Goal: Information Seeking & Learning: Compare options

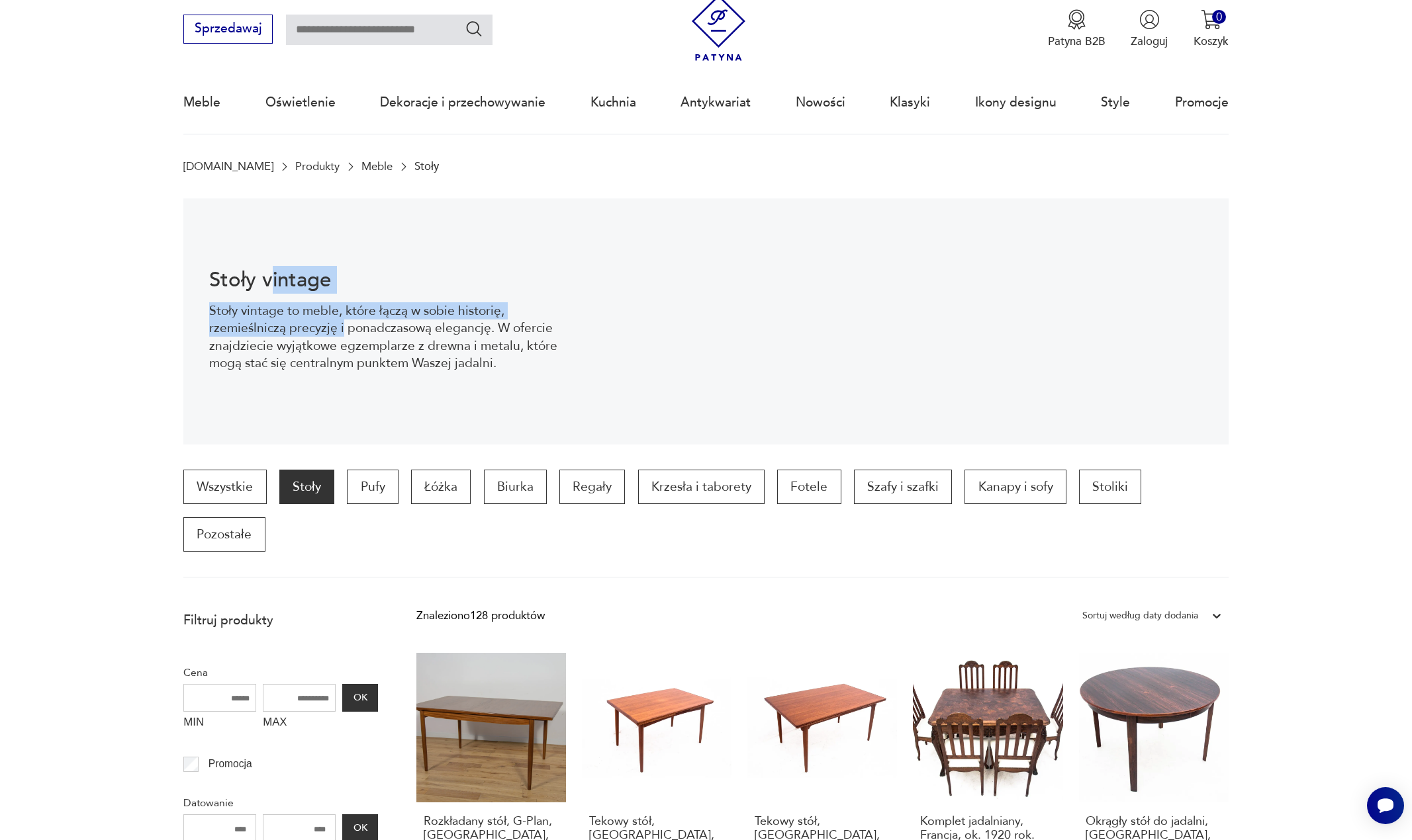
drag, startPoint x: 275, startPoint y: 256, endPoint x: 356, endPoint y: 340, distance: 116.7
click at [355, 340] on div "Stoły vintage Stoły vintage to meble, które łączą w sobie historię, rzemieślnic…" at bounding box center [392, 321] width 418 height 246
click at [356, 339] on p "Stoły vintage to meble, które łączą w sobie historię, rzemieślniczą precyzję i …" at bounding box center [392, 338] width 367 height 71
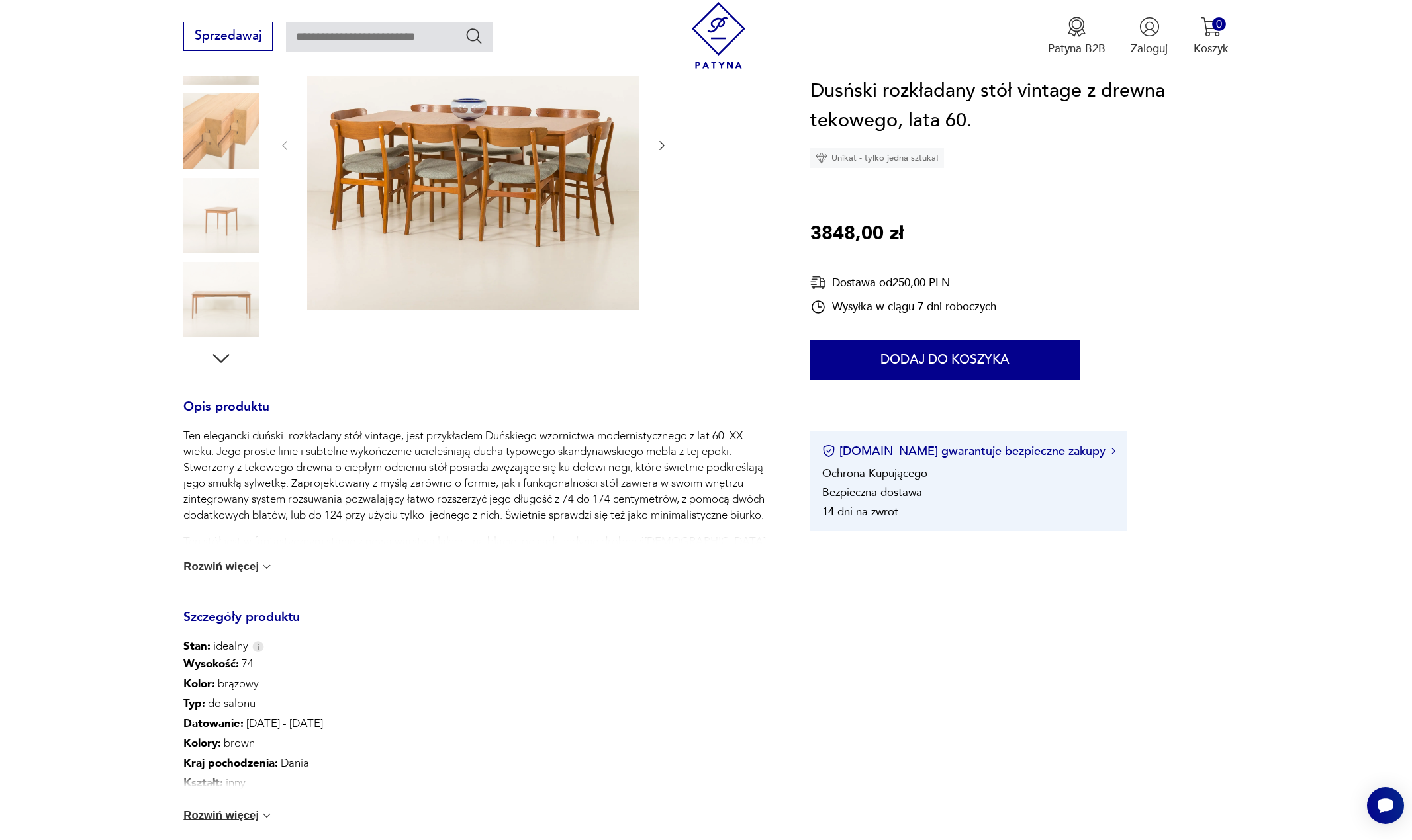
scroll to position [264, 0]
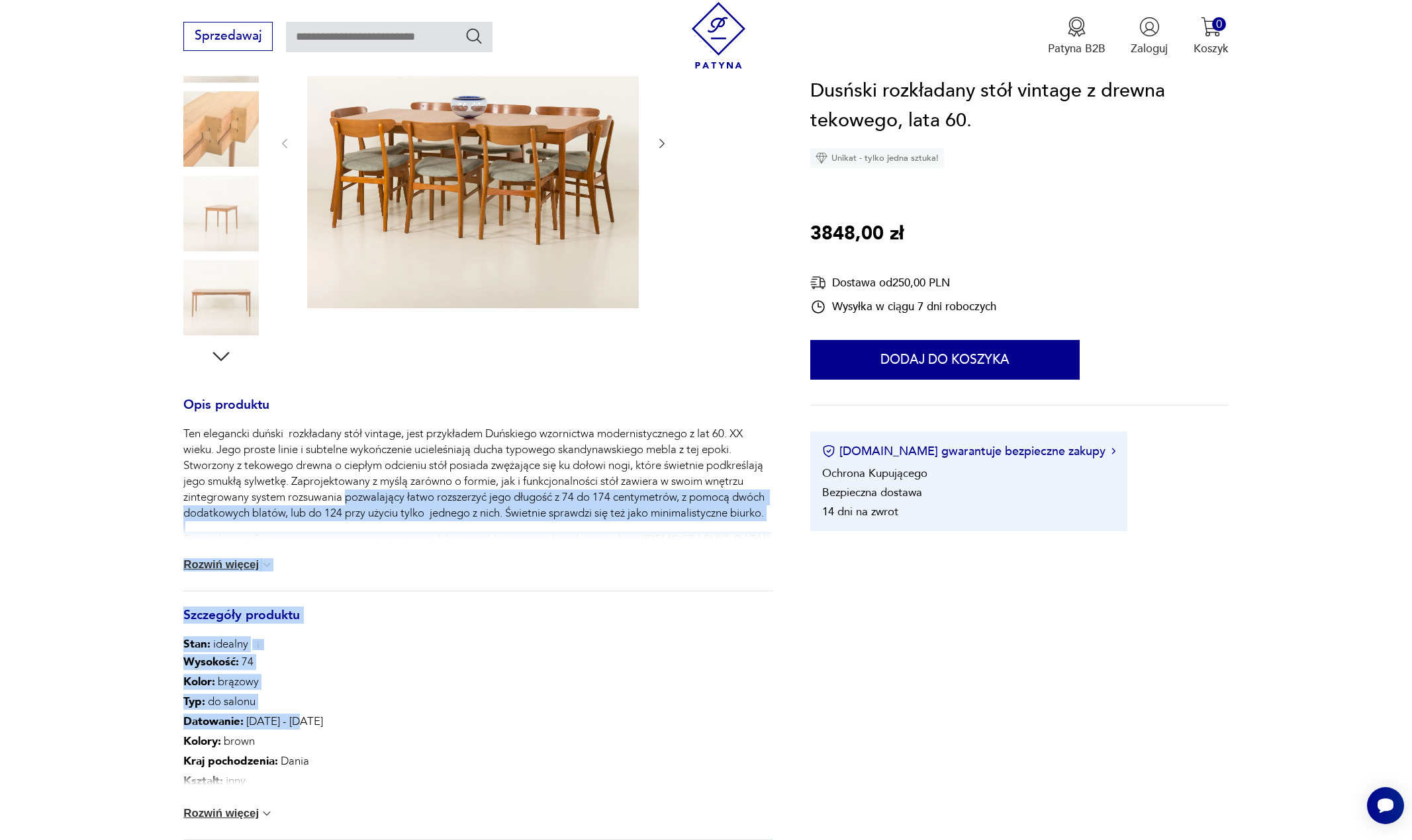
drag, startPoint x: 348, startPoint y: 511, endPoint x: 356, endPoint y: 722, distance: 211.2
click at [390, 722] on div "Opis produktu Ten elegancki duński rozkładany stół vintage, jest przykładem Duń…" at bounding box center [477, 659] width 588 height 518
click at [265, 711] on p "Datowanie : 1960 - 1969" at bounding box center [349, 721] width 332 height 20
click at [225, 691] on div "Wysokość : 74 Kolor: brązowy Typ : do salonu Datowanie : 1960 - 1969 Kolory : b…" at bounding box center [349, 722] width 332 height 139
click at [126, 695] on section "Opis produktu Ten elegancki duński rozkładany stół vintage, jest przykładem Duń…" at bounding box center [706, 466] width 1412 height 979
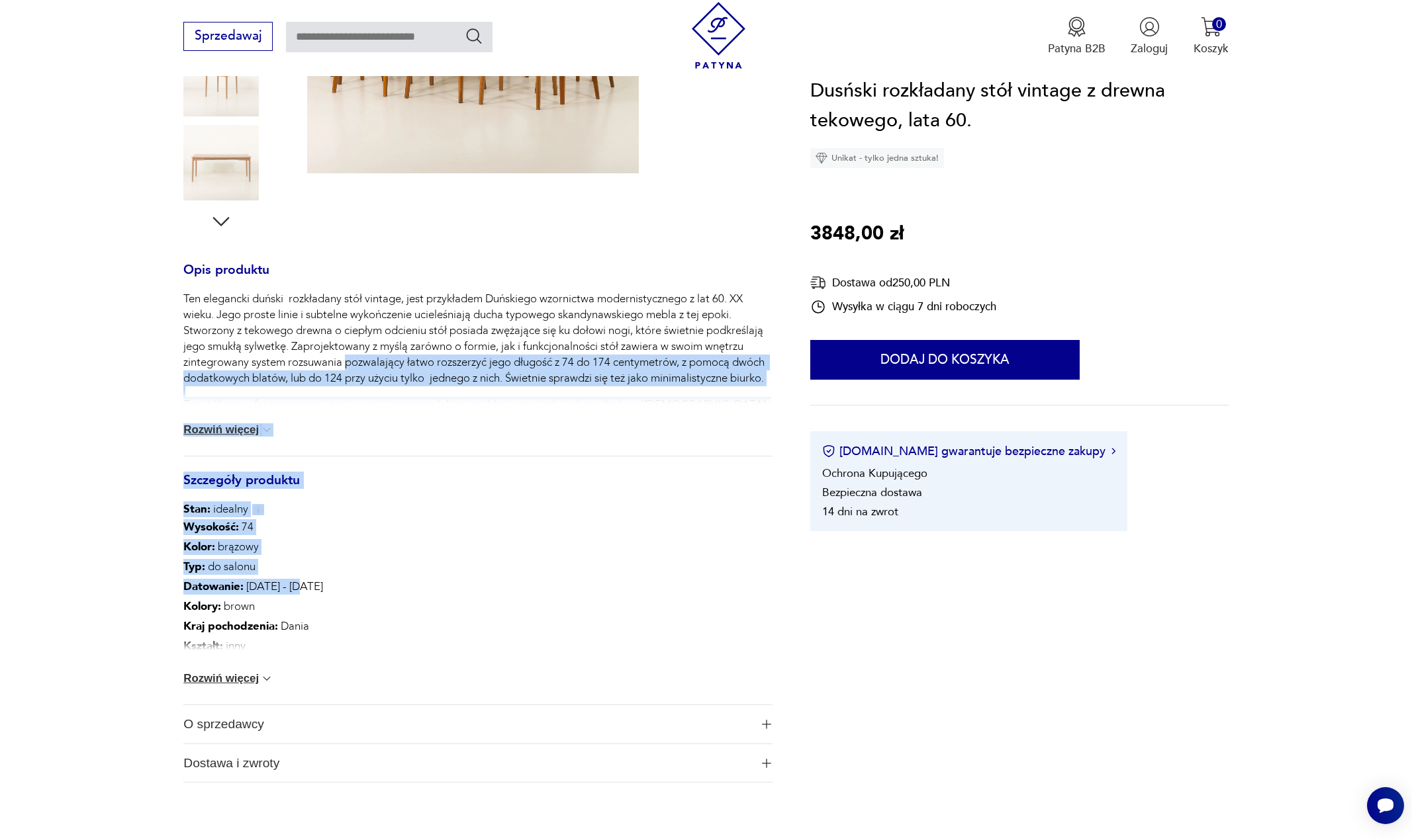
scroll to position [463, 0]
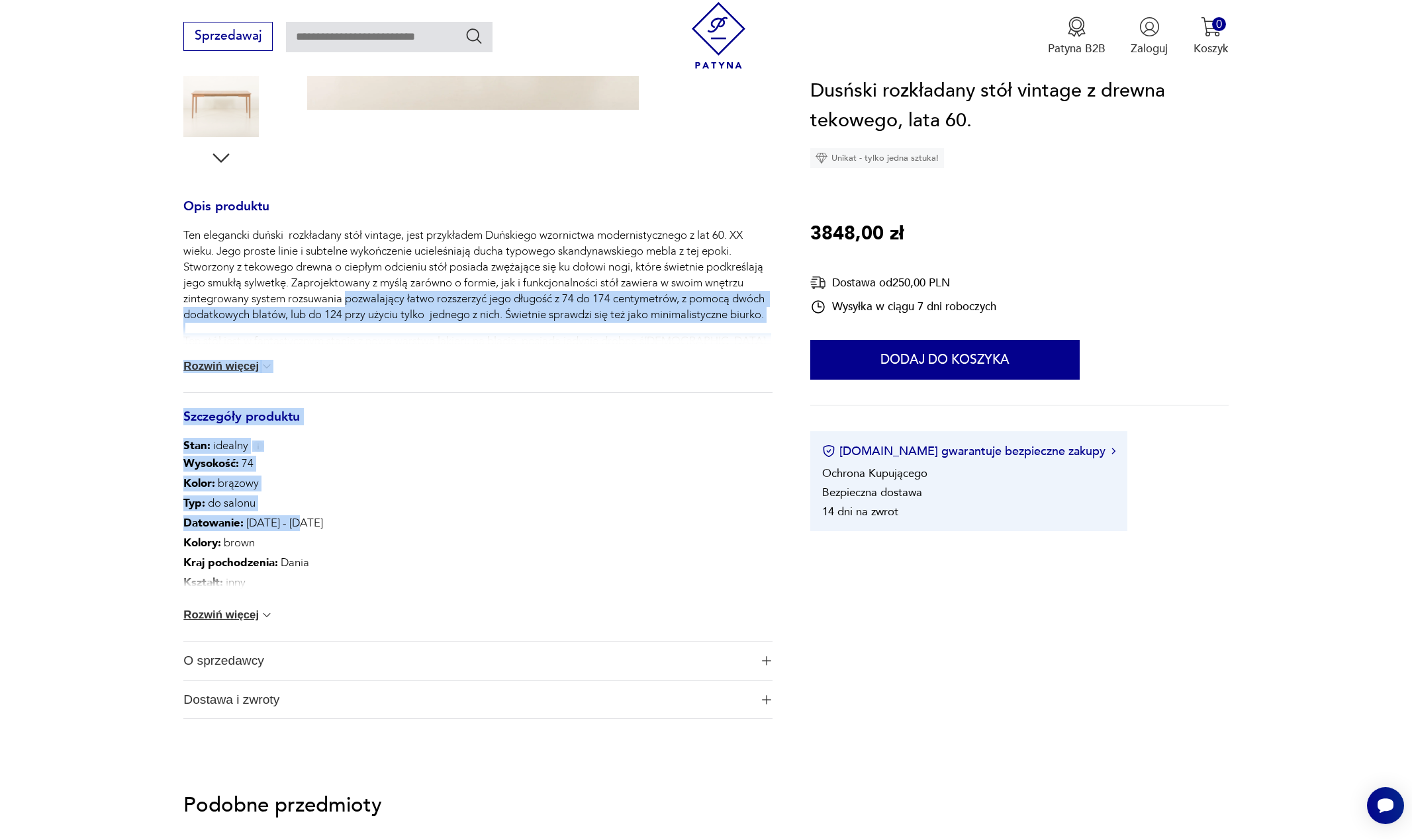
click at [246, 608] on button "Rozwiń więcej" at bounding box center [228, 614] width 90 height 13
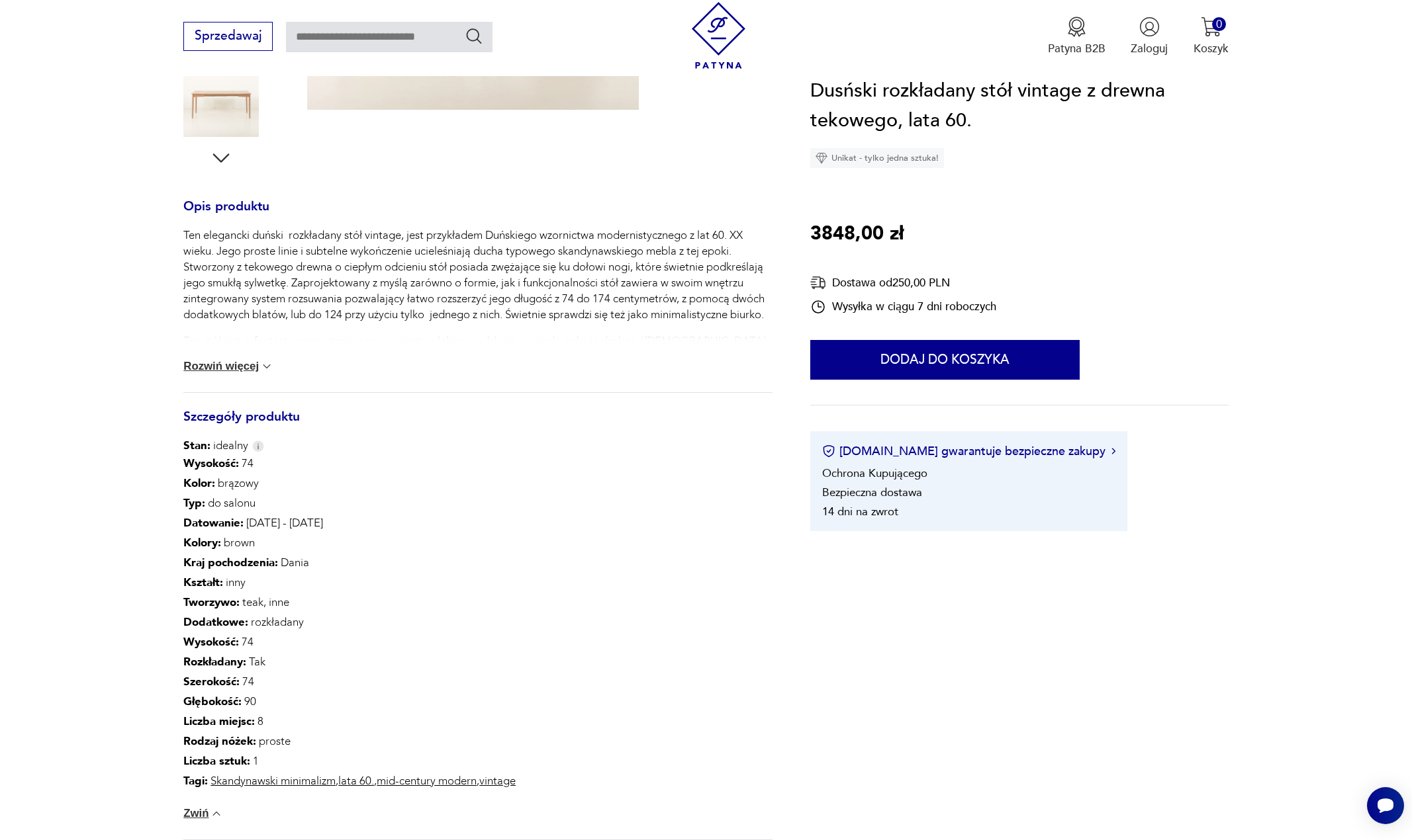
click at [219, 599] on b "Tworzywo :" at bounding box center [212, 602] width 56 height 15
click at [219, 583] on b "Kształt :" at bounding box center [203, 582] width 40 height 15
click at [238, 590] on p "Kształt : inny" at bounding box center [349, 583] width 332 height 20
click at [237, 587] on p "Kształt : inny" at bounding box center [349, 583] width 332 height 20
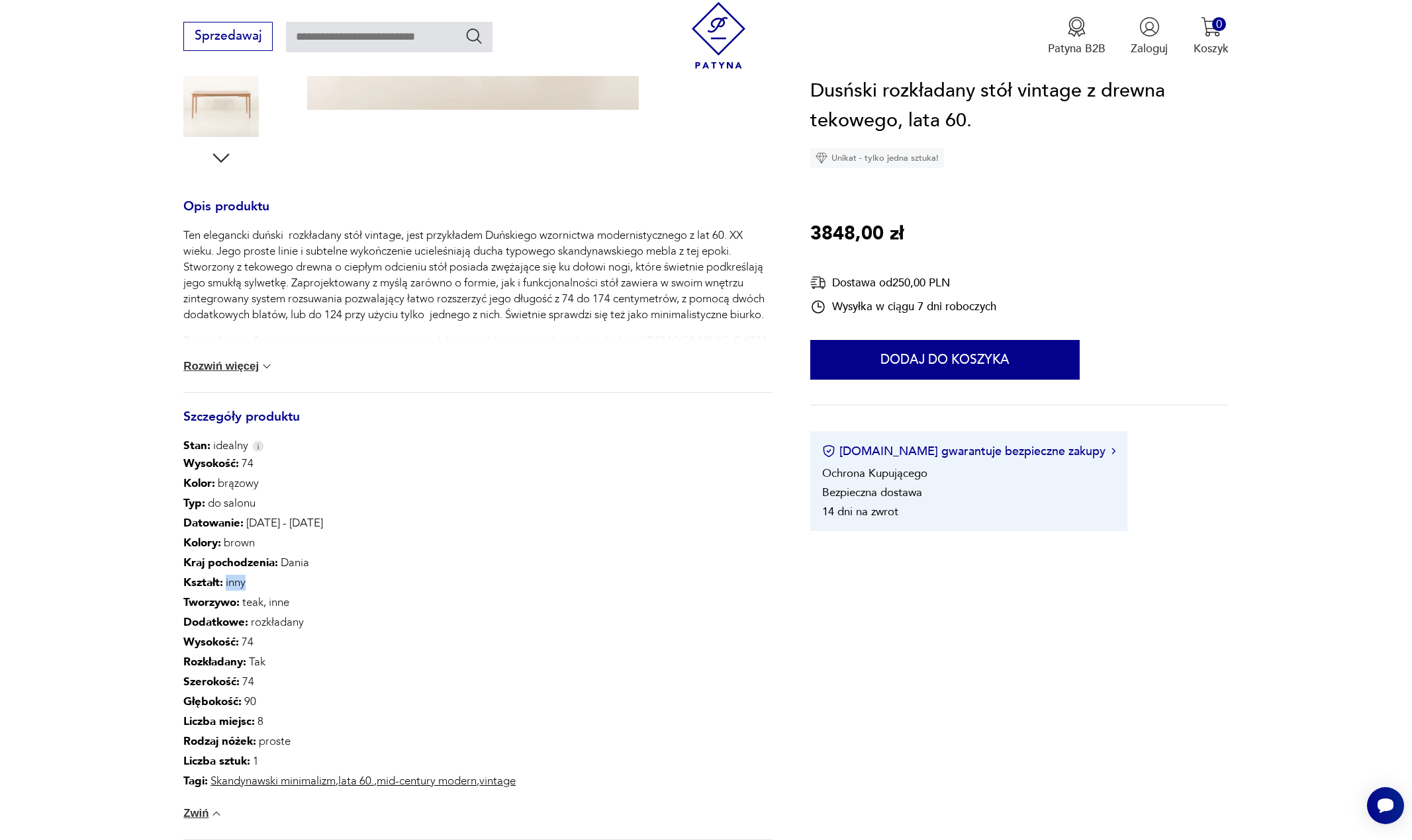
click at [235, 582] on p "Kształt : inny" at bounding box center [349, 583] width 332 height 20
click at [216, 584] on b "Kształt :" at bounding box center [203, 582] width 40 height 15
click at [228, 582] on p "Kształt : inny" at bounding box center [349, 583] width 332 height 20
click at [230, 583] on p "Kształt : inny" at bounding box center [349, 583] width 332 height 20
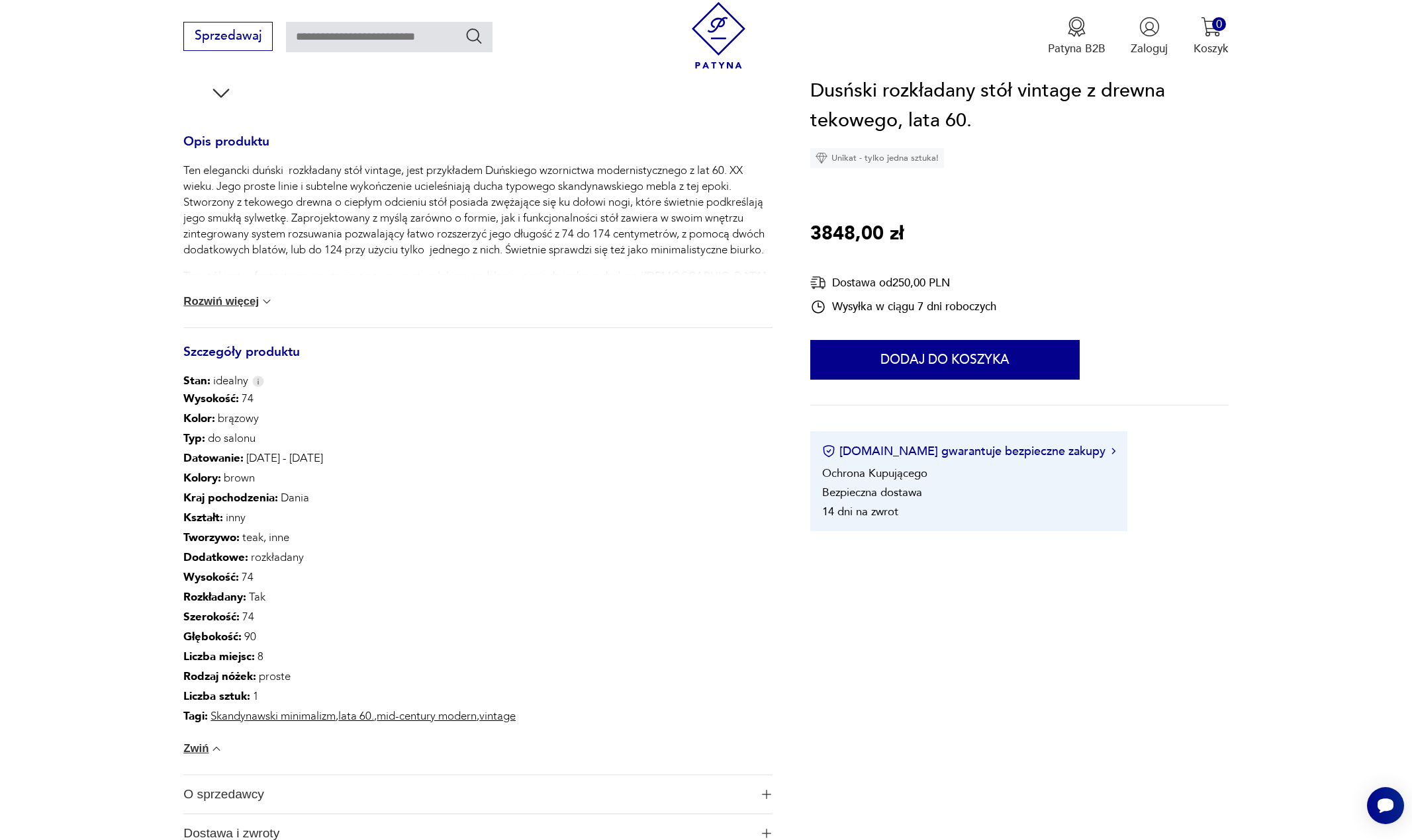
scroll to position [529, 0]
drag, startPoint x: 276, startPoint y: 572, endPoint x: 280, endPoint y: 598, distance: 26.3
click at [280, 598] on div "Wysokość : 74 Kolor: brązowy Typ : do salonu Datowanie : 1960 - 1969 Kolory : b…" at bounding box center [349, 556] width 332 height 338
click at [203, 561] on b "Dodatkowe :" at bounding box center [216, 555] width 65 height 15
click at [262, 568] on p "Wysokość : 74" at bounding box center [349, 576] width 332 height 20
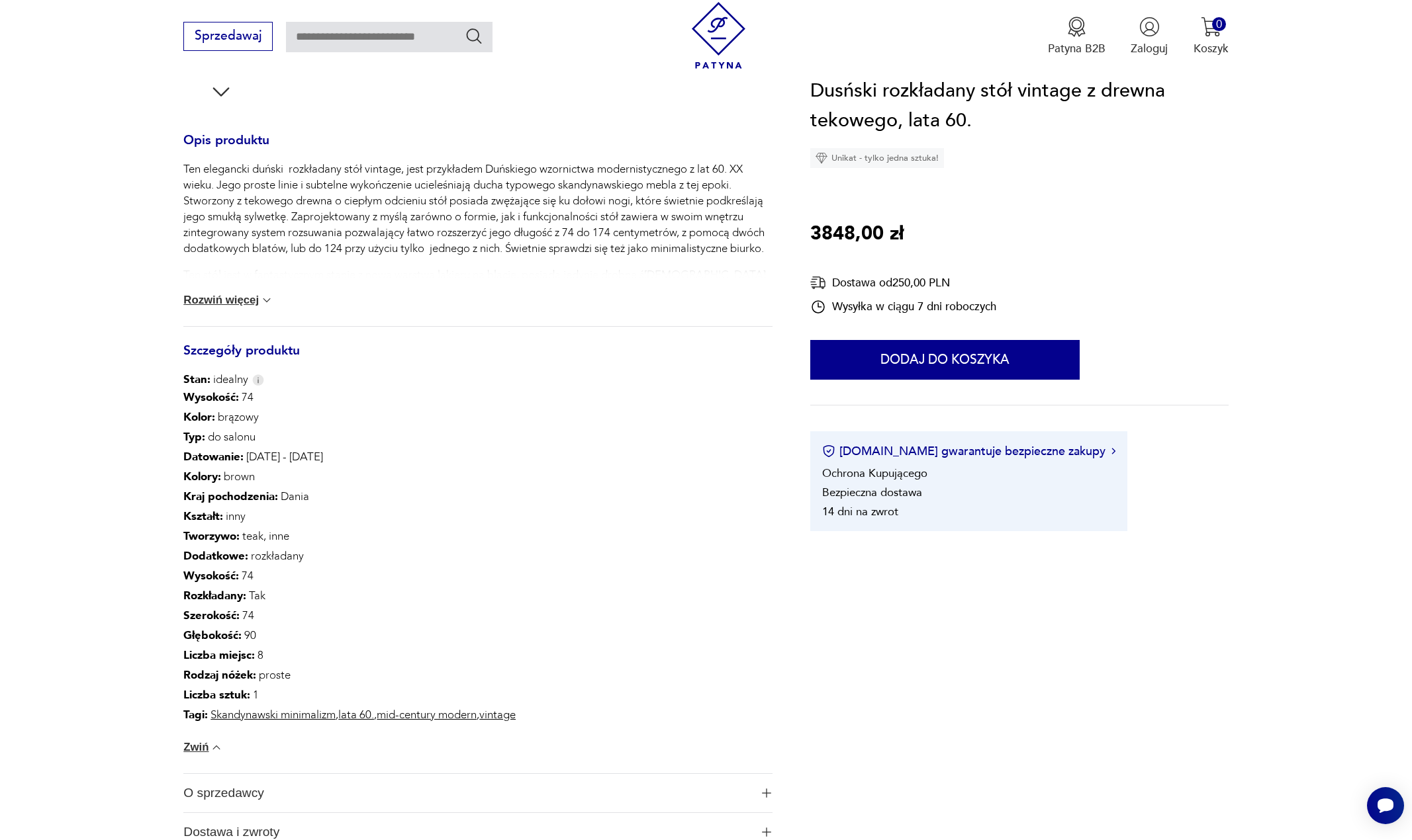
click at [243, 576] on p "Wysokość : 74" at bounding box center [349, 576] width 332 height 20
click at [243, 622] on p "Szerokość : 74" at bounding box center [349, 615] width 332 height 20
click at [243, 638] on p "Głębokość : 90" at bounding box center [349, 636] width 332 height 20
click at [247, 621] on p "Szerokość : 74" at bounding box center [349, 615] width 332 height 20
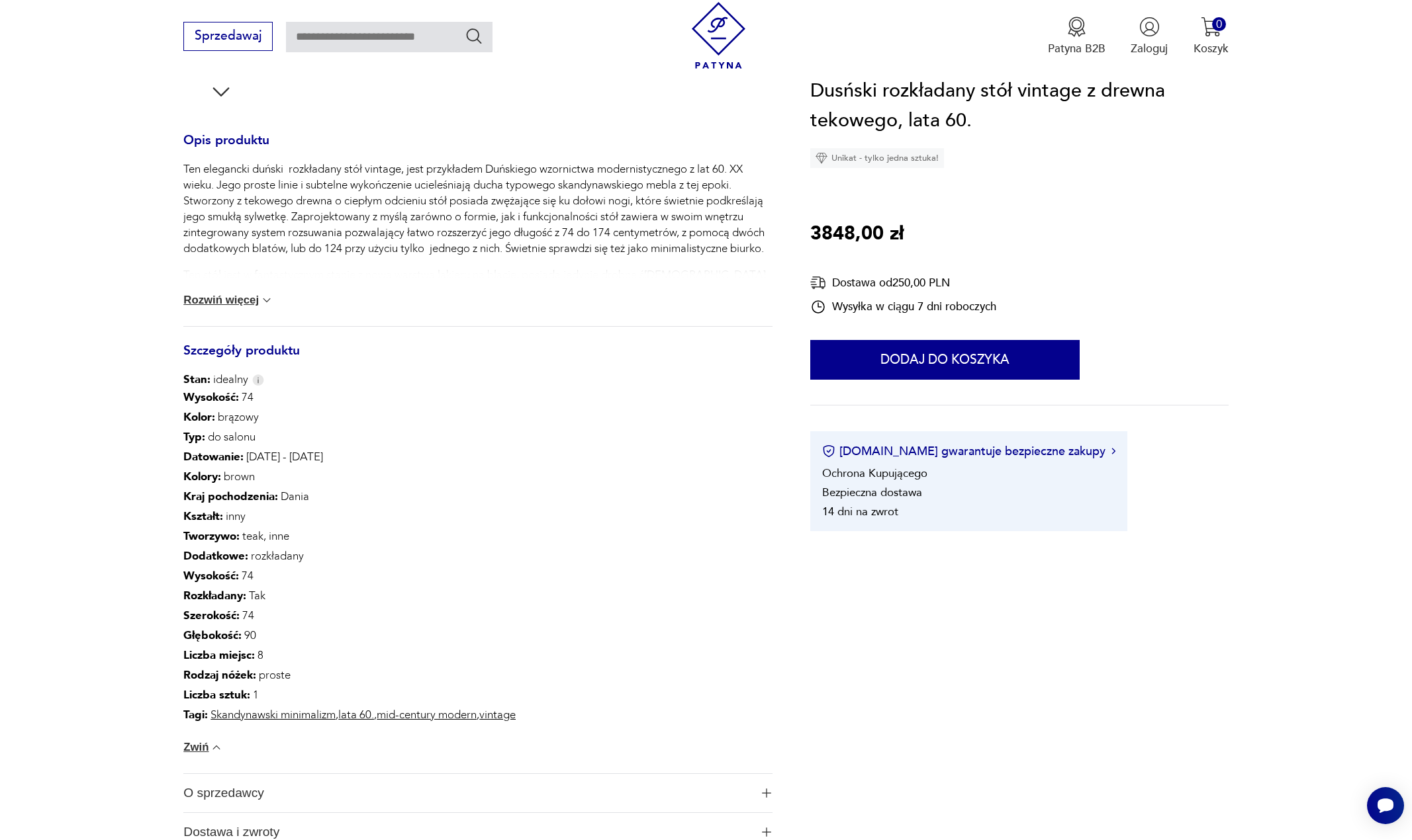
click at [243, 635] on p "Głębokość : 90" at bounding box center [349, 636] width 332 height 20
click at [226, 636] on b "Głębokość :" at bounding box center [213, 635] width 58 height 15
drag, startPoint x: 219, startPoint y: 419, endPoint x: 255, endPoint y: 471, distance: 63.2
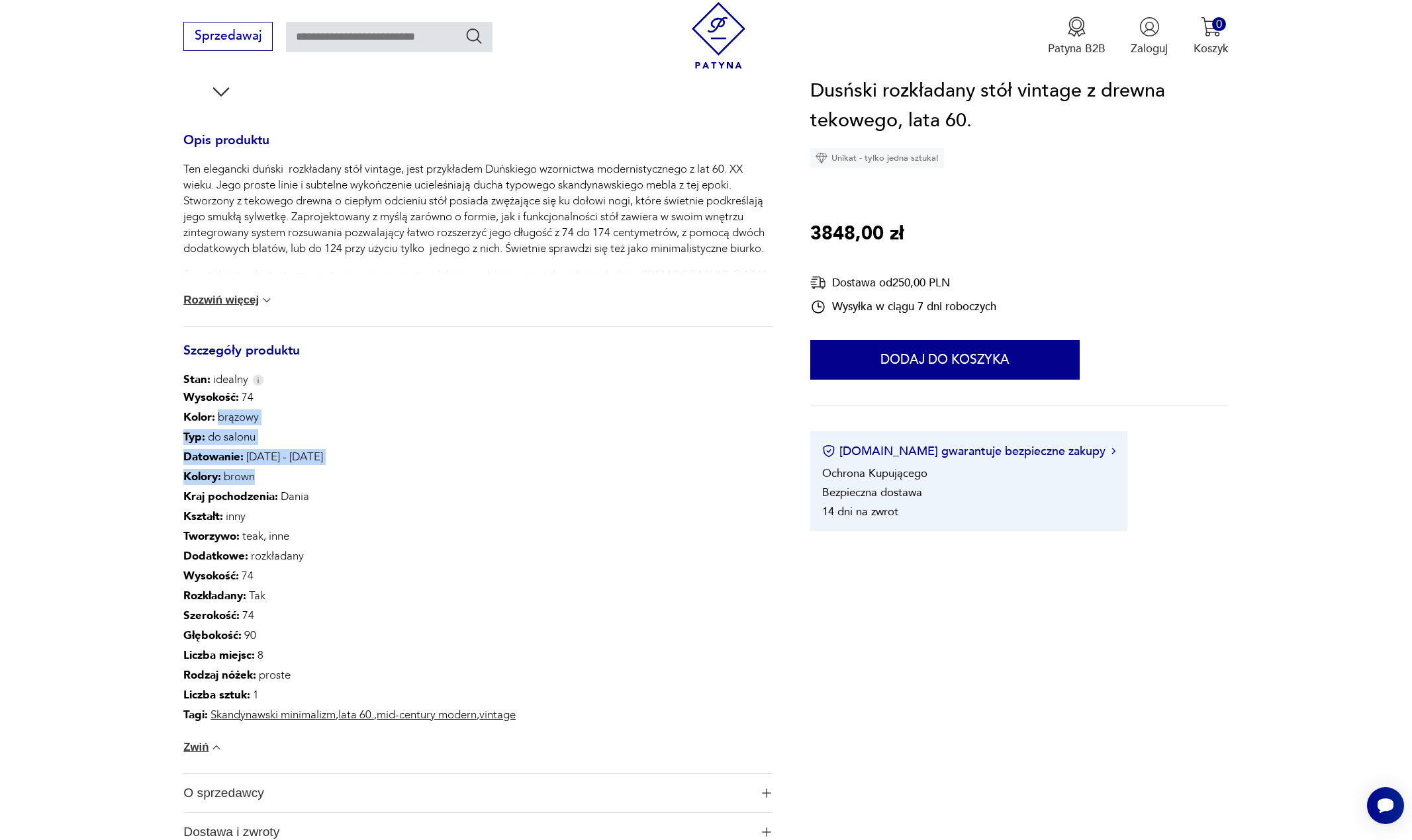
click at [255, 471] on div "Wysokość : 74 Kolor: brązowy Typ : do salonu Datowanie : 1960 - 1969 Kolory : b…" at bounding box center [349, 556] width 332 height 338
click at [243, 486] on p "Kolory : brown" at bounding box center [349, 477] width 332 height 20
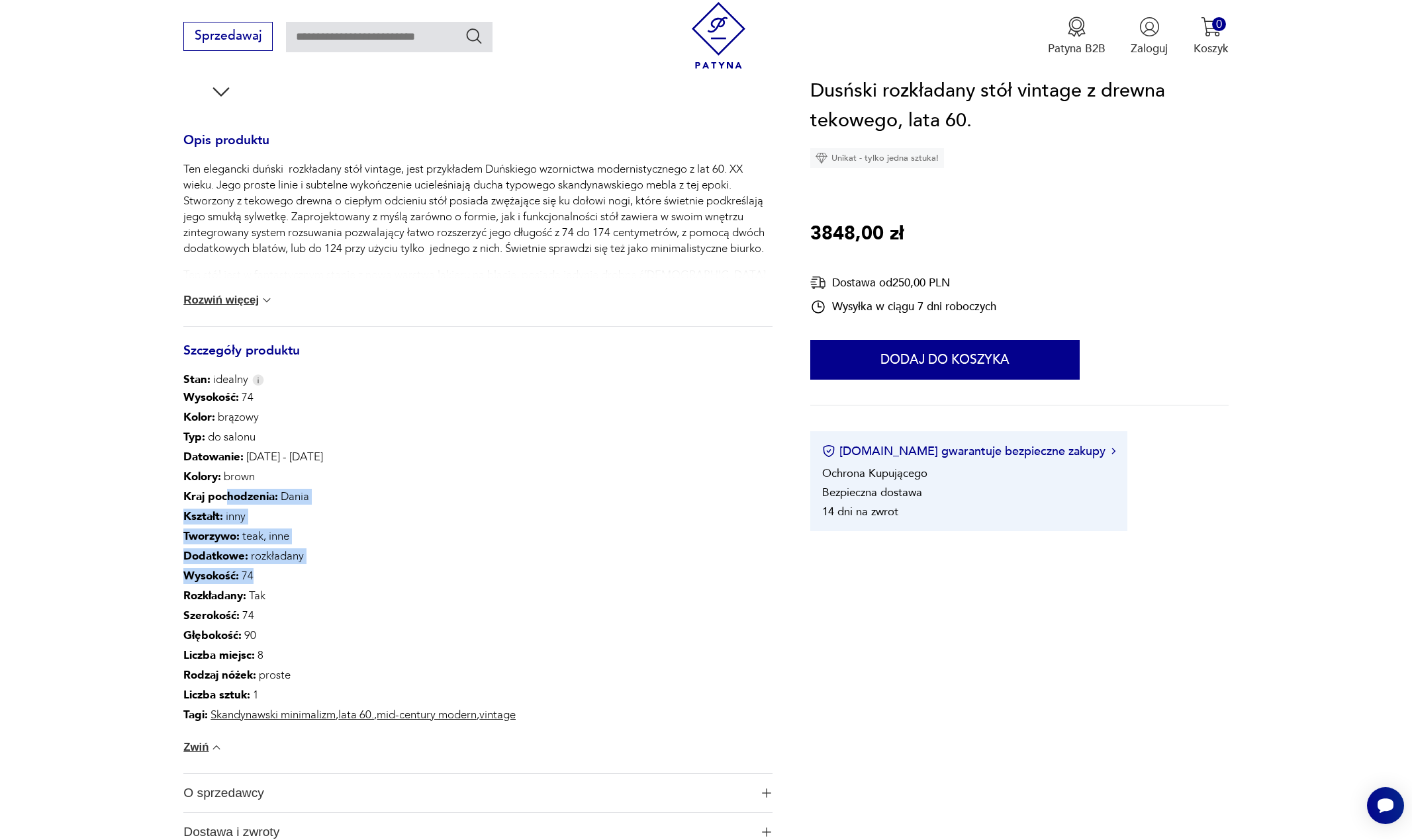
drag, startPoint x: 225, startPoint y: 491, endPoint x: 272, endPoint y: 583, distance: 103.3
click at [272, 583] on div "Wysokość : 74 Kolor: brązowy Typ : do salonu Datowanie : 1960 - 1969 Kolory : b…" at bounding box center [349, 556] width 332 height 338
click at [272, 583] on p "Wysokość : 74" at bounding box center [349, 576] width 332 height 20
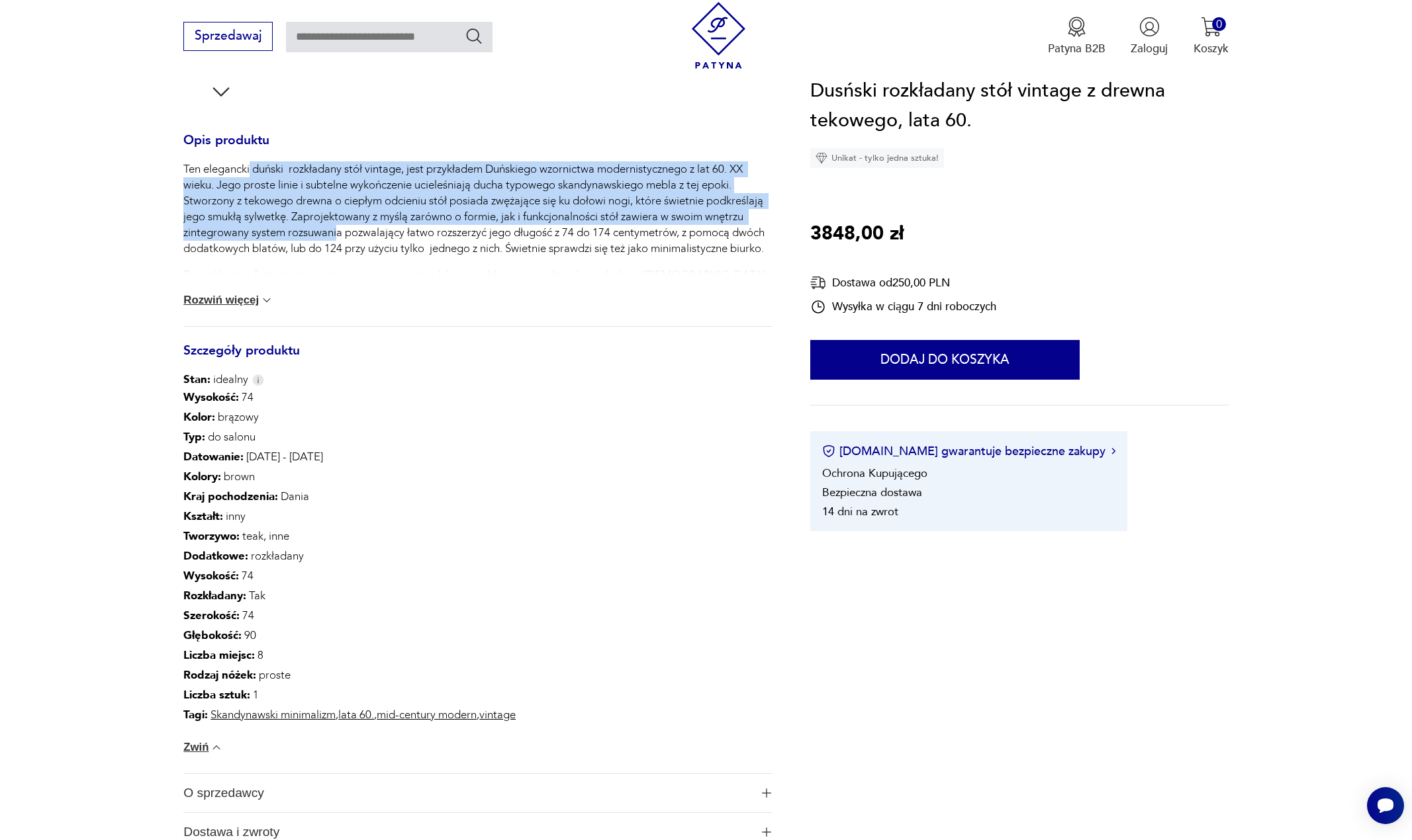
drag, startPoint x: 251, startPoint y: 176, endPoint x: 337, endPoint y: 234, distance: 103.7
click at [337, 234] on p "Ten elegancki duński rozkładany stół vintage, jest przykładem Duńskiego wzornic…" at bounding box center [477, 209] width 588 height 95
click at [338, 234] on p "Ten elegancki duński rozkładany stół vintage, jest przykładem Duńskiego wzornic…" at bounding box center [477, 209] width 588 height 95
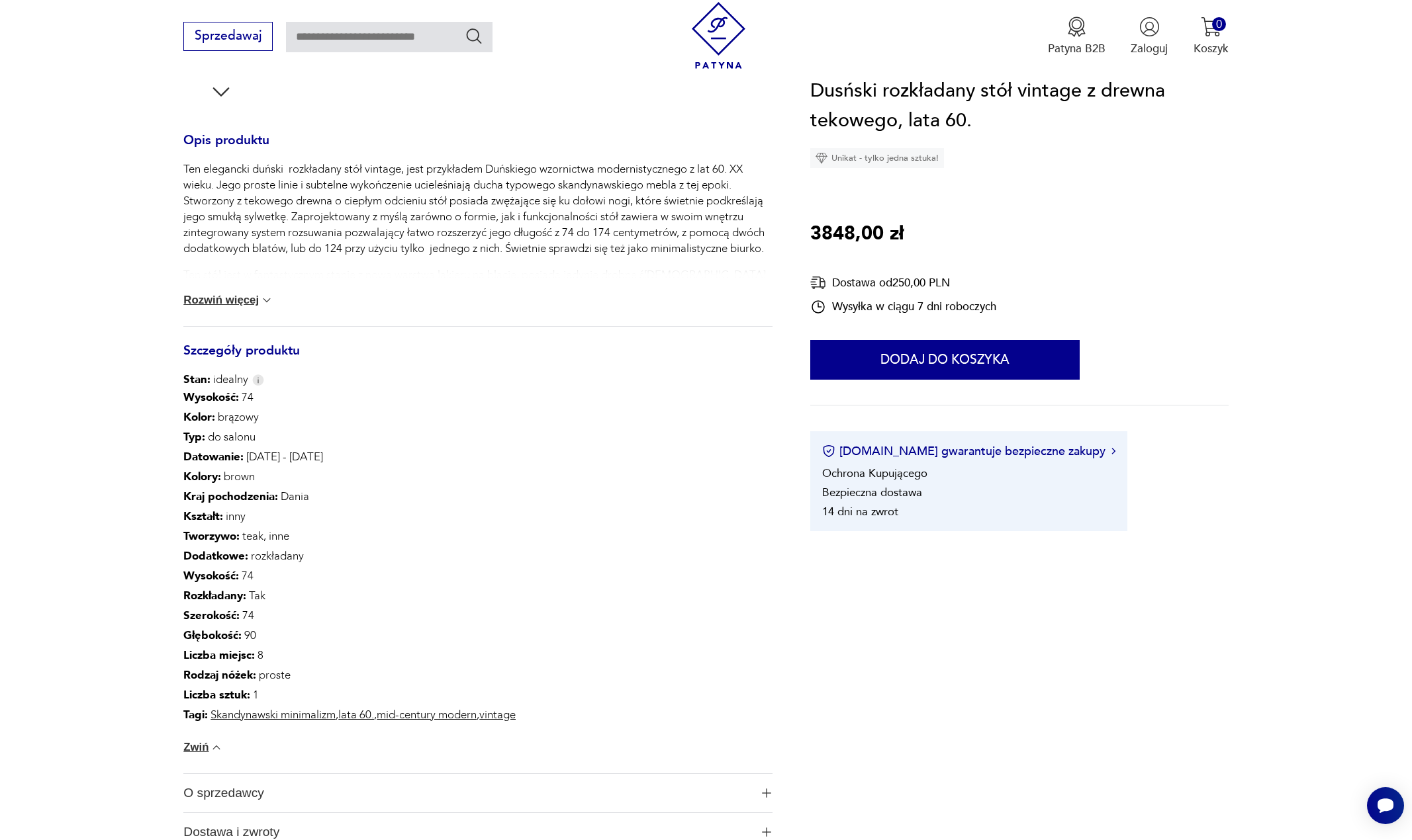
click at [367, 210] on p "Ten elegancki duński rozkładany stół vintage, jest przykładem Duńskiego wzornic…" at bounding box center [477, 209] width 588 height 95
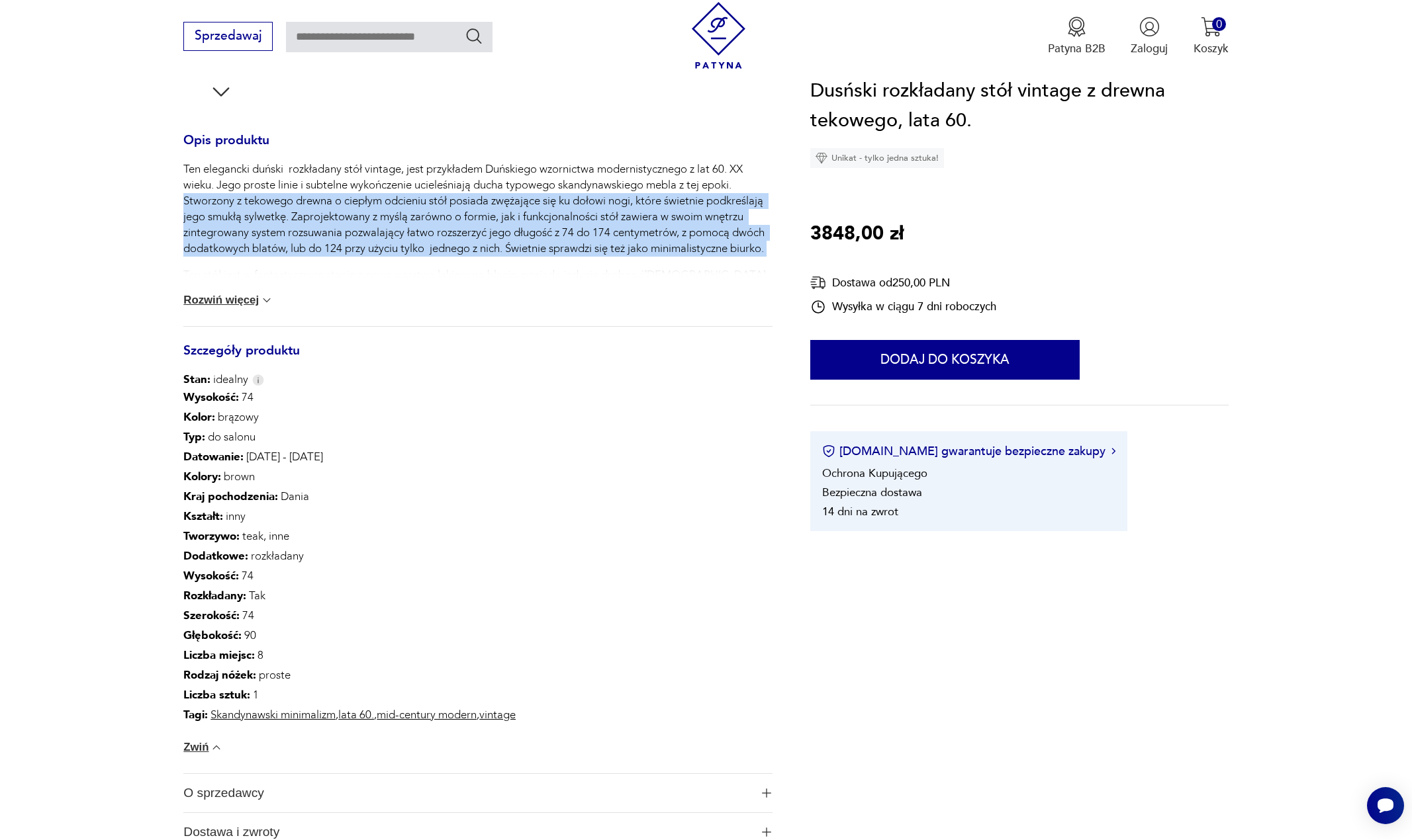
click at [369, 211] on p "Ten elegancki duński rozkładany stół vintage, jest przykładem Duńskiego wzornic…" at bounding box center [477, 209] width 588 height 95
click at [375, 207] on p "Ten elegancki duński rozkładany stół vintage, jest przykładem Duńskiego wzornic…" at bounding box center [477, 209] width 588 height 95
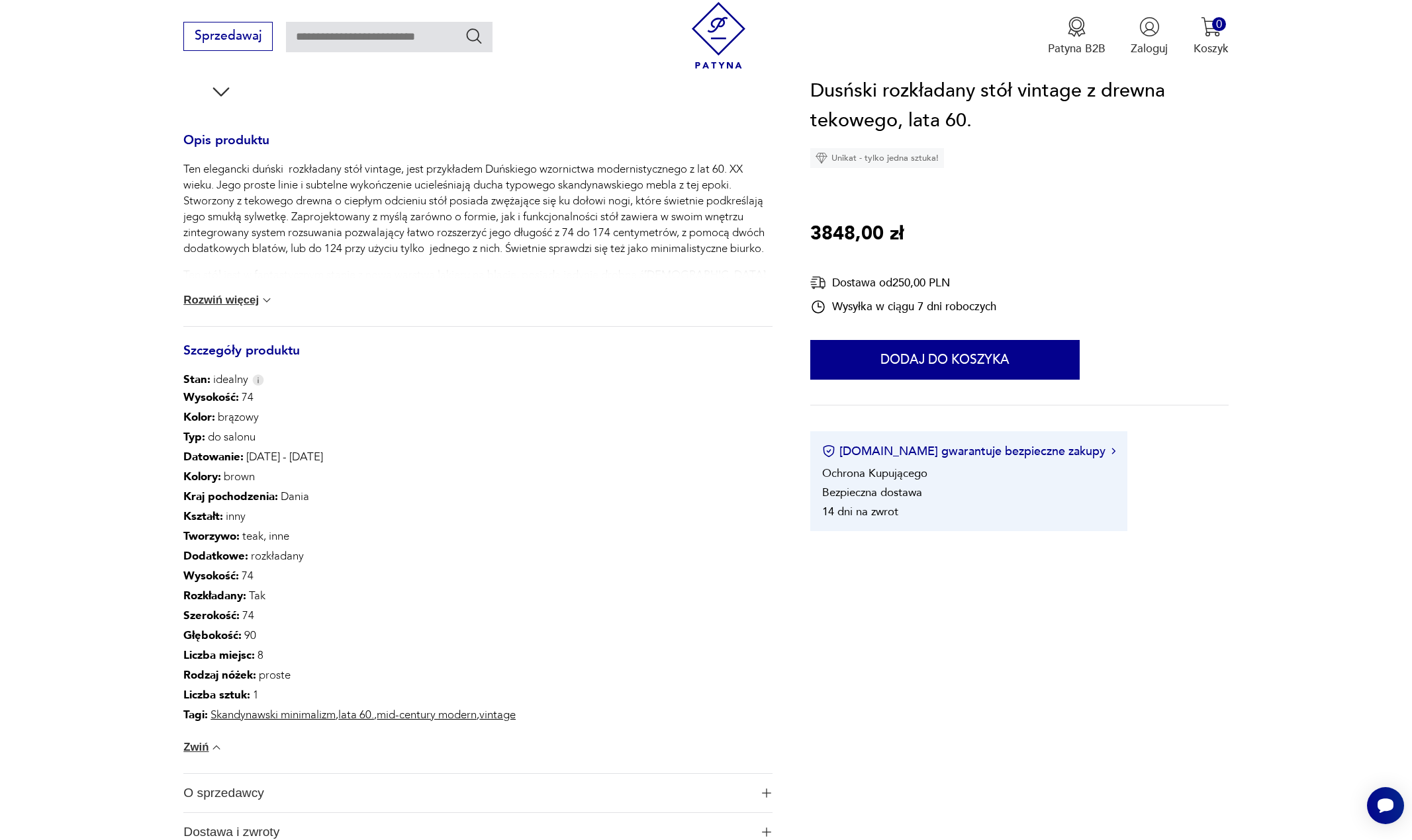
click at [289, 210] on p "Ten elegancki duński rozkładany stół vintage, jest przykładem Duńskiego wzornic…" at bounding box center [477, 209] width 588 height 95
click at [290, 211] on p "Ten elegancki duński rozkładany stół vintage, jest przykładem Duńskiego wzornic…" at bounding box center [477, 209] width 588 height 95
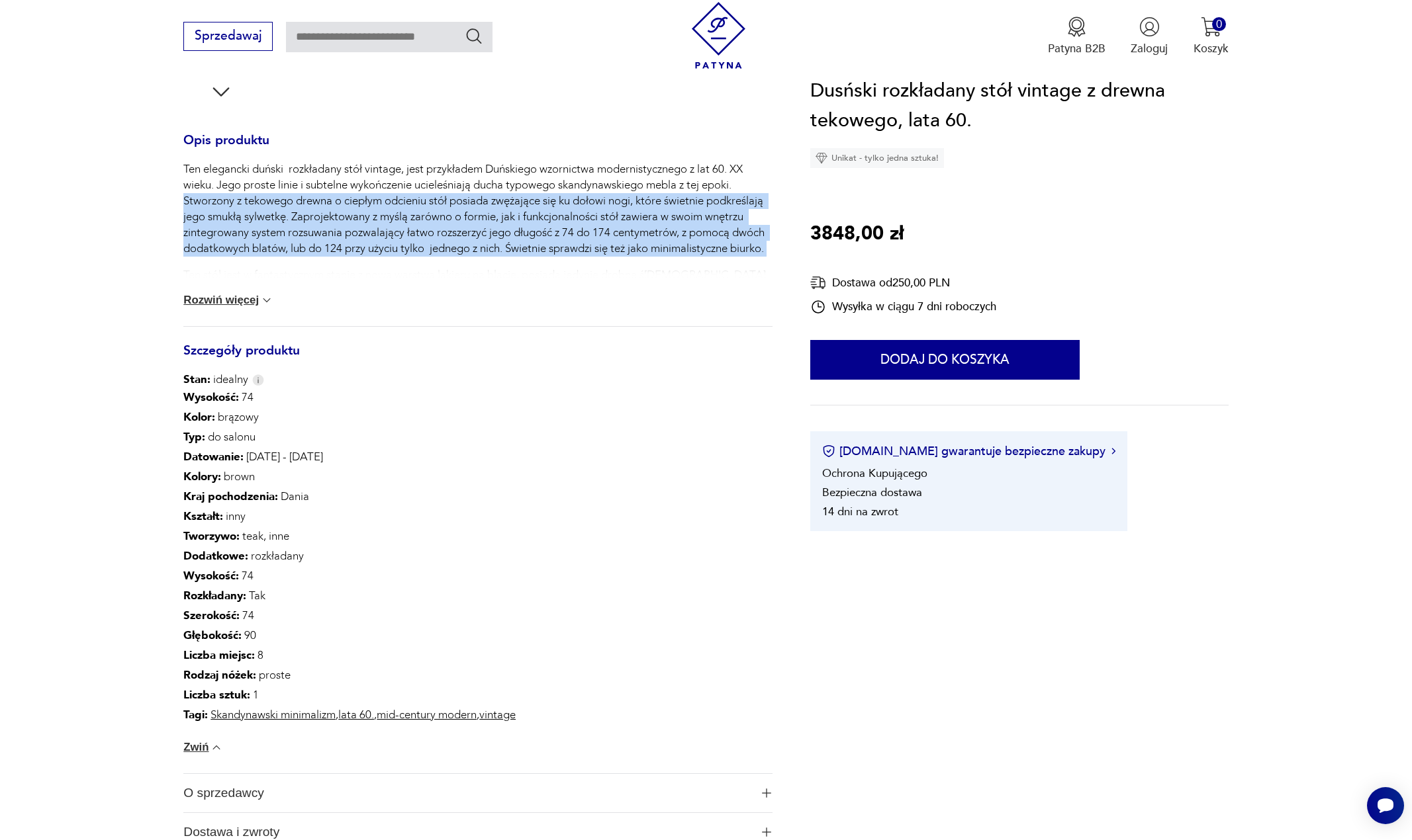
click at [290, 211] on p "Ten elegancki duński rozkładany stół vintage, jest przykładem Duńskiego wzornic…" at bounding box center [477, 209] width 588 height 95
click at [318, 219] on p "Ten elegancki duński rozkładany stół vintage, jest przykładem Duńskiego wzornic…" at bounding box center [477, 209] width 588 height 95
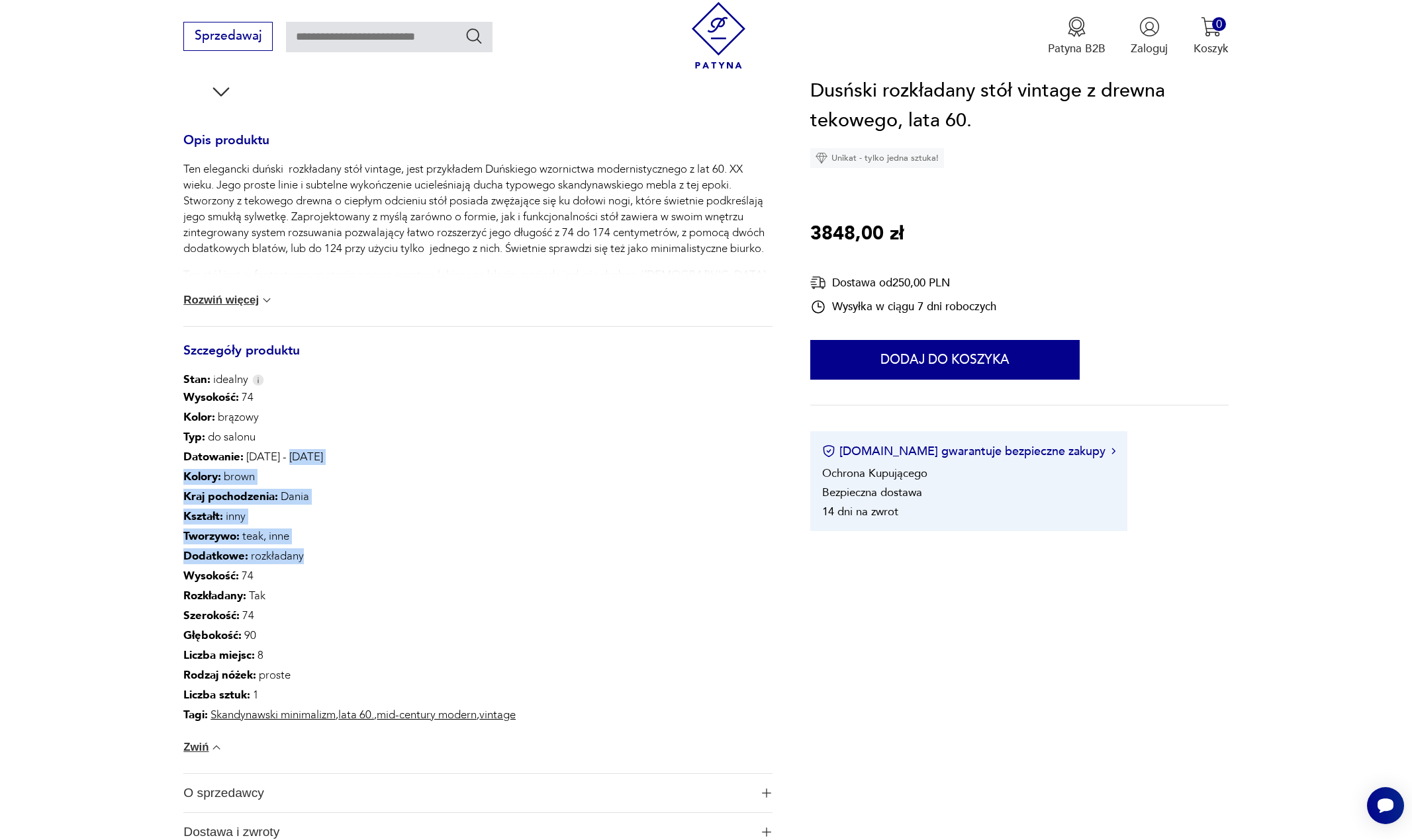
drag, startPoint x: 285, startPoint y: 457, endPoint x: 392, endPoint y: 566, distance: 152.7
click at [392, 566] on div "Wysokość : 74 Kolor: brązowy Typ : do salonu Datowanie : 1960 - 1969 Kolory : b…" at bounding box center [349, 556] width 332 height 338
click at [338, 627] on p "Głębokość : 90" at bounding box center [349, 636] width 332 height 20
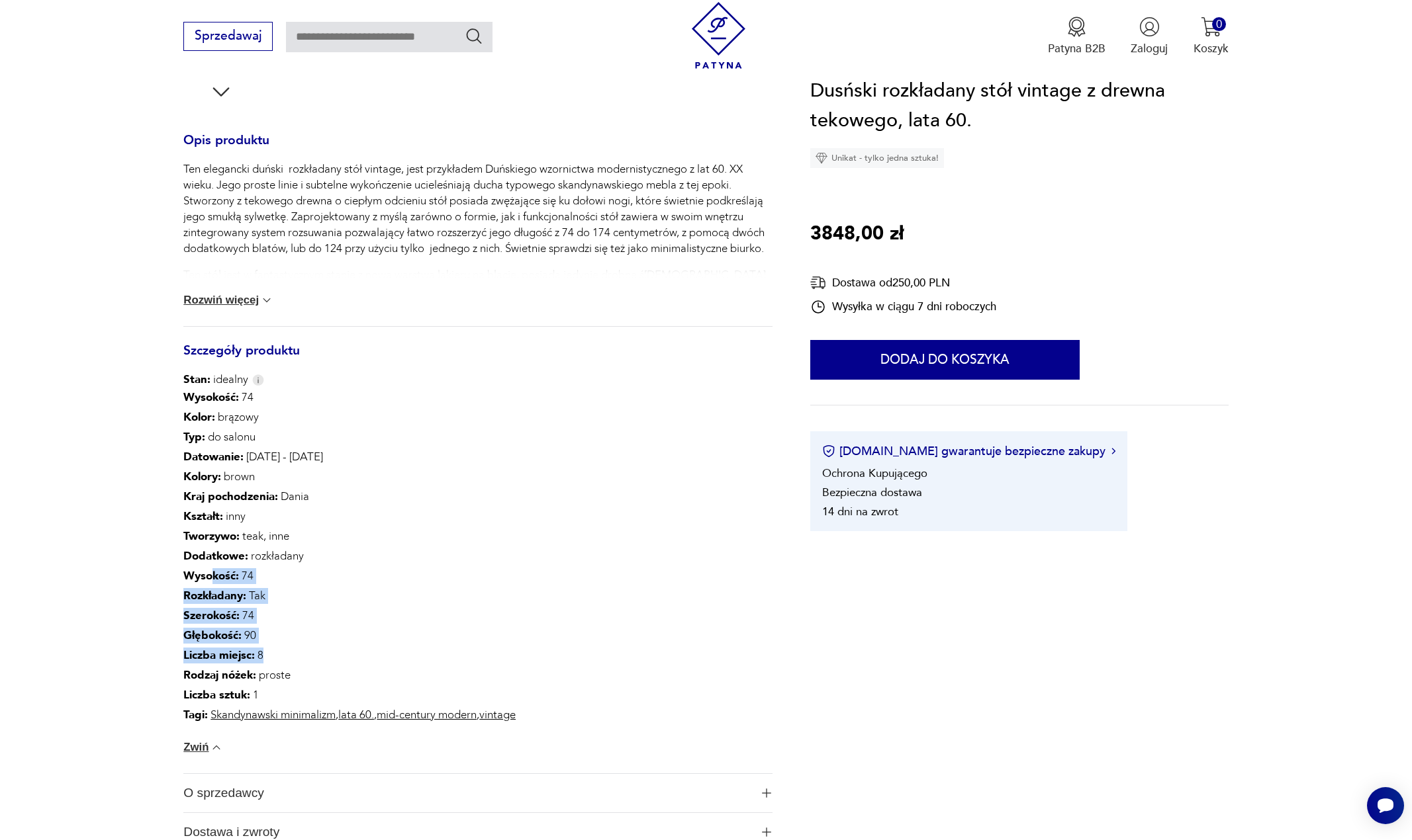
drag, startPoint x: 211, startPoint y: 584, endPoint x: 273, endPoint y: 663, distance: 100.4
click at [273, 663] on div "Wysokość : 74 Kolor: brązowy Typ : do salonu Datowanie : 1960 - 1969 Kolory : b…" at bounding box center [349, 556] width 332 height 338
click at [271, 660] on p "Liczba miejsc : 8" at bounding box center [349, 655] width 332 height 20
click at [227, 621] on b "Szerokość :" at bounding box center [212, 615] width 56 height 15
drag, startPoint x: 224, startPoint y: 617, endPoint x: 269, endPoint y: 650, distance: 55.8
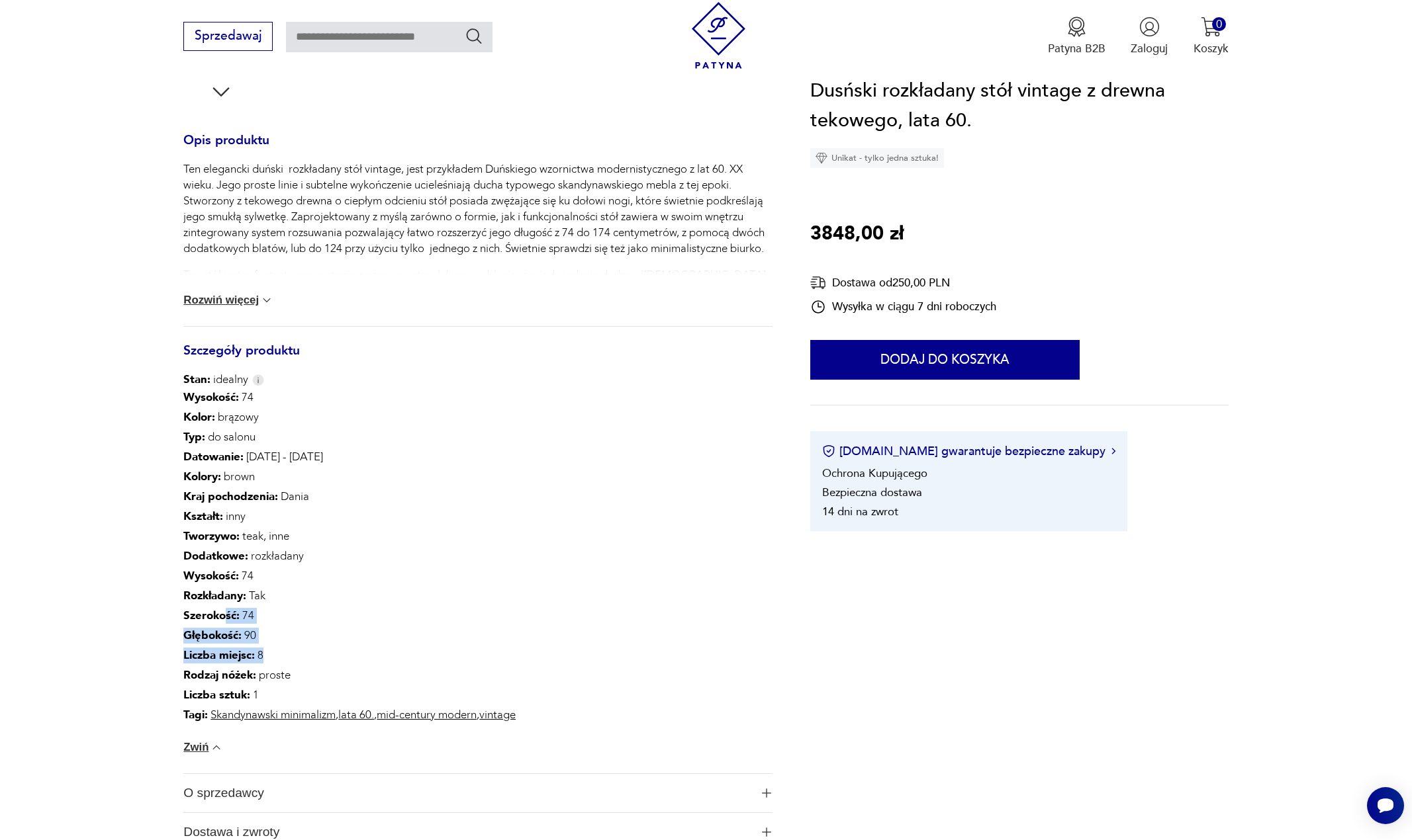
click at [269, 650] on div "Wysokość : 74 Kolor: brązowy Typ : do salonu Datowanie : 1960 - 1969 Kolory : b…" at bounding box center [349, 556] width 332 height 338
click at [256, 666] on p "Rodzaj nóżek : proste" at bounding box center [349, 675] width 332 height 20
drag, startPoint x: 200, startPoint y: 637, endPoint x: 272, endPoint y: 661, distance: 75.9
click at [272, 661] on div "Wysokość : 74 Kolor: brązowy Typ : do salonu Datowanie : 1960 - 1969 Kolory : b…" at bounding box center [349, 556] width 332 height 338
click at [277, 665] on p "Rodzaj nóżek : proste" at bounding box center [349, 675] width 332 height 20
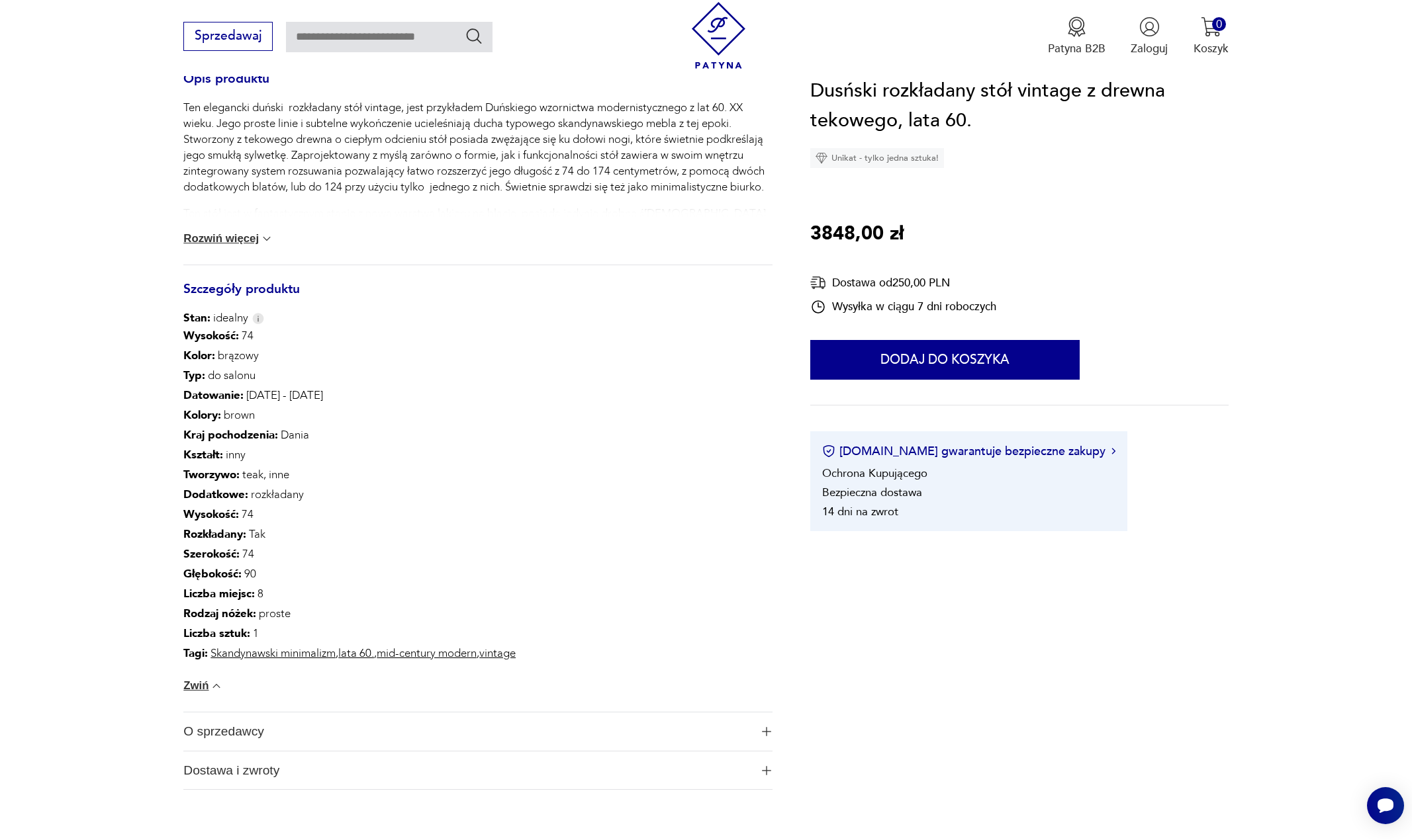
scroll to position [595, 0]
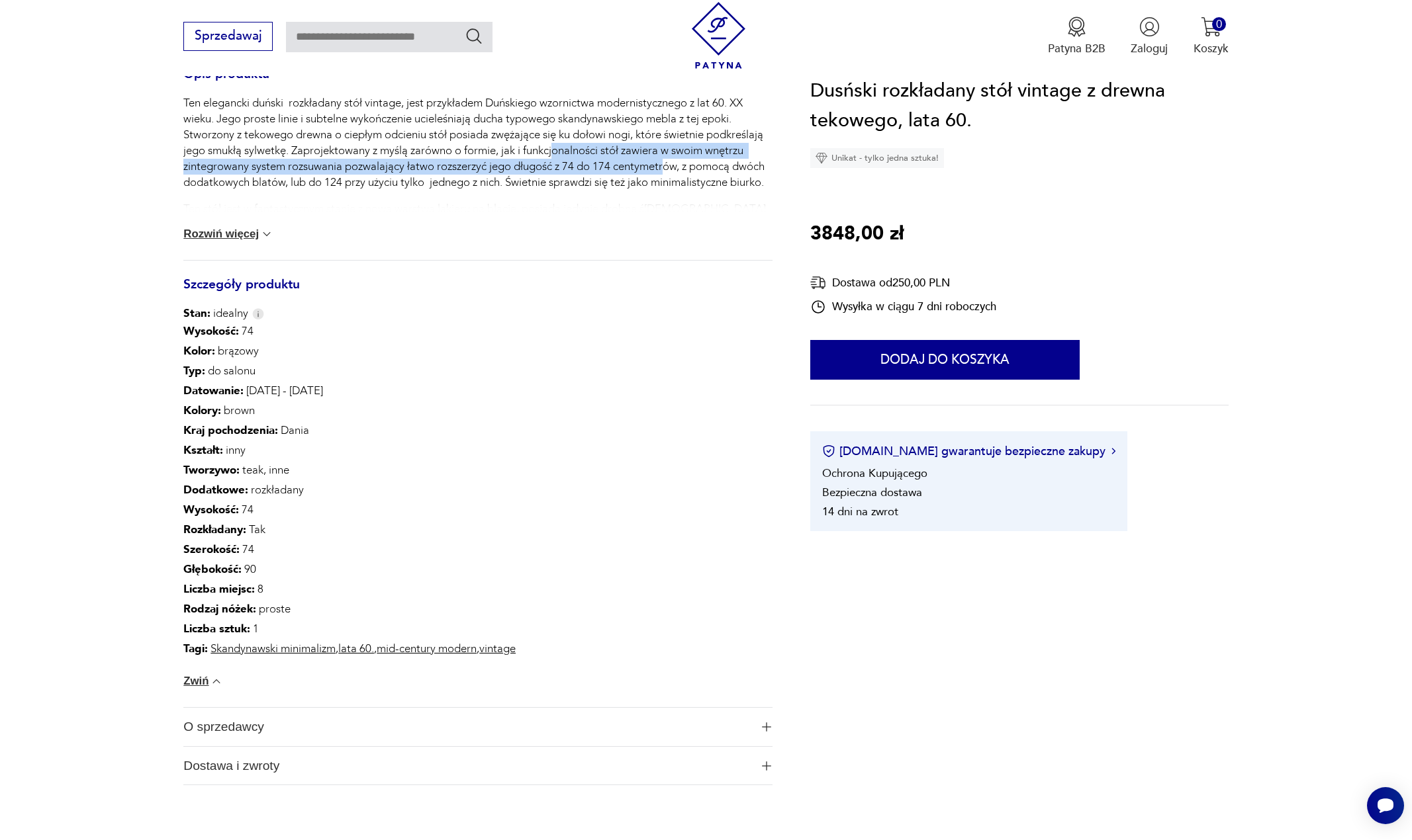
drag, startPoint x: 622, startPoint y: 162, endPoint x: 668, endPoint y: 162, distance: 46.0
click at [668, 162] on p "Ten elegancki duński rozkładany stół vintage, jest przykładem Duńskiego wzornic…" at bounding box center [477, 143] width 588 height 95
drag, startPoint x: 691, startPoint y: 158, endPoint x: 740, endPoint y: 159, distance: 49.0
click at [739, 158] on p "Ten elegancki duński rozkładany stół vintage, jest przykładem Duńskiego wzornic…" at bounding box center [477, 143] width 588 height 95
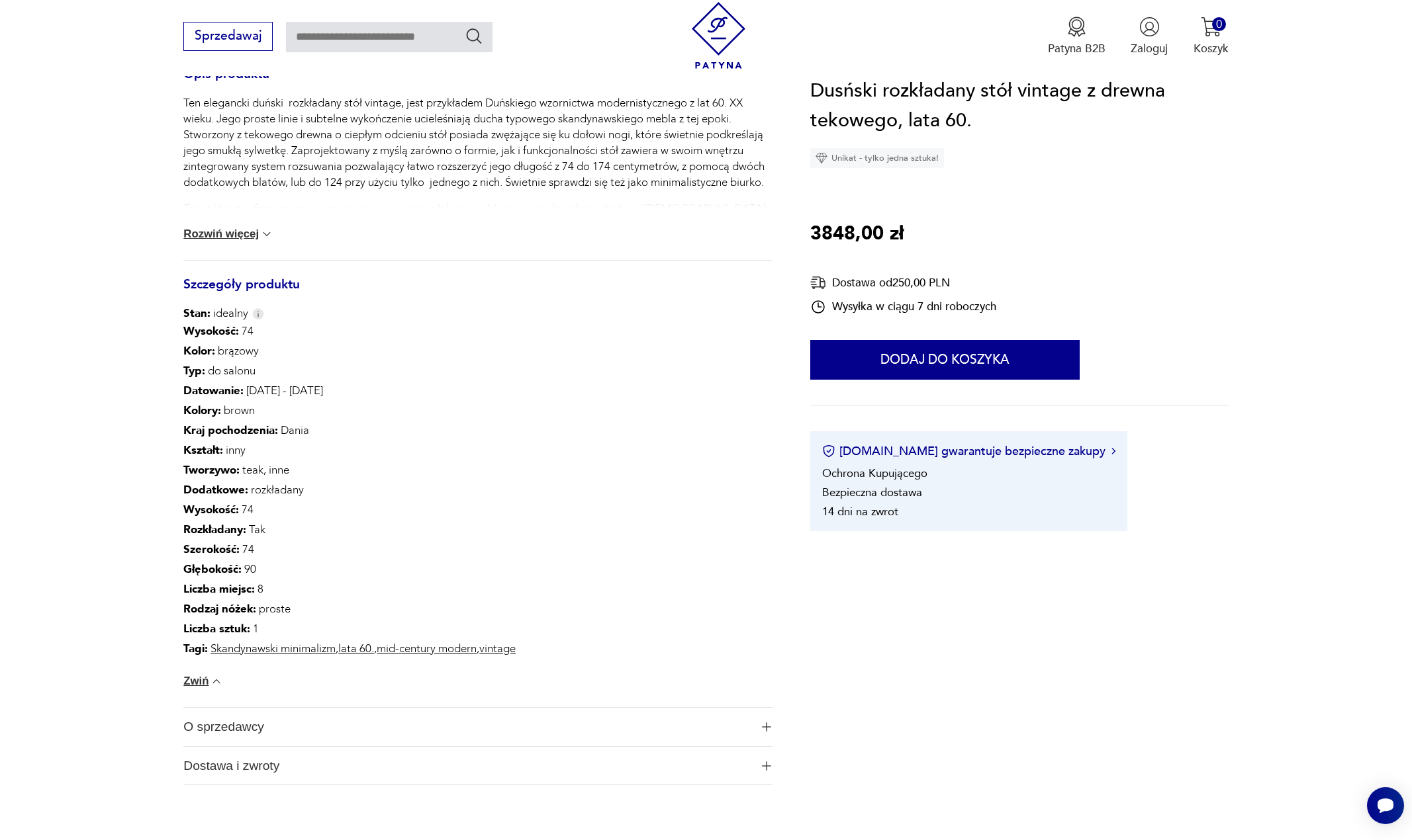
click at [740, 159] on p "Ten elegancki duński rozkładany stół vintage, jest przykładem Duńskiego wzornic…" at bounding box center [477, 143] width 588 height 95
drag, startPoint x: 614, startPoint y: 148, endPoint x: 658, endPoint y: 160, distance: 45.6
click at [659, 156] on p "Ten elegancki duński rozkładany stół vintage, jest przykładem Duńskiego wzornic…" at bounding box center [477, 143] width 588 height 95
click at [653, 169] on p "Ten elegancki duński rozkładany stół vintage, jest przykładem Duńskiego wzornic…" at bounding box center [477, 143] width 588 height 95
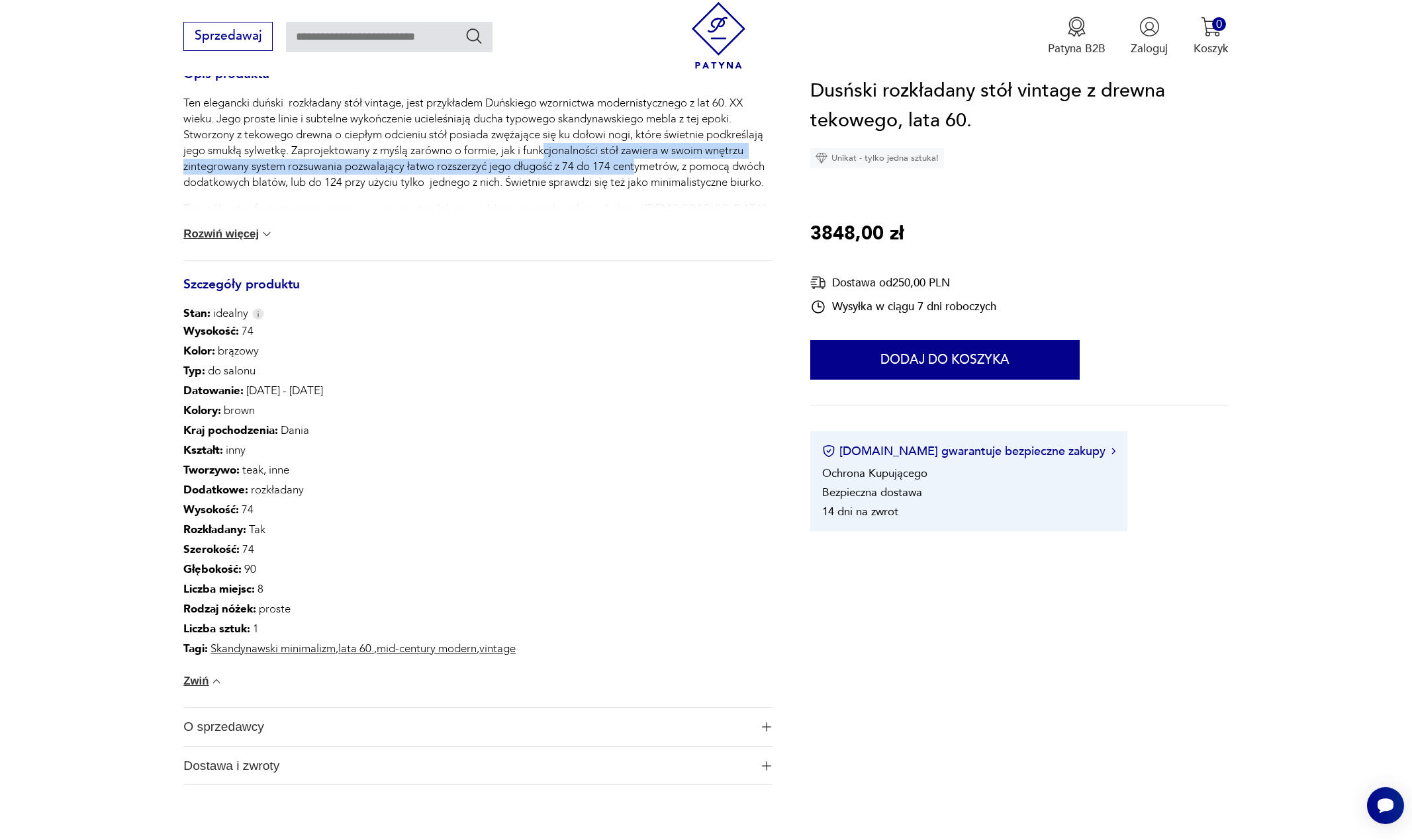
drag, startPoint x: 545, startPoint y: 155, endPoint x: 635, endPoint y: 160, distance: 90.1
click at [635, 160] on p "Ten elegancki duński rozkładany stół vintage, jest przykładem Duńskiego wzornic…" at bounding box center [477, 143] width 588 height 95
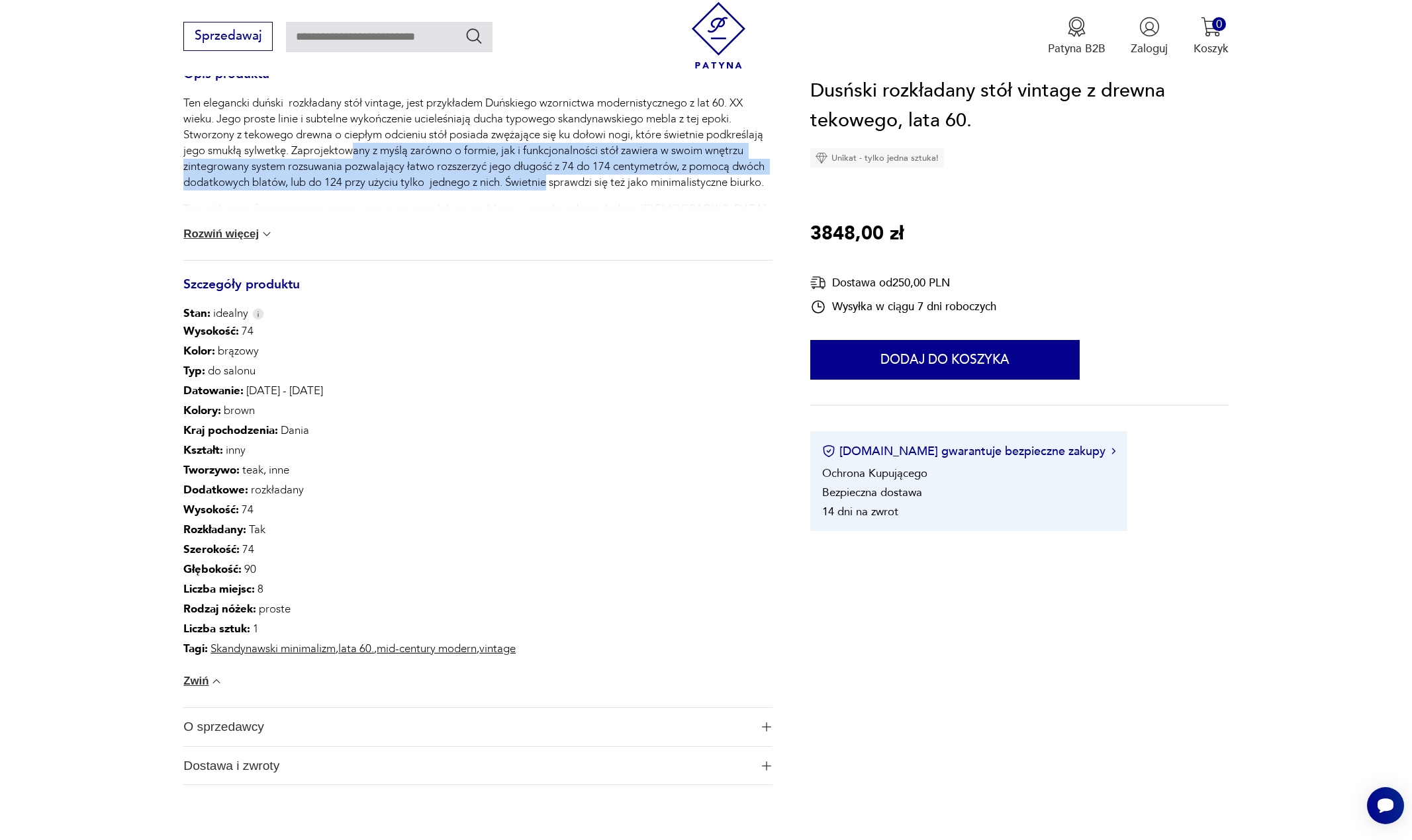
drag, startPoint x: 351, startPoint y: 154, endPoint x: 552, endPoint y: 183, distance: 203.1
click at [552, 183] on p "Ten elegancki duński rozkładany stół vintage, jest przykładem Duńskiego wzornic…" at bounding box center [477, 143] width 588 height 95
click at [586, 172] on p "Ten elegancki duński rozkładany stół vintage, jest przykładem Duńskiego wzornic…" at bounding box center [477, 143] width 588 height 95
drag, startPoint x: 327, startPoint y: 182, endPoint x: 407, endPoint y: 152, distance: 85.4
click at [407, 152] on p "Ten elegancki duński rozkładany stół vintage, jest przykładem Duńskiego wzornic…" at bounding box center [477, 143] width 588 height 95
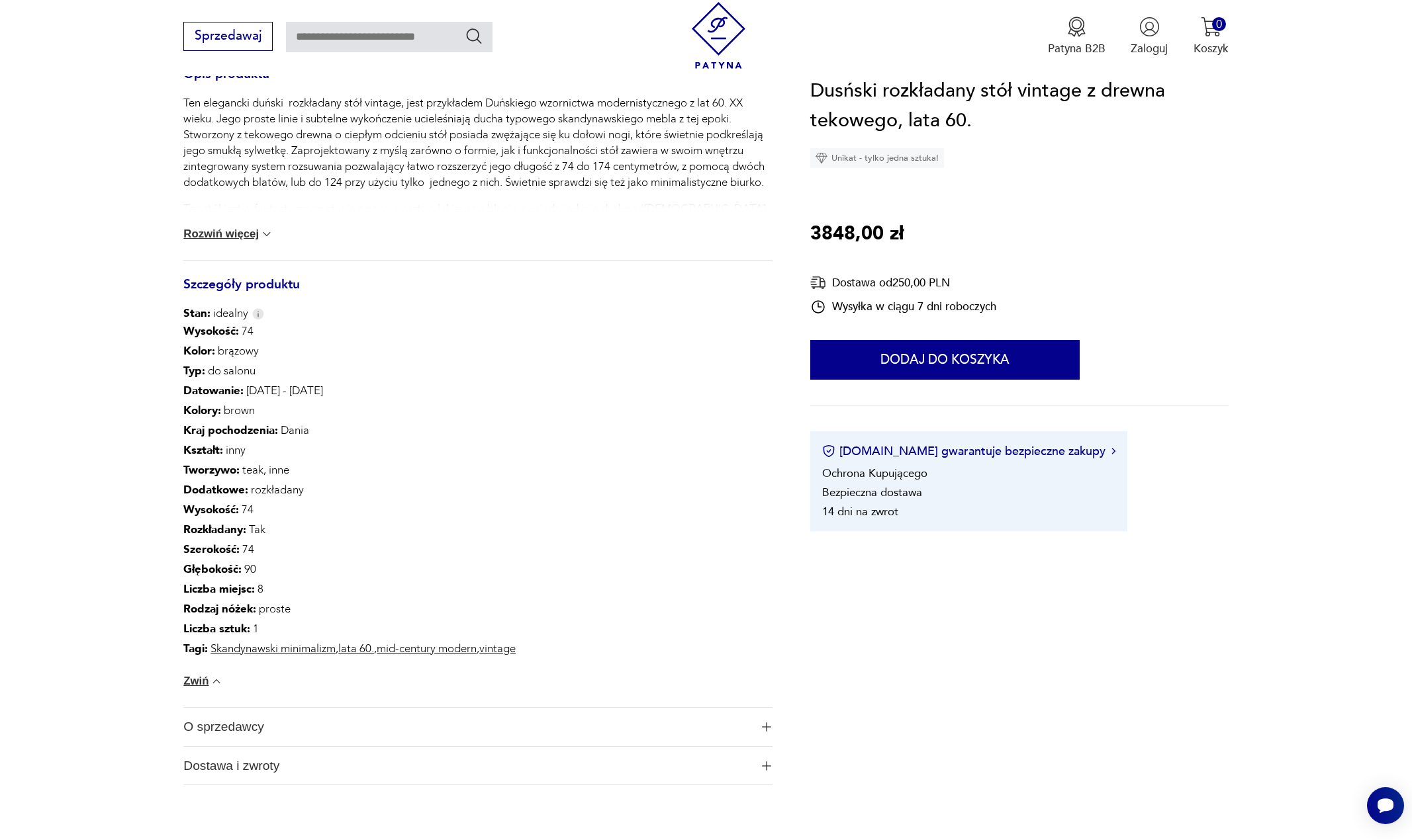
click at [406, 152] on p "Ten elegancki duński rozkładany stół vintage, jest przykładem Duńskiego wzornic…" at bounding box center [477, 143] width 588 height 95
click at [623, 190] on div "Ten elegancki duński rozkładany stół vintage, jest przykładem Duńskiego wzornic…" at bounding box center [477, 214] width 588 height 238
click at [543, 155] on p "Ten elegancki duński rozkładany stół vintage, jest przykładem Duńskiego wzornic…" at bounding box center [477, 143] width 588 height 95
drag, startPoint x: 466, startPoint y: 144, endPoint x: 483, endPoint y: 145, distance: 17.0
drag, startPoint x: 391, startPoint y: 153, endPoint x: 408, endPoint y: 167, distance: 22.0
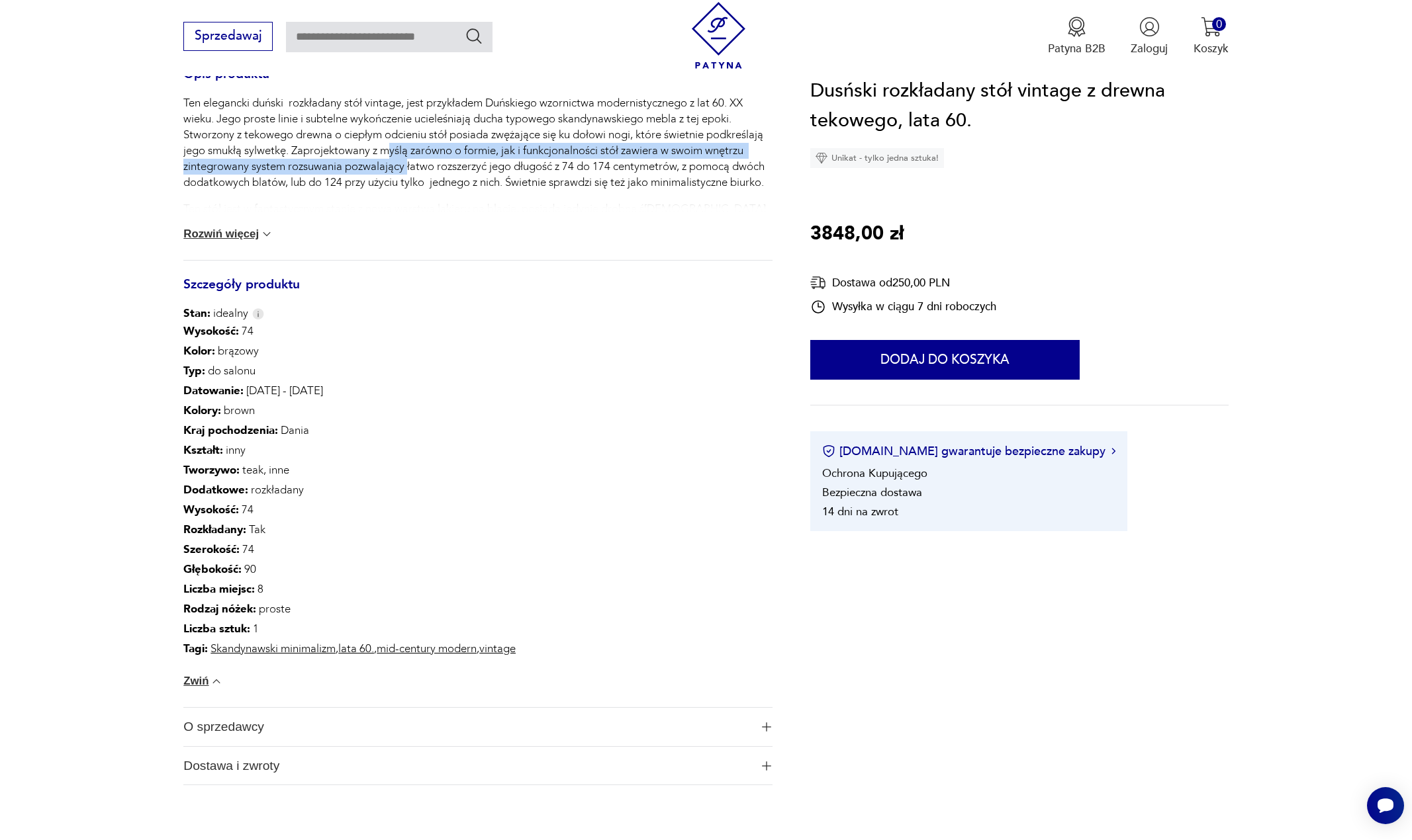
click at [408, 167] on p "Ten elegancki duński rozkładany stół vintage, jest przykładem Duńskiego wzornic…" at bounding box center [477, 143] width 588 height 95
click at [410, 170] on p "Ten elegancki duński rozkładany stół vintage, jest przykładem Duńskiego wzornic…" at bounding box center [477, 143] width 588 height 95
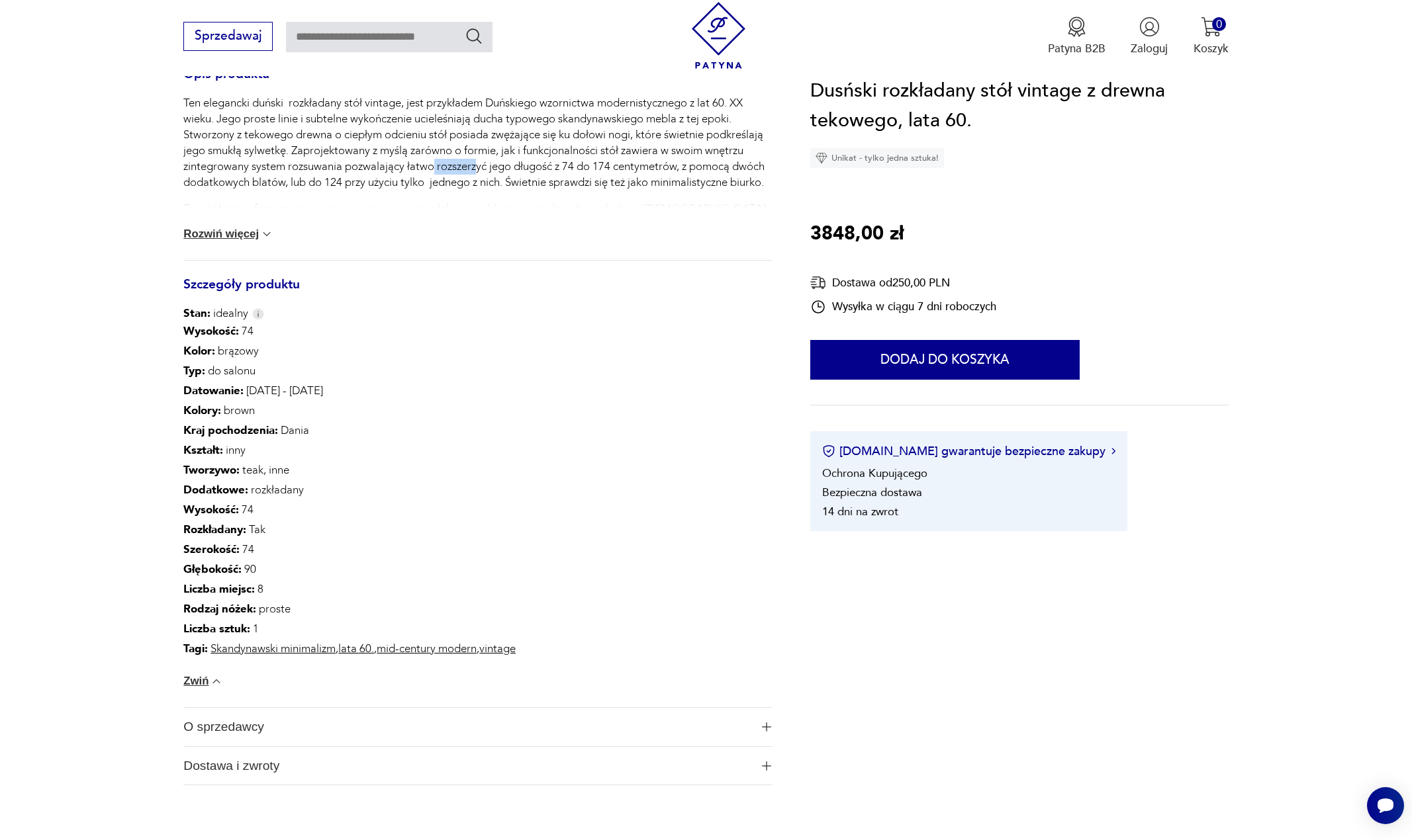
drag, startPoint x: 434, startPoint y: 163, endPoint x: 477, endPoint y: 161, distance: 43.0
click at [477, 161] on p "Ten elegancki duński rozkładany stół vintage, jest przykładem Duńskiego wzornic…" at bounding box center [477, 143] width 588 height 95
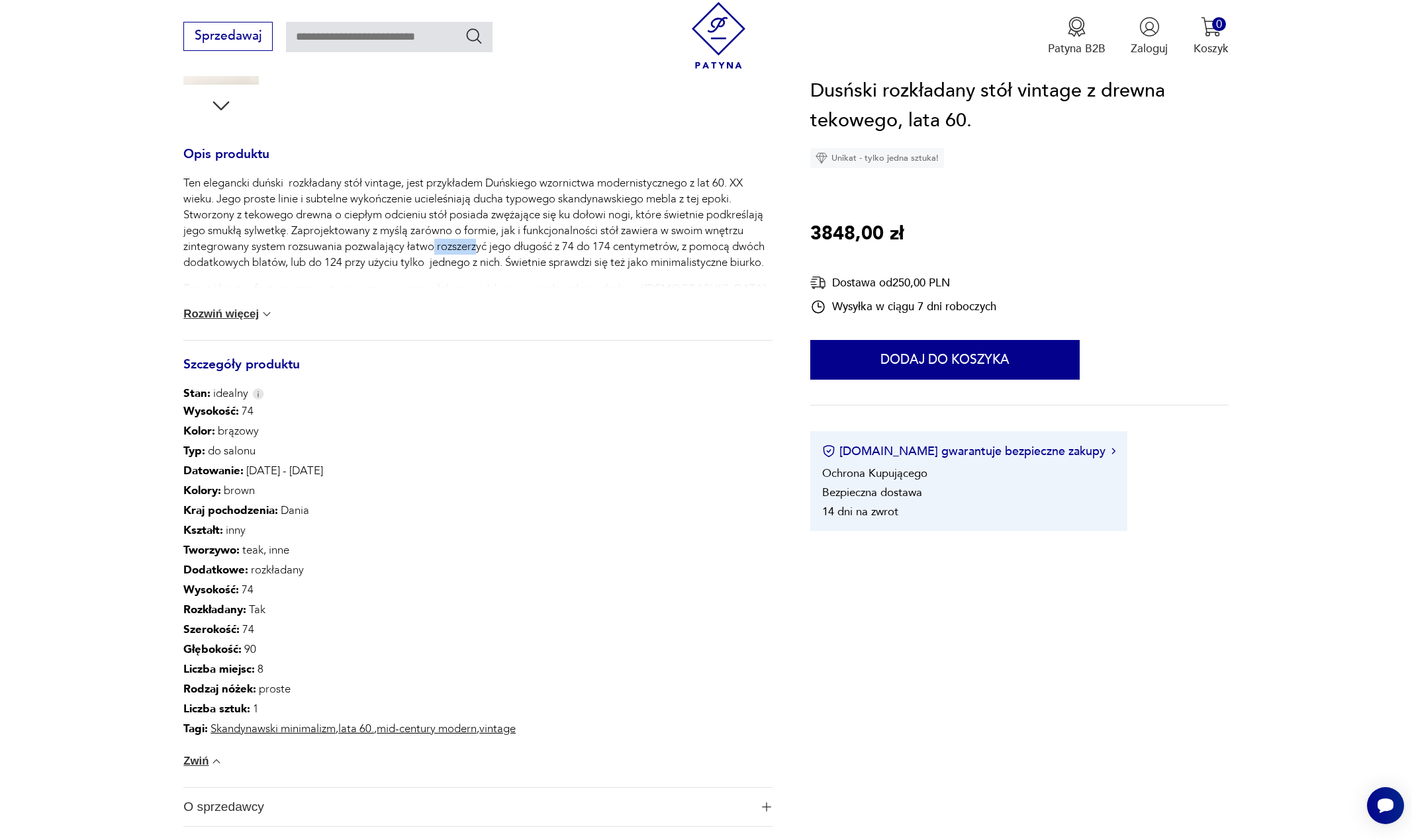
scroll to position [397, 0]
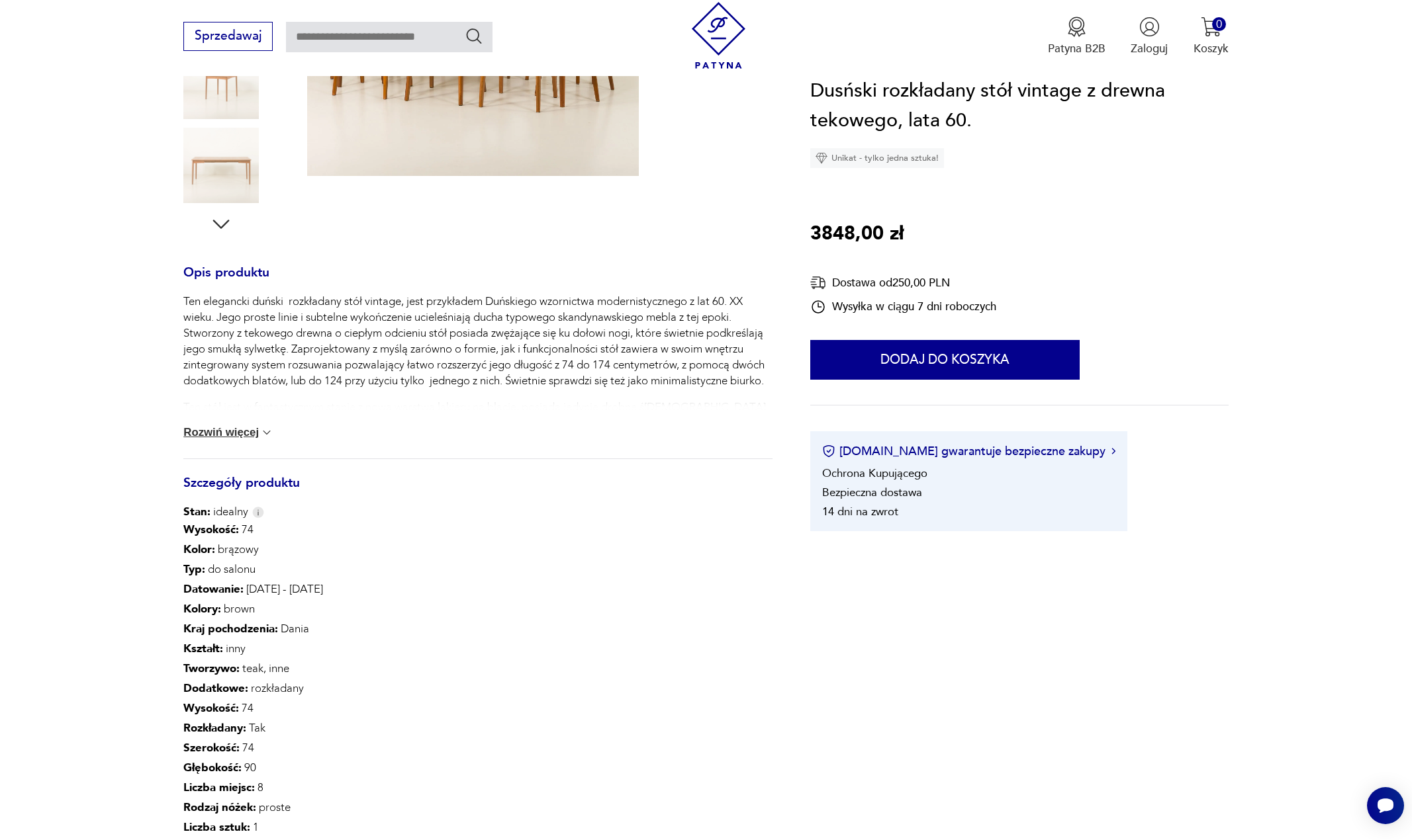
click at [586, 340] on p "Ten elegancki duński rozkładany stół vintage, jest przykładem Duńskiego wzornic…" at bounding box center [477, 341] width 588 height 95
drag, startPoint x: 277, startPoint y: 346, endPoint x: 305, endPoint y: 359, distance: 30.9
click at [303, 353] on p "Ten elegancki duński rozkładany stół vintage, jest przykładem Duńskiego wzornic…" at bounding box center [477, 341] width 588 height 95
click at [288, 380] on p "Ten elegancki duński rozkładany stół vintage, jest przykładem Duńskiego wzornic…" at bounding box center [477, 341] width 588 height 95
click at [332, 385] on p "Ten elegancki duński rozkładany stół vintage, jest przykładem Duńskiego wzornic…" at bounding box center [477, 341] width 588 height 95
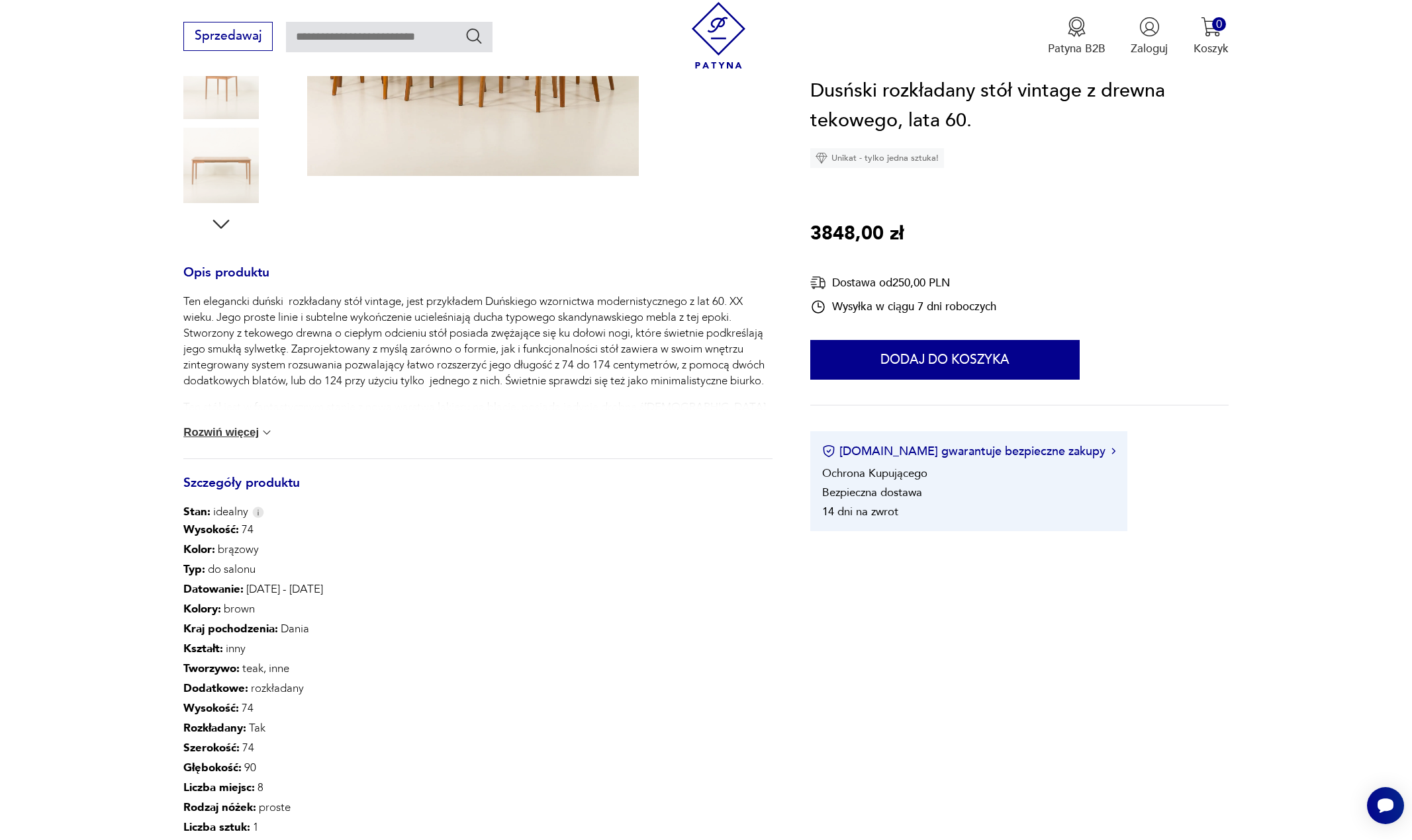
click at [247, 430] on button "Rozwiń więcej" at bounding box center [228, 432] width 90 height 13
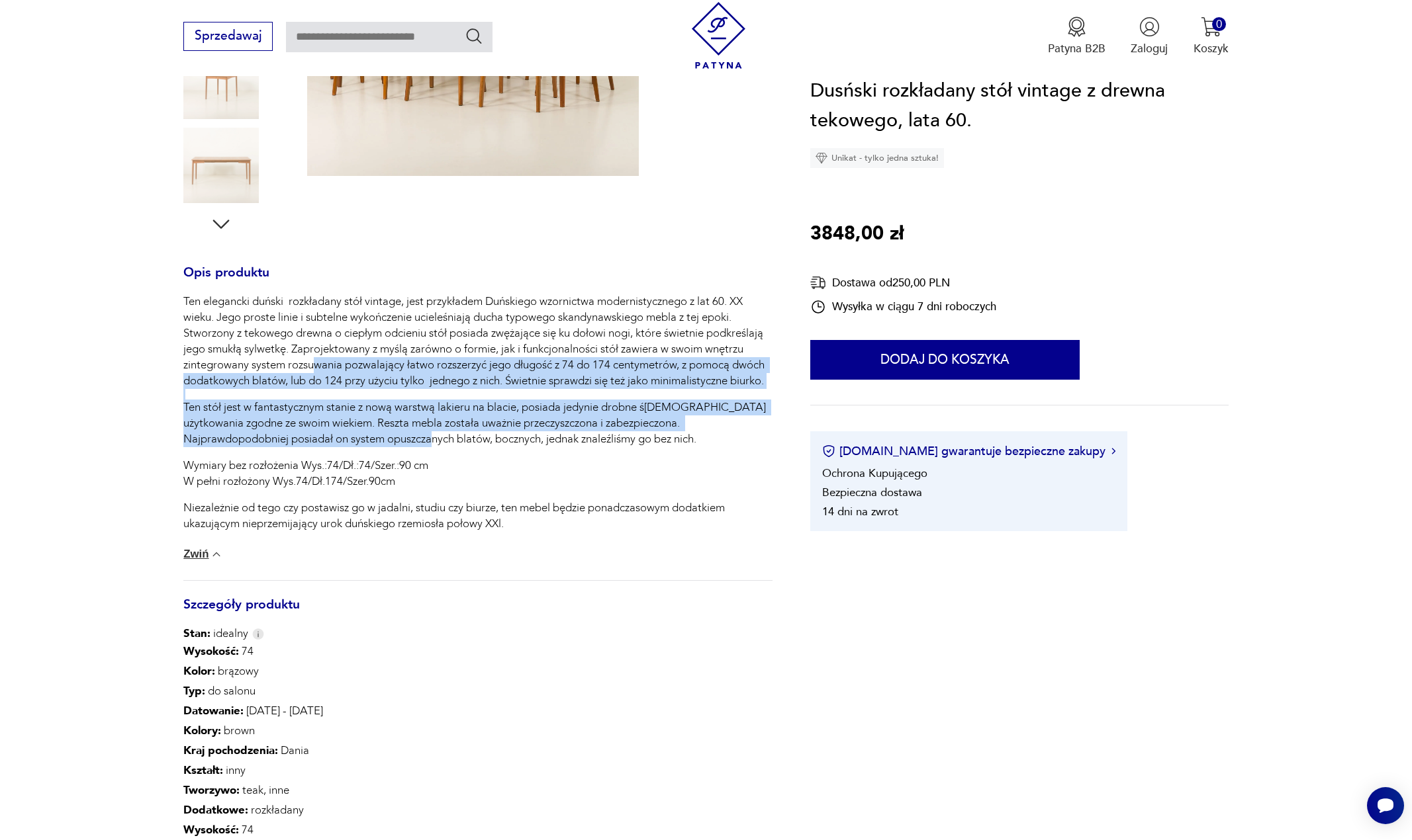
drag, startPoint x: 319, startPoint y: 386, endPoint x: 339, endPoint y: 442, distance: 59.5
click at [339, 442] on div "Ten elegancki duński rozkładany stół vintage, jest przykładem Duńskiego wzornic…" at bounding box center [477, 413] width 588 height 238
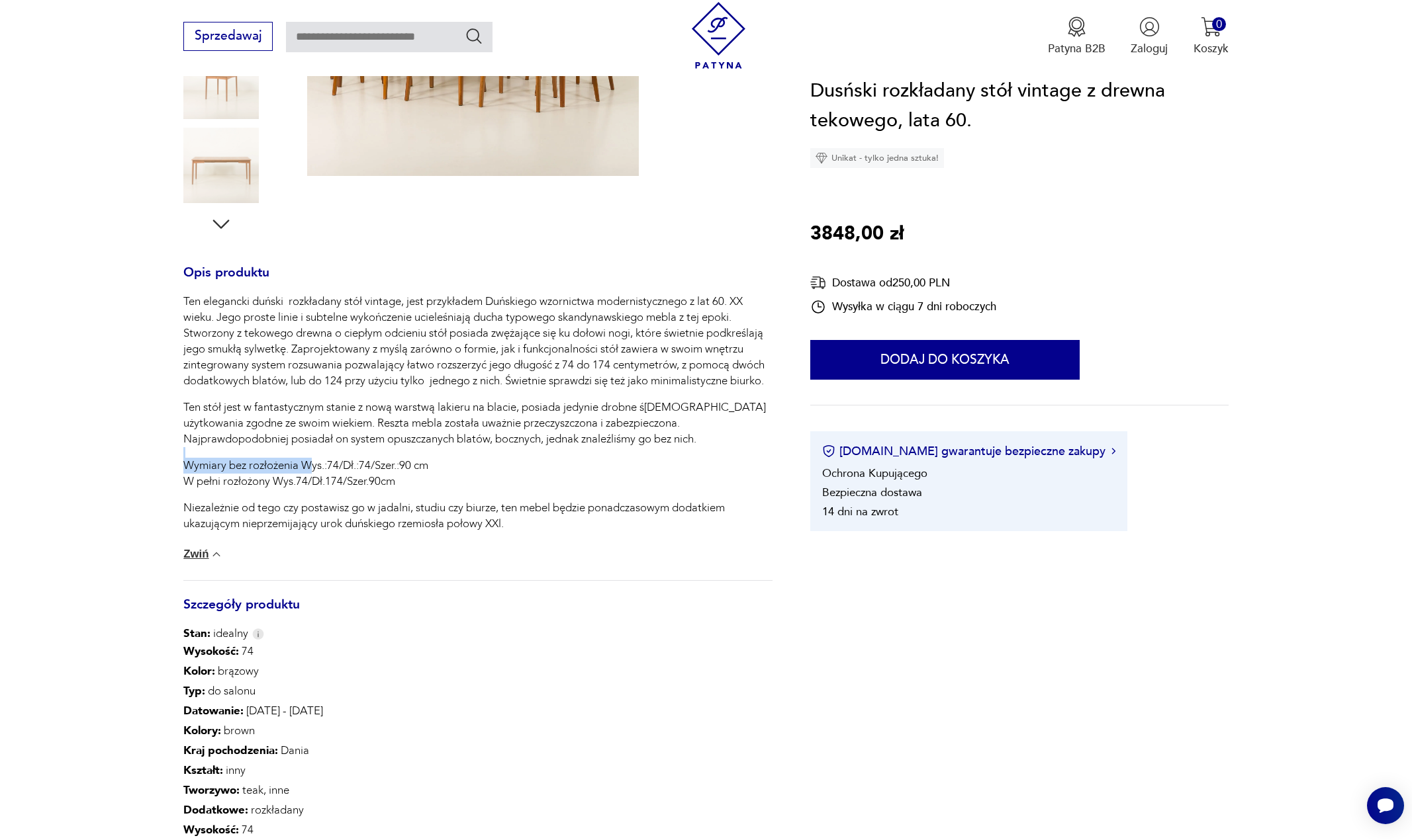
drag, startPoint x: 313, startPoint y: 457, endPoint x: 289, endPoint y: 461, distance: 24.3
click at [311, 458] on div "Ten elegancki duński rozkładany stół vintage, jest przykładem Duńskiego wzornic…" at bounding box center [477, 413] width 588 height 238
click at [273, 427] on p "Ten stół jest w fantastycznym stanie z nową warstwą lakieru na blacie, posiada …" at bounding box center [477, 423] width 588 height 48
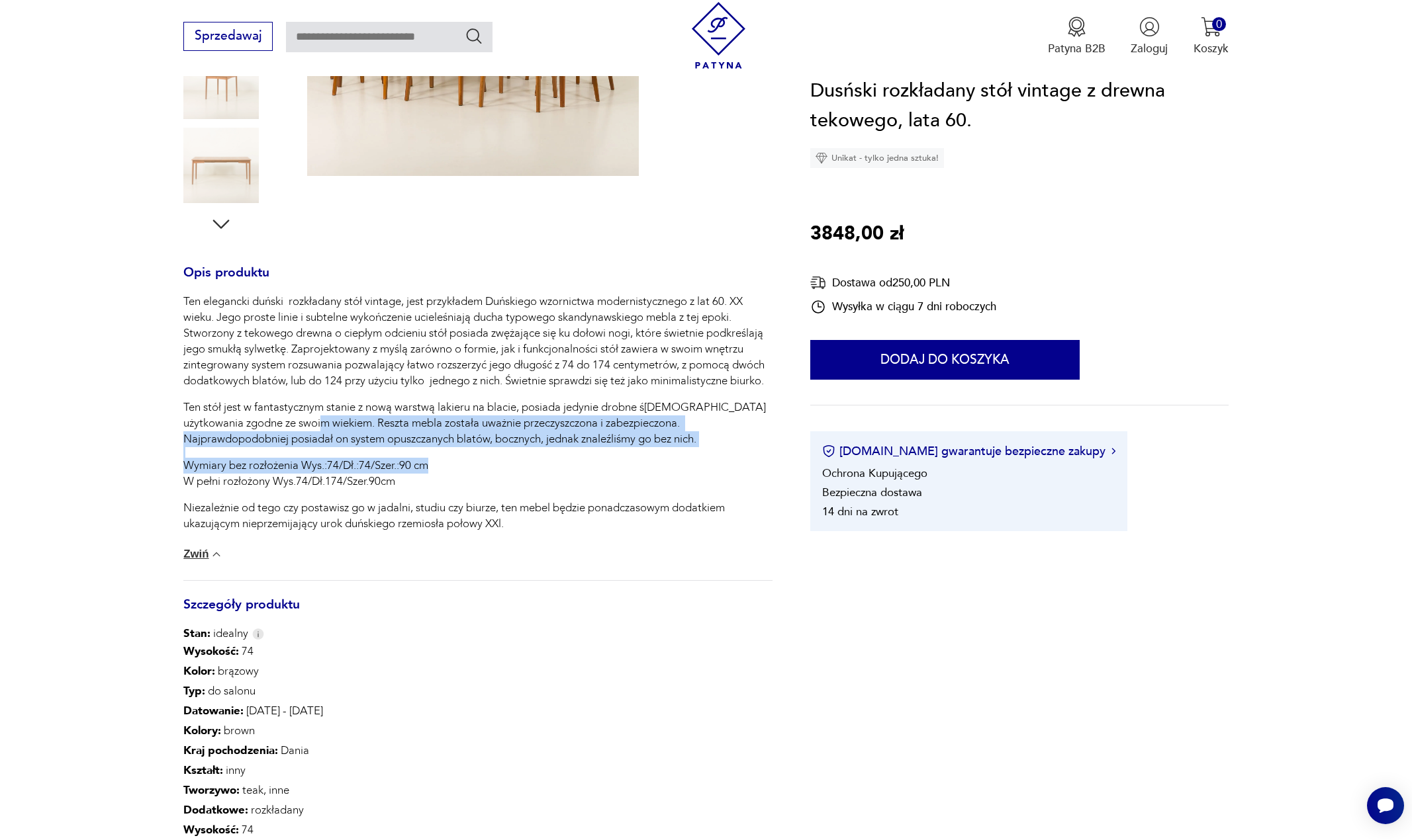
drag, startPoint x: 295, startPoint y: 422, endPoint x: 449, endPoint y: 468, distance: 160.7
click at [449, 468] on div "Ten elegancki duński rozkładany stół vintage, jest przykładem Duńskiego wzornic…" at bounding box center [477, 413] width 588 height 238
click at [449, 468] on p "Wymiary bez rozłożenia Wys.:74/Dł.:74/Szer.:90 cm W pełni rozłożony Wys.74/Dł.1…" at bounding box center [477, 473] width 588 height 32
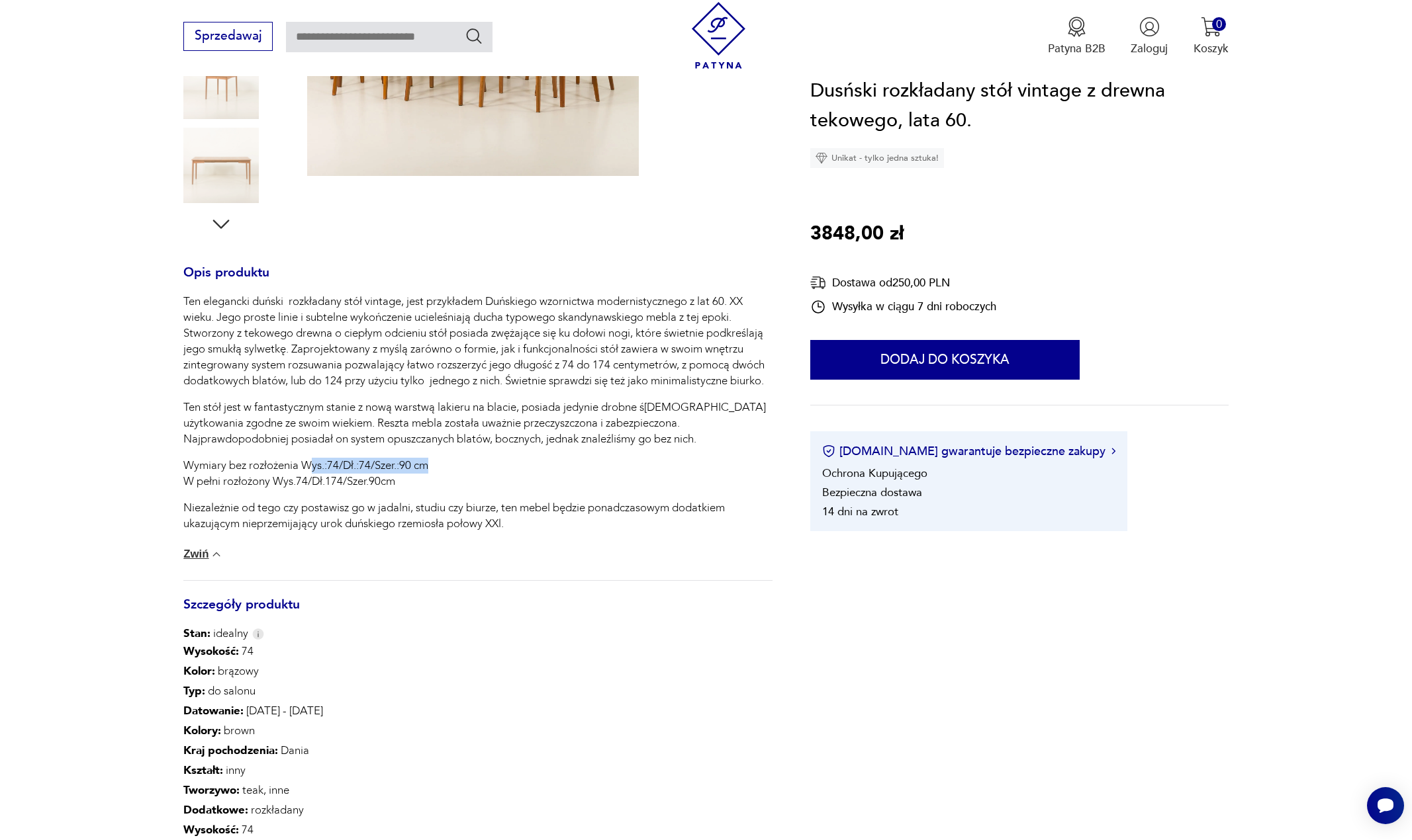
drag, startPoint x: 308, startPoint y: 463, endPoint x: 452, endPoint y: 468, distance: 144.1
click at [452, 468] on p "Wymiary bez rozłożenia Wys.:74/Dł.:74/Szer.:90 cm W pełni rozłożony Wys.74/Dł.1…" at bounding box center [477, 473] width 588 height 32
click at [441, 476] on p "Wymiary bez rozłożenia Wys.:74/Dł.:74/Szer.:90 cm W pełni rozłożony Wys.74/Dł.1…" at bounding box center [477, 473] width 588 height 32
drag, startPoint x: 344, startPoint y: 479, endPoint x: 440, endPoint y: 479, distance: 96.0
click at [440, 479] on p "Wymiary bez rozłożenia Wys.:74/Dł.:74/Szer.:90 cm W pełni rozłożony Wys.74/Dł.1…" at bounding box center [477, 473] width 588 height 32
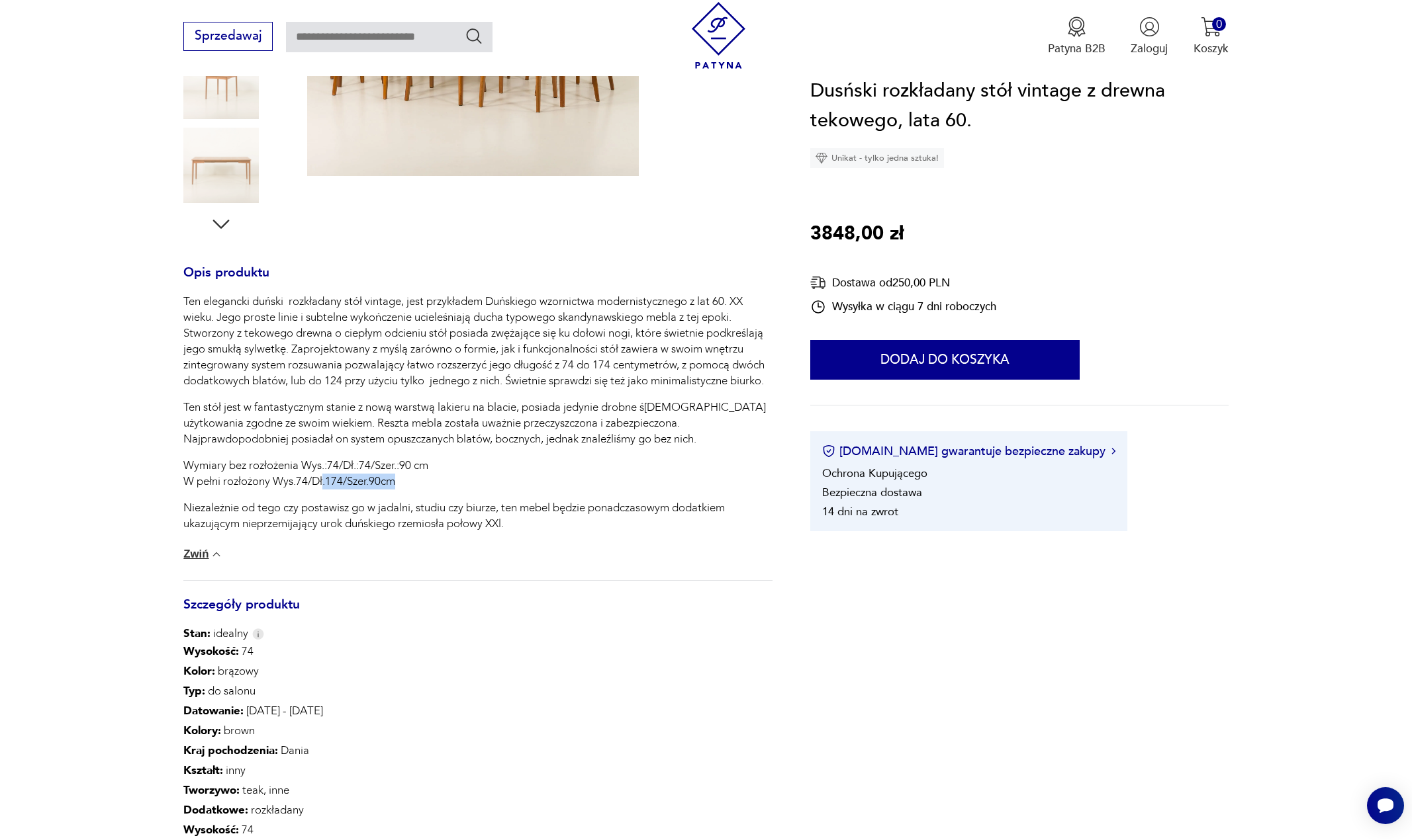
click at [440, 479] on p "Wymiary bez rozłożenia Wys.:74/Dł.:74/Szer.:90 cm W pełni rozłożony Wys.74/Dł.1…" at bounding box center [477, 473] width 588 height 32
drag, startPoint x: 304, startPoint y: 483, endPoint x: 468, endPoint y: 482, distance: 164.0
click at [468, 482] on p "Wymiary bez rozłożenia Wys.:74/Dł.:74/Szer.:90 cm W pełni rozłożony Wys.74/Dł.1…" at bounding box center [477, 473] width 588 height 32
drag, startPoint x: 322, startPoint y: 473, endPoint x: 410, endPoint y: 481, distance: 88.4
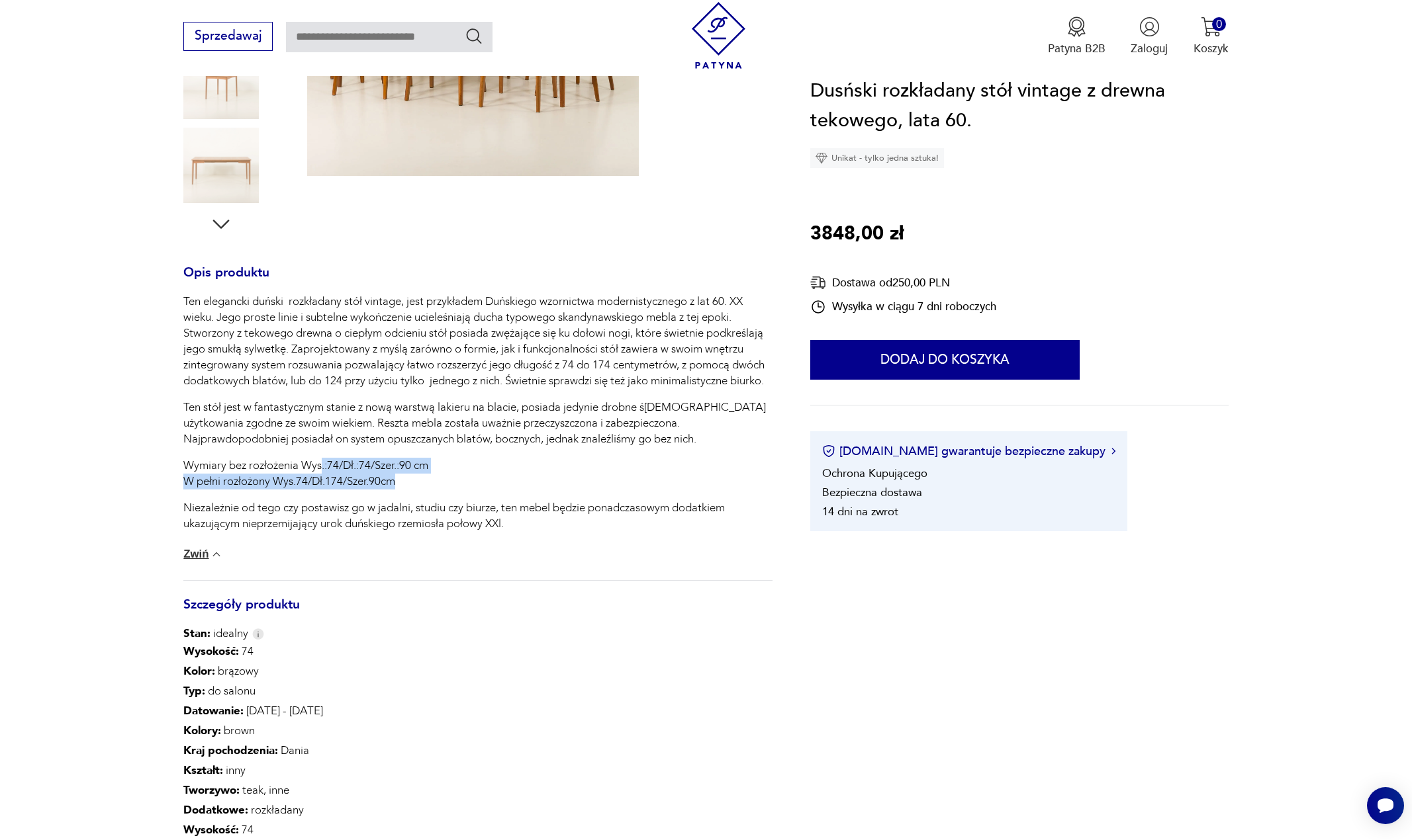
click at [410, 481] on p "Wymiary bez rozłożenia Wys.:74/Dł.:74/Szer.:90 cm W pełni rozłożony Wys.74/Dł.1…" at bounding box center [477, 473] width 588 height 32
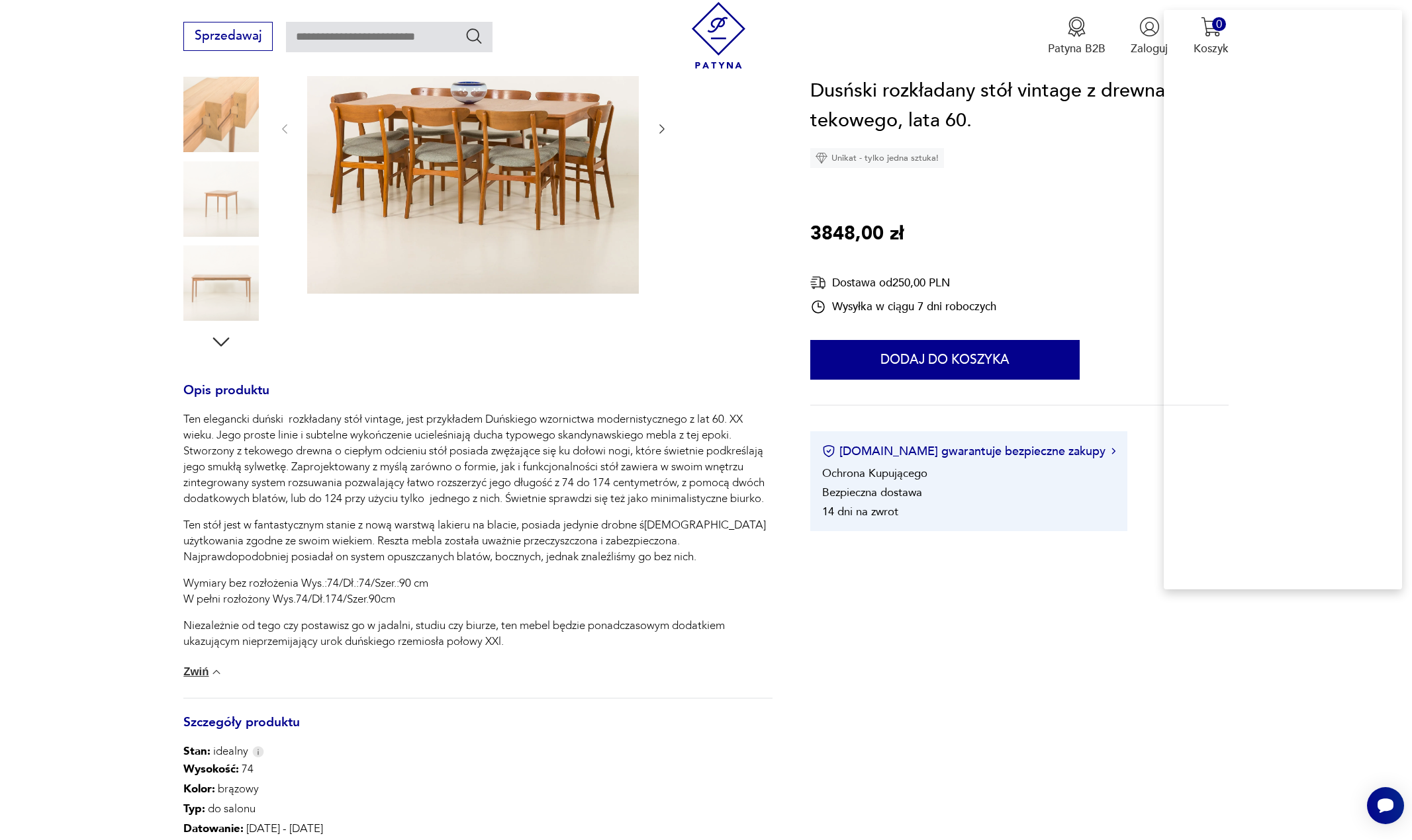
scroll to position [198, 0]
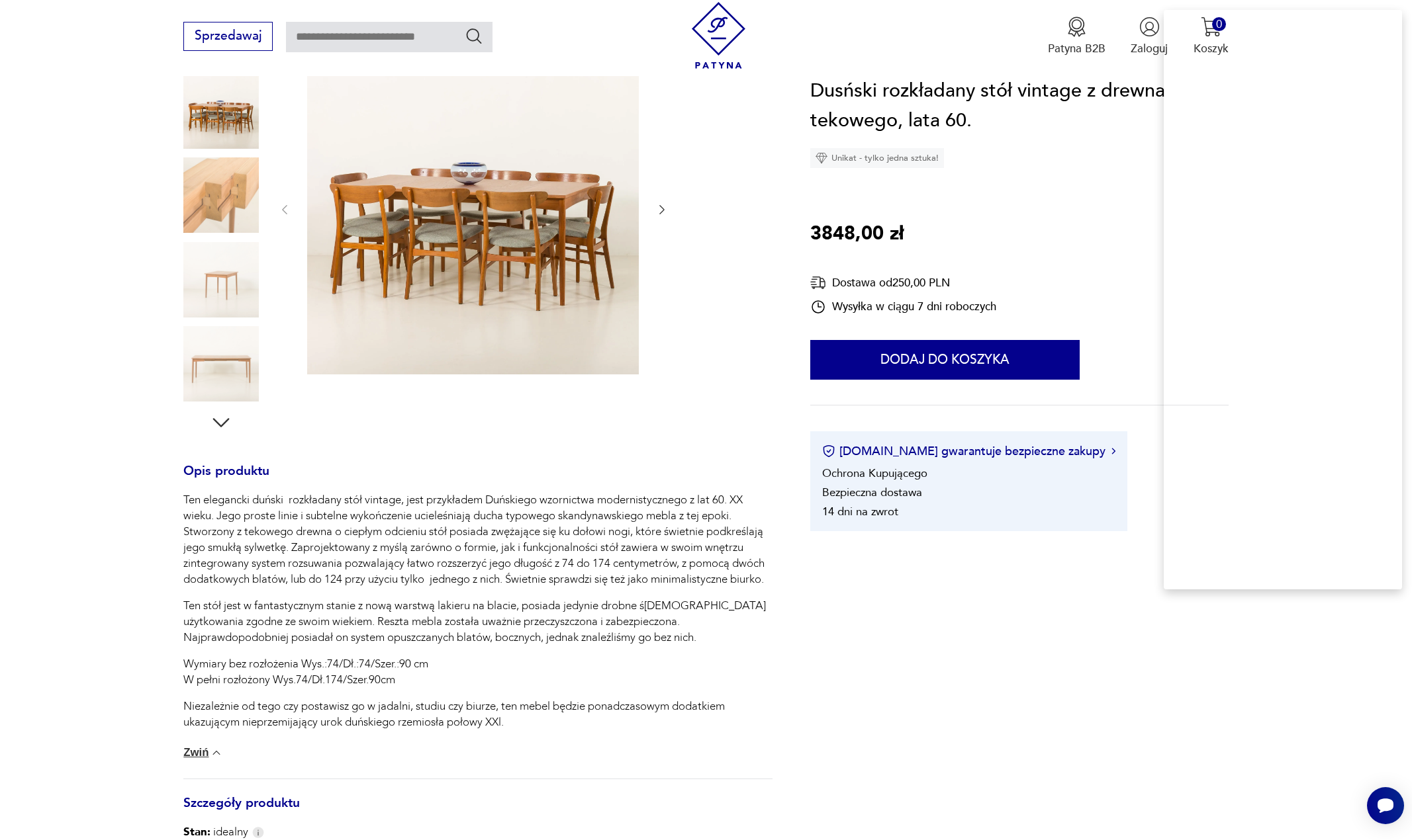
click at [907, 86] on h1 "Dusński rozkładany stół vintage z drewna tekowego, lata 60." at bounding box center [1020, 106] width 418 height 60
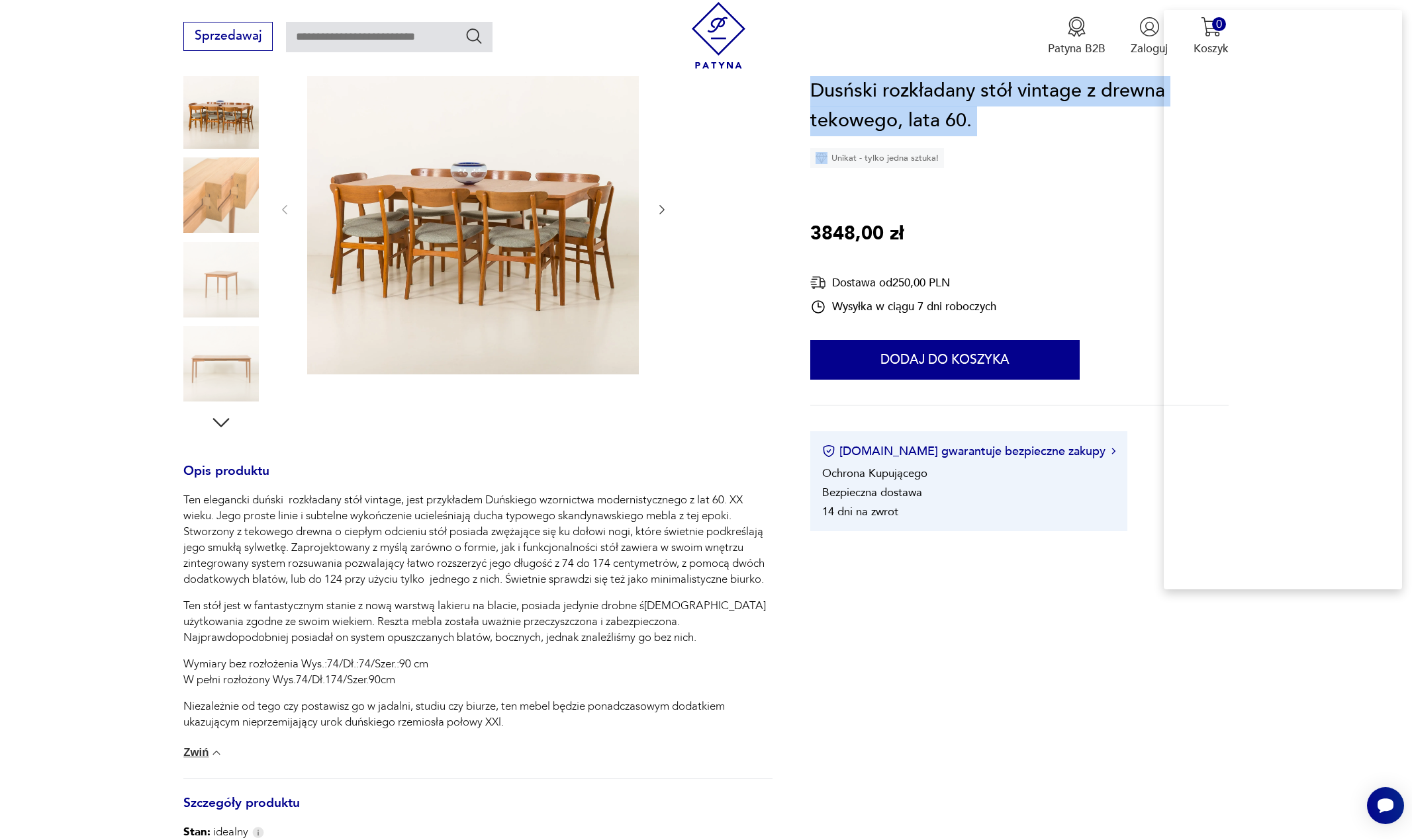
click at [907, 86] on h1 "Dusński rozkładany stół vintage z drewna tekowego, lata 60." at bounding box center [1020, 106] width 418 height 60
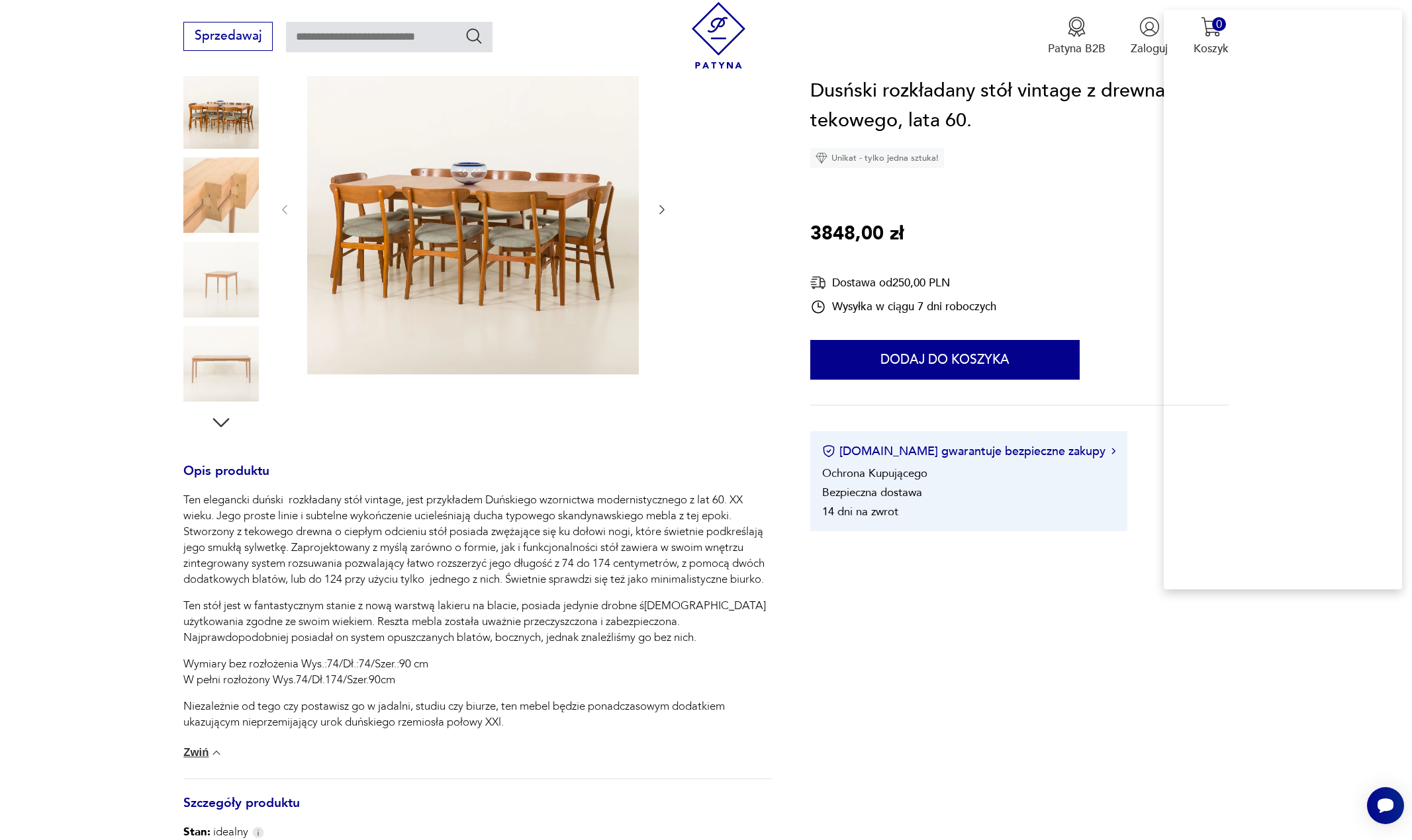
click at [833, 231] on p "3848,00 zł" at bounding box center [857, 234] width 93 height 31
click at [813, 81] on div "Cena" at bounding box center [801, 76] width 67 height 11
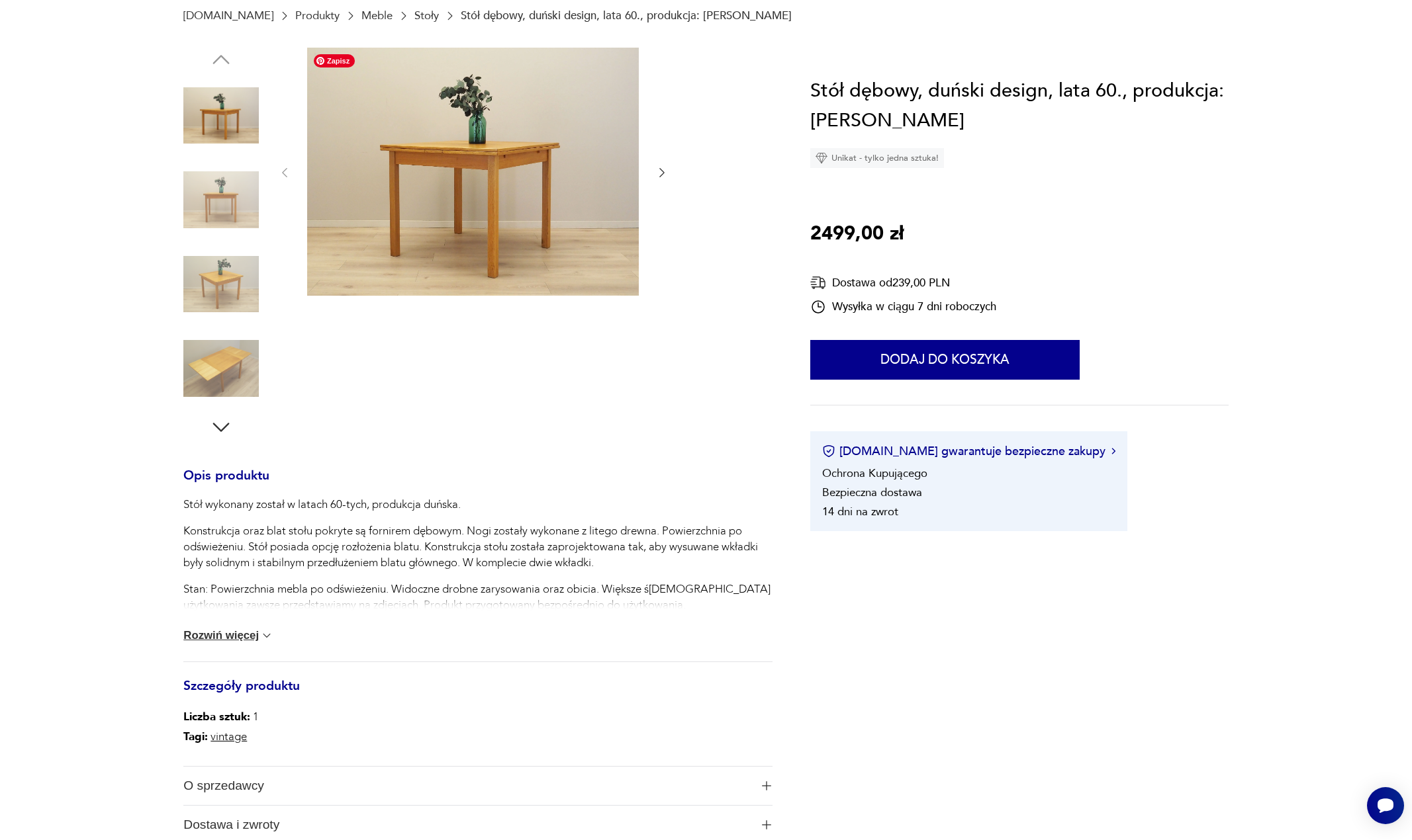
scroll to position [264, 0]
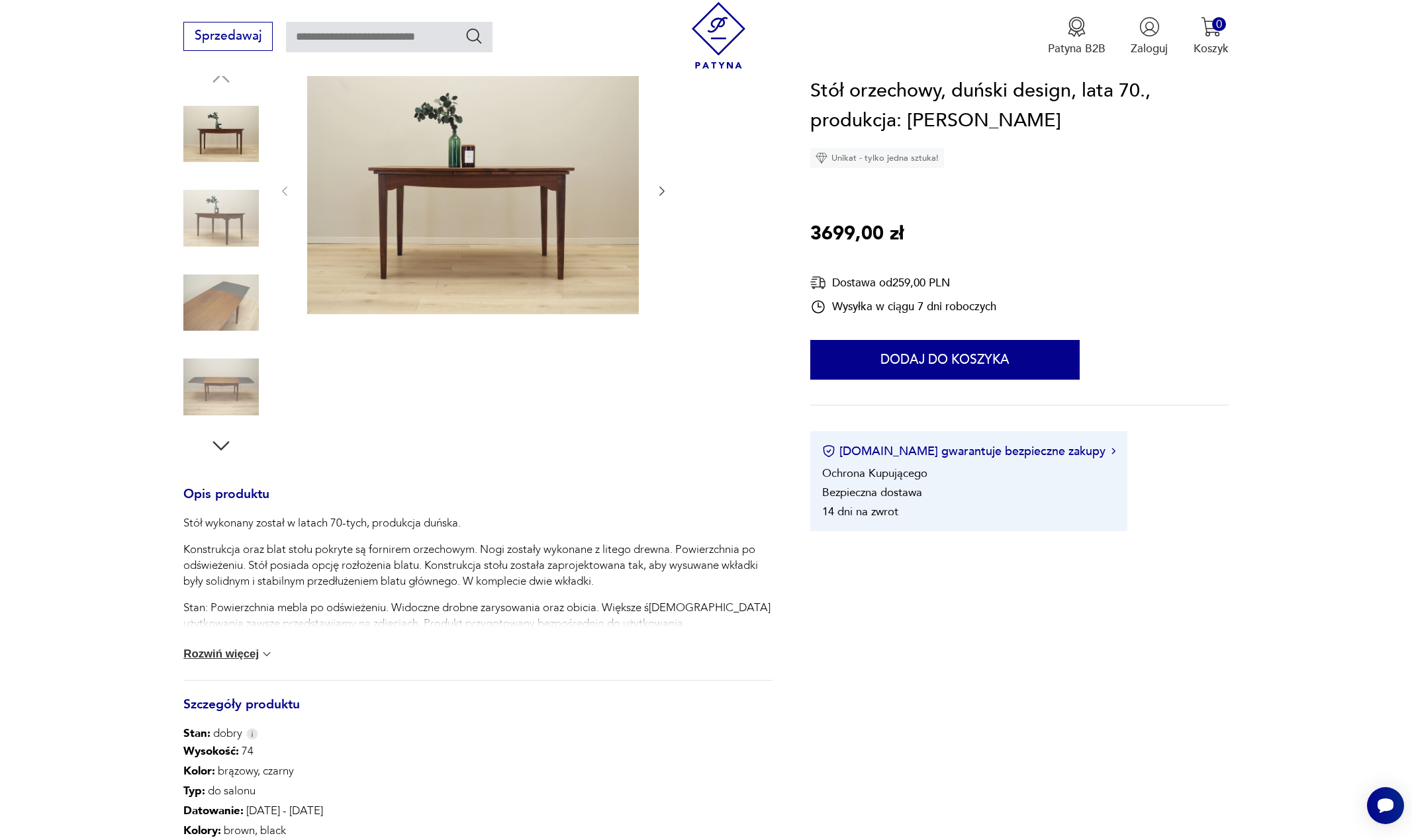
scroll to position [264, 0]
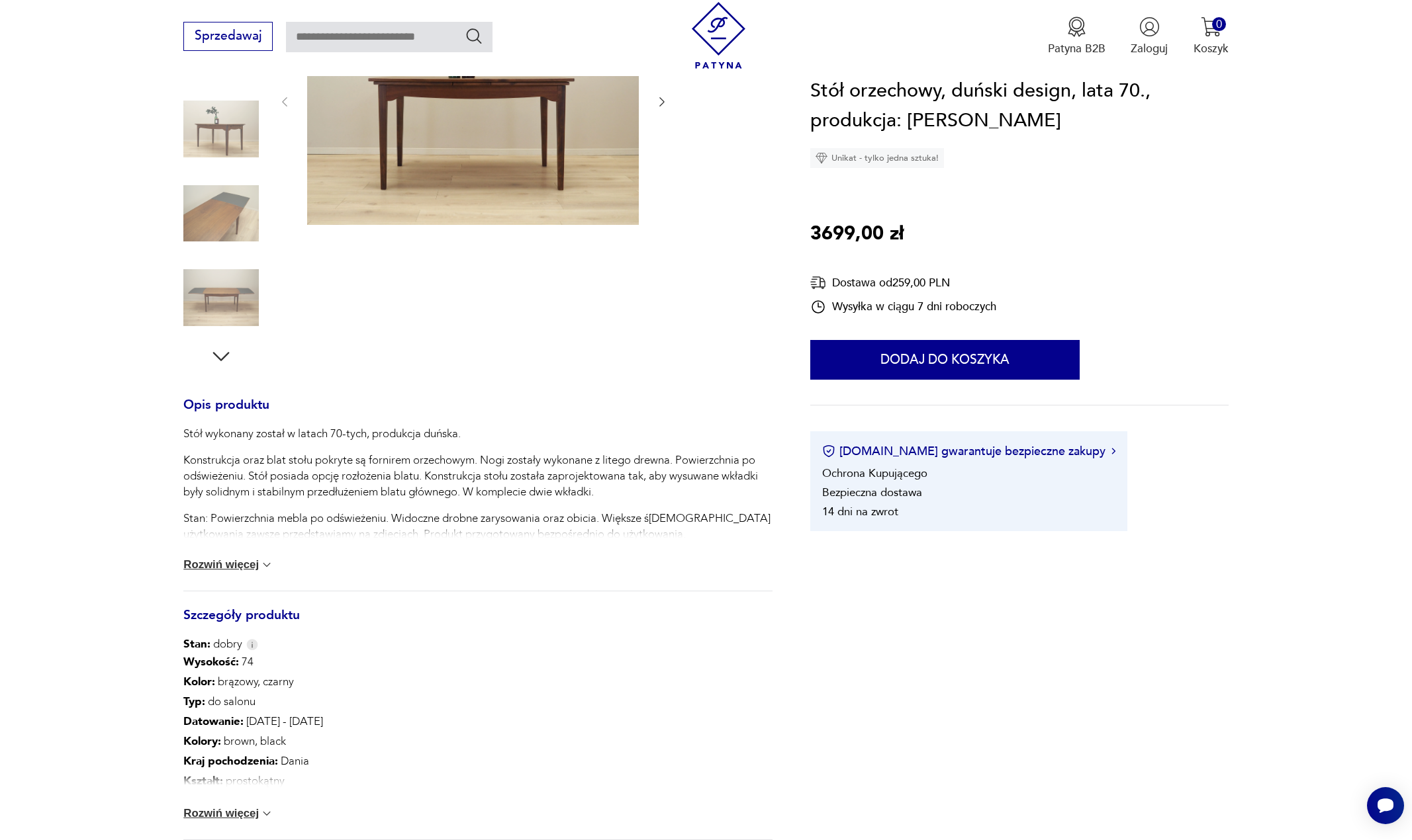
click at [220, 566] on button "Rozwiń więcej" at bounding box center [228, 564] width 90 height 13
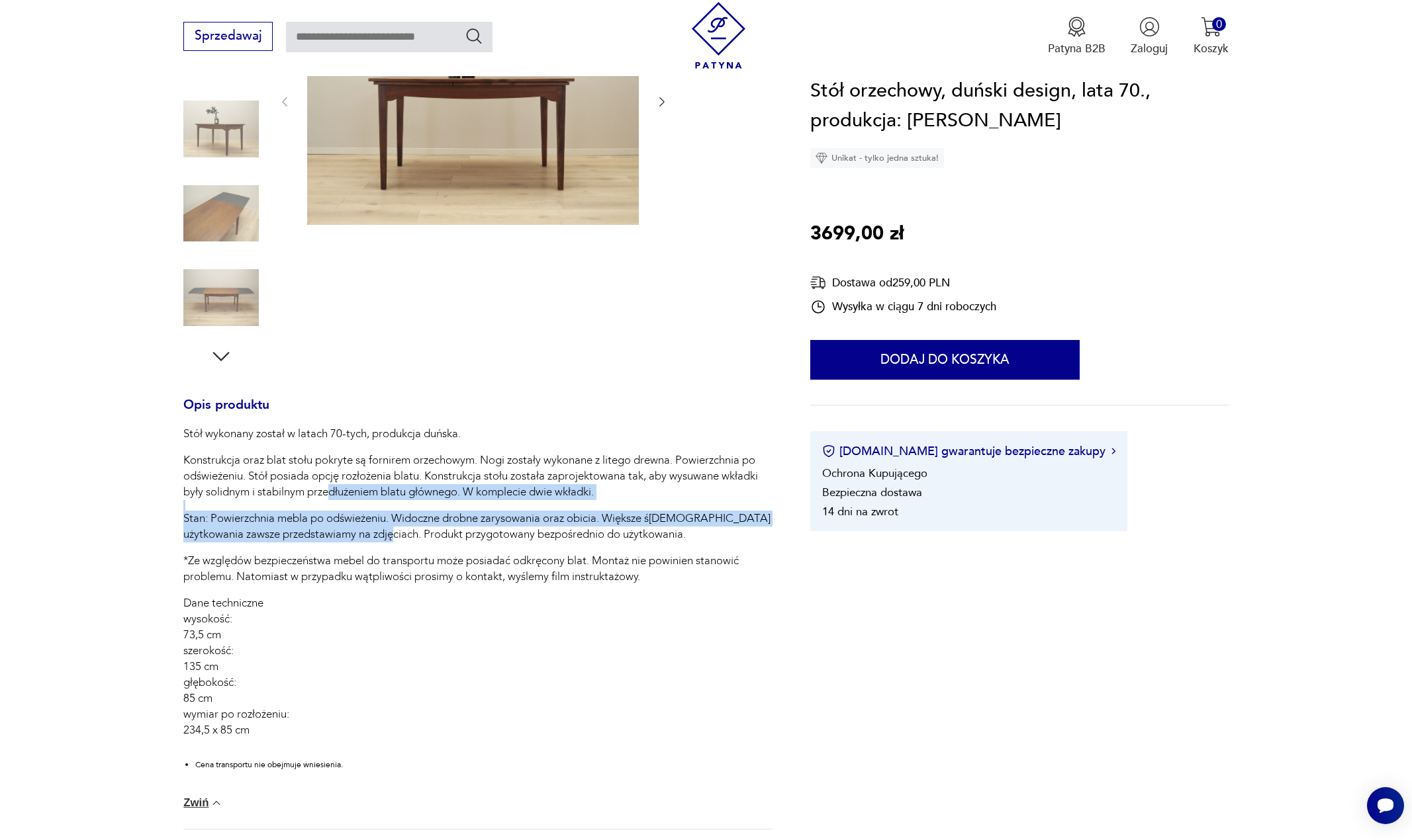
drag, startPoint x: 334, startPoint y: 497, endPoint x: 397, endPoint y: 551, distance: 83.0
click at [400, 550] on div "Stół wykonany został w latach 70-tych, produkcja duńska. Konstrukcja oraz blat …" at bounding box center [477, 603] width 588 height 354
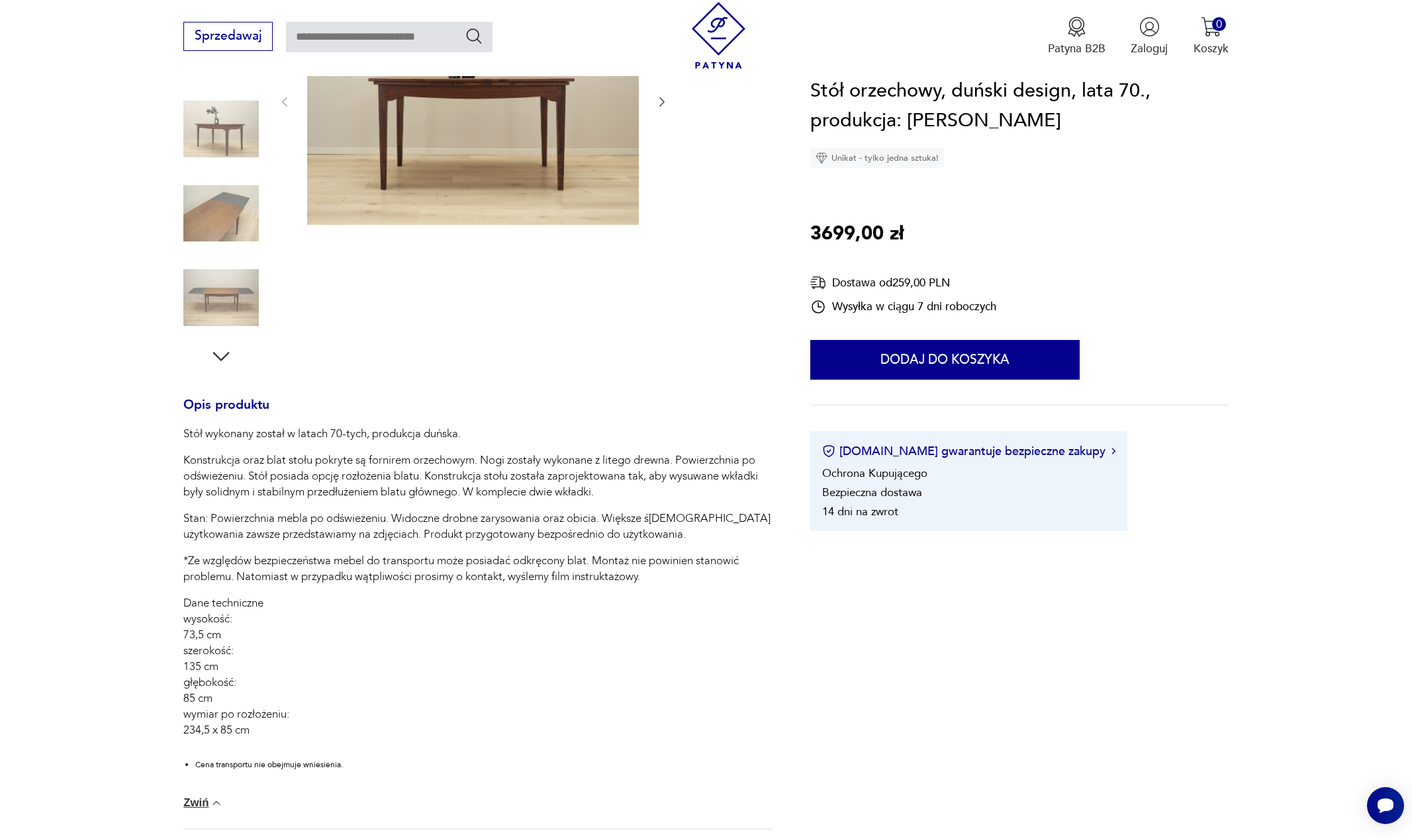
click at [232, 629] on p "Dane techniczne wysokość: 73,5 cm szerokość: 135 cm głębokość: 85 cm wymiar po …" at bounding box center [477, 666] width 588 height 143
drag, startPoint x: 224, startPoint y: 606, endPoint x: 264, endPoint y: 669, distance: 74.6
click at [264, 669] on p "Dane techniczne wysokość: 73,5 cm szerokość: 135 cm głębokość: 85 cm wymiar po …" at bounding box center [477, 666] width 588 height 143
click at [249, 680] on p "Dane techniczne wysokość: 73,5 cm szerokość: 135 cm głębokość: 85 cm wymiar po …" at bounding box center [477, 666] width 588 height 143
drag, startPoint x: 207, startPoint y: 679, endPoint x: 256, endPoint y: 704, distance: 55.0
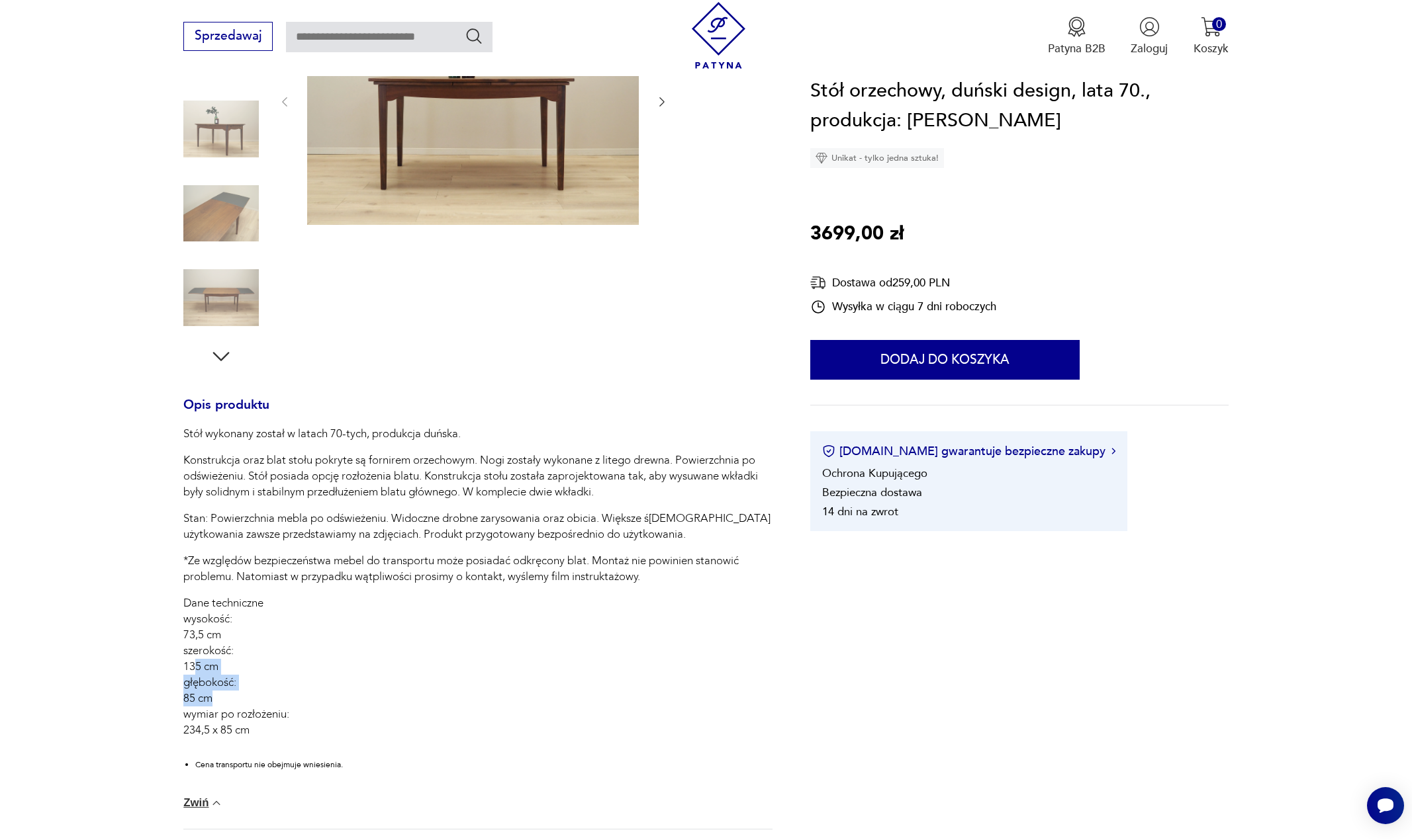
click at [256, 703] on p "Dane techniczne wysokość: 73,5 cm szerokość: 135 cm głębokość: 85 cm wymiar po …" at bounding box center [477, 666] width 588 height 143
click at [259, 704] on p "Dane techniczne wysokość: 73,5 cm szerokość: 135 cm głębokość: 85 cm wymiar po …" at bounding box center [477, 666] width 588 height 143
drag, startPoint x: 212, startPoint y: 711, endPoint x: 280, endPoint y: 729, distance: 70.3
click at [280, 729] on p "Dane techniczne wysokość: 73,5 cm szerokość: 135 cm głębokość: 85 cm wymiar po …" at bounding box center [477, 666] width 588 height 143
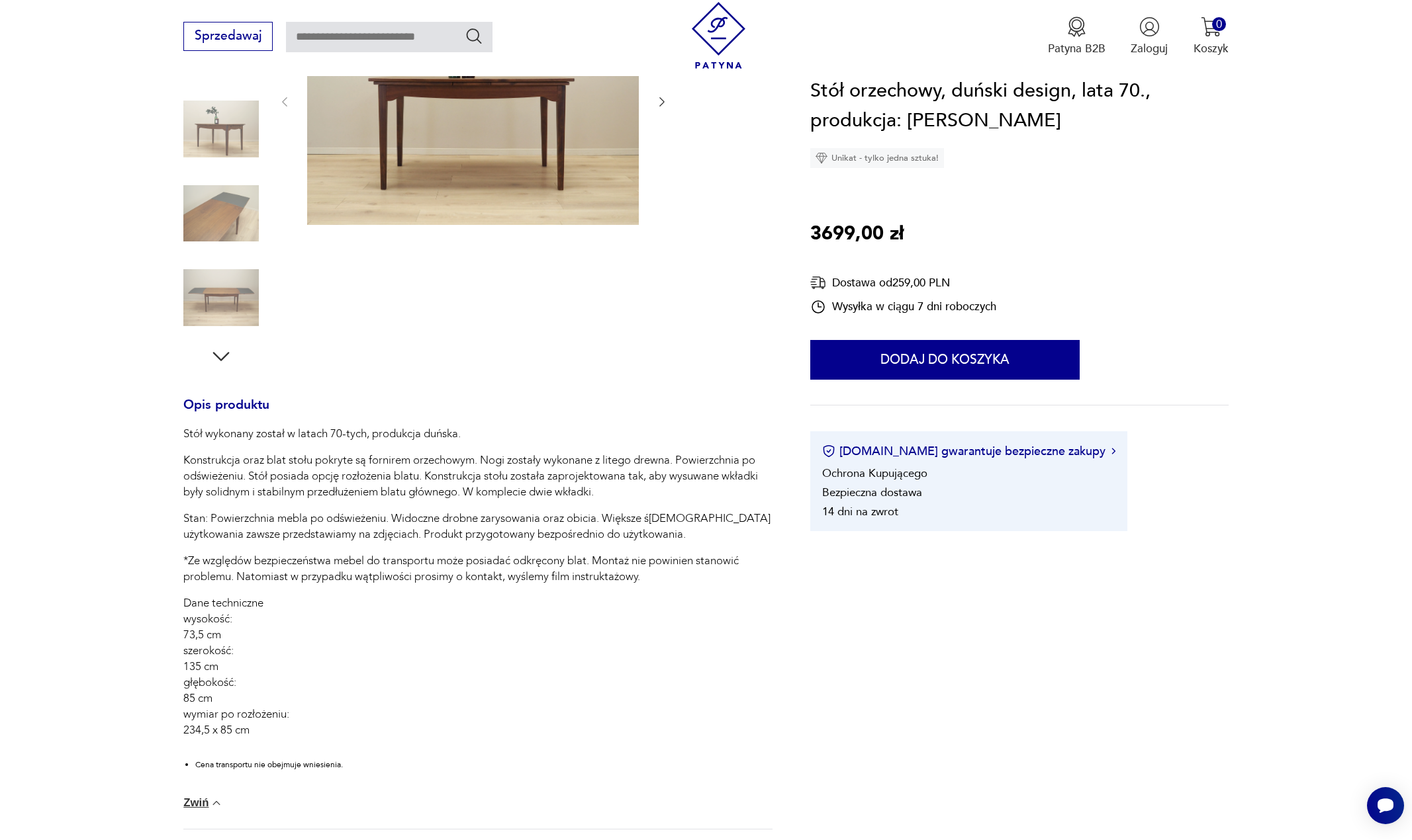
click at [310, 549] on div "Stół wykonany został w latach 70-tych, produkcja duńska. Konstrukcja oraz blat …" at bounding box center [477, 603] width 588 height 354
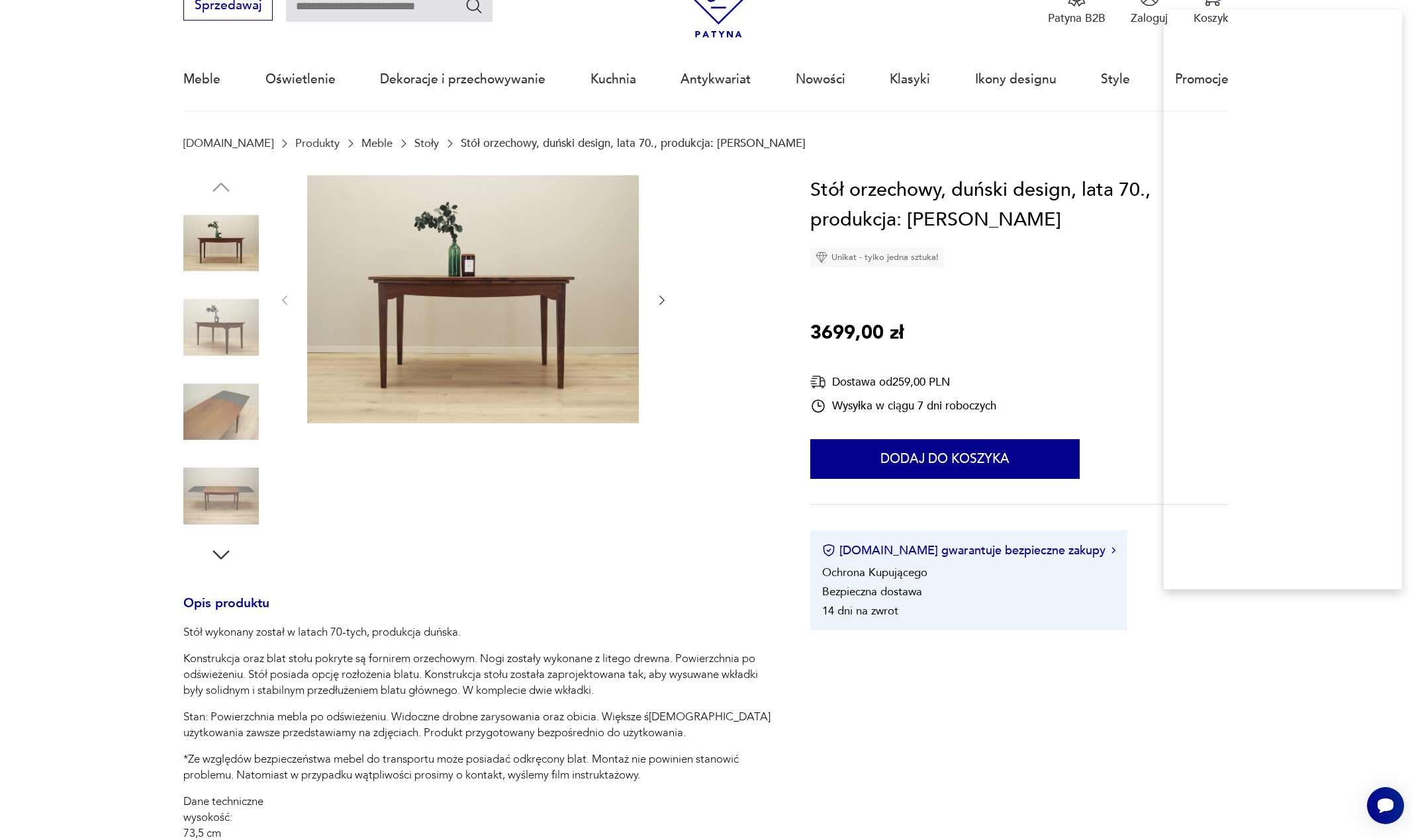
click at [897, 183] on h1 "Stół orzechowy, duński design, lata 70., produkcja: Dania" at bounding box center [1020, 205] width 418 height 60
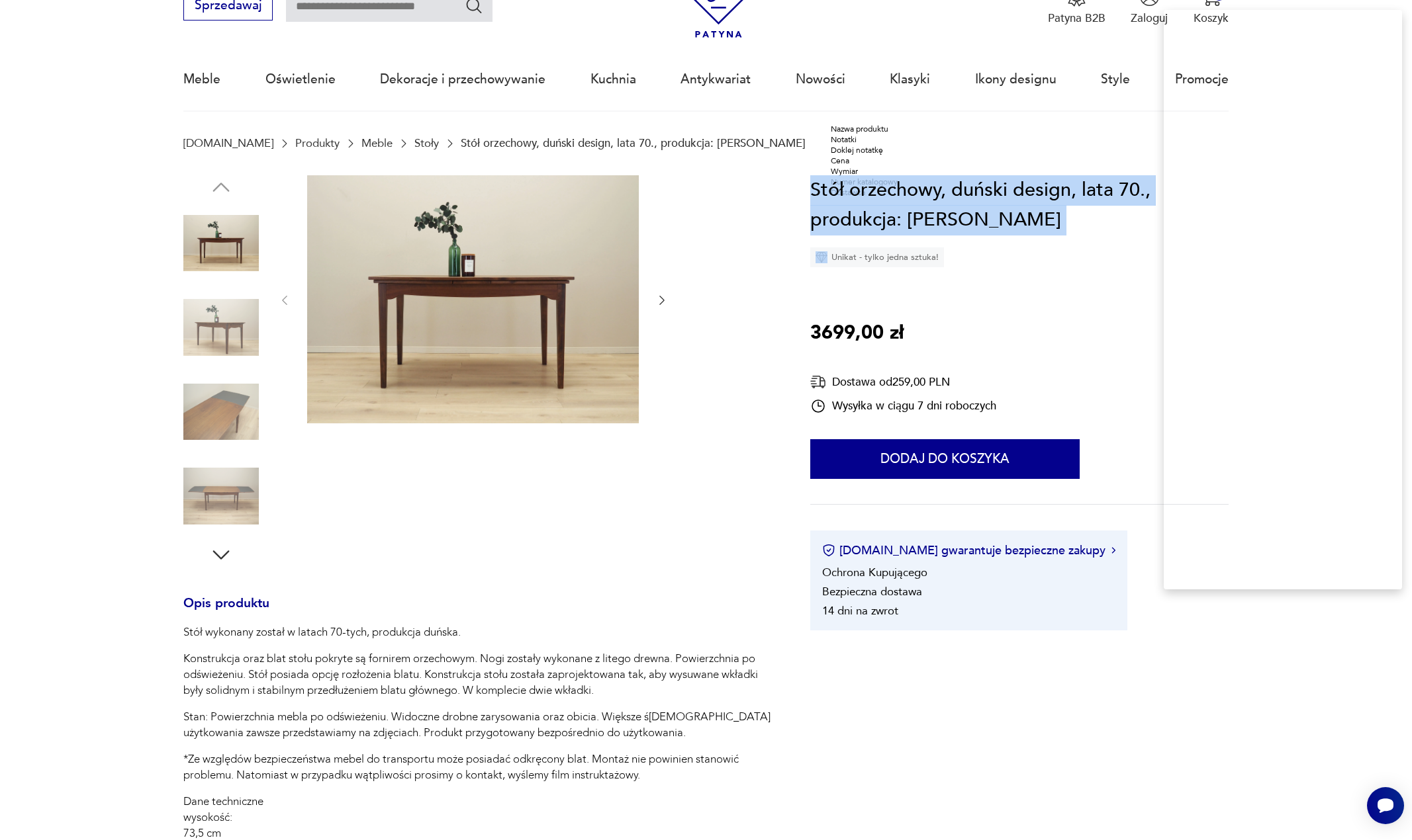
click at [897, 183] on h1 "Stół orzechowy, duński design, lata 70., produkcja: Dania" at bounding box center [1020, 205] width 418 height 60
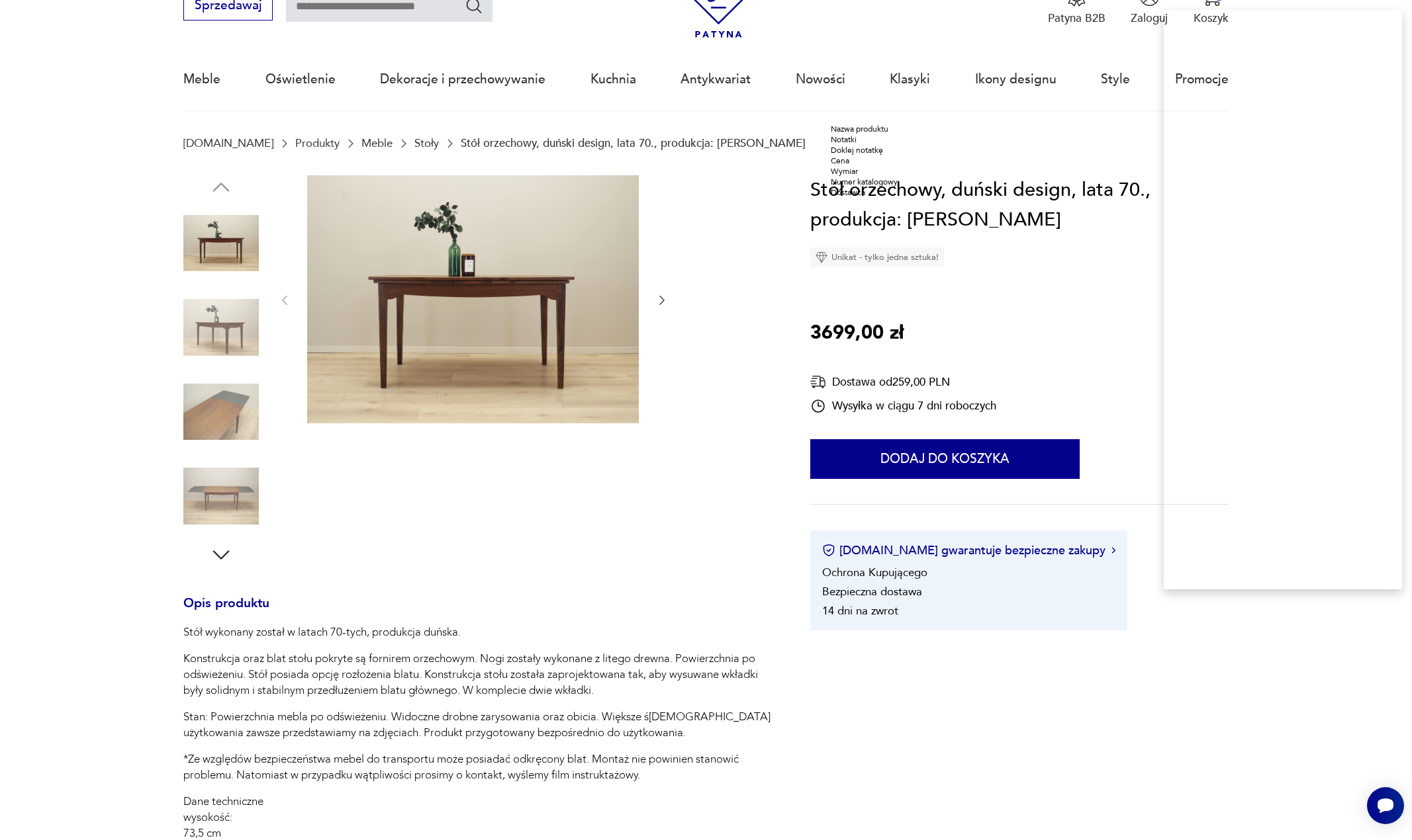
click at [891, 134] on div "Nazwa produktu" at bounding box center [864, 129] width 67 height 11
click at [837, 329] on p "3699,00 zł" at bounding box center [857, 333] width 93 height 31
click at [799, 311] on div "Cena" at bounding box center [803, 306] width 67 height 11
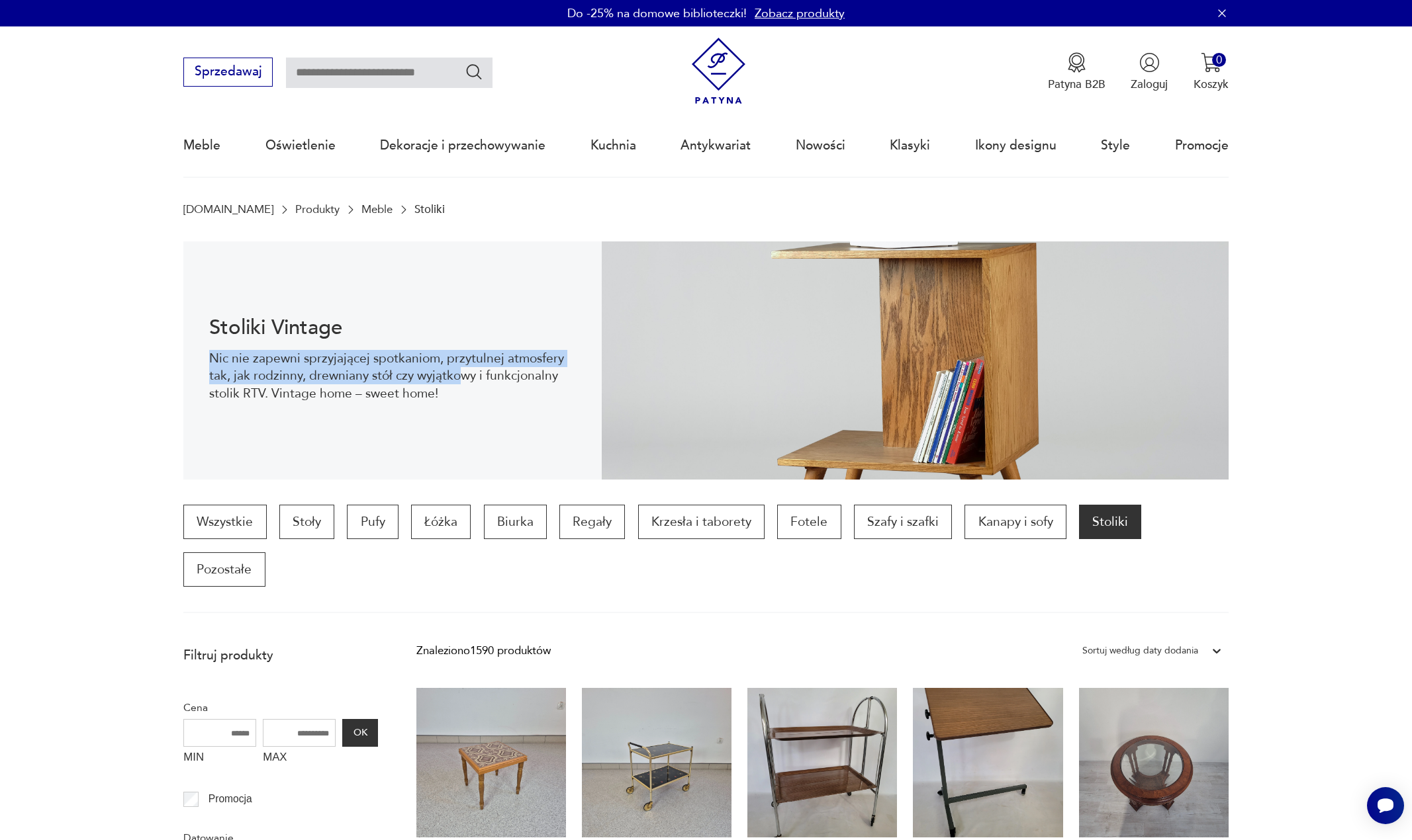
drag, startPoint x: 374, startPoint y: 333, endPoint x: 468, endPoint y: 388, distance: 108.9
click at [468, 387] on div "Stoliki Vintage Nic nie zapewni sprzyjającej spotkaniom, przytulnej atmosfery t…" at bounding box center [392, 361] width 418 height 238
click at [468, 388] on p "Nic nie zapewni sprzyjającej spotkaniom, przytulnej atmosfery tak, jak rodzinny…" at bounding box center [392, 375] width 367 height 52
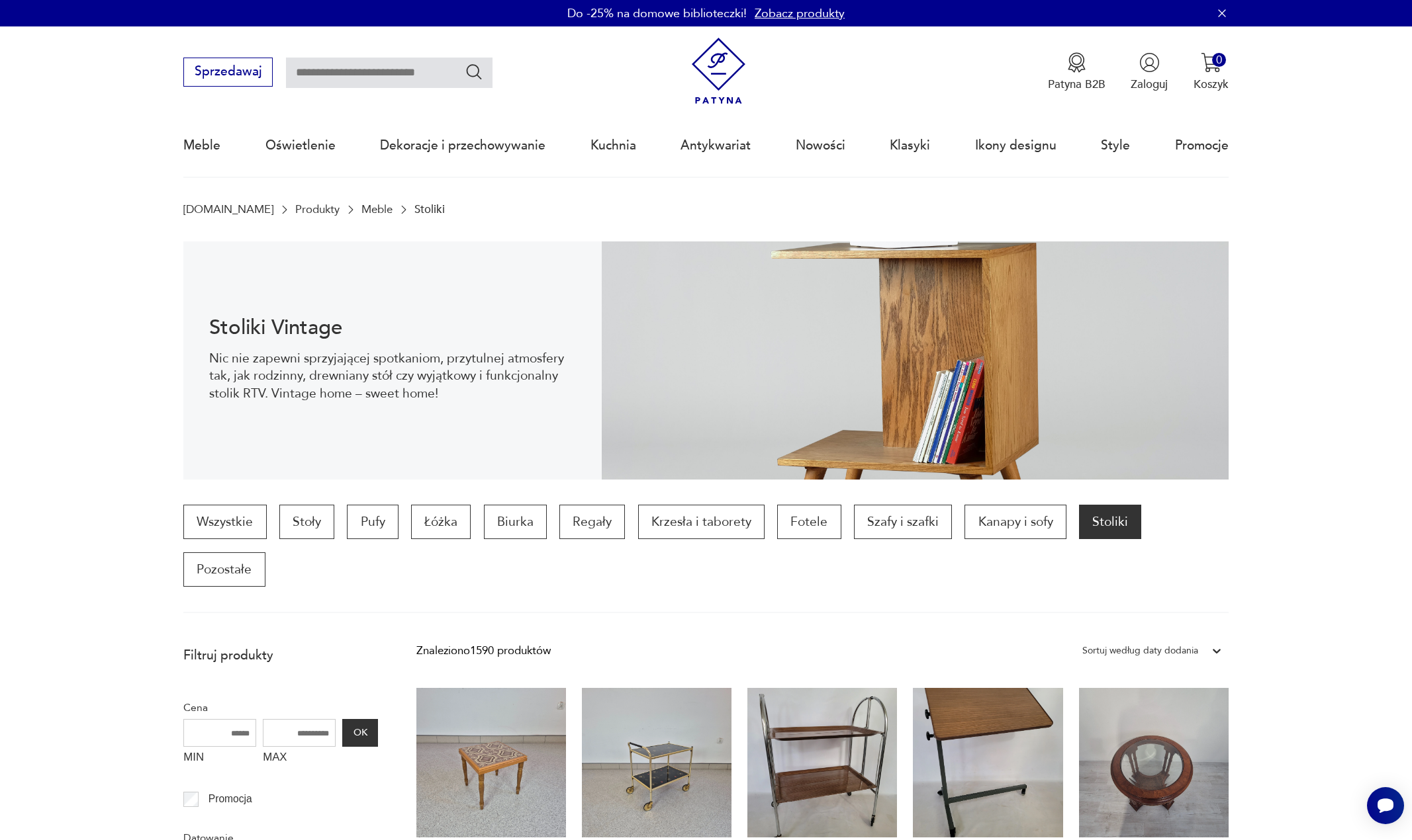
click at [321, 353] on p "Nic nie zapewni sprzyjającej spotkaniom, przytulnej atmosfery tak, jak rodzinny…" at bounding box center [392, 375] width 367 height 52
click at [304, 324] on h1 "Stoliki Vintage" at bounding box center [392, 328] width 367 height 19
click at [304, 323] on h1 "Stoliki Vintage" at bounding box center [392, 328] width 367 height 19
click at [303, 323] on h1 "Stoliki Vintage" at bounding box center [392, 328] width 367 height 19
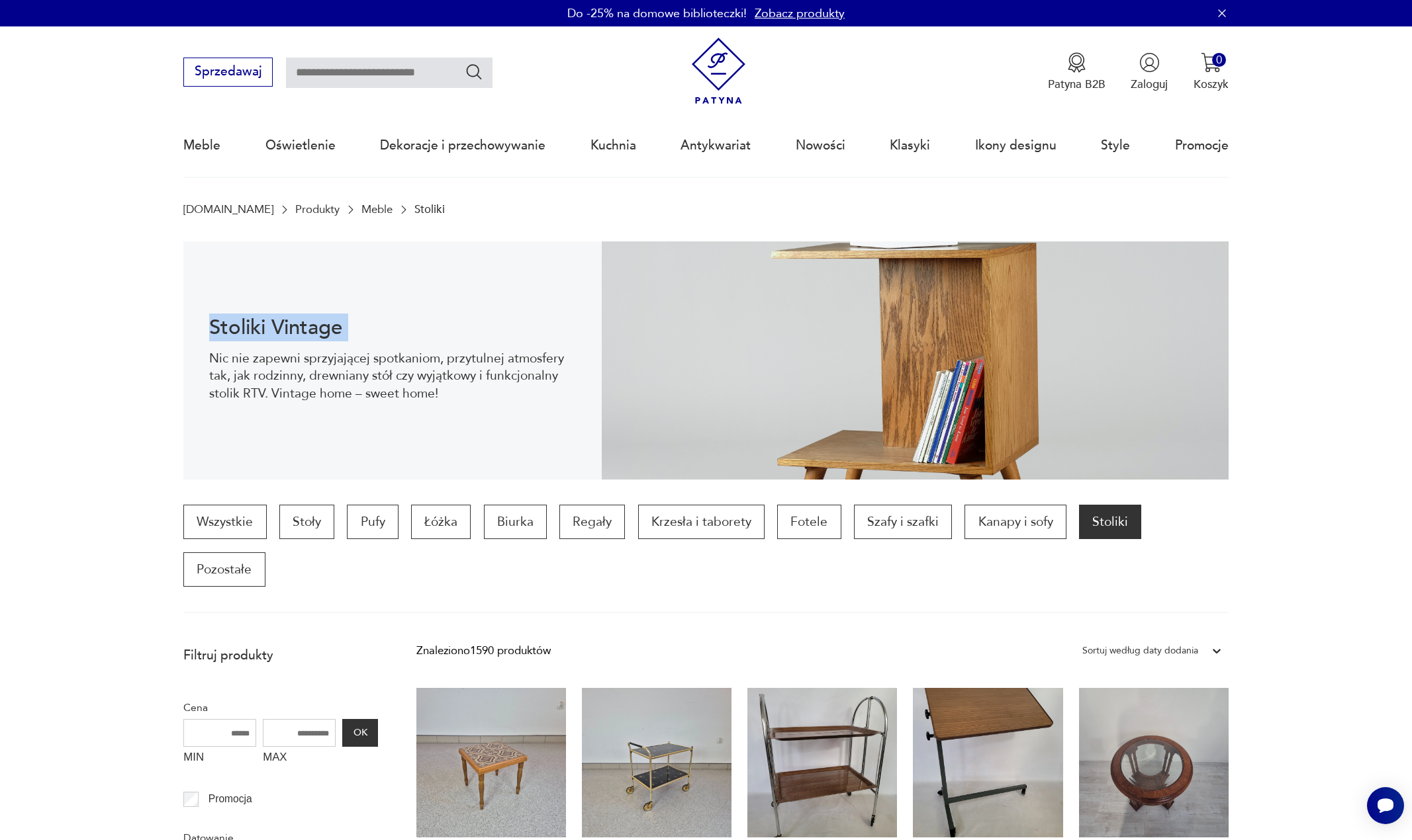
click at [303, 324] on h1 "Stoliki Vintage" at bounding box center [392, 328] width 367 height 19
click at [284, 327] on h1 "Stoliki Vintage" at bounding box center [392, 328] width 367 height 19
click at [325, 351] on p "Nic nie zapewni sprzyjającej spotkaniom, przytulnej atmosfery tak, jak rodzinny…" at bounding box center [392, 375] width 367 height 52
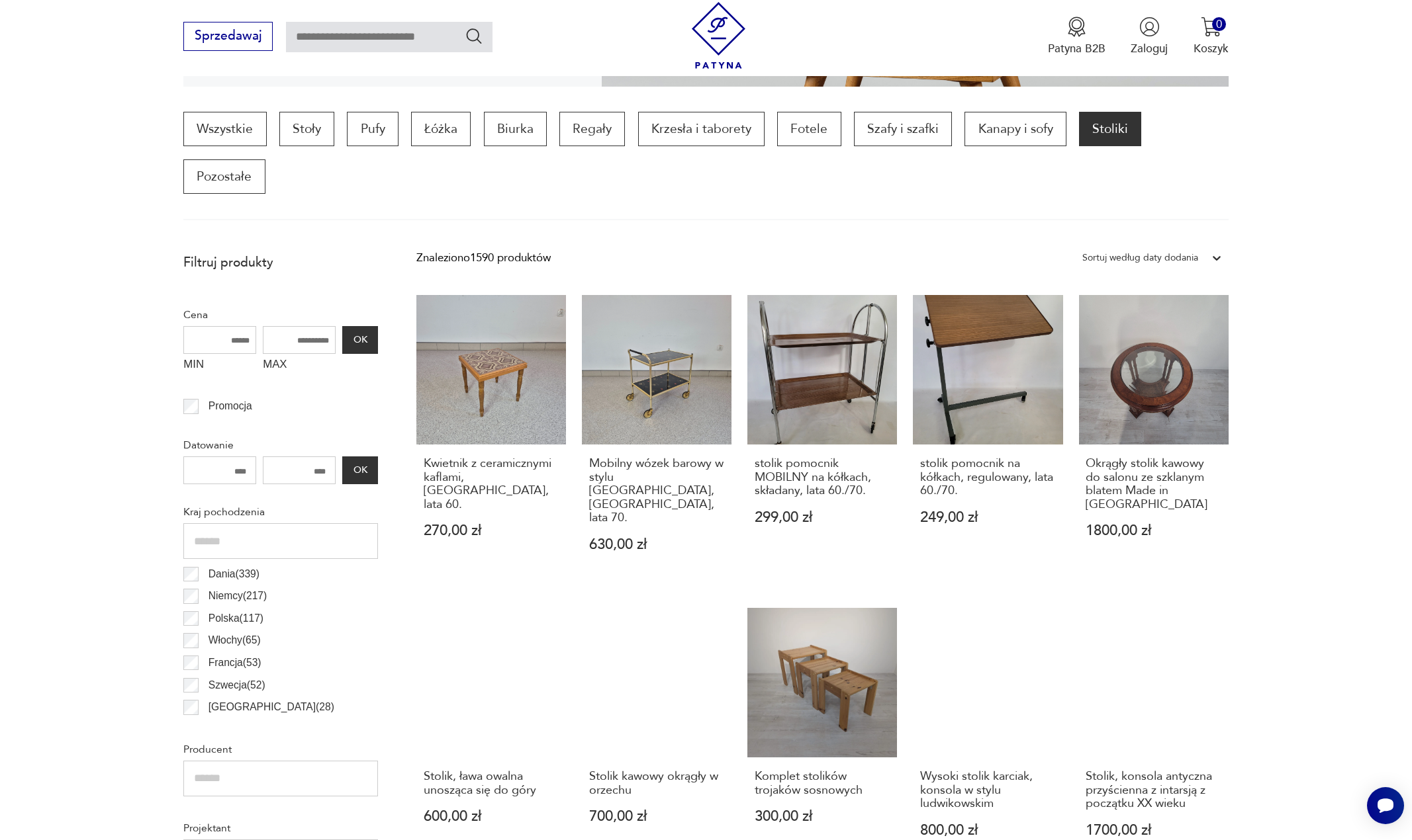
scroll to position [529, 0]
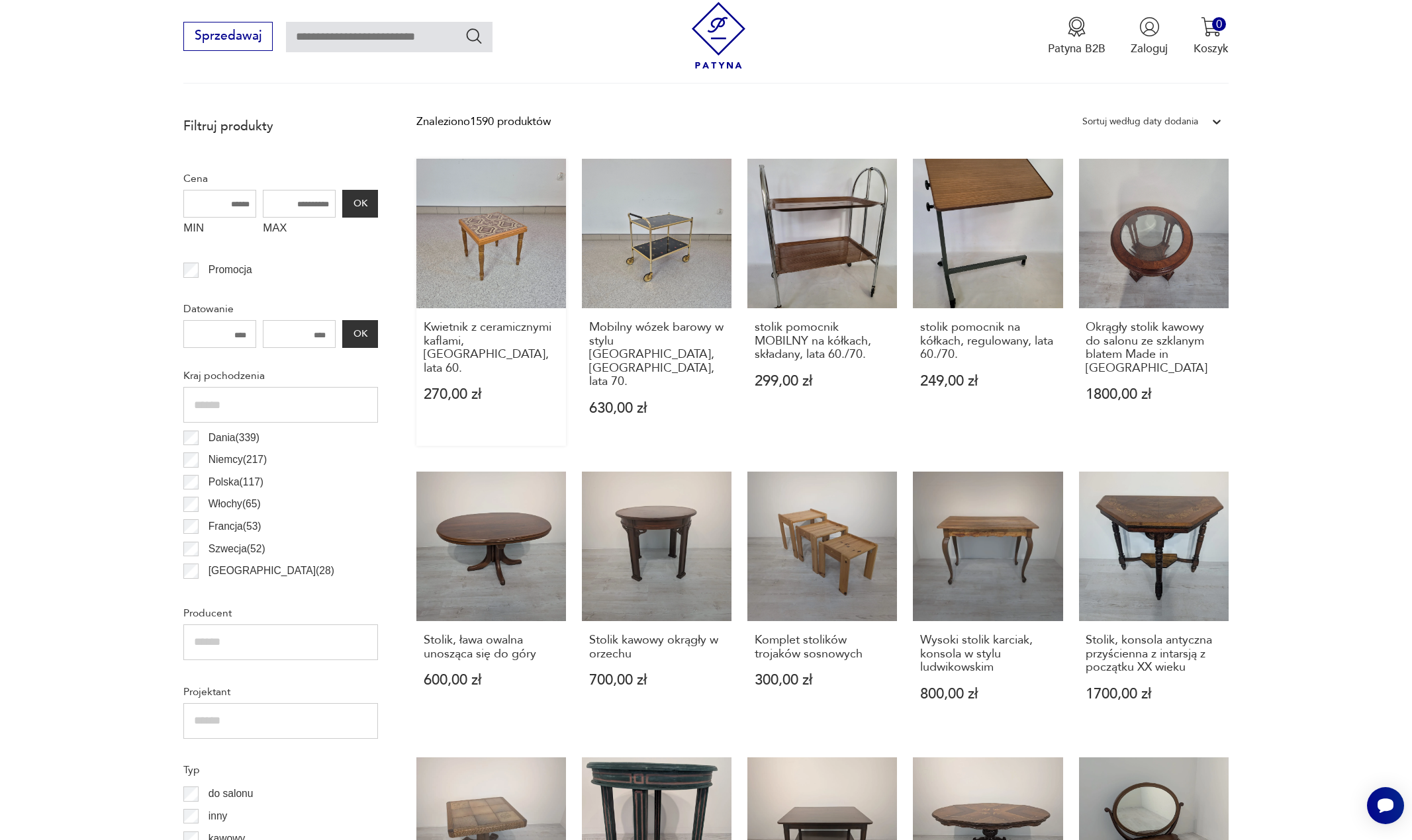
click at [503, 264] on link "Kwietnik z ceramicznymi kaflami, Niemcy, lata 60. 270,00 zł" at bounding box center [491, 302] width 150 height 287
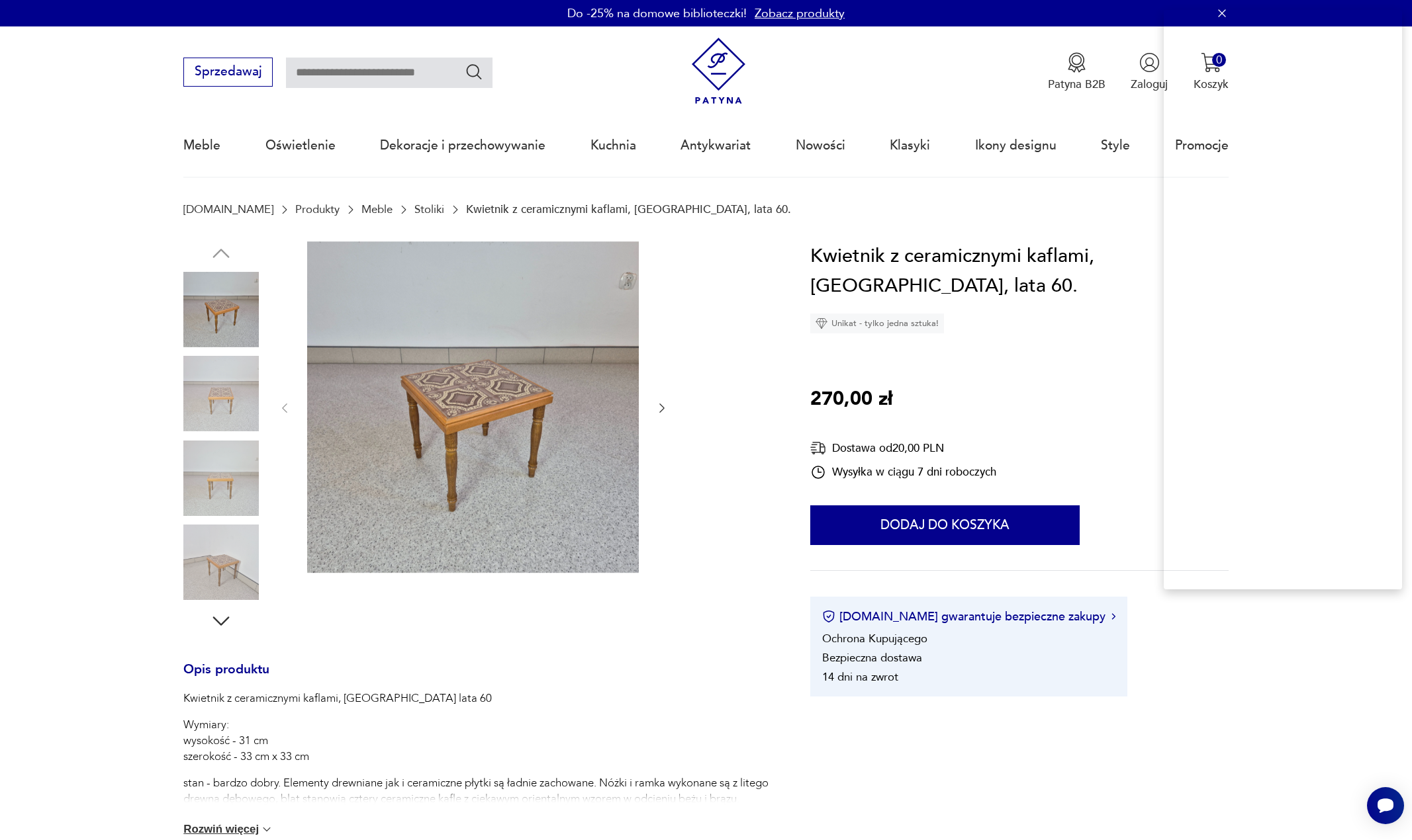
click at [908, 250] on h1 "Kwietnik z ceramicznymi kaflami, Niemcy, lata 60." at bounding box center [1020, 271] width 418 height 60
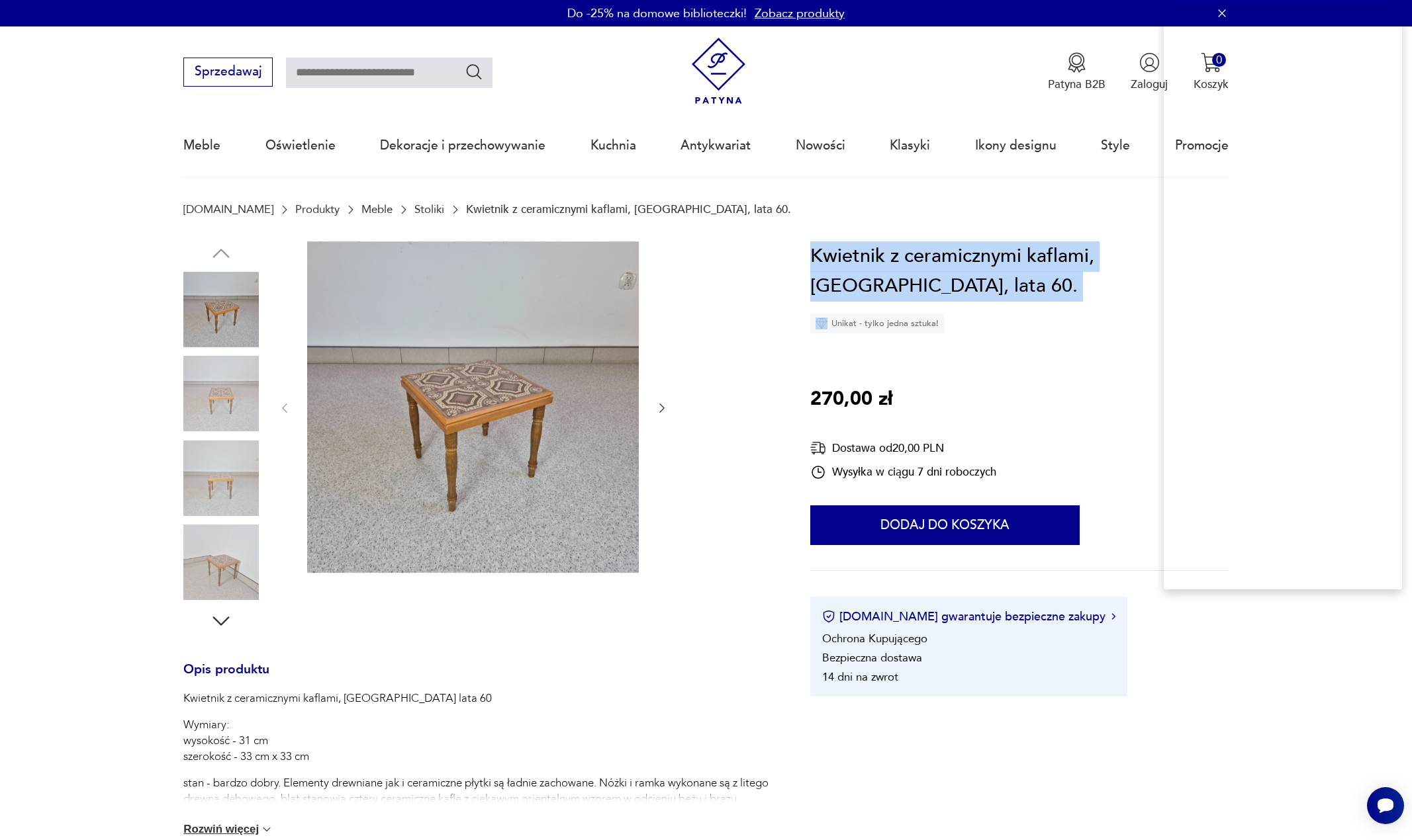
click at [908, 250] on h1 "Kwietnik z ceramicznymi kaflami, Niemcy, lata 60." at bounding box center [1020, 271] width 418 height 60
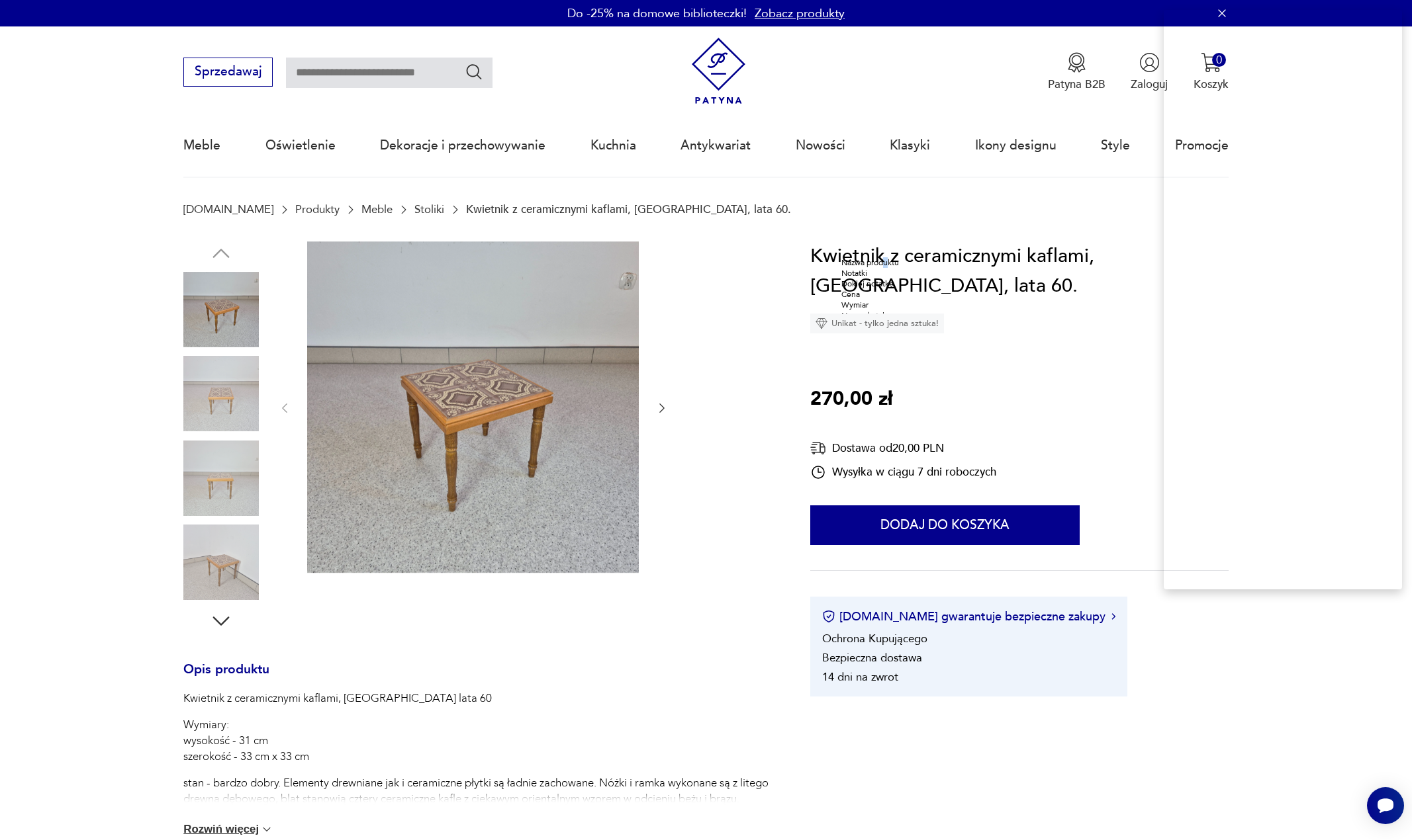
click at [906, 266] on div "Nazwa produktu" at bounding box center [875, 263] width 67 height 11
click at [823, 392] on p "270,00 zł" at bounding box center [851, 399] width 82 height 31
click at [814, 442] on div "Cena" at bounding box center [790, 436] width 67 height 11
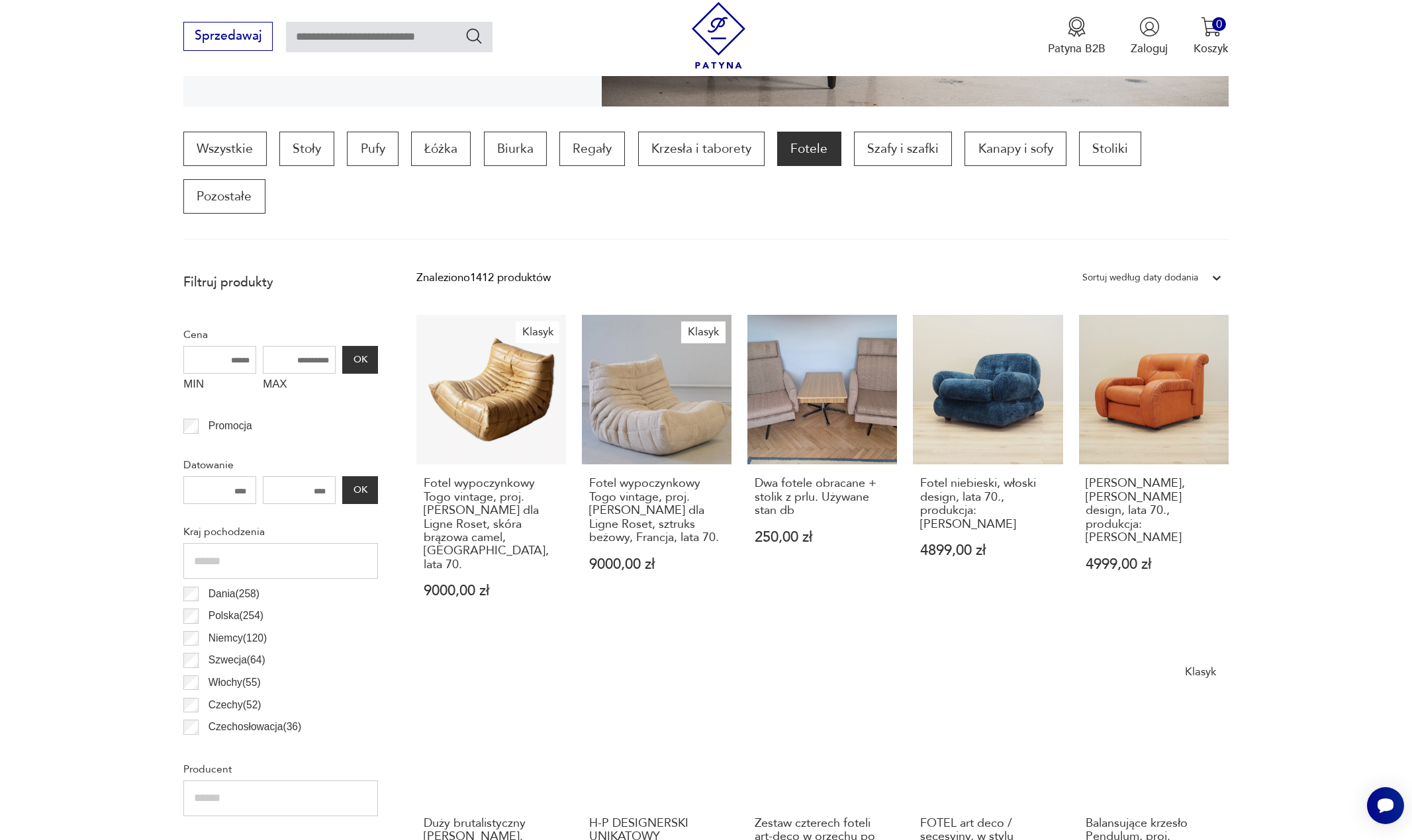
scroll to position [374, 0]
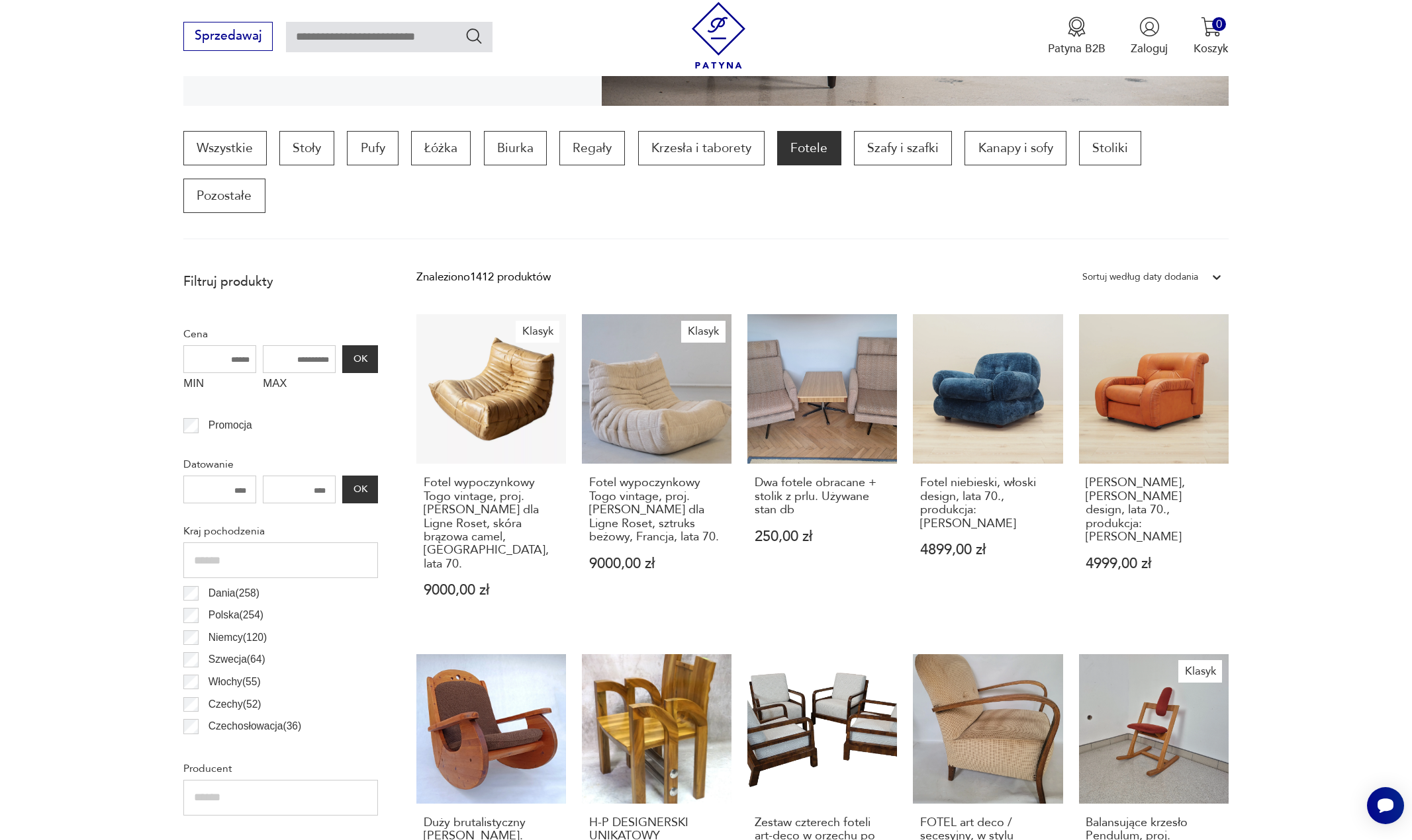
click at [112, 223] on section "Wszystkie Stoły Pufy Łóżka Biurka Regały Krzesła i taborety Fotele Szafy i szaf…" at bounding box center [706, 185] width 1412 height 108
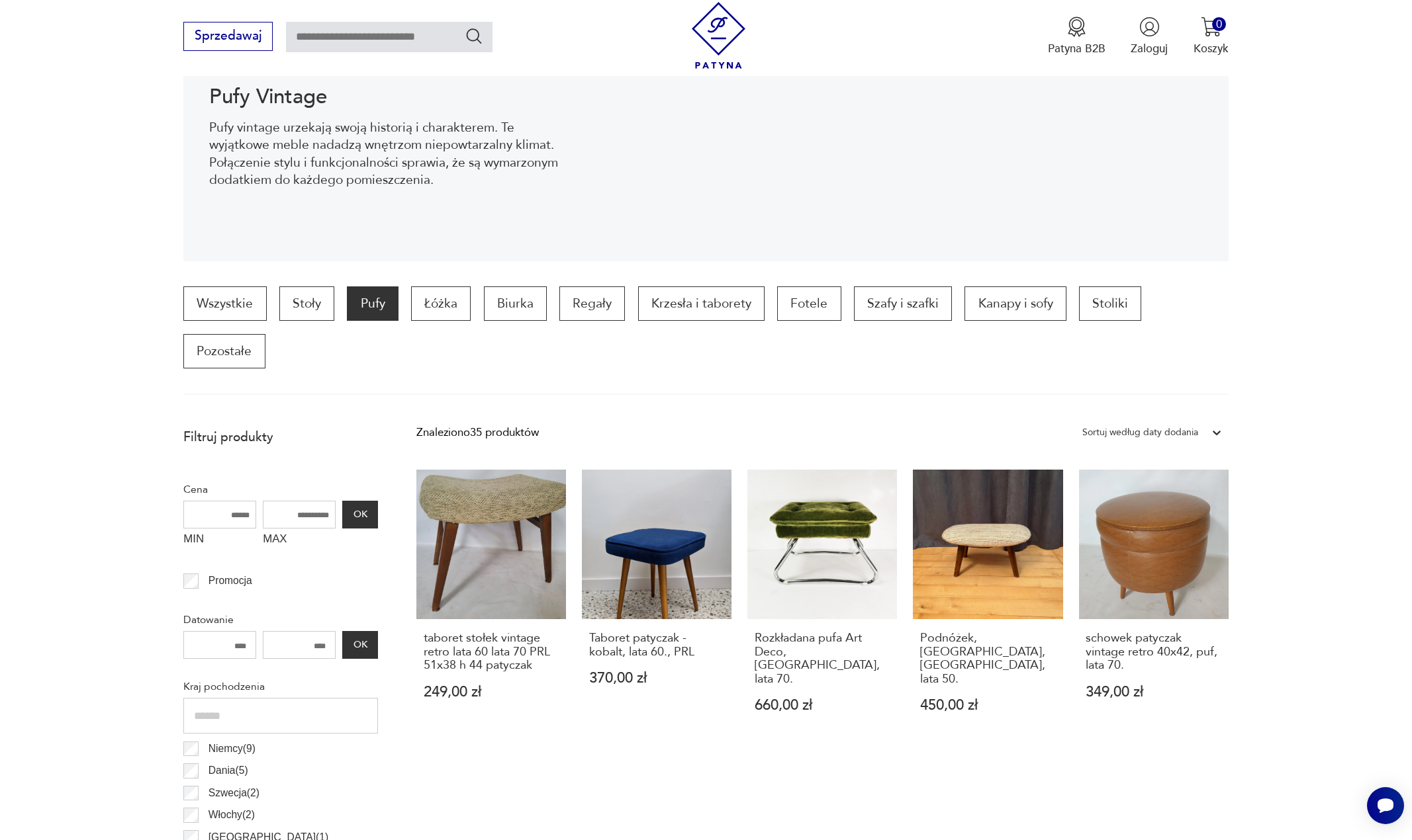
scroll to position [264, 0]
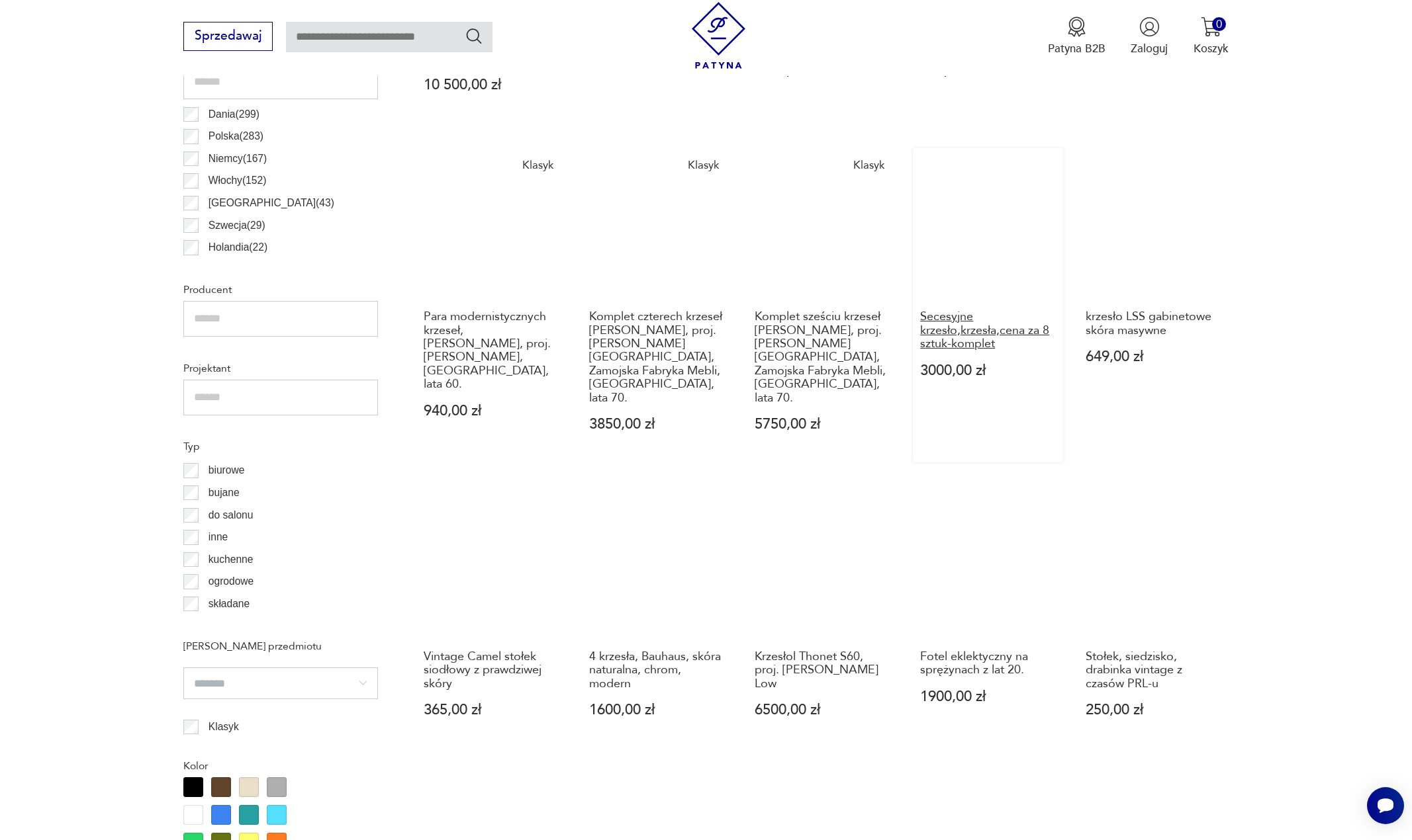
scroll to position [888, 0]
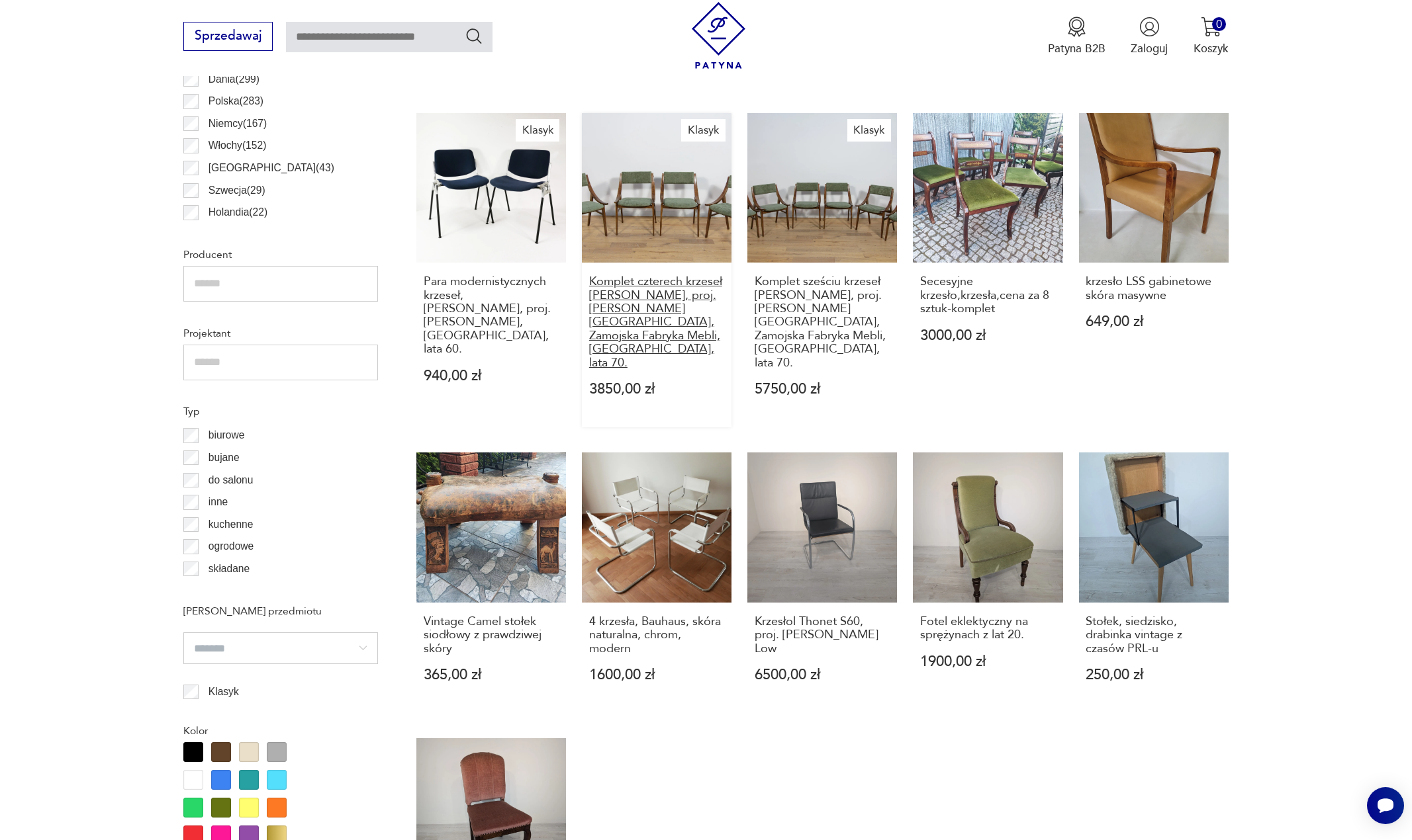
click at [623, 287] on h3 "Komplet czterech krzeseł [PERSON_NAME], proj. [PERSON_NAME][GEOGRAPHIC_DATA], Z…" at bounding box center [657, 322] width 136 height 94
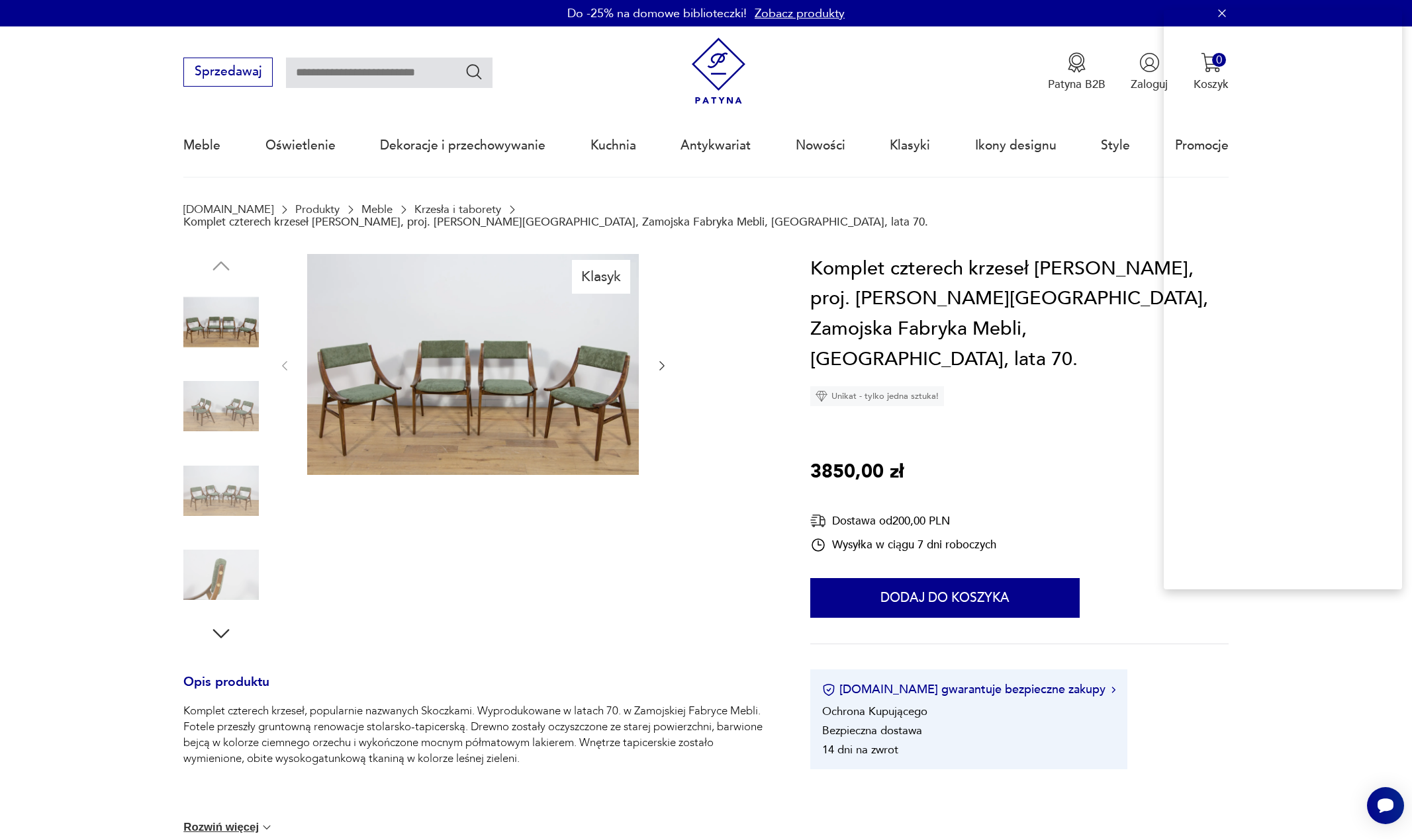
click at [919, 254] on h1 "Komplet czterech krzeseł Skoczek, proj. J. Kędziorek, Zamojska Fabryka Mebli, P…" at bounding box center [1020, 314] width 418 height 121
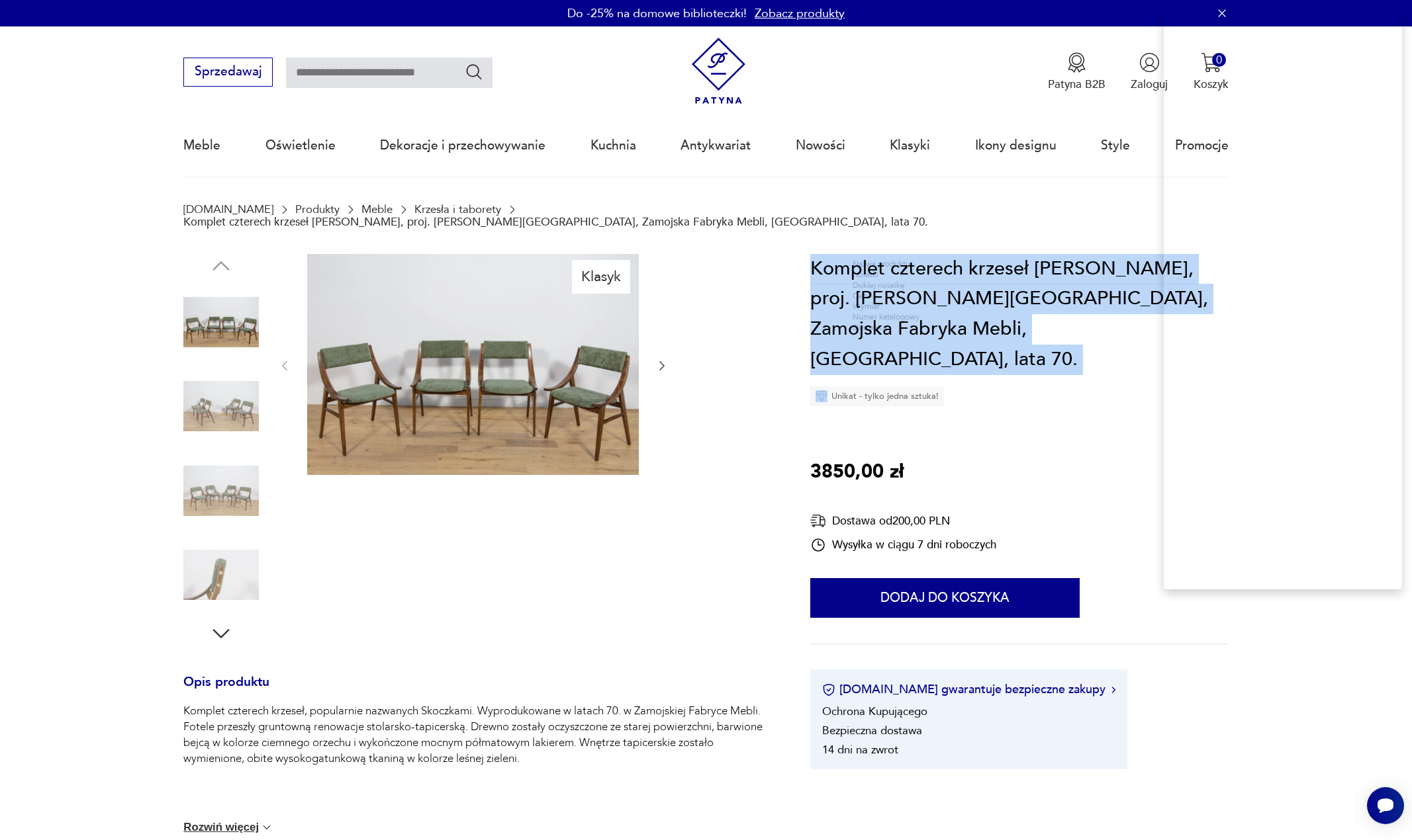
click at [919, 254] on h1 "Komplet czterech krzeseł Skoczek, proj. J. Kędziorek, Zamojska Fabryka Mebli, P…" at bounding box center [1020, 314] width 418 height 121
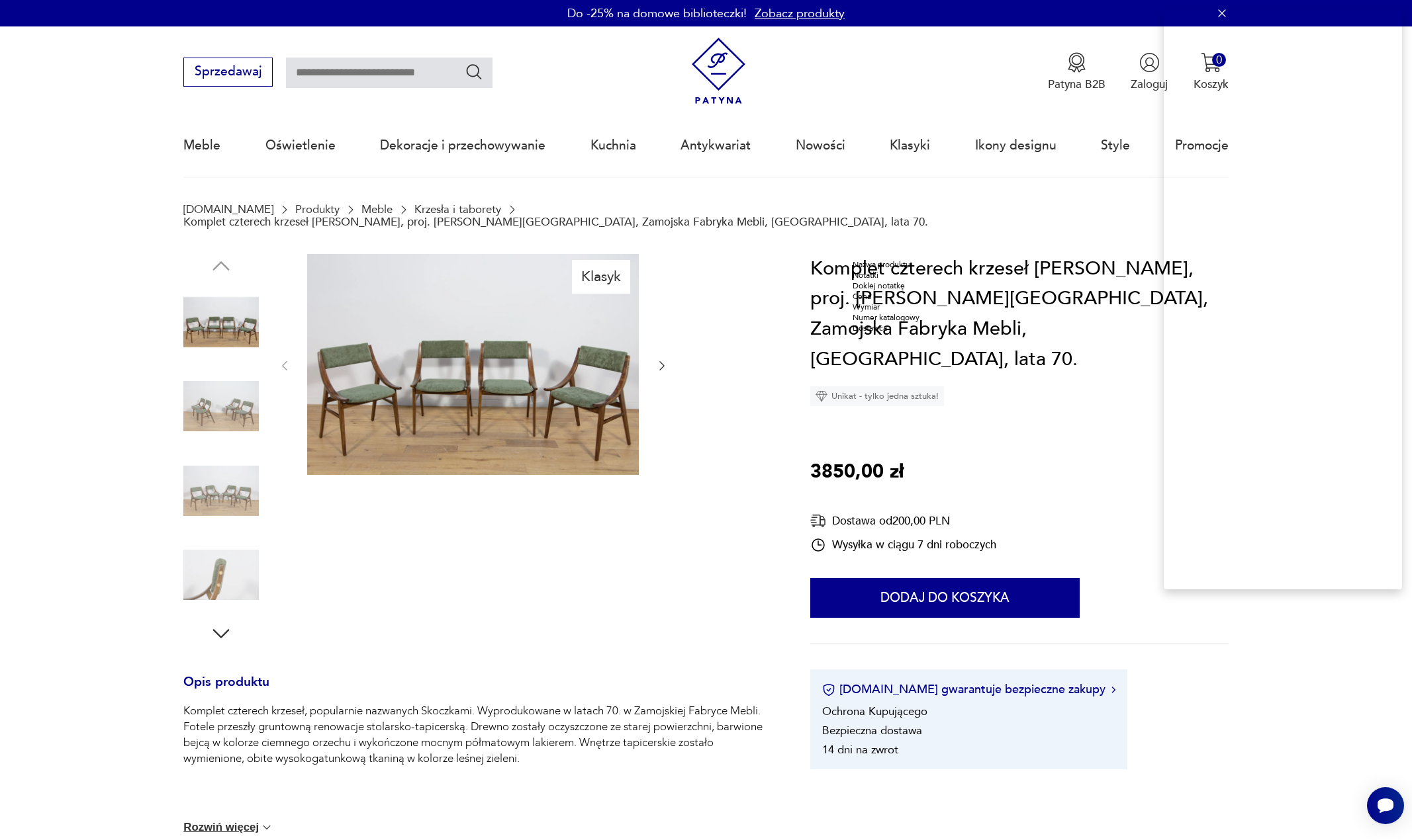
click at [909, 270] on div "Nazwa produktu" at bounding box center [886, 264] width 67 height 11
click at [832, 457] on p "3850,00 zł" at bounding box center [857, 472] width 93 height 31
click at [792, 484] on div "Cena" at bounding box center [798, 479] width 67 height 11
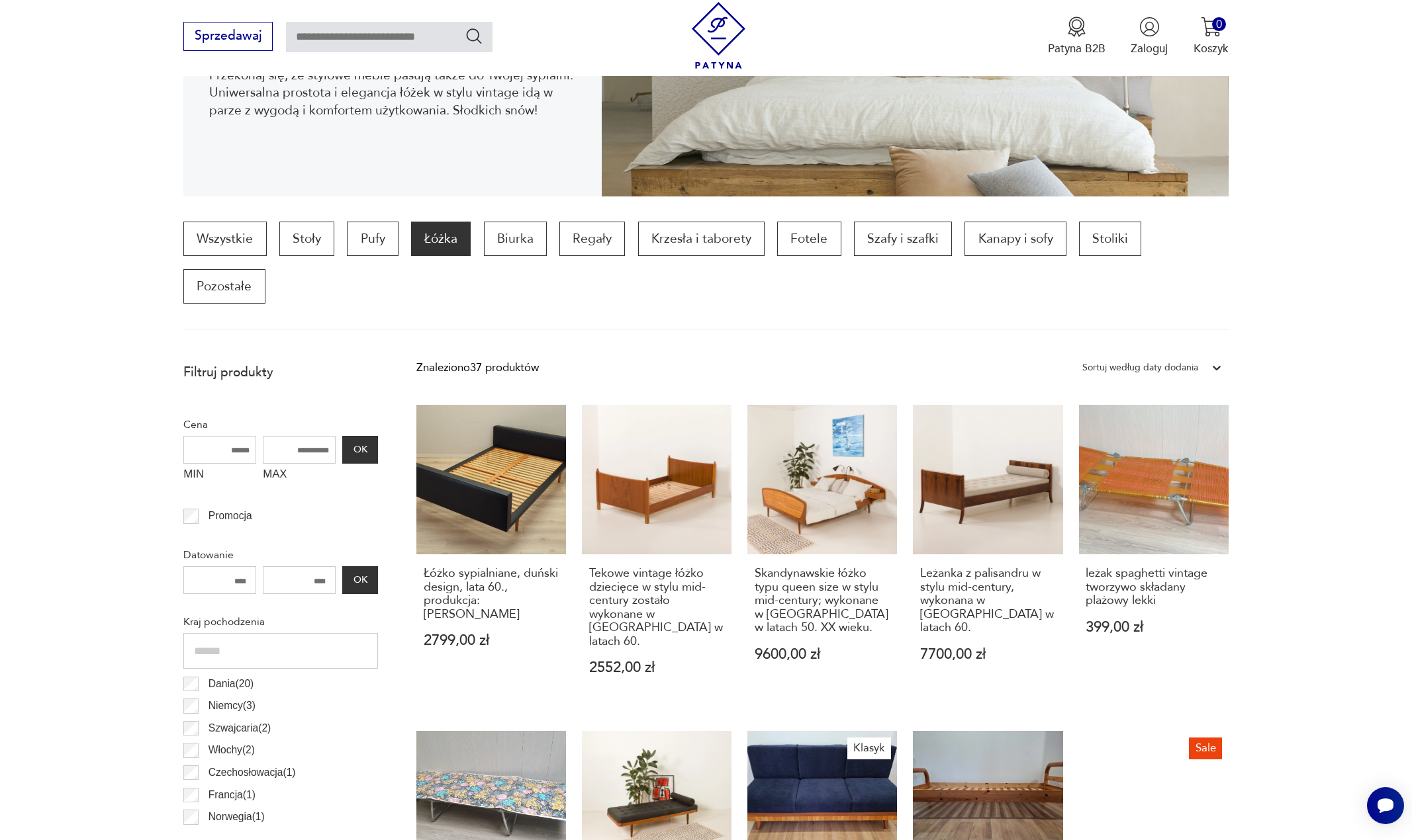
scroll to position [284, 0]
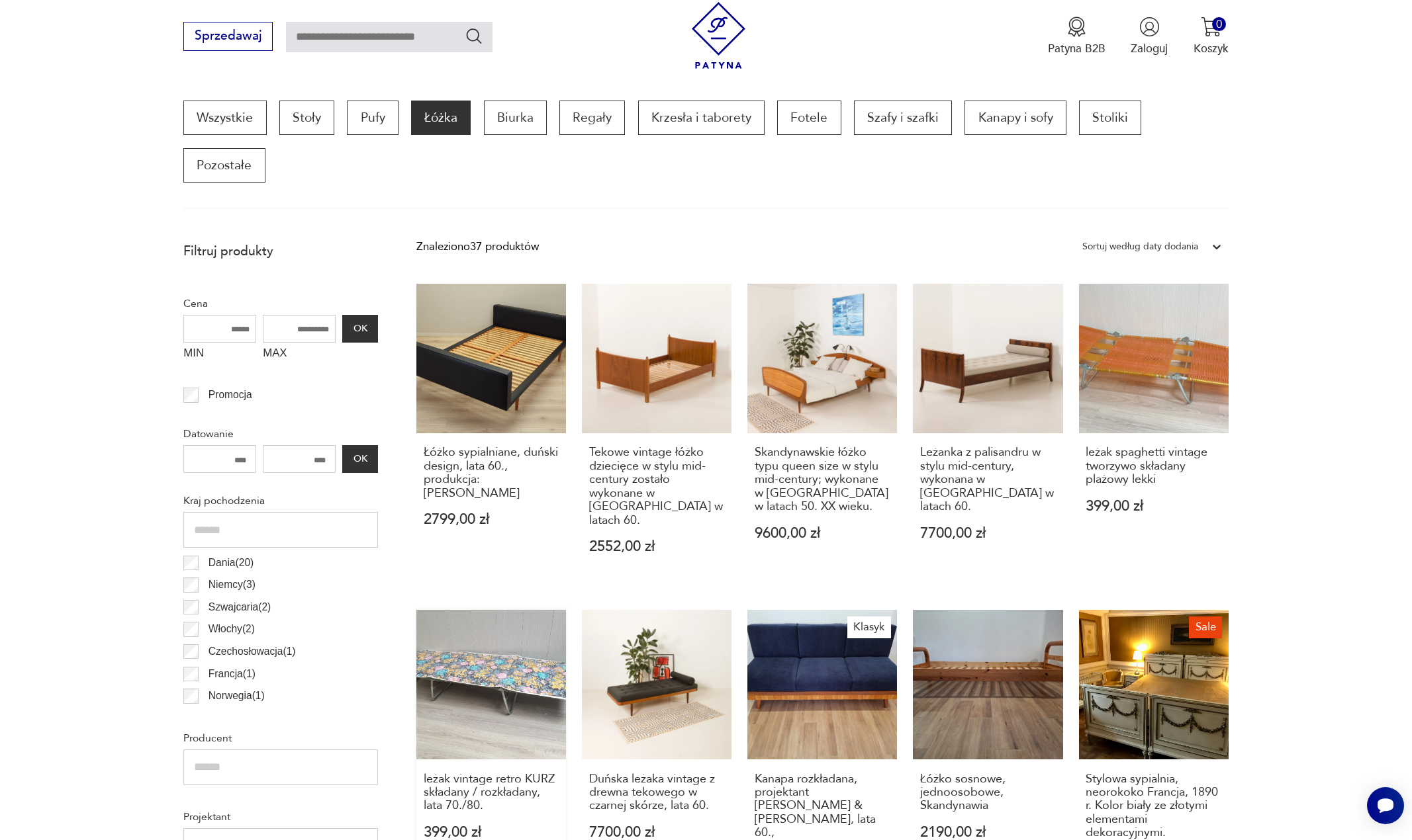
scroll to position [152, 0]
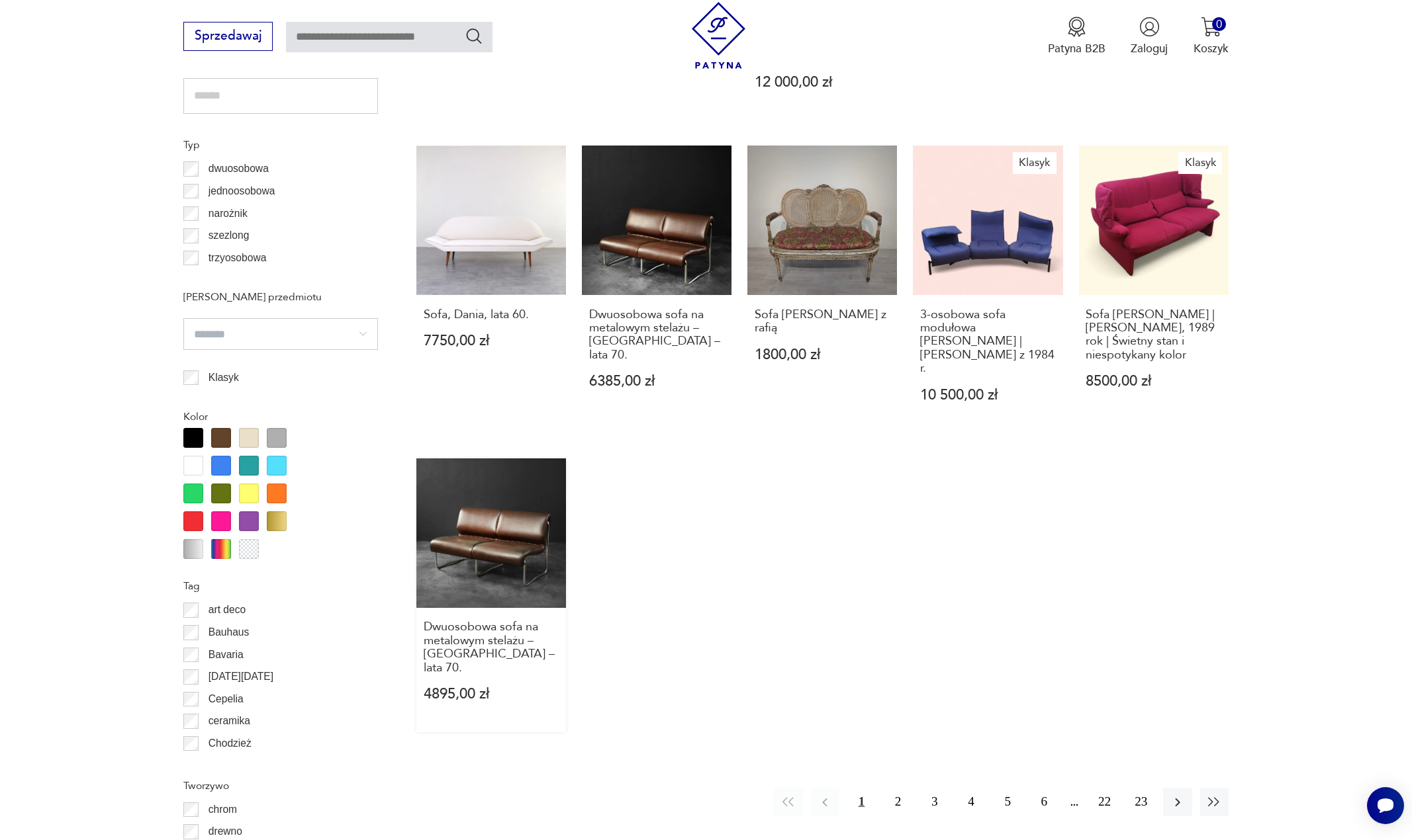
scroll to position [1257, 0]
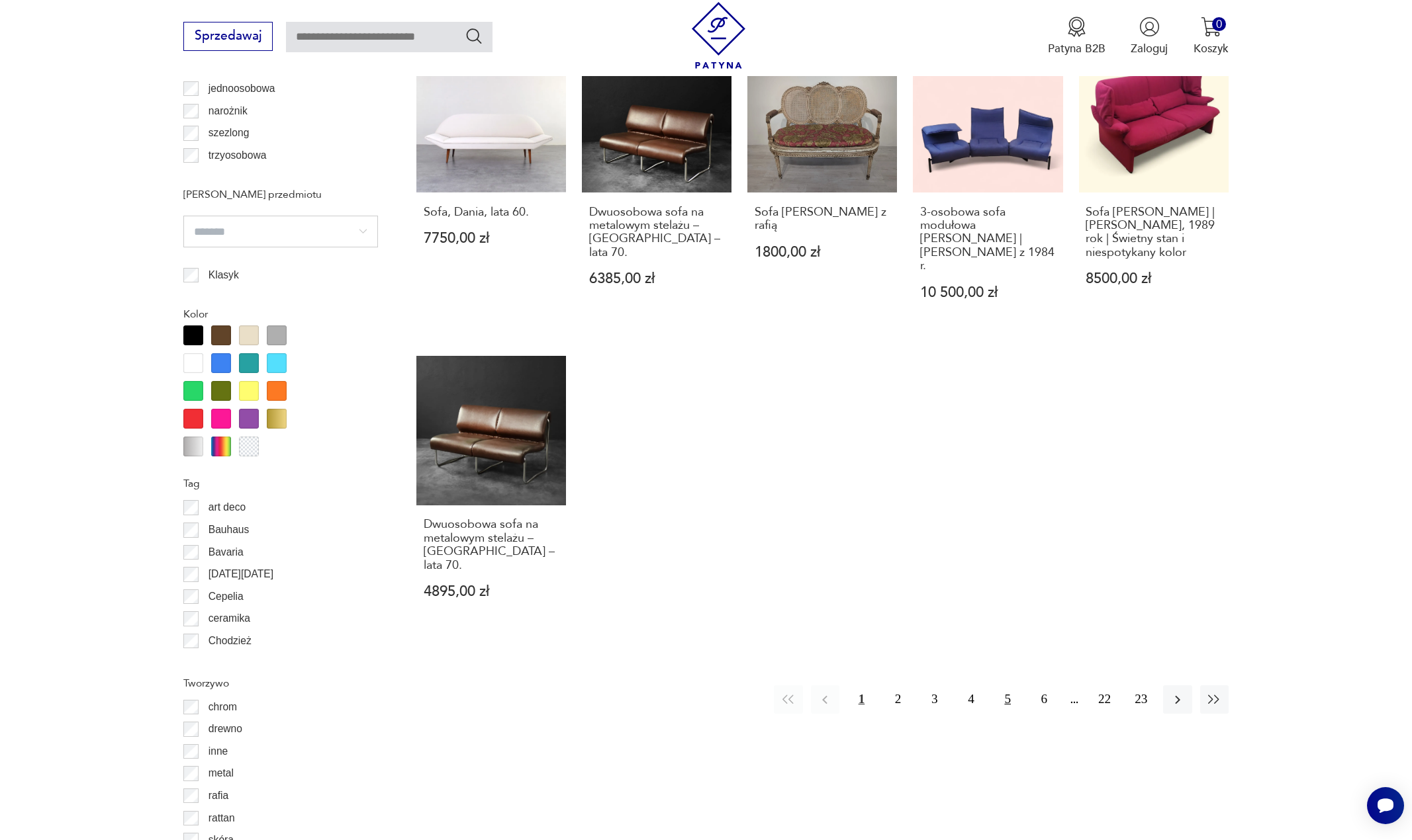
click at [1011, 685] on button "5" at bounding box center [1007, 699] width 28 height 28
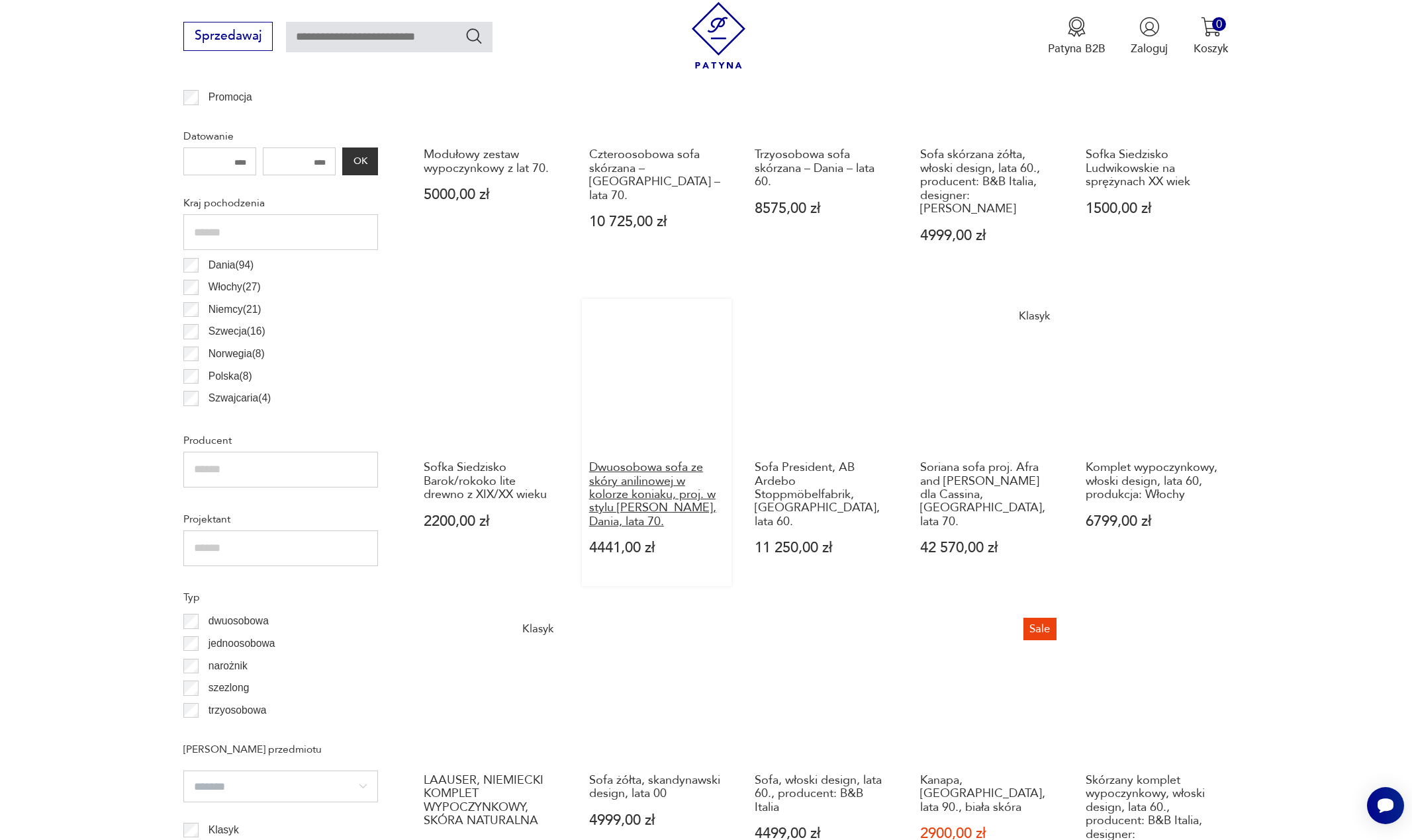
scroll to position [705, 0]
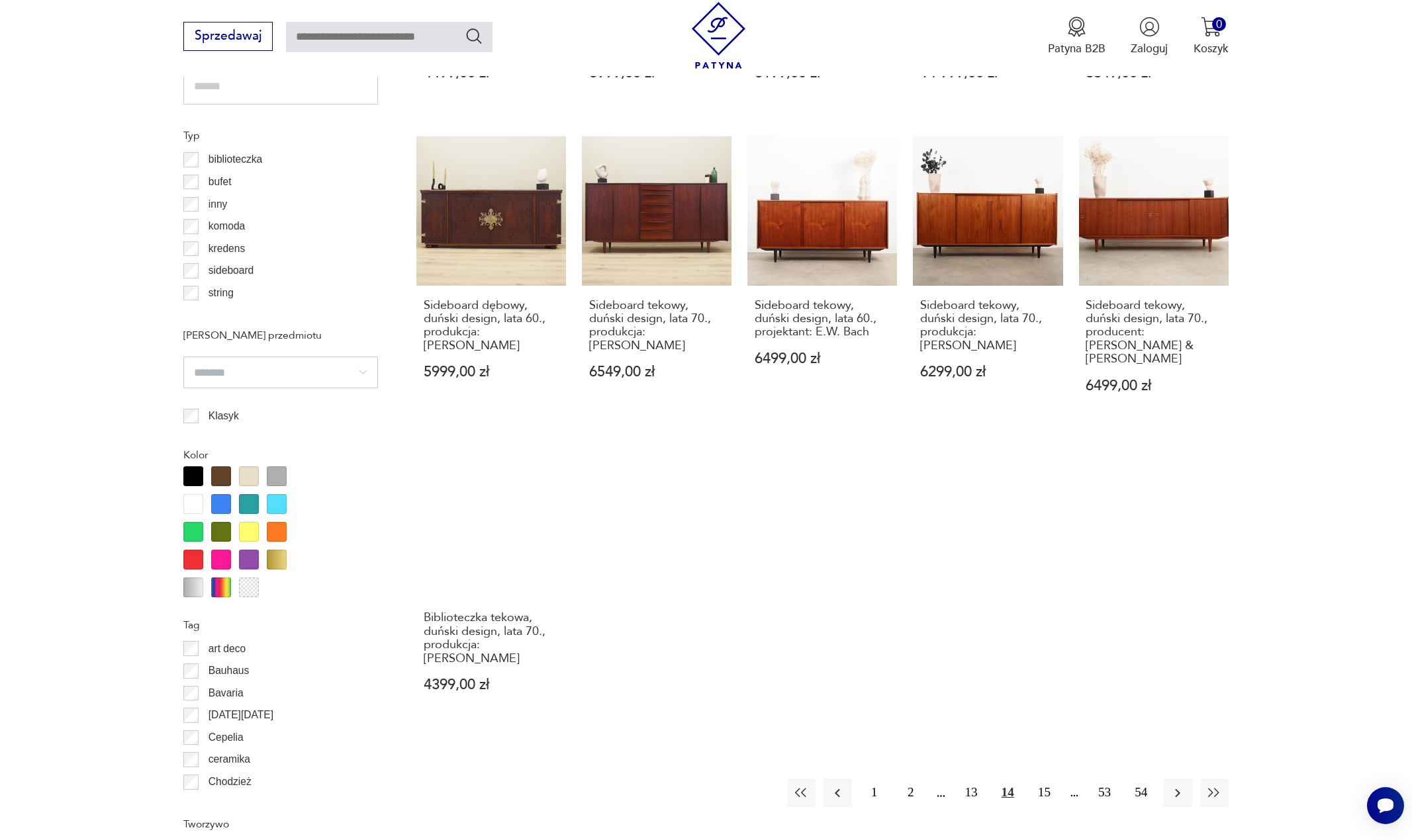
scroll to position [1327, 0]
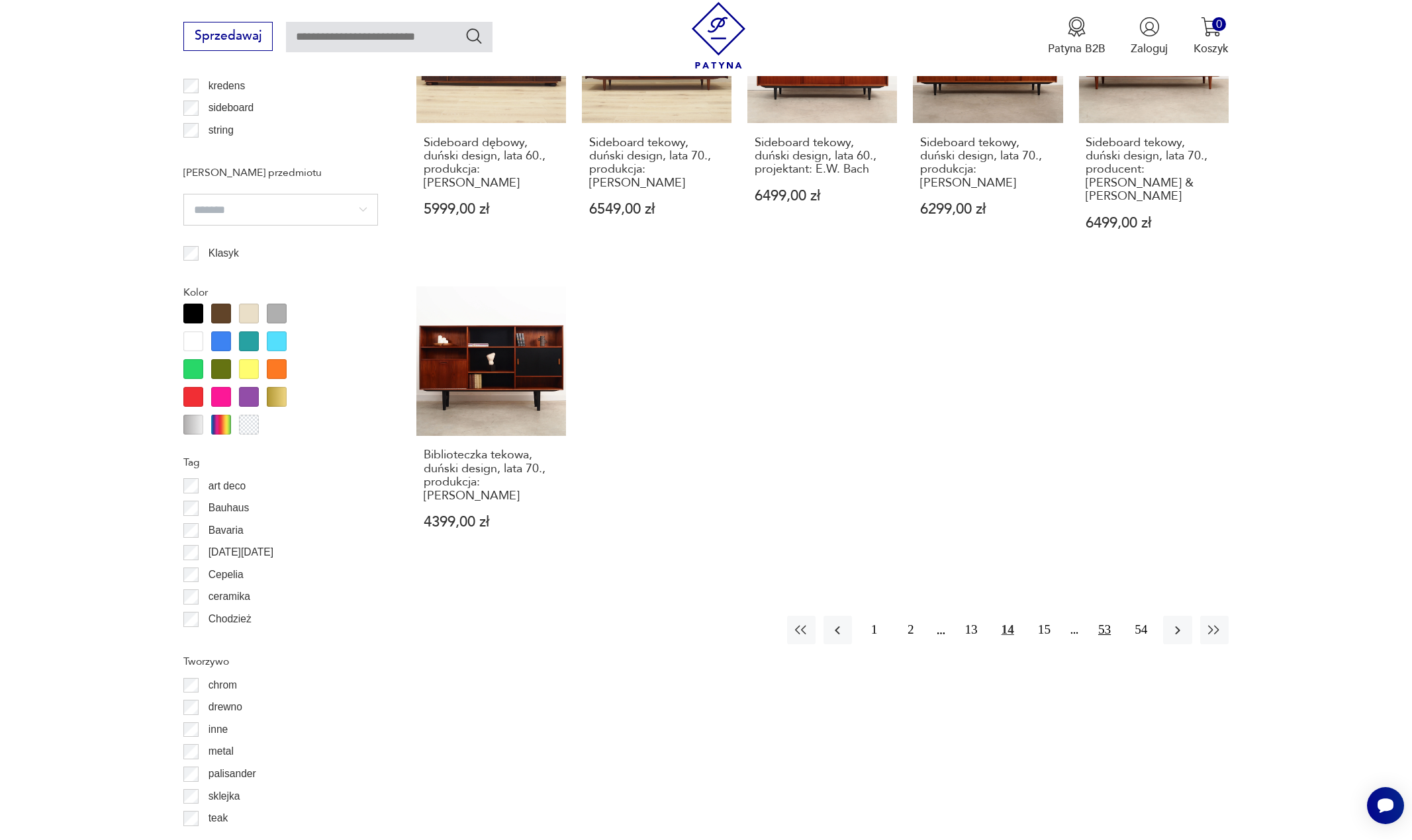
click at [1107, 616] on button "53" at bounding box center [1104, 630] width 28 height 28
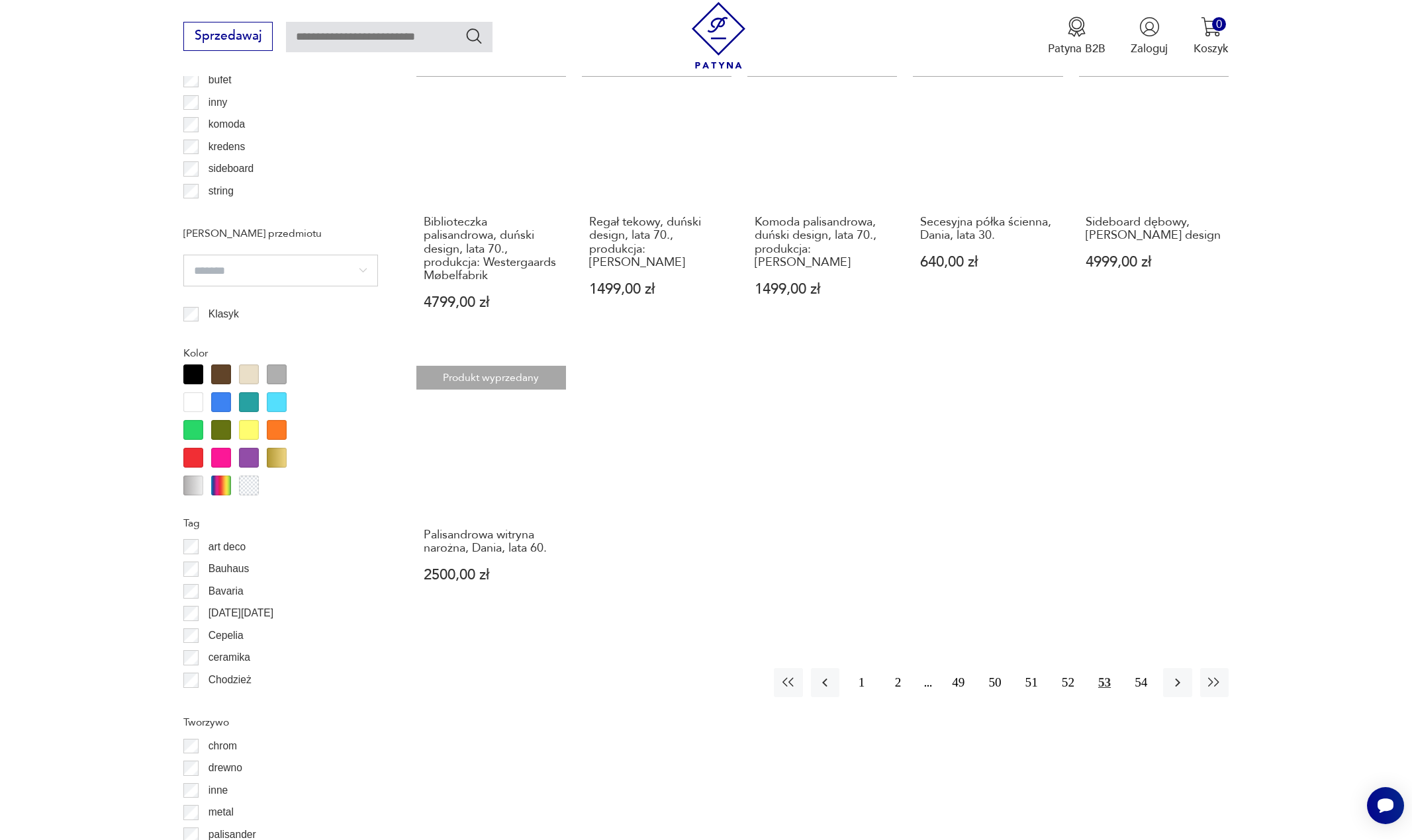
scroll to position [1300, 0]
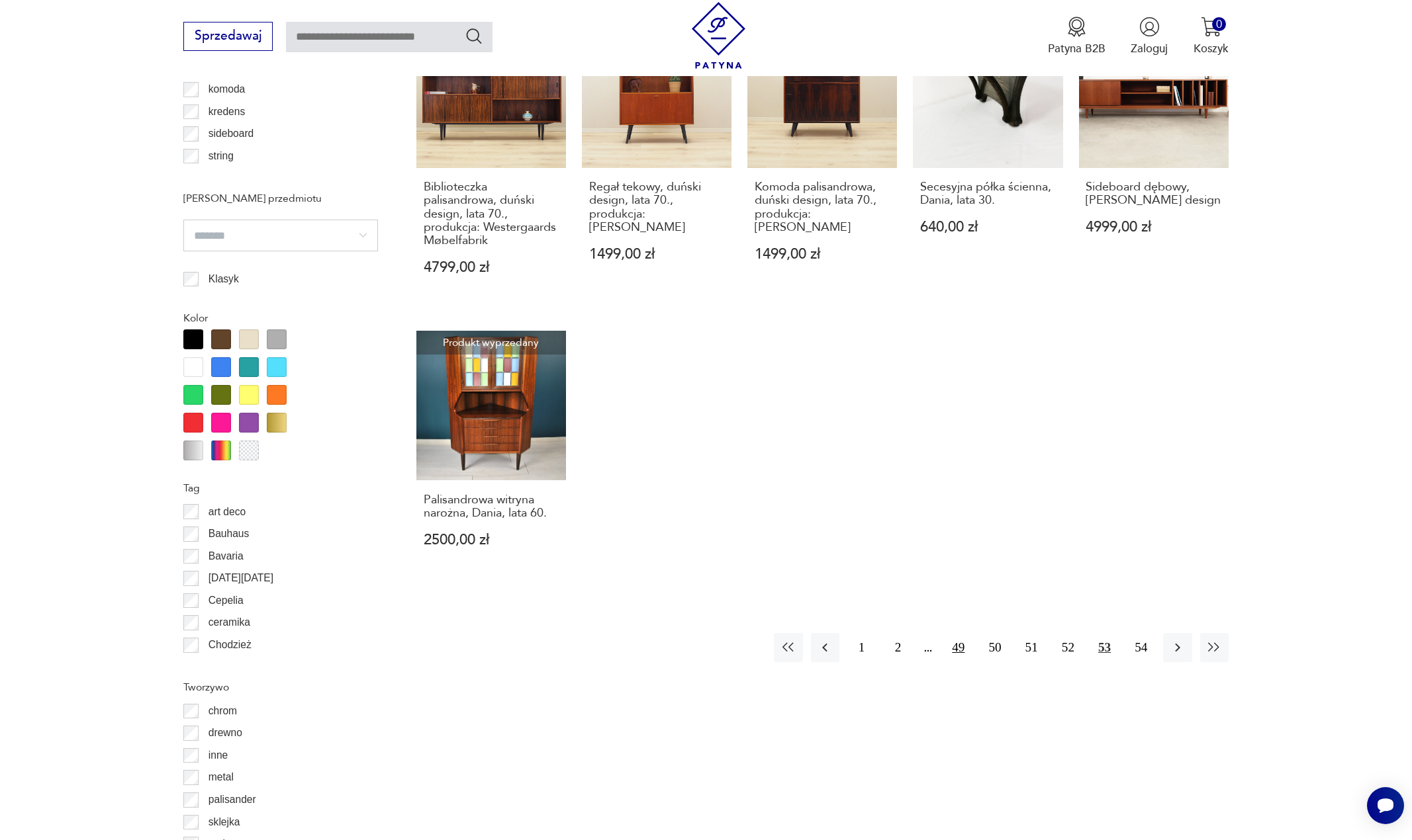
click at [959, 633] on button "49" at bounding box center [958, 647] width 28 height 28
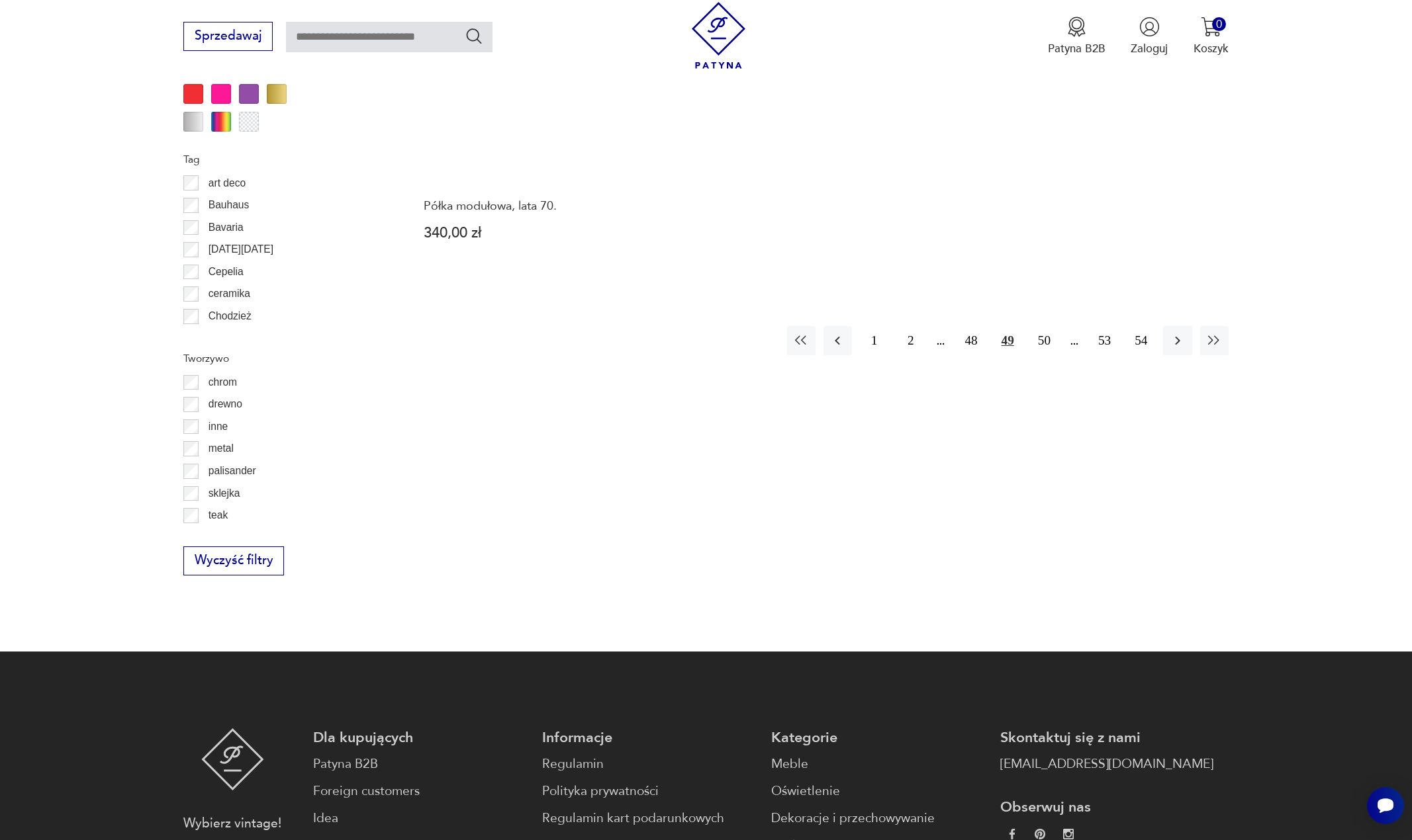
scroll to position [1632, 0]
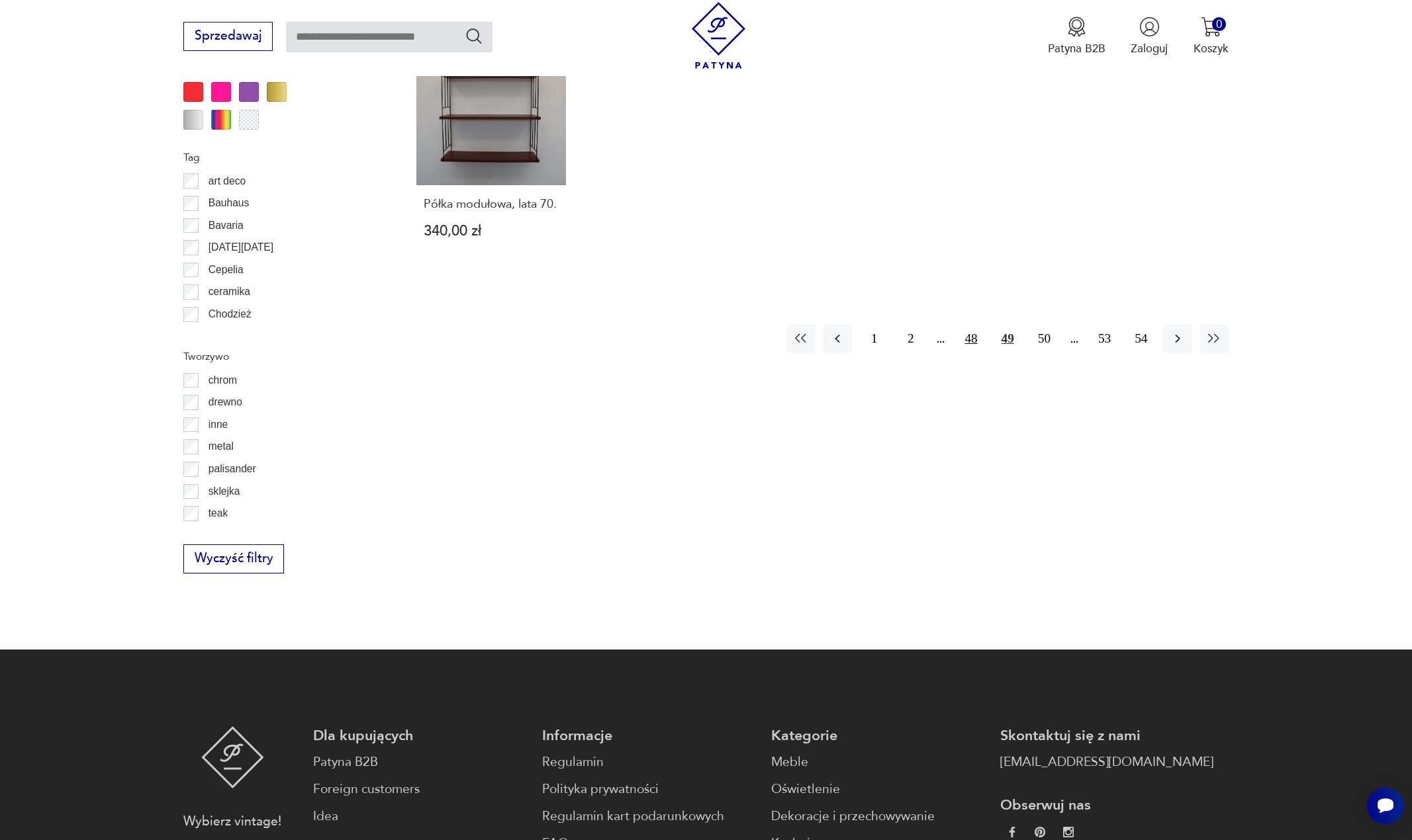
click at [975, 329] on button "48" at bounding box center [970, 338] width 28 height 28
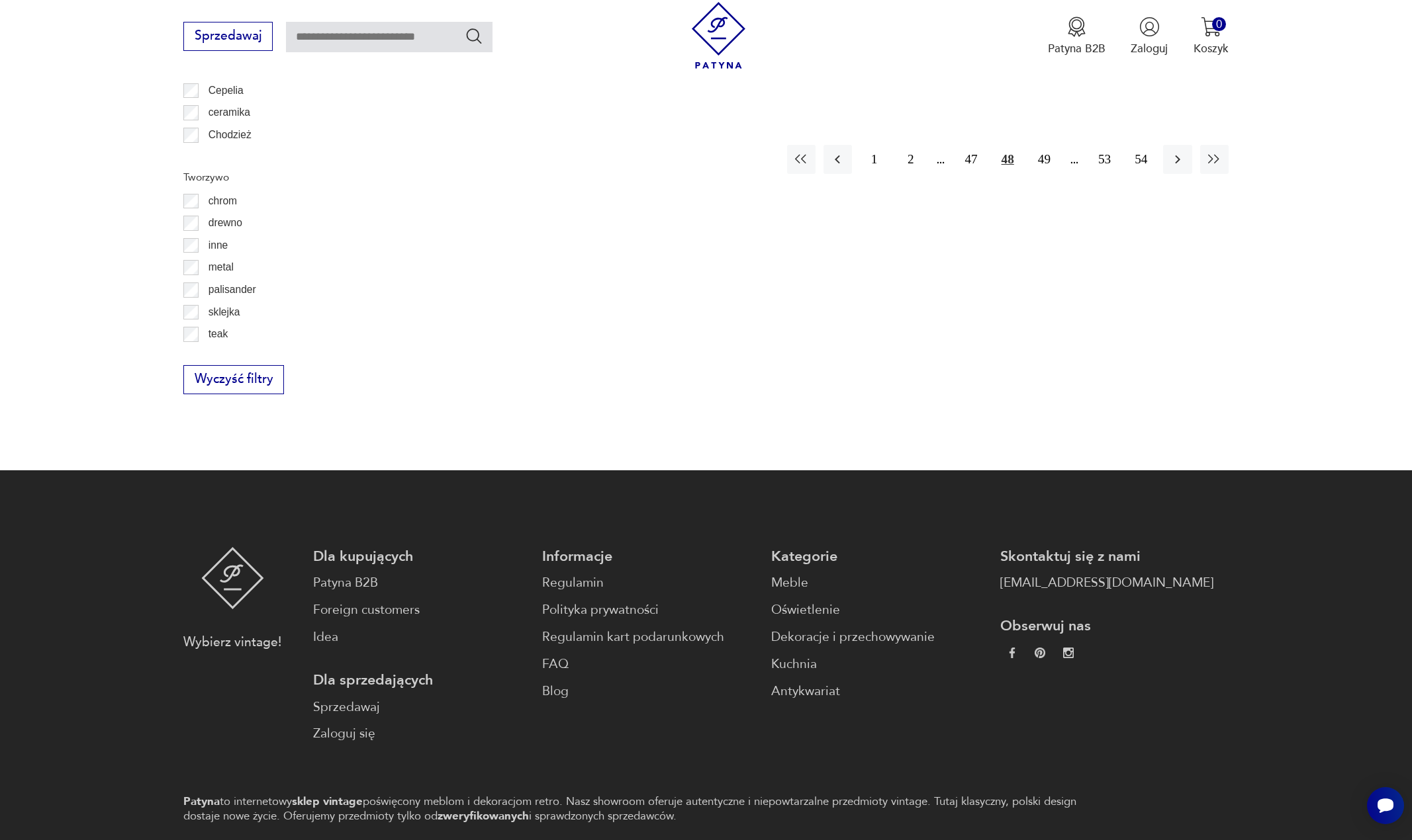
scroll to position [1830, 0]
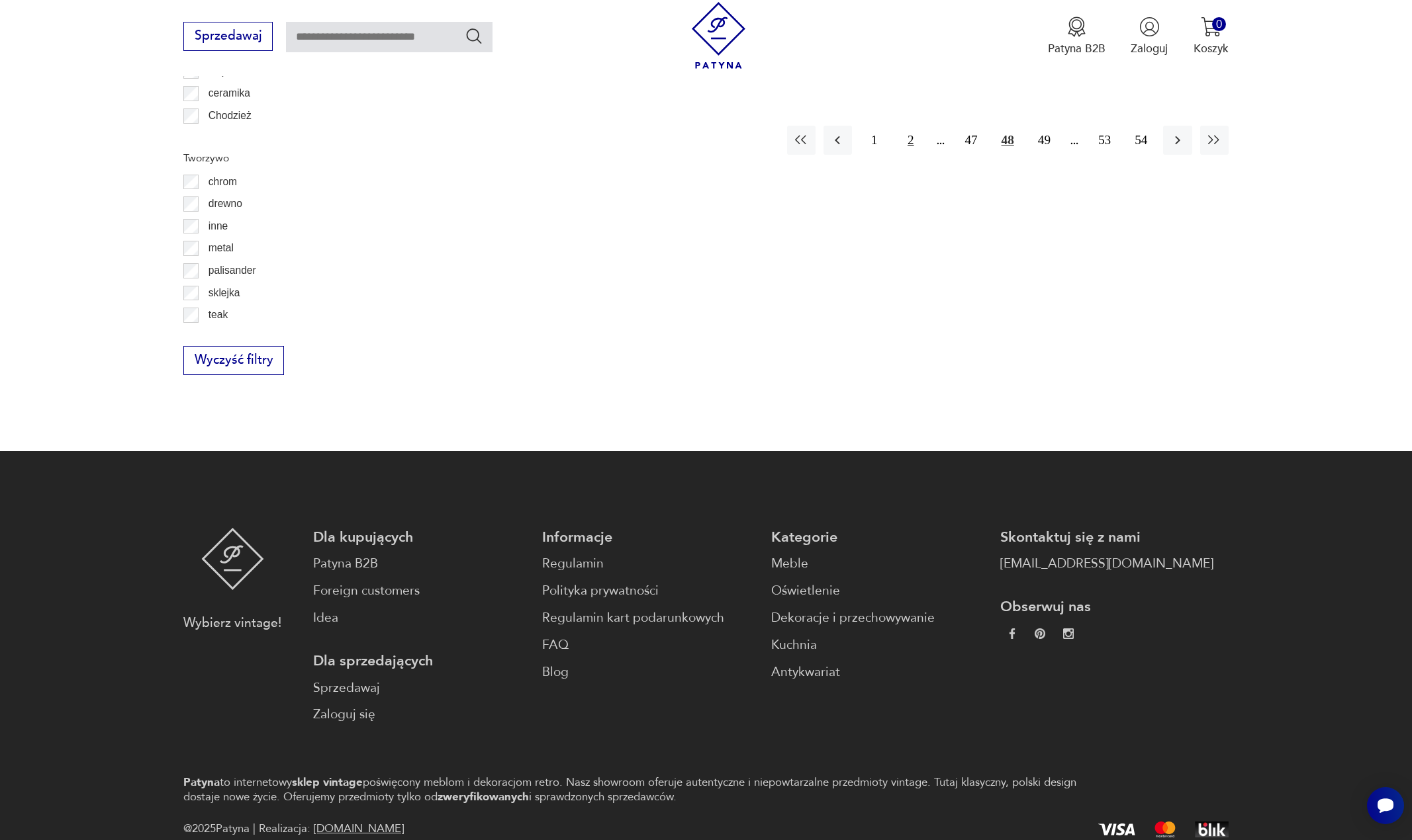
click at [912, 126] on button "2" at bounding box center [910, 140] width 28 height 28
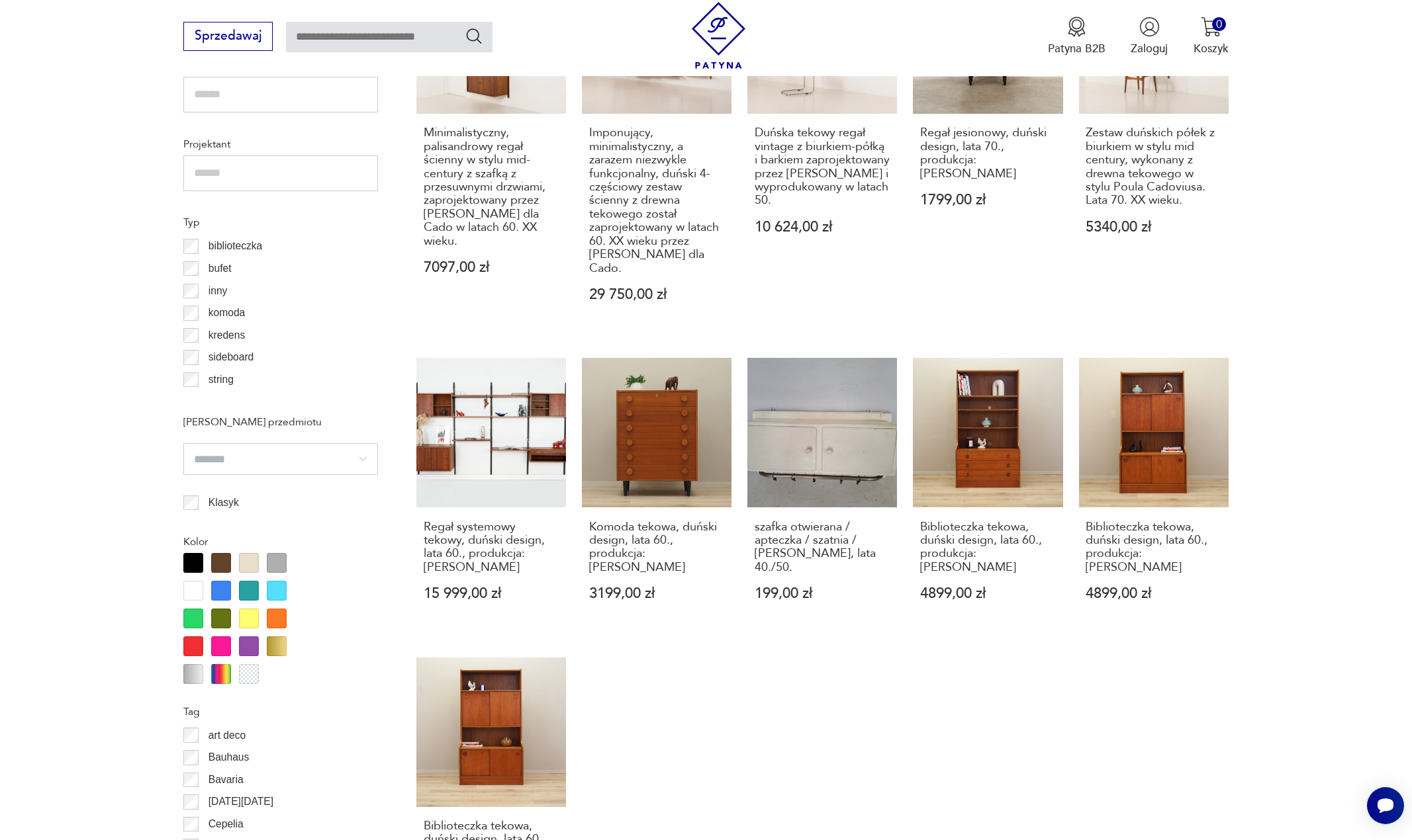
scroll to position [1168, 0]
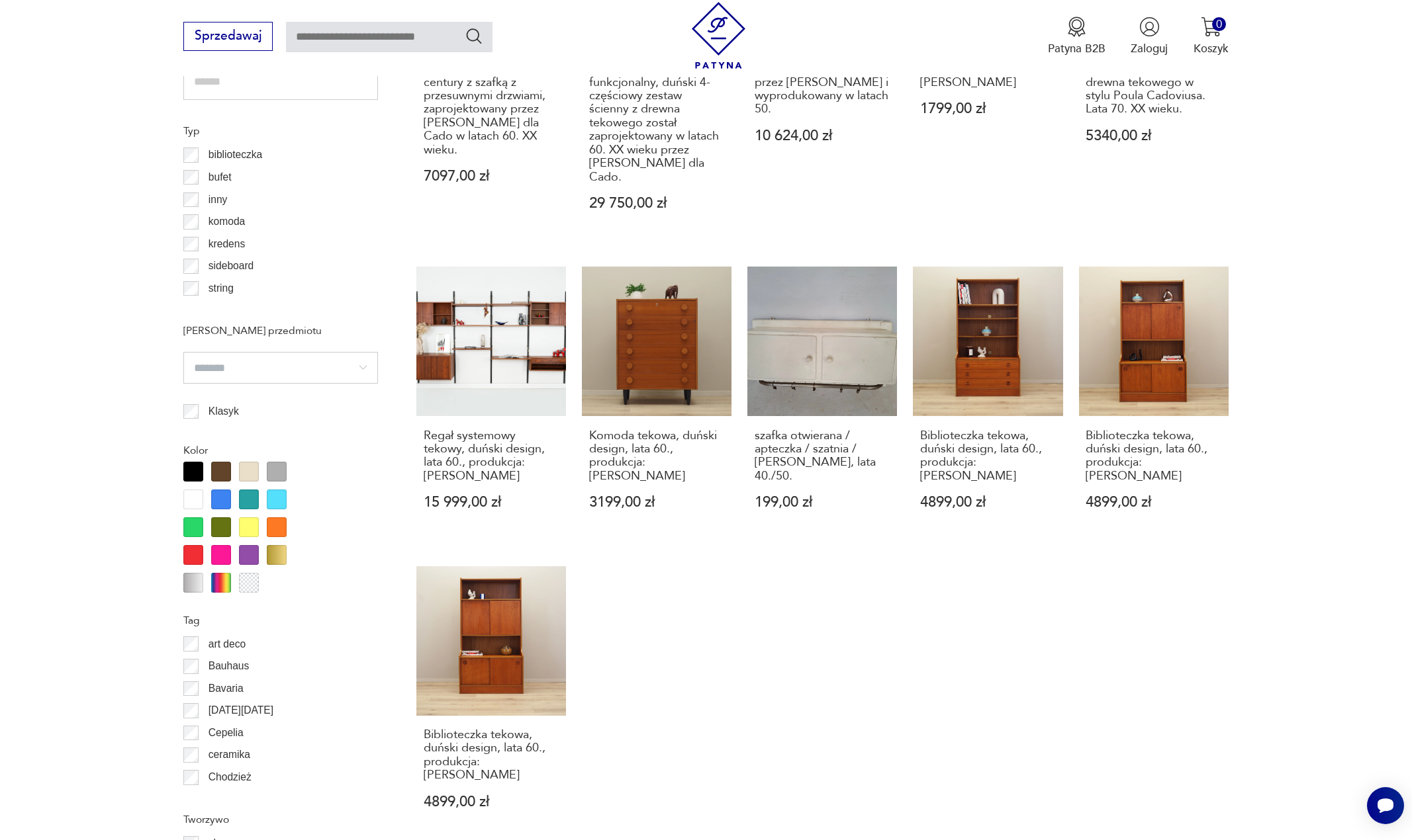
drag, startPoint x: 907, startPoint y: 405, endPoint x: 1319, endPoint y: 340, distance: 417.1
click at [1319, 340] on section "Filtruj produkty Cena MIN MAX OK Promocja Datowanie OK Kraj pochodzenia Dania (…" at bounding box center [706, 292] width 1412 height 1642
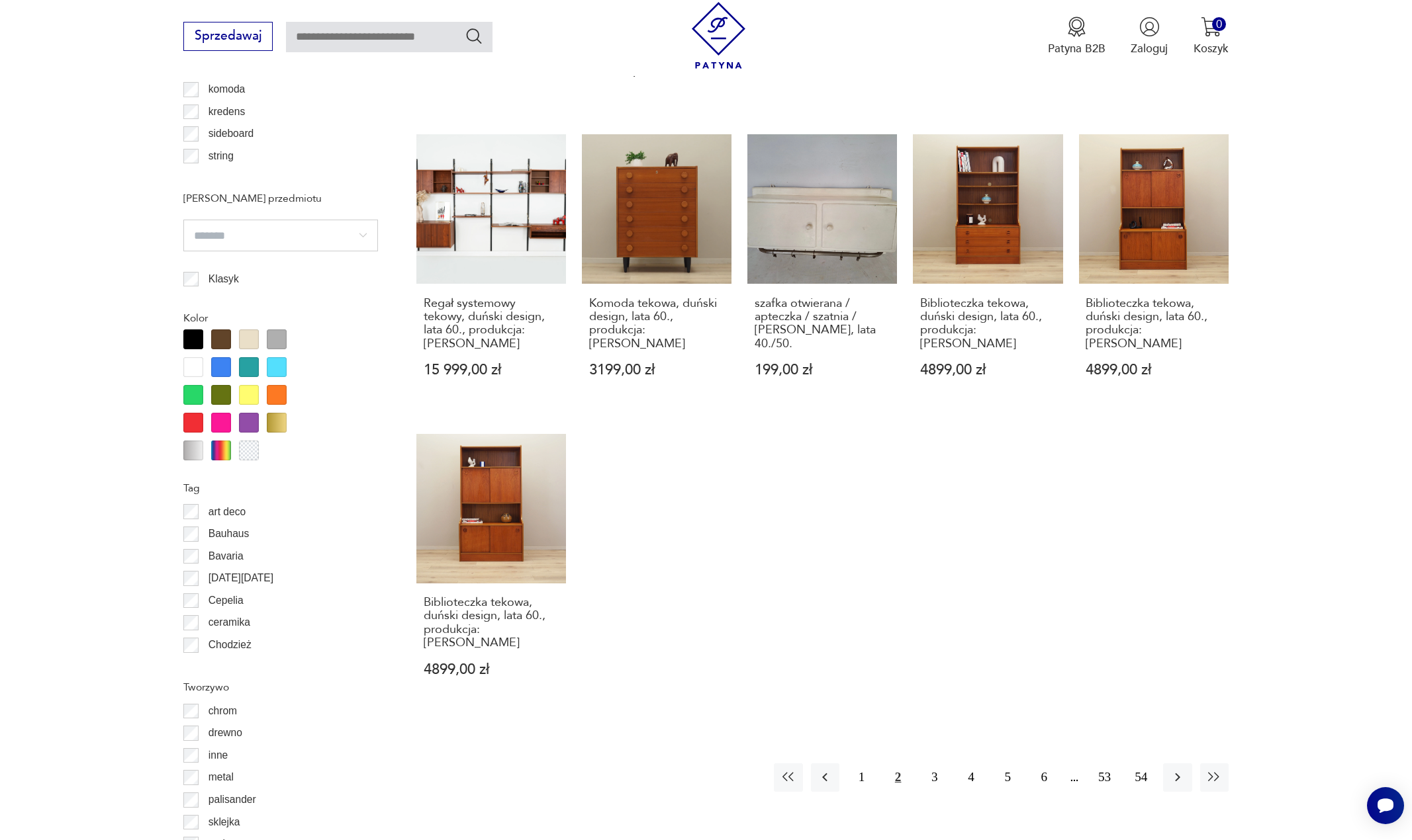
scroll to position [1632, 0]
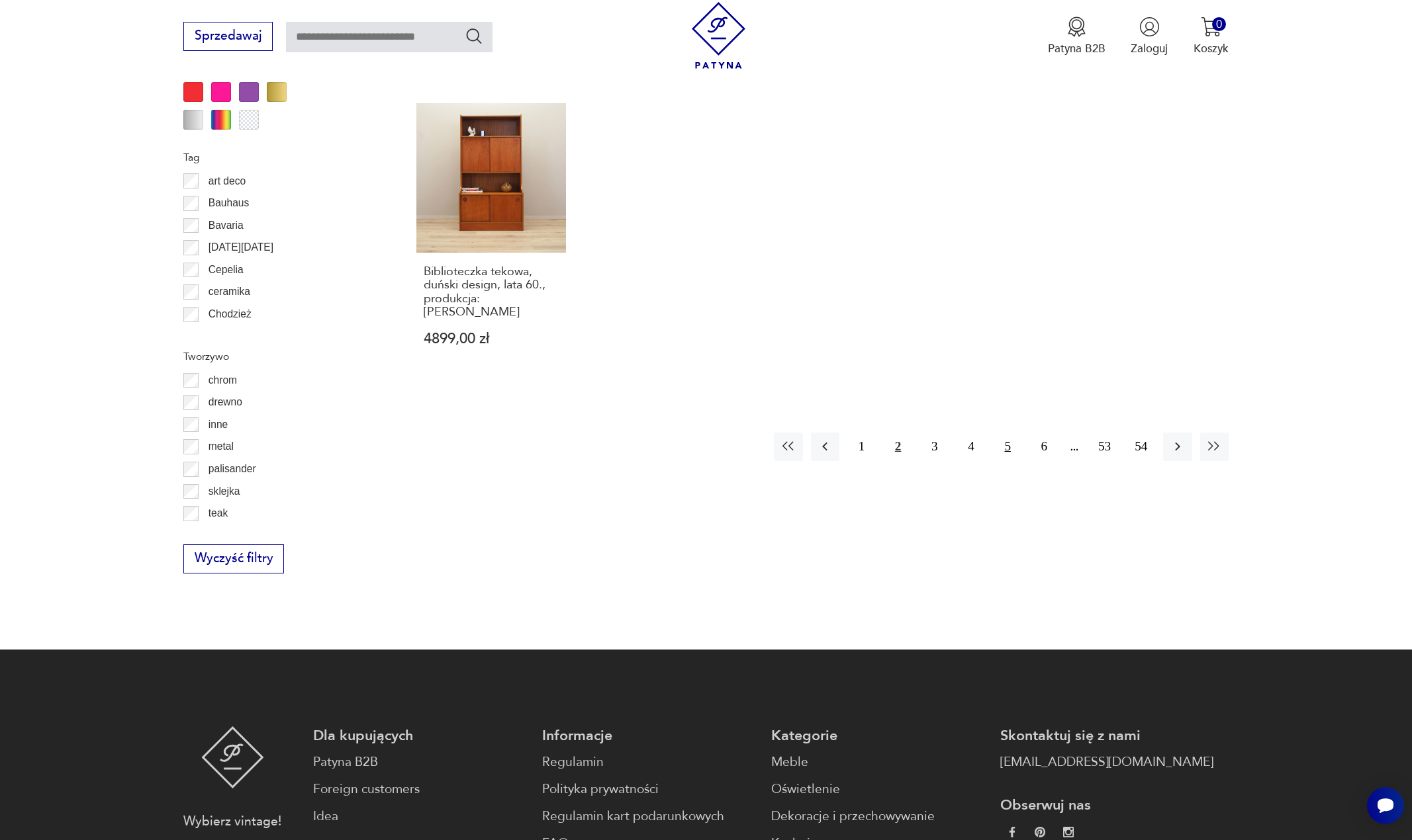
click at [1020, 433] on button "5" at bounding box center [1007, 447] width 28 height 28
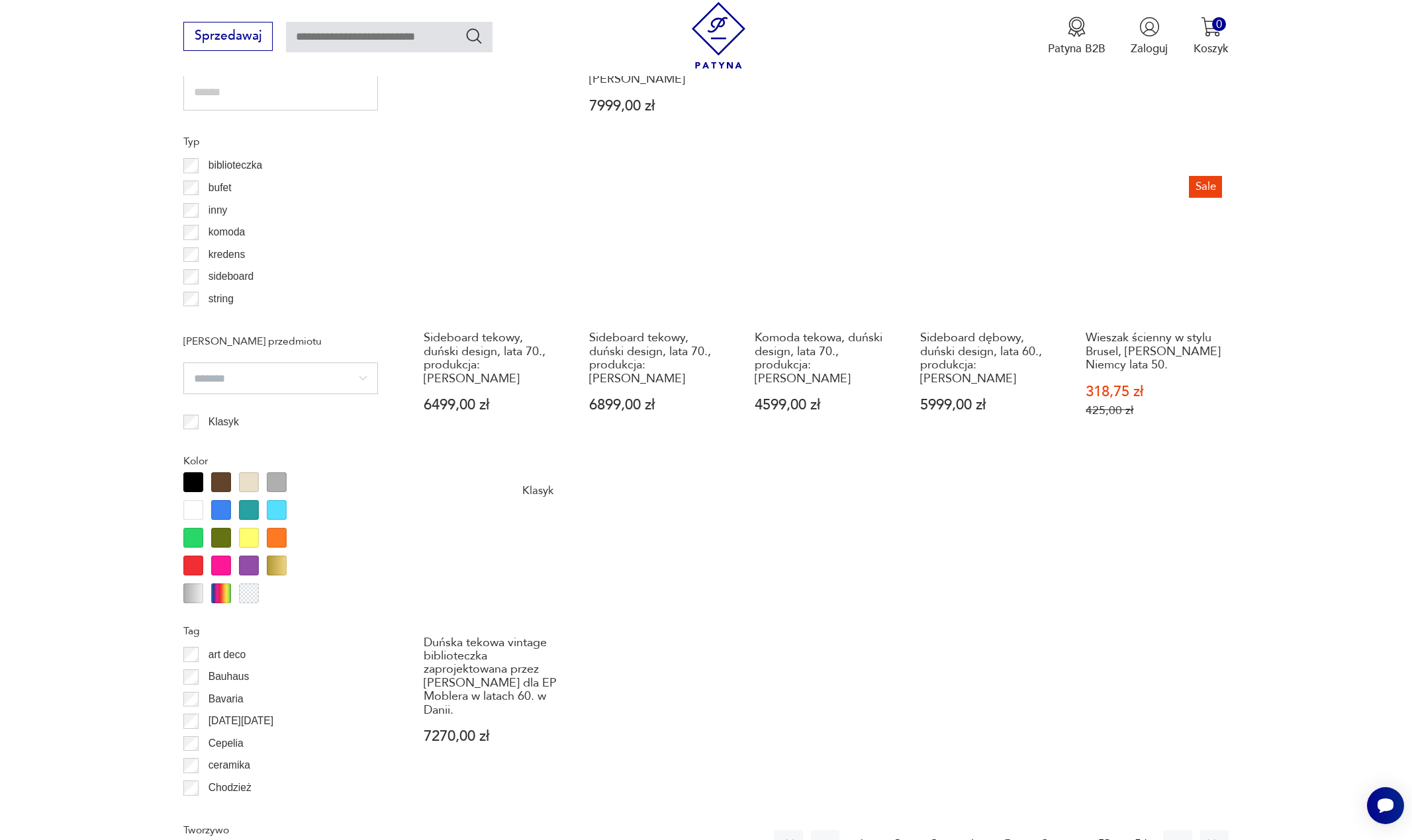
scroll to position [1234, 0]
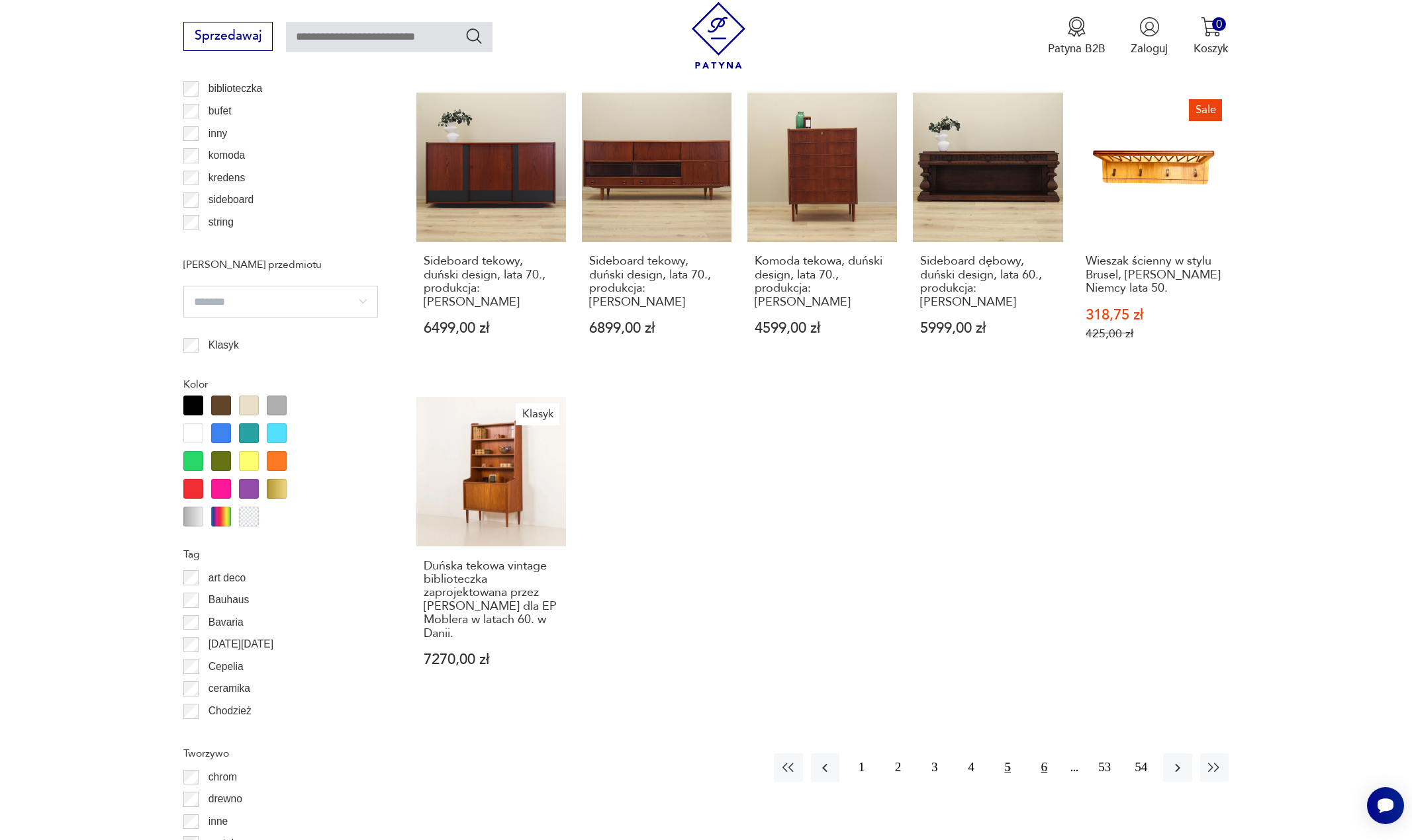
click at [1049, 754] on button "6" at bounding box center [1044, 768] width 28 height 28
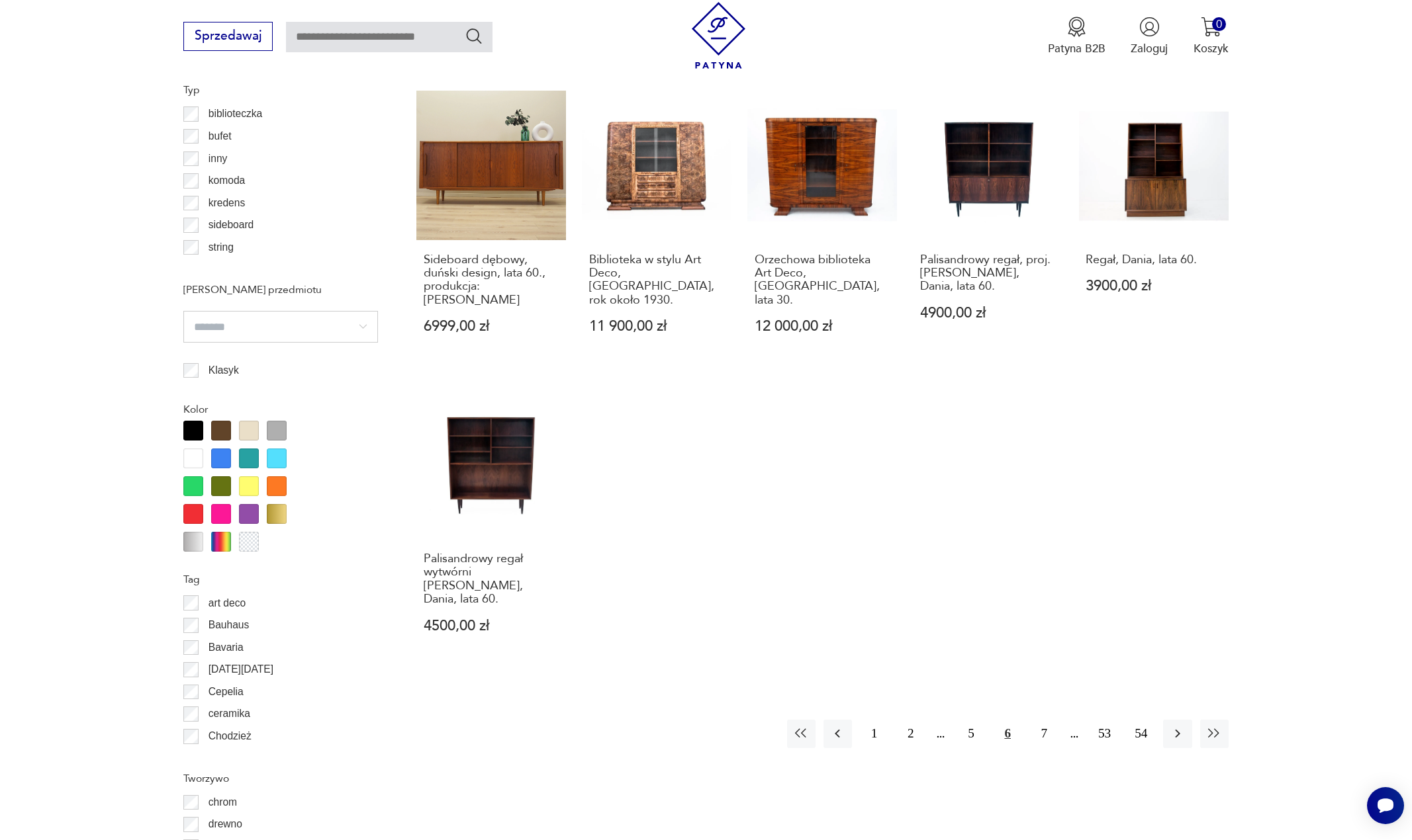
scroll to position [1234, 0]
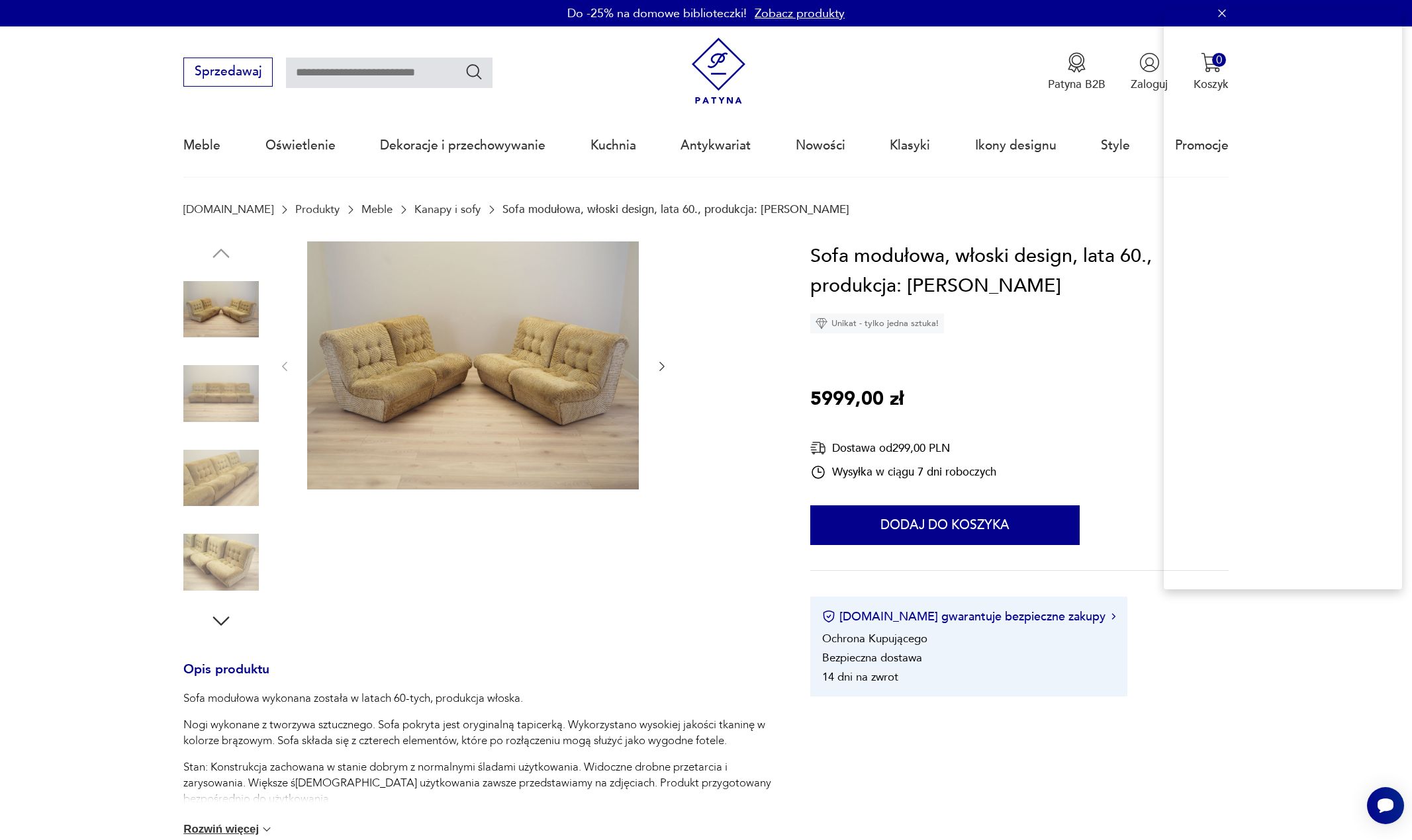
click at [922, 237] on section "[DOMAIN_NAME] Produkty Meble Kanapy i sofy Sofa modułowa, włoski design, lata 6…" at bounding box center [706, 222] width 1412 height 39
click at [920, 259] on h1 "Sofa modułowa, włoski design, lata 60., produkcja: Włochy" at bounding box center [1020, 271] width 418 height 60
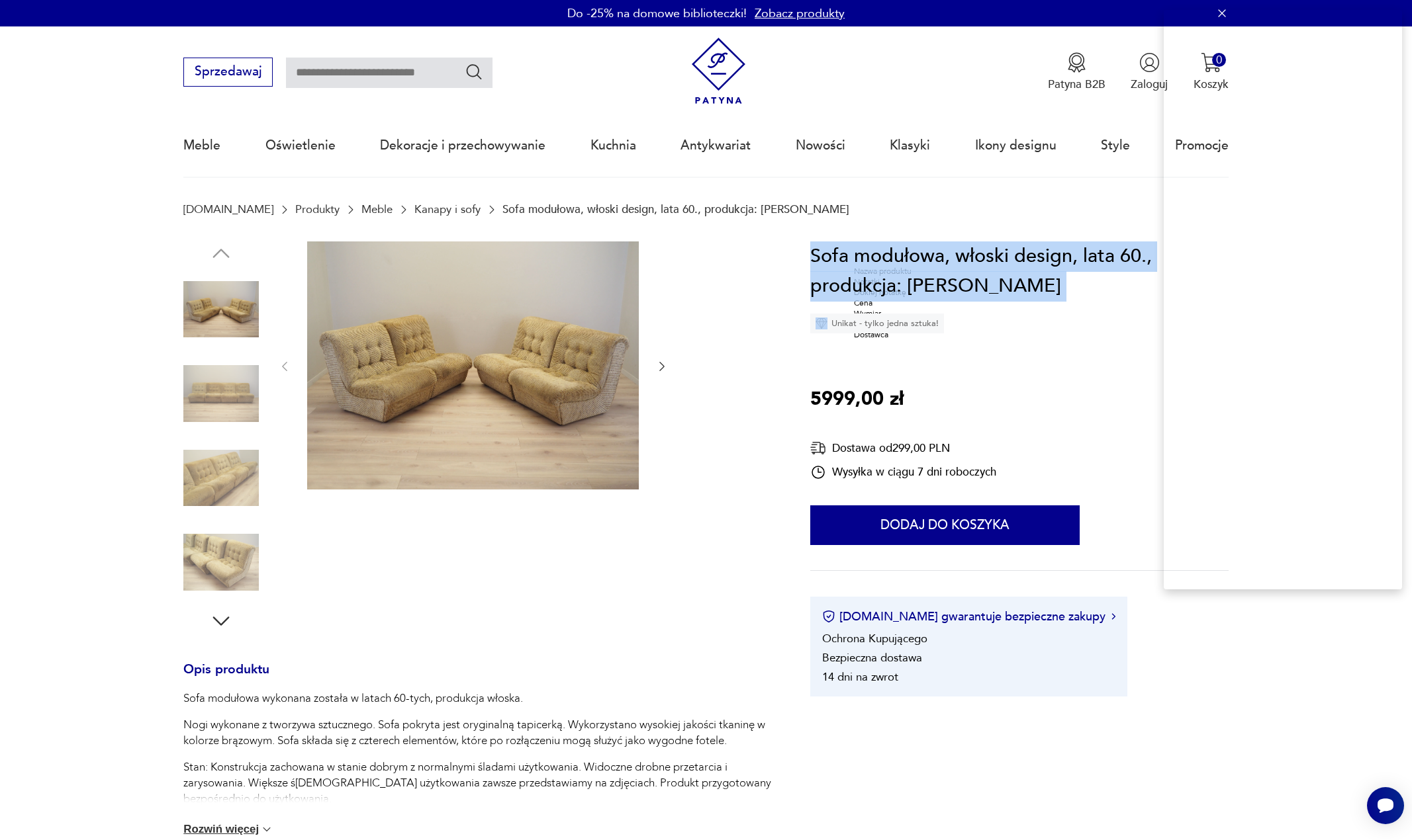
click at [920, 259] on h1 "Sofa modułowa, włoski design, lata 60., produkcja: Włochy" at bounding box center [1020, 271] width 418 height 60
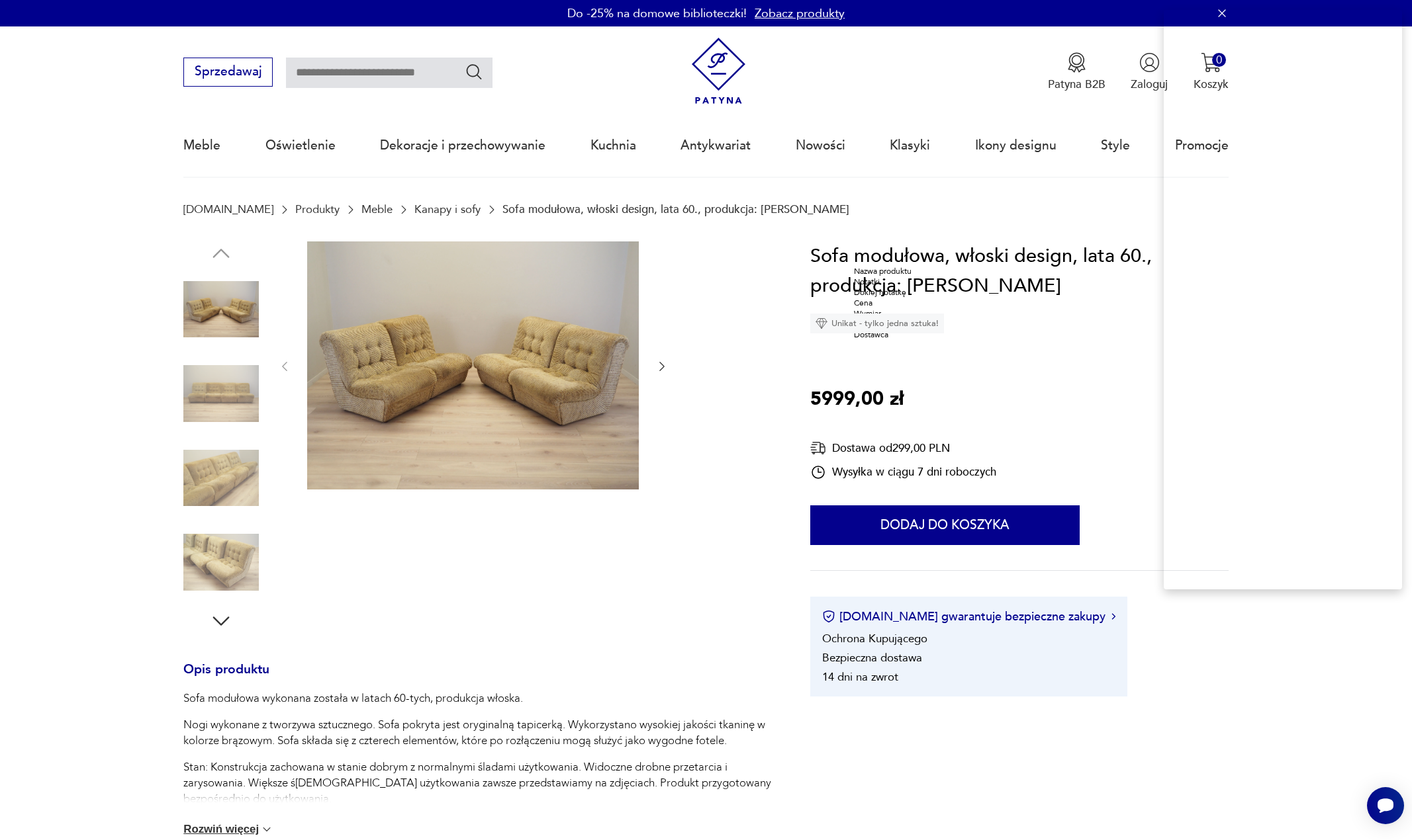
click at [921, 277] on div "Nazwa produktu" at bounding box center [887, 271] width 67 height 11
click at [827, 404] on p "5999,00 zł" at bounding box center [857, 399] width 93 height 31
click at [800, 452] on div "Cena" at bounding box center [795, 447] width 67 height 11
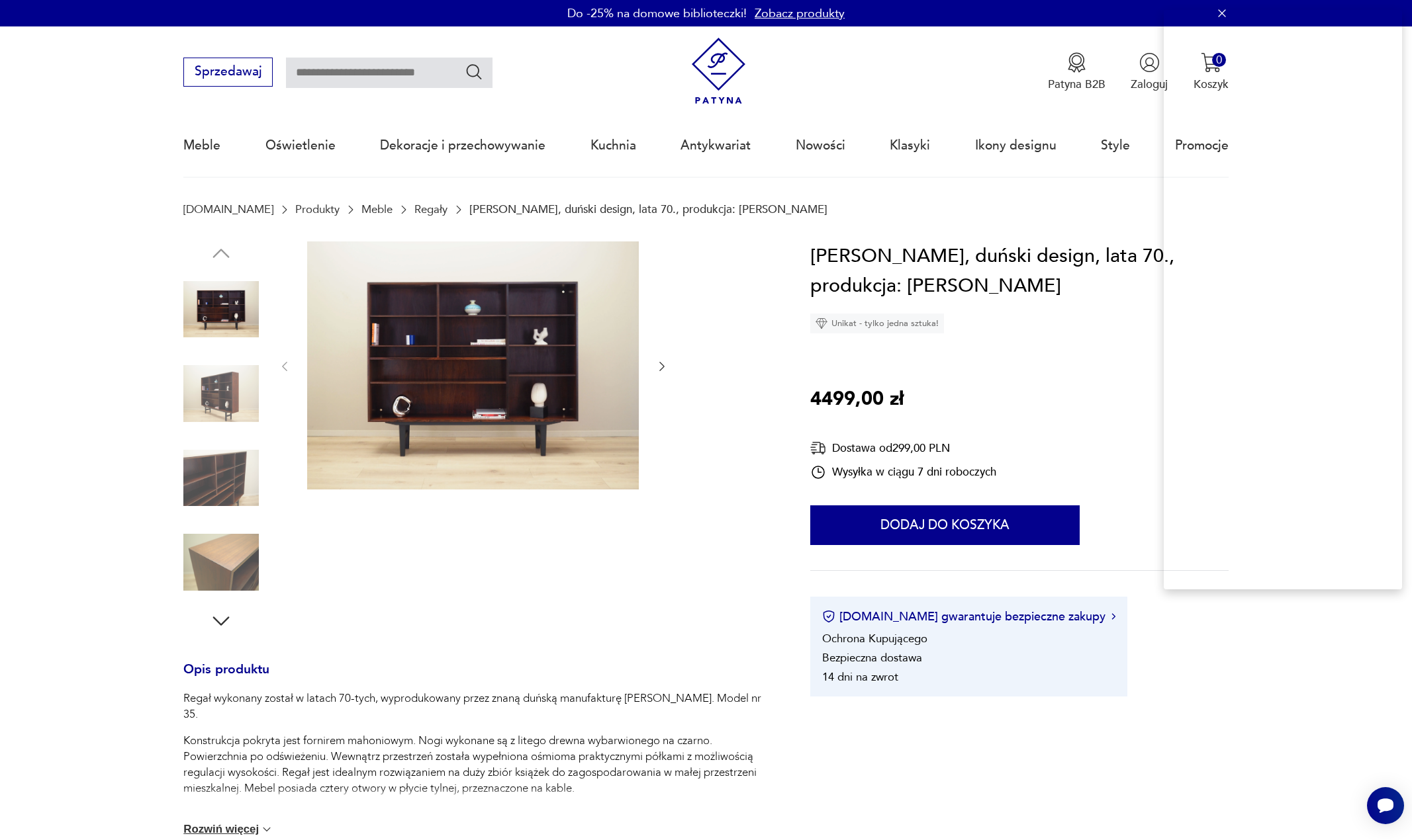
click at [1010, 252] on h1 "[PERSON_NAME], duński design, lata 70., produkcja: [PERSON_NAME]" at bounding box center [1020, 271] width 418 height 60
click at [1010, 253] on h1 "[PERSON_NAME], duński design, lata 70., produkcja: [PERSON_NAME]" at bounding box center [1020, 271] width 418 height 60
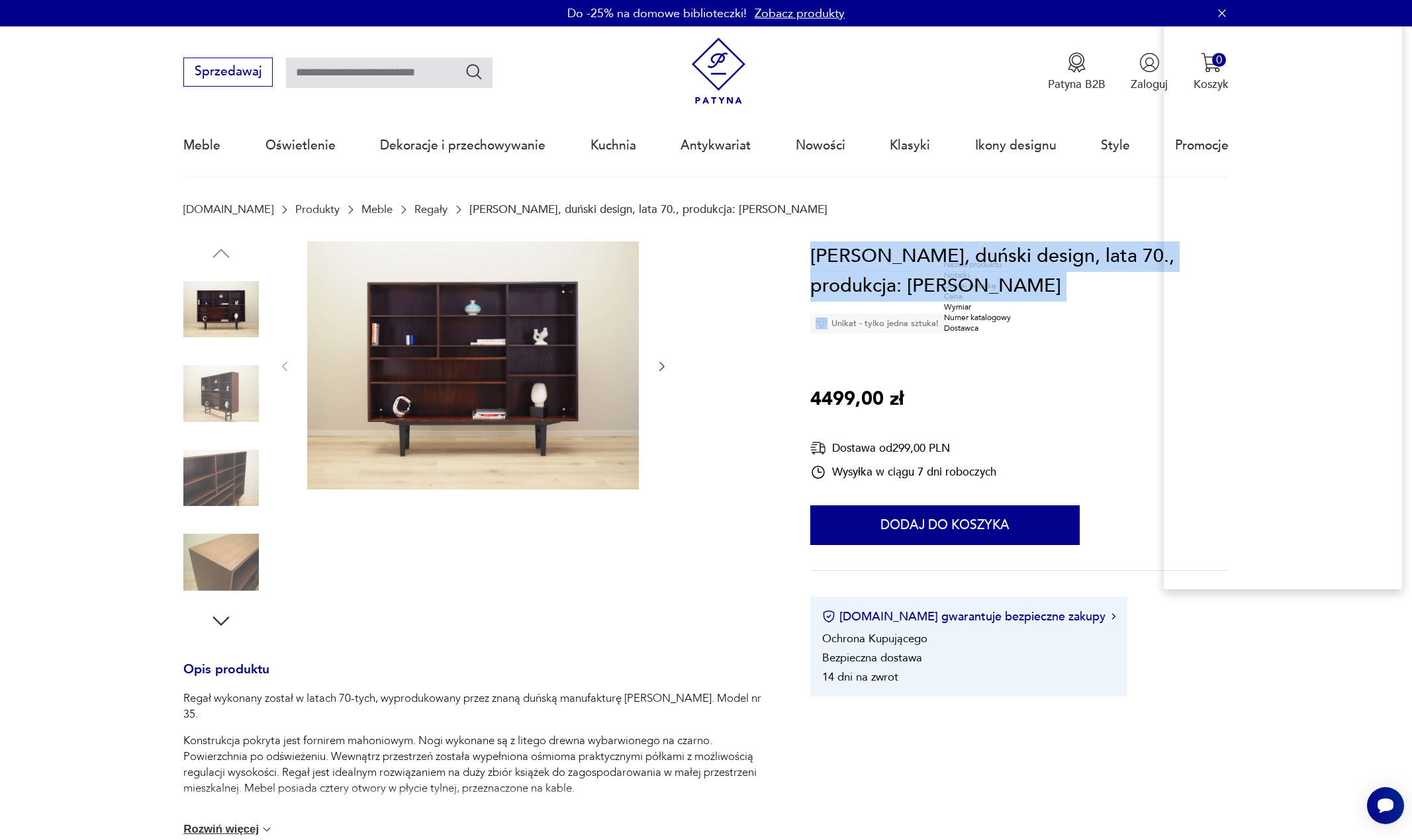
click at [1010, 253] on h1 "[PERSON_NAME], duński design, lata 70., produkcja: [PERSON_NAME]" at bounding box center [1020, 271] width 418 height 60
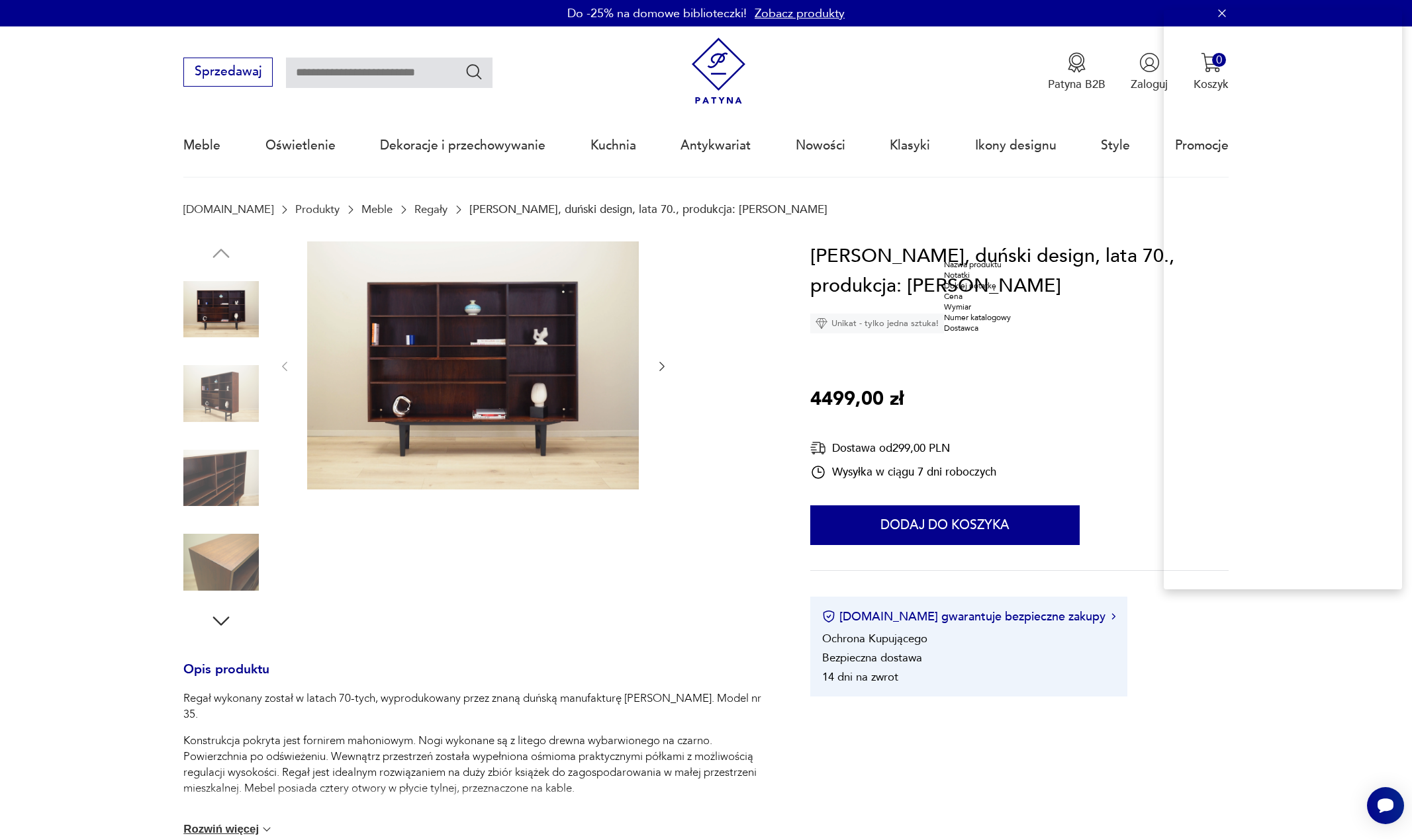
click at [990, 270] on div "Nazwa produktu" at bounding box center [977, 264] width 67 height 11
click at [828, 399] on p "4499,00 zł" at bounding box center [857, 399] width 93 height 31
click at [795, 448] on div "Cena" at bounding box center [796, 442] width 67 height 11
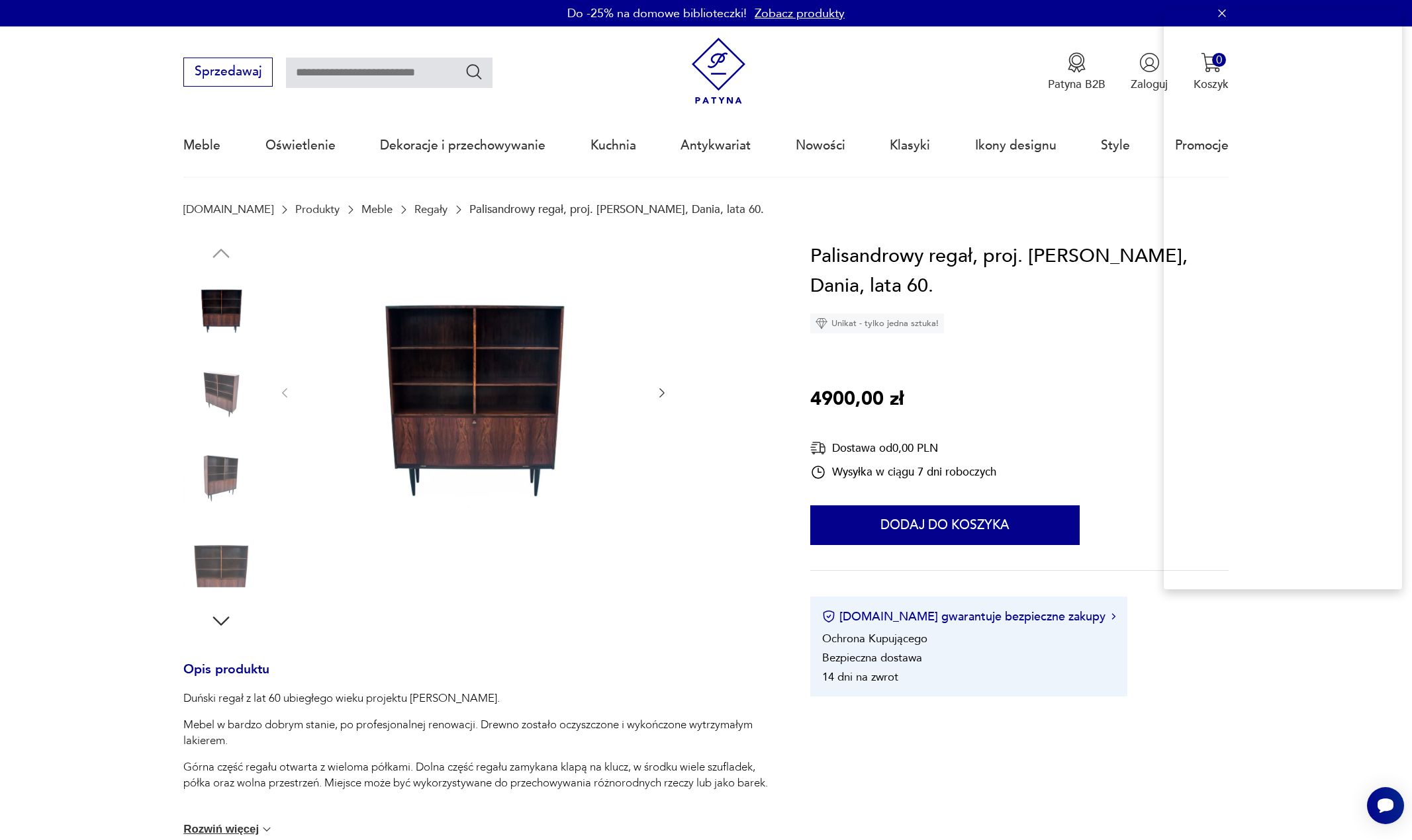
click at [954, 258] on h1 "Palisandrowy regał, proj. [PERSON_NAME], Dania, lata 60." at bounding box center [1020, 271] width 418 height 60
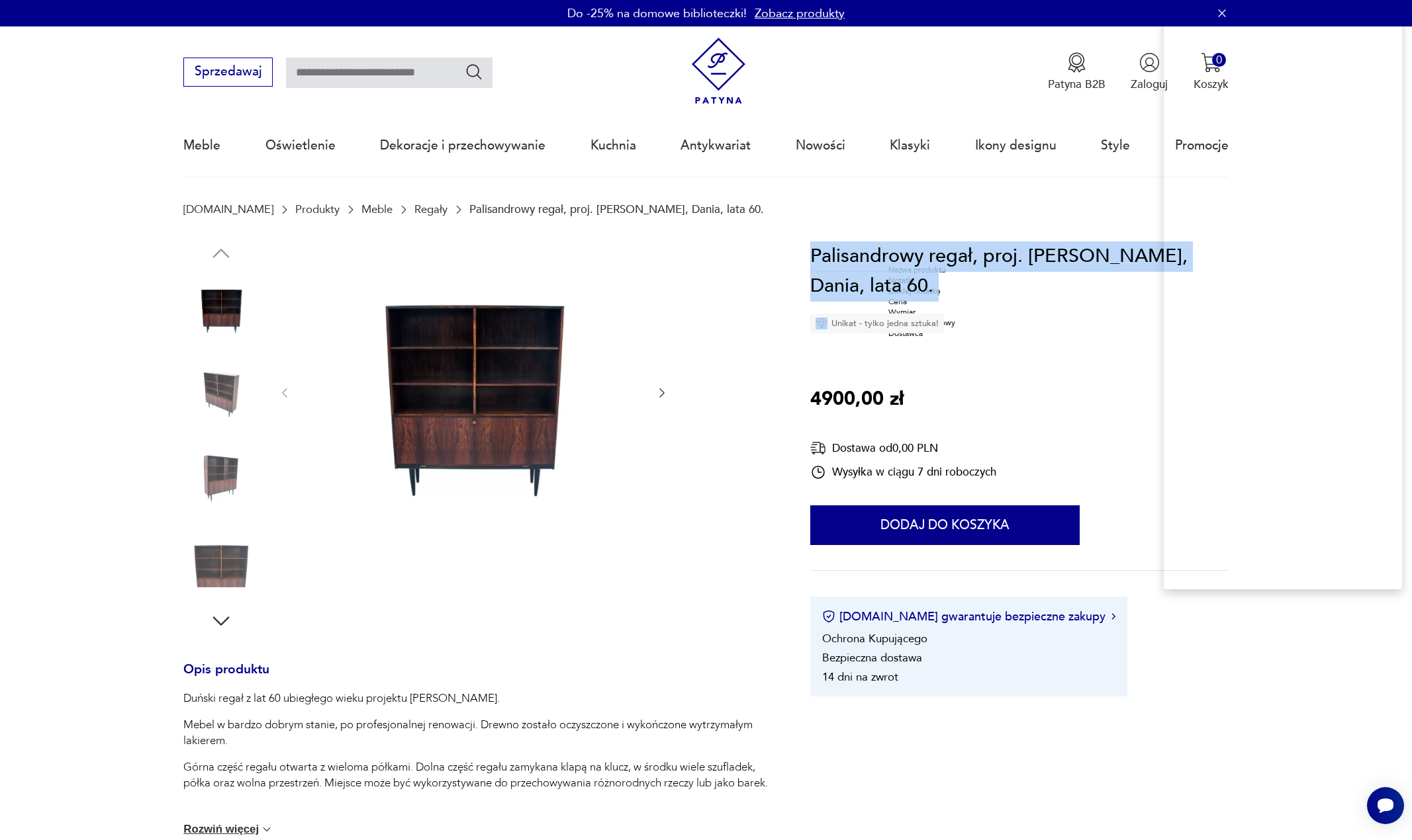
click at [954, 258] on h1 "Palisandrowy regał, proj. [PERSON_NAME], Dania, lata 60." at bounding box center [1020, 271] width 418 height 60
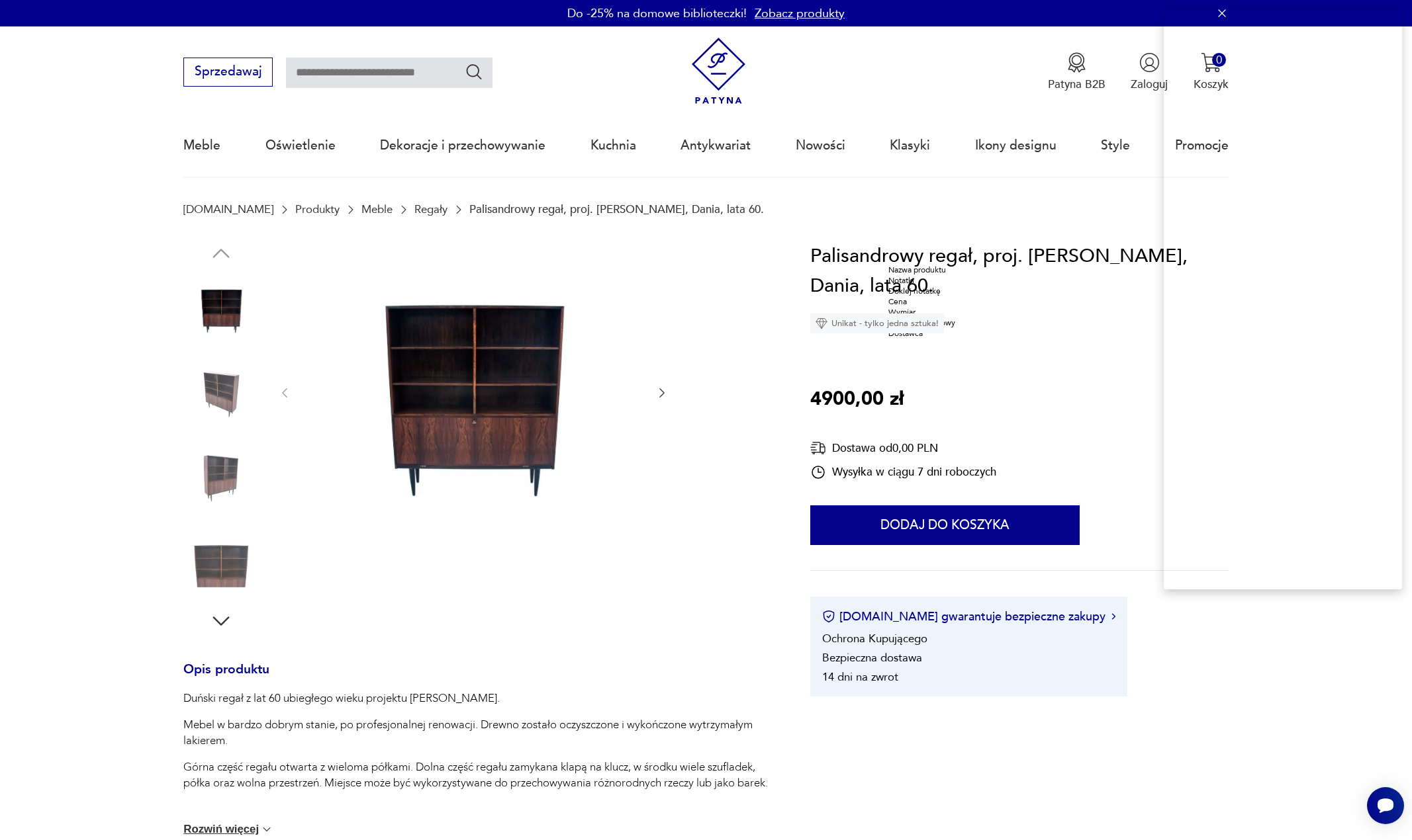
click at [938, 275] on div "Nazwa produktu" at bounding box center [922, 270] width 67 height 11
click at [824, 399] on p "4900,00 zł" at bounding box center [857, 399] width 93 height 31
click at [824, 398] on p "4900,00 zł" at bounding box center [857, 399] width 93 height 31
click at [804, 447] on div "Cena" at bounding box center [790, 442] width 67 height 11
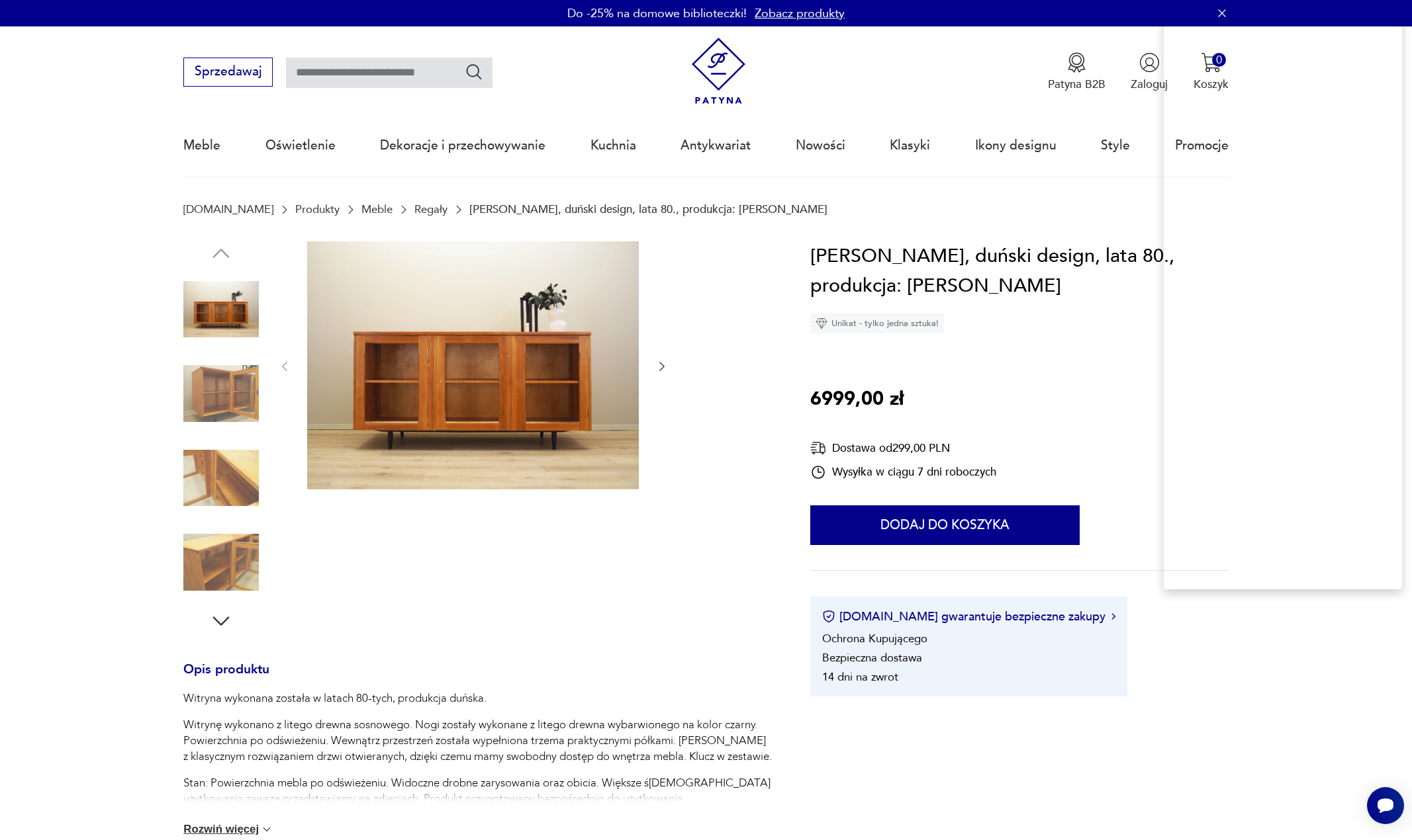
click at [910, 264] on h1 "Witryna sosnowa, duński design, lata 80., produkcja: Dania" at bounding box center [1020, 271] width 418 height 60
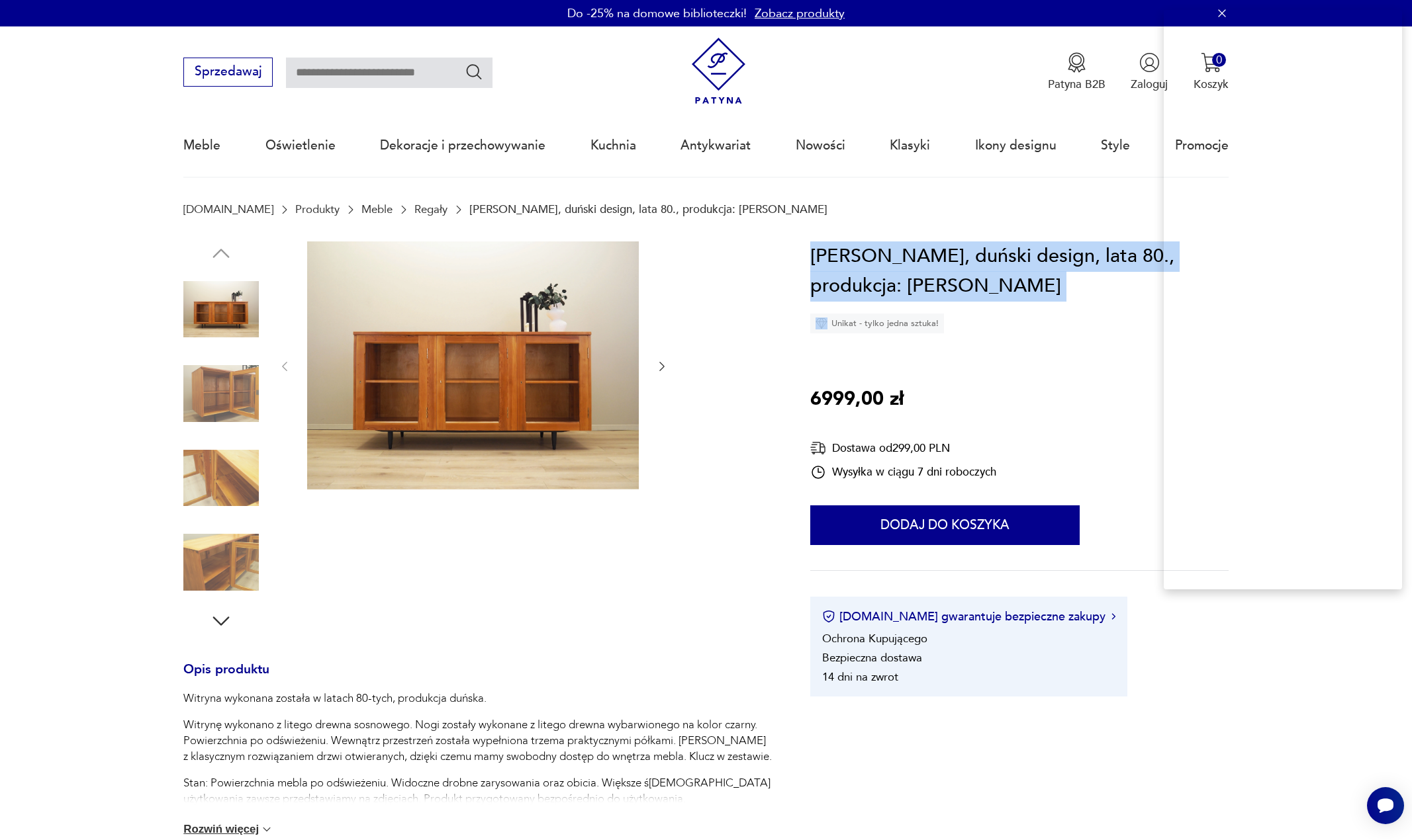
click at [908, 264] on h1 "Witryna sosnowa, duński design, lata 80., produkcja: Dania" at bounding box center [1020, 271] width 418 height 60
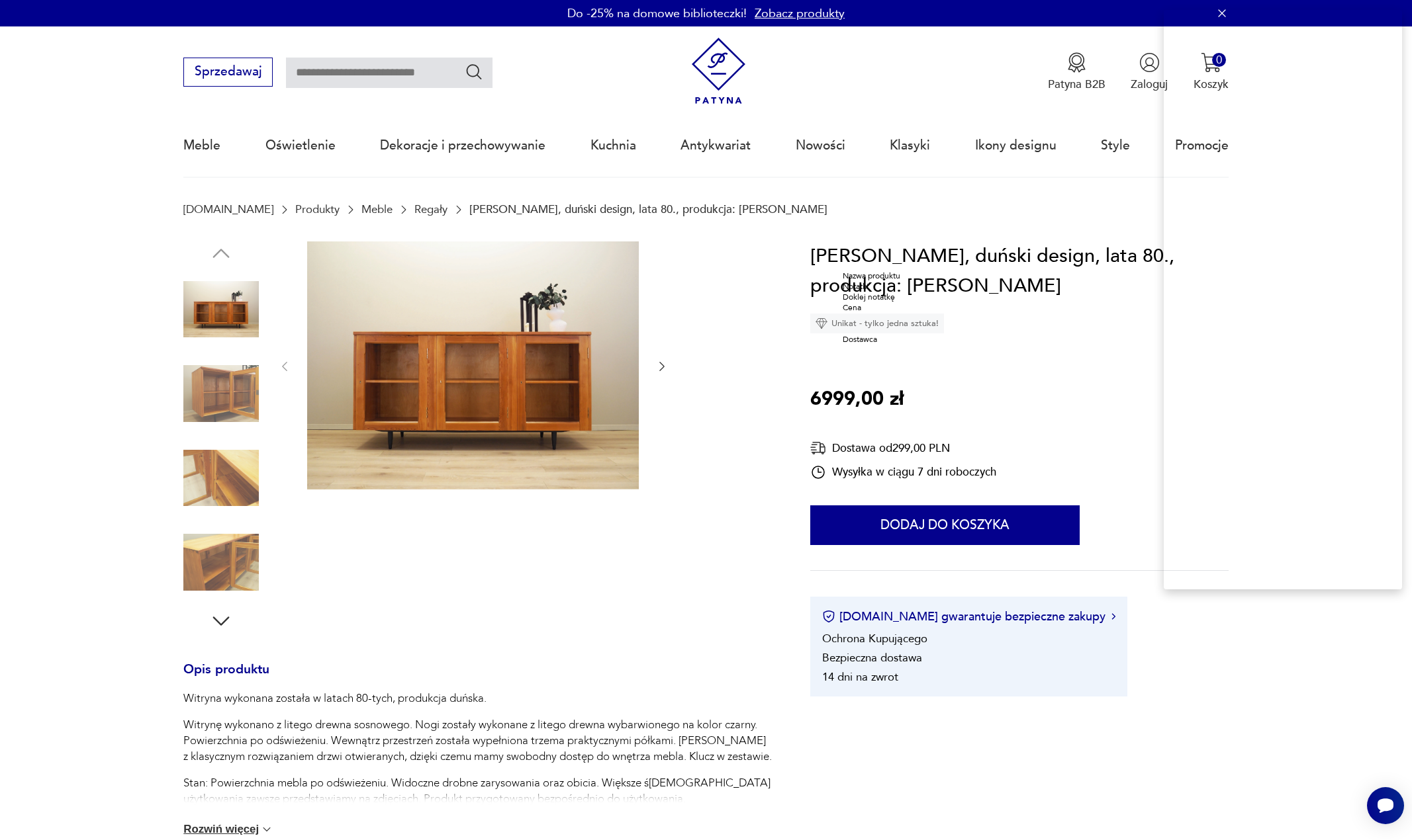
click at [899, 281] on div "Nazwa produktu" at bounding box center [876, 276] width 67 height 11
click at [832, 388] on p "6999,00 zł" at bounding box center [857, 399] width 93 height 31
click at [824, 437] on div "Cena" at bounding box center [799, 432] width 67 height 11
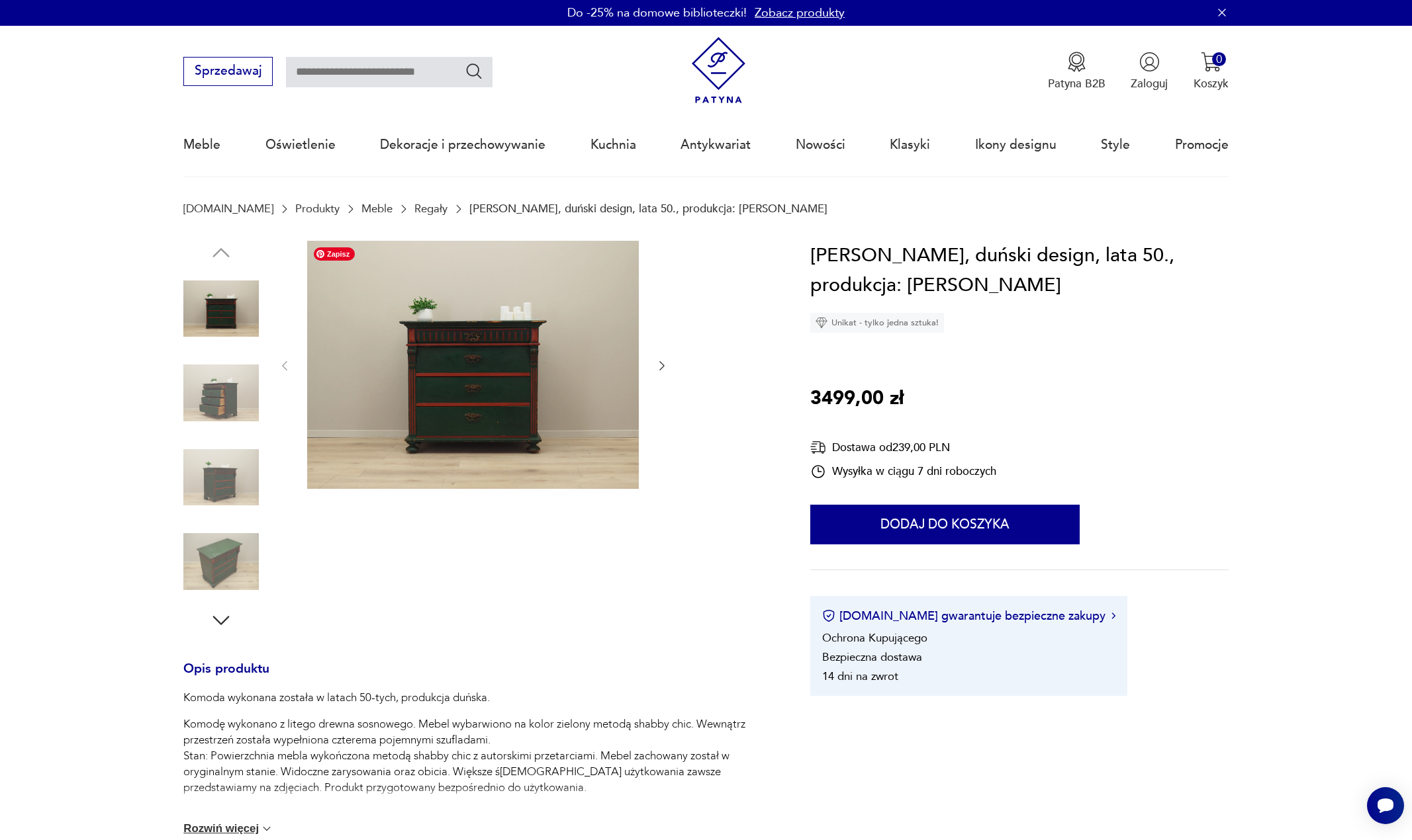
scroll to position [66, 0]
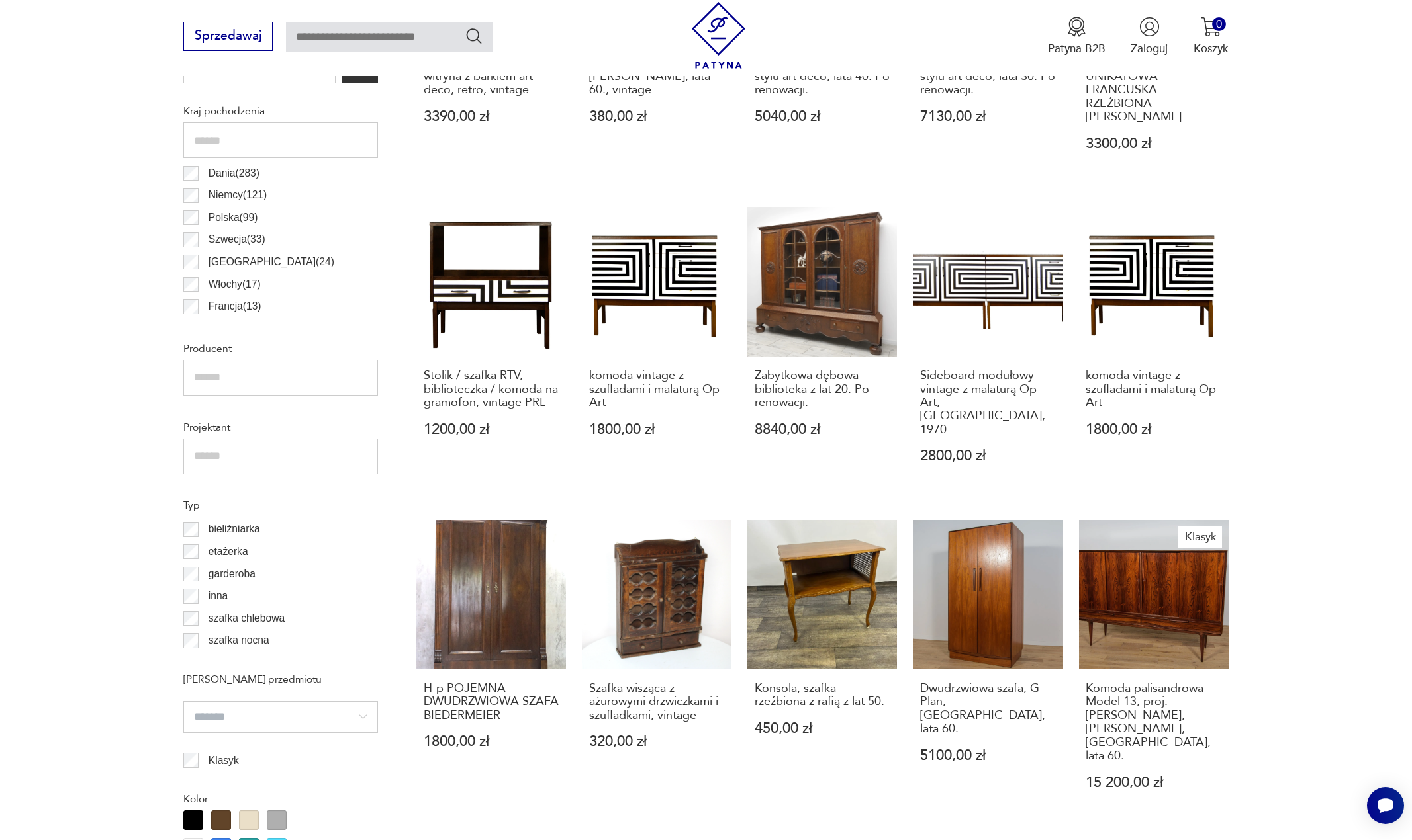
drag, startPoint x: 74, startPoint y: 436, endPoint x: 72, endPoint y: 428, distance: 8.2
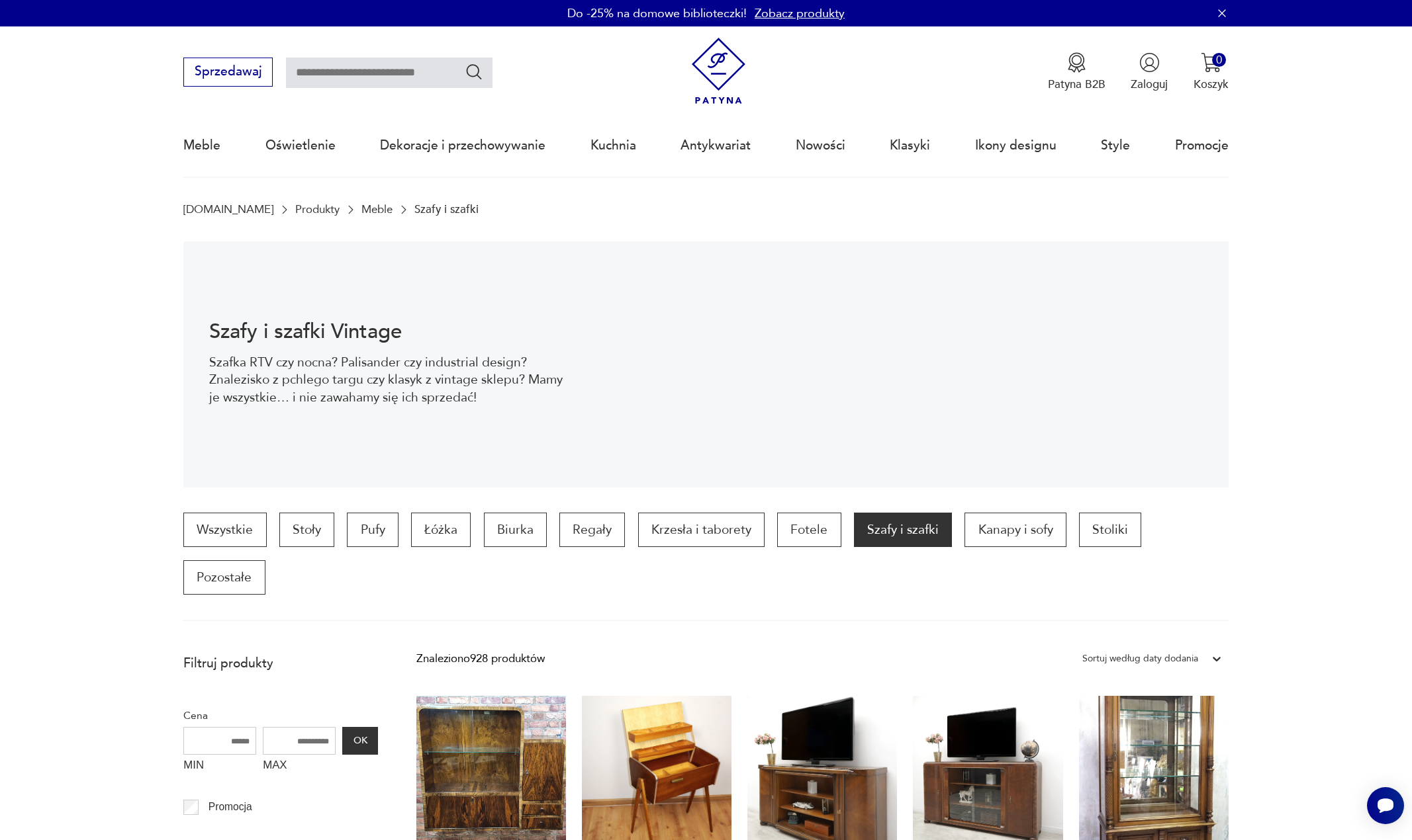
click at [385, 77] on input "text" at bounding box center [389, 72] width 206 height 31
type input "**********"
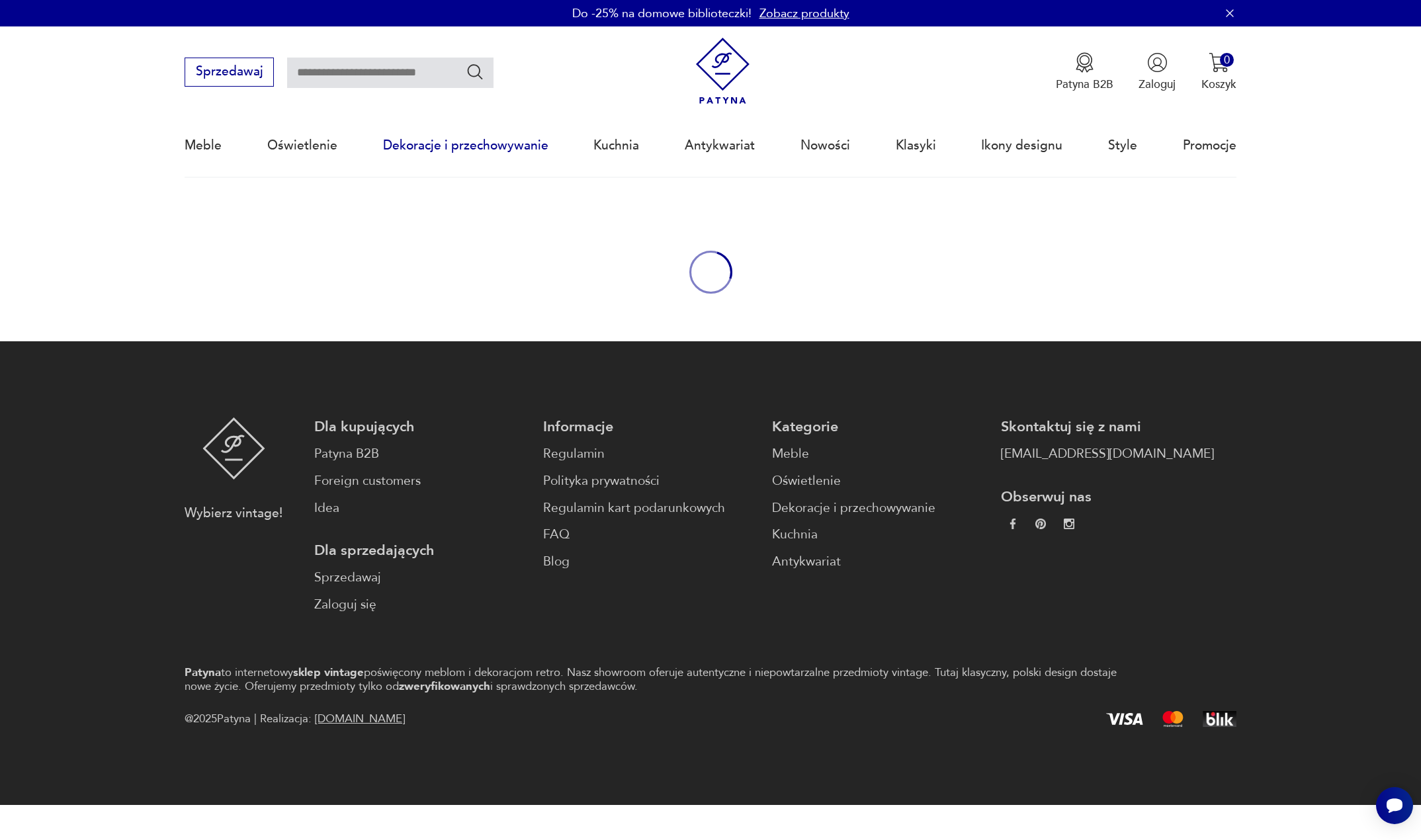
type input "**********"
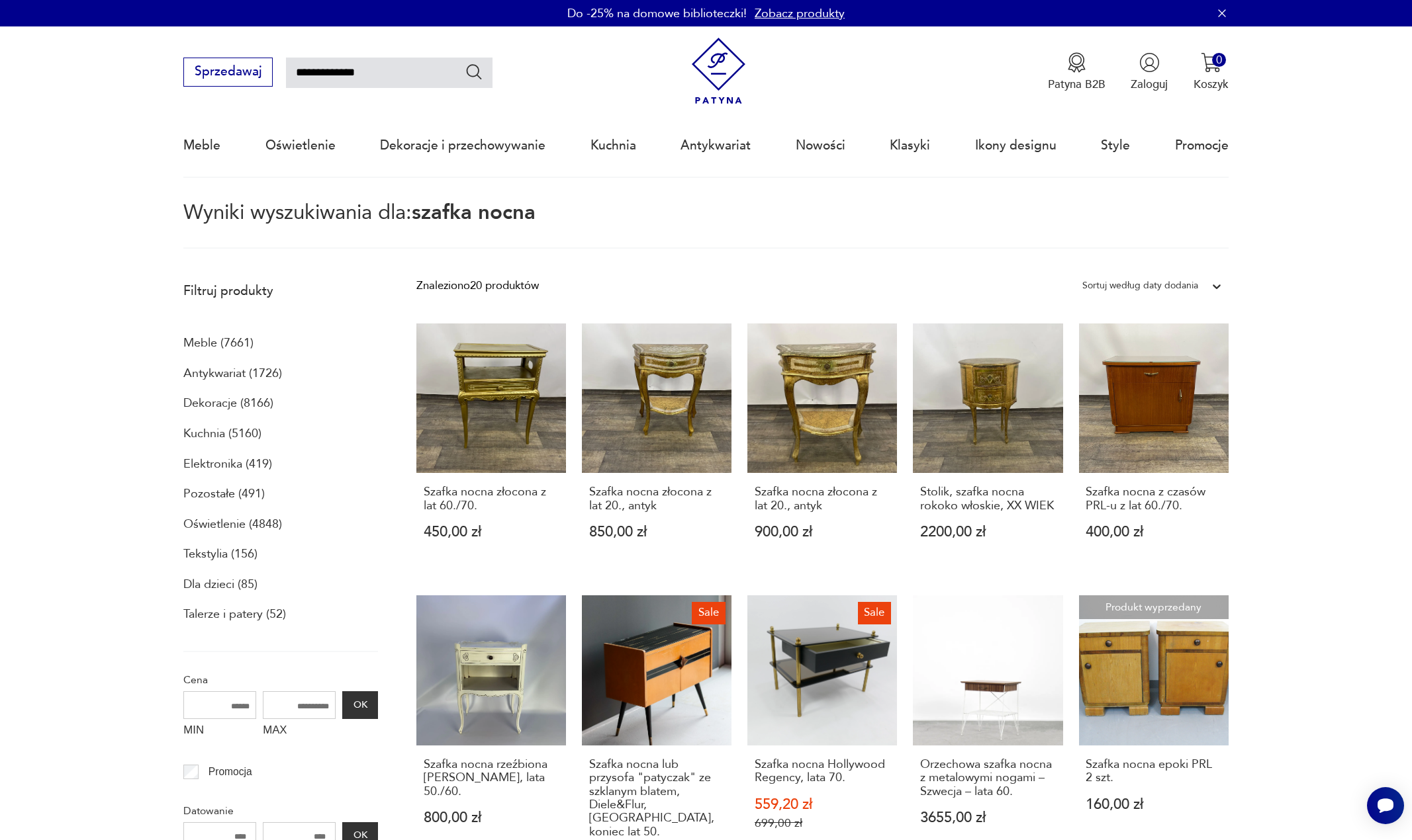
click at [327, 78] on input "**********" at bounding box center [389, 72] width 206 height 31
type input "**********"
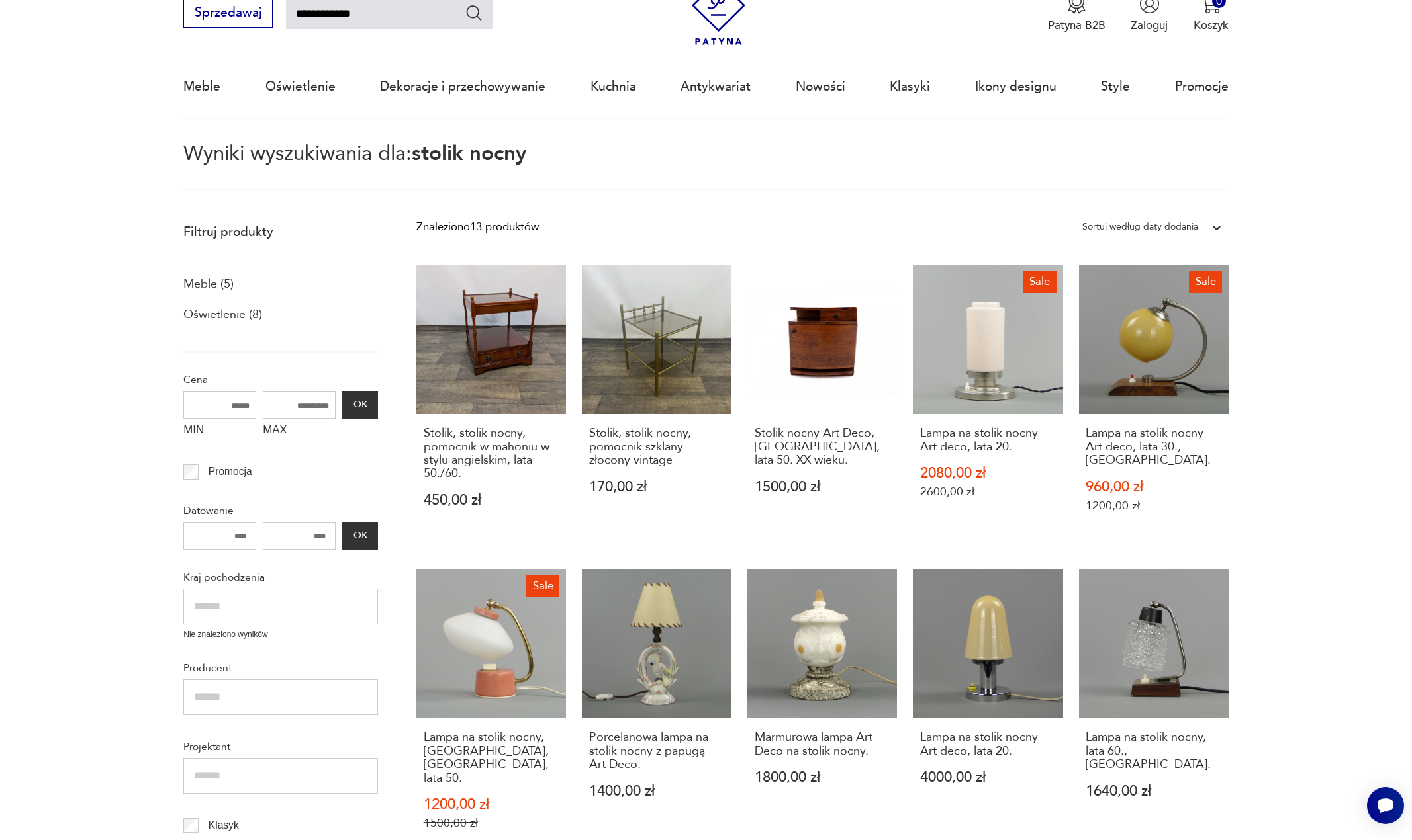
scroll to position [10, 0]
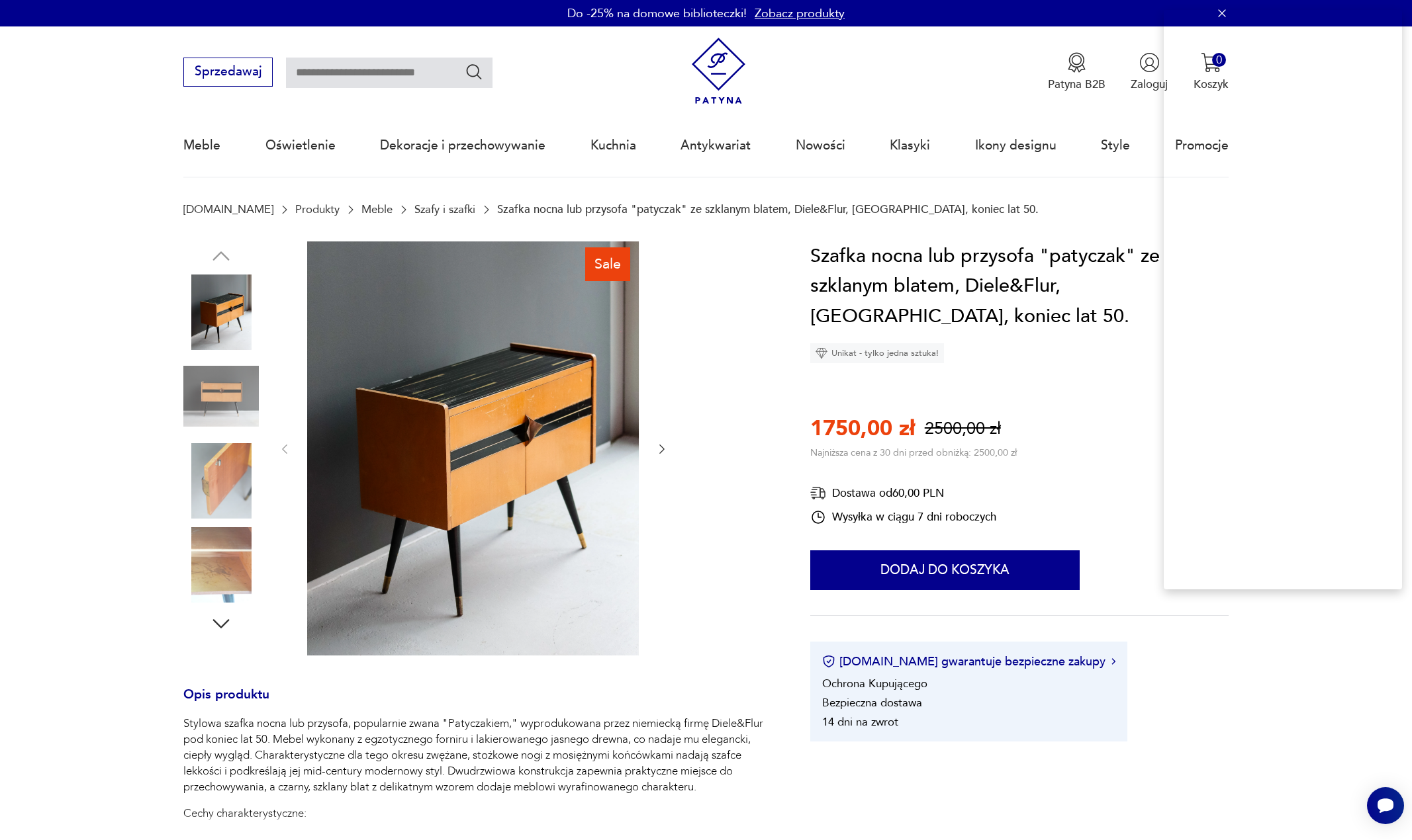
click at [1047, 269] on h1 "Szafka nocna lub przysofa "patyczak" ze szklanym blatem, Diele&Flur, Niemcy, ko…" at bounding box center [1020, 286] width 418 height 91
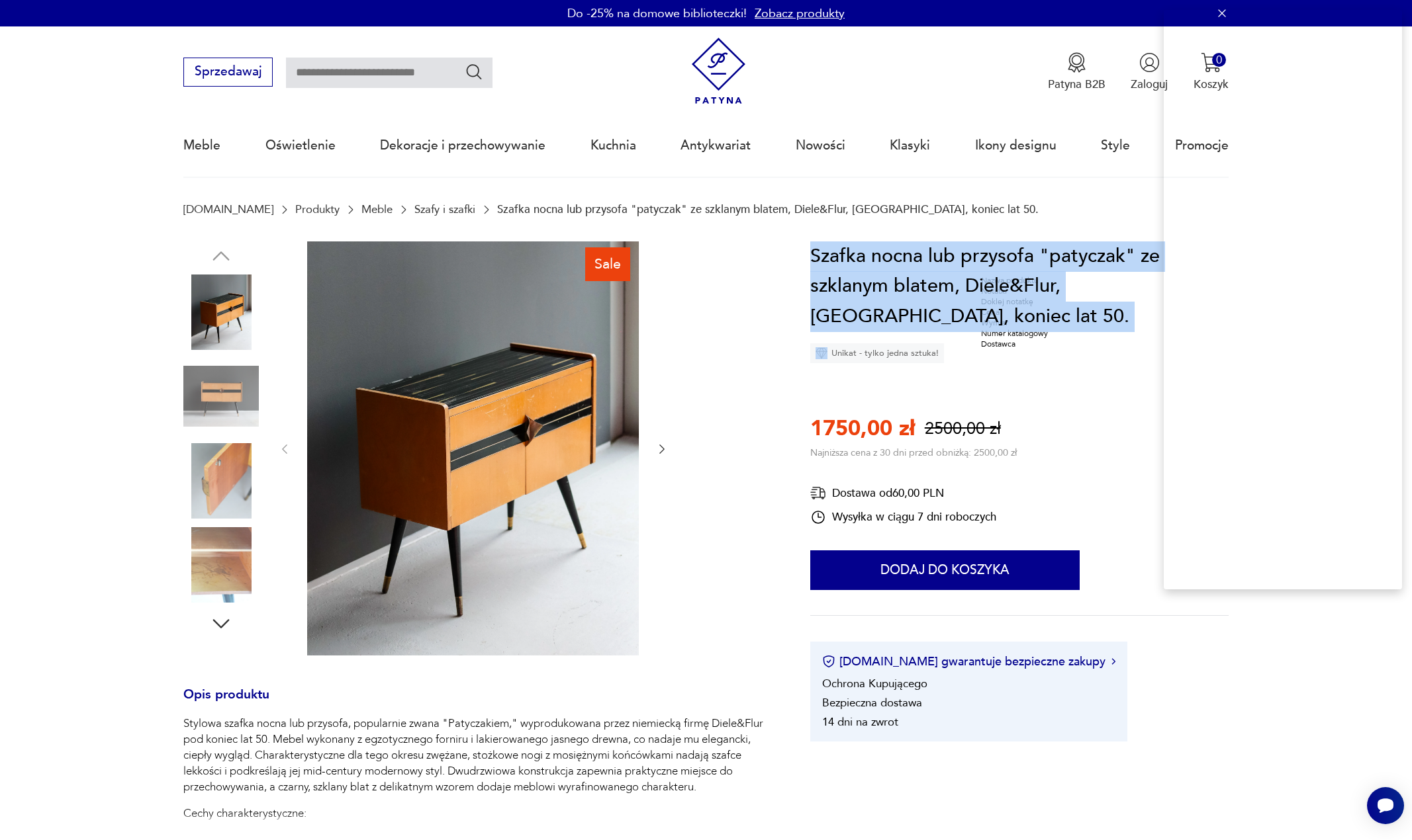
click at [1047, 269] on h1 "Szafka nocna lub przysofa "patyczak" ze szklanym blatem, Diele&Flur, Niemcy, ko…" at bounding box center [1020, 286] width 418 height 91
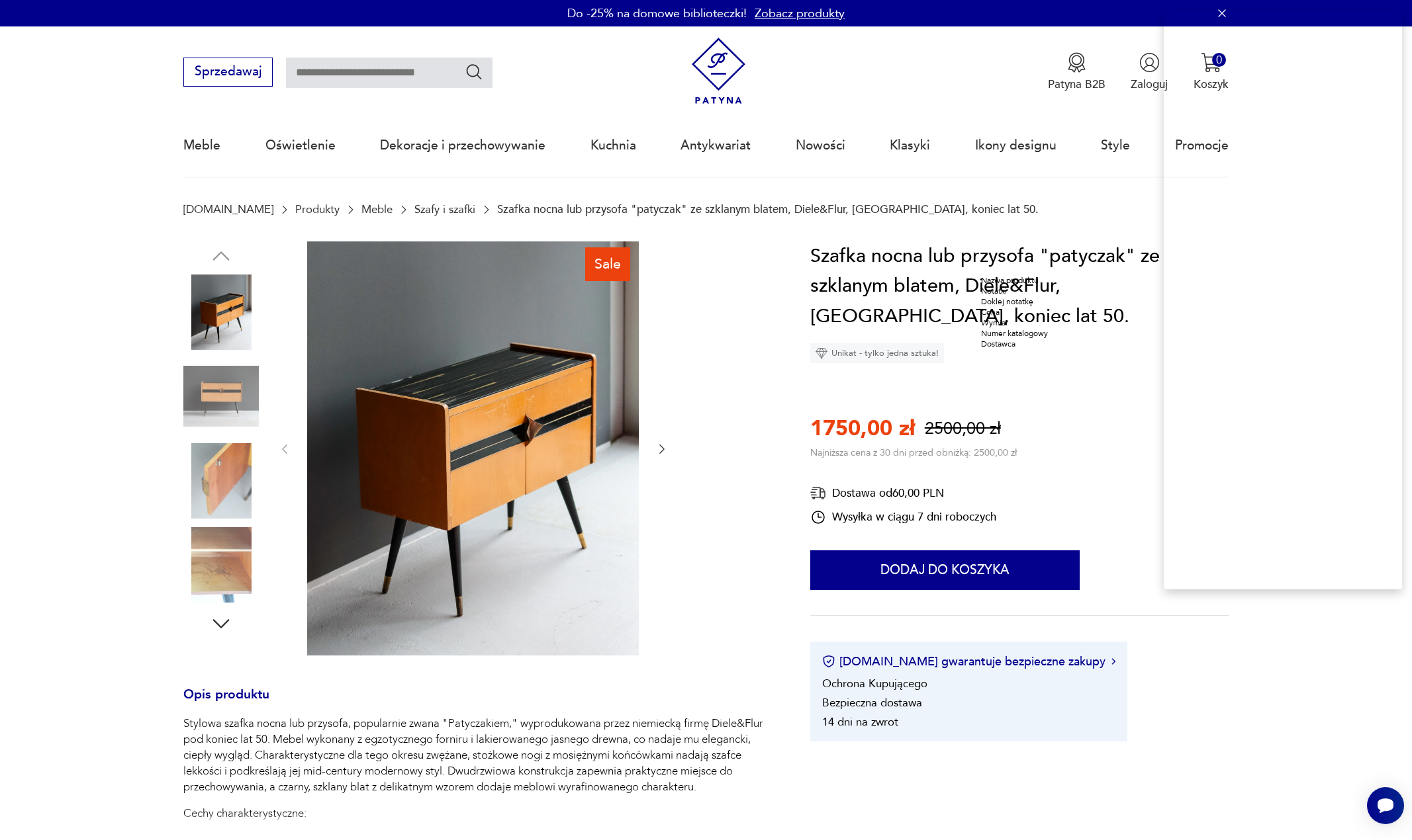
click at [1027, 286] on div "Nazwa produktu" at bounding box center [1014, 280] width 67 height 11
click at [837, 428] on p "1750,00 zł" at bounding box center [863, 428] width 105 height 29
click at [816, 477] on div "Cena" at bounding box center [803, 472] width 67 height 11
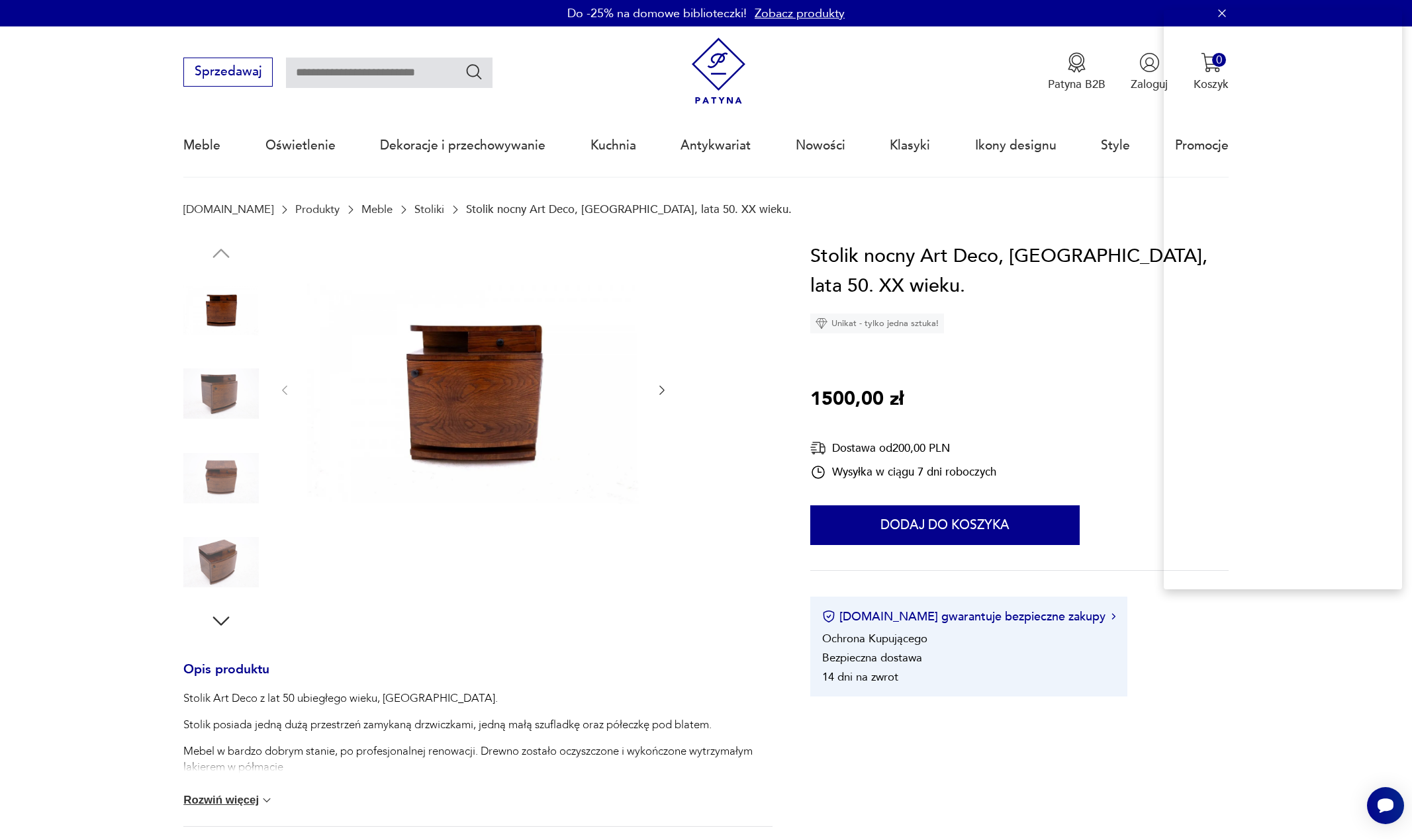
click at [904, 261] on h1 "Stolik nocny Art Deco, Polska, lata 50. XX wieku." at bounding box center [1020, 271] width 418 height 60
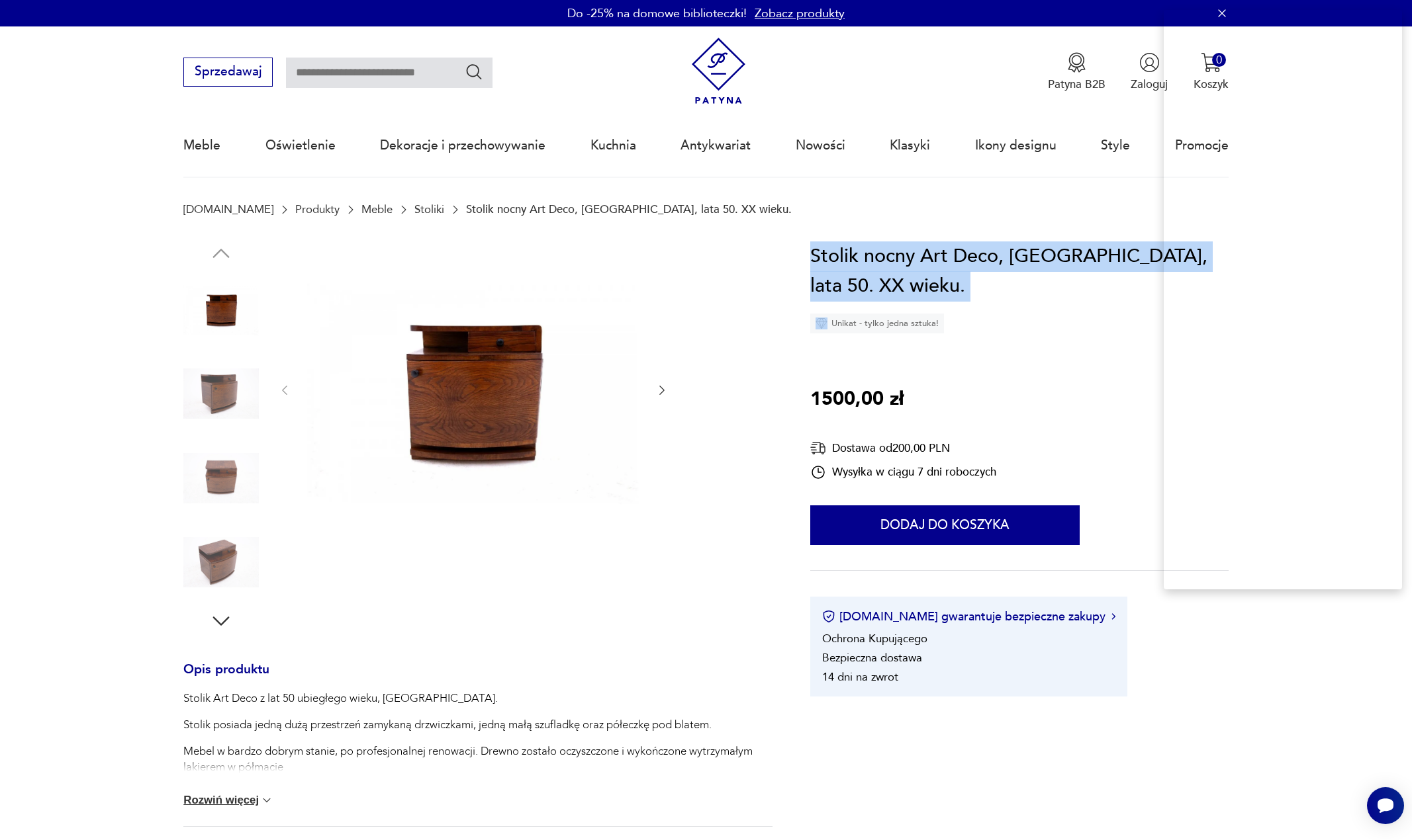
click at [903, 261] on h1 "Stolik nocny Art Deco, Polska, lata 50. XX wieku." at bounding box center [1020, 271] width 418 height 60
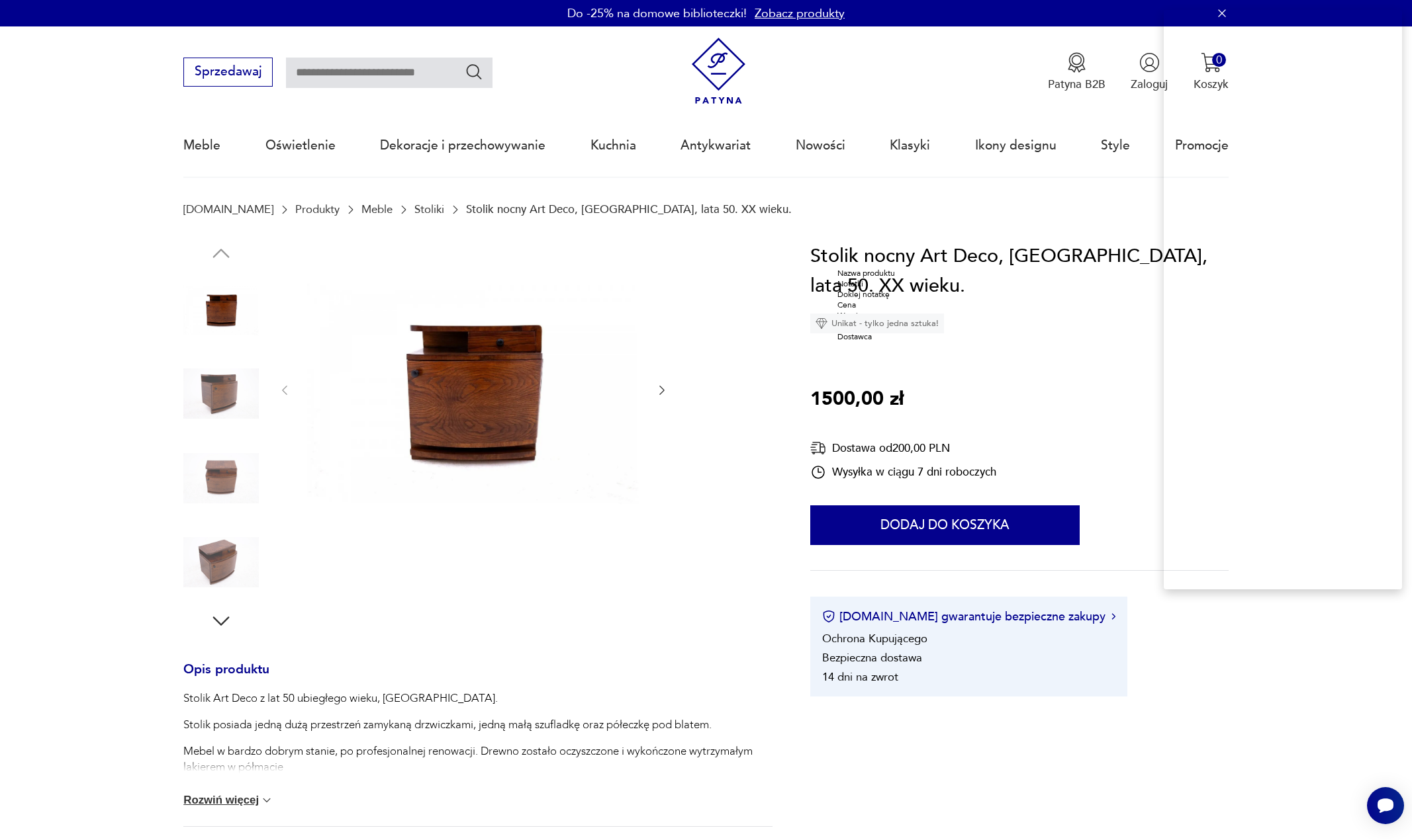
click at [861, 310] on div "Cena" at bounding box center [870, 305] width 67 height 11
click at [855, 261] on h1 "Stolik nocny Art Deco, Polska, lata 50. XX wieku." at bounding box center [1020, 271] width 418 height 60
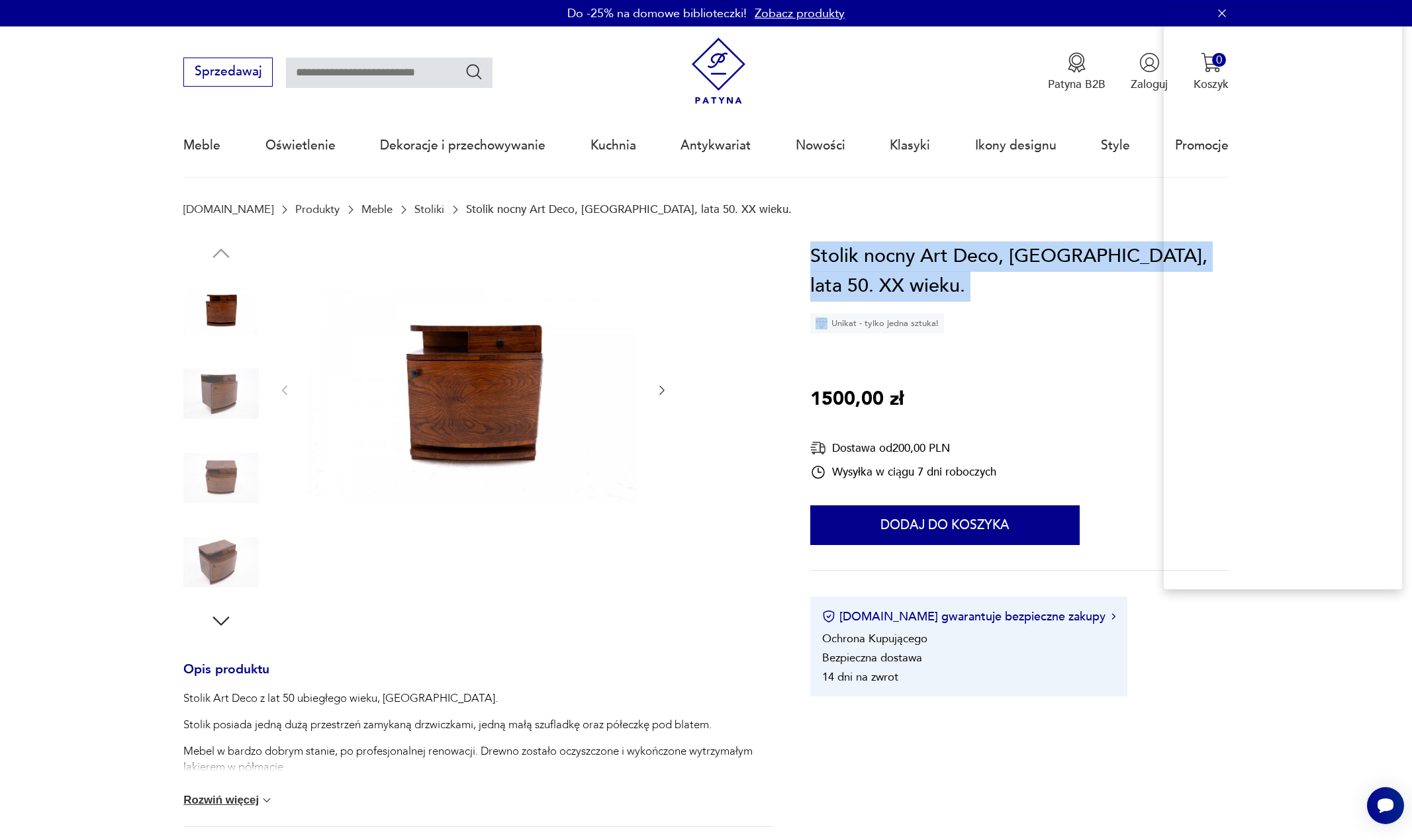
click at [855, 261] on h1 "Stolik nocny Art Deco, Polska, lata 50. XX wieku." at bounding box center [1020, 271] width 418 height 60
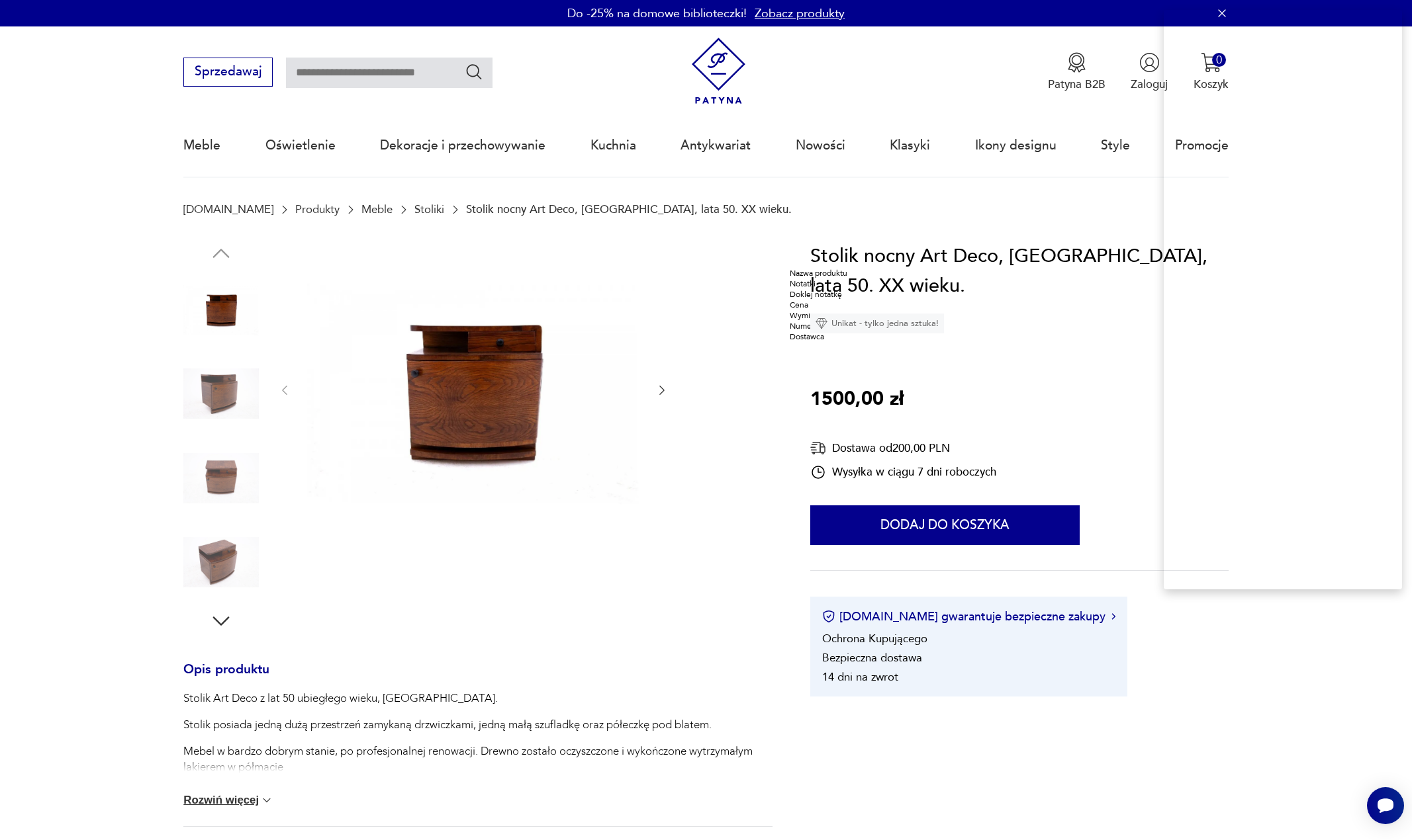
click at [850, 271] on div "Nazwa produktu" at bounding box center [823, 273] width 67 height 11
click at [826, 398] on p "1500,00 zł" at bounding box center [857, 399] width 93 height 31
click at [817, 447] on div "Cena" at bounding box center [793, 442] width 67 height 11
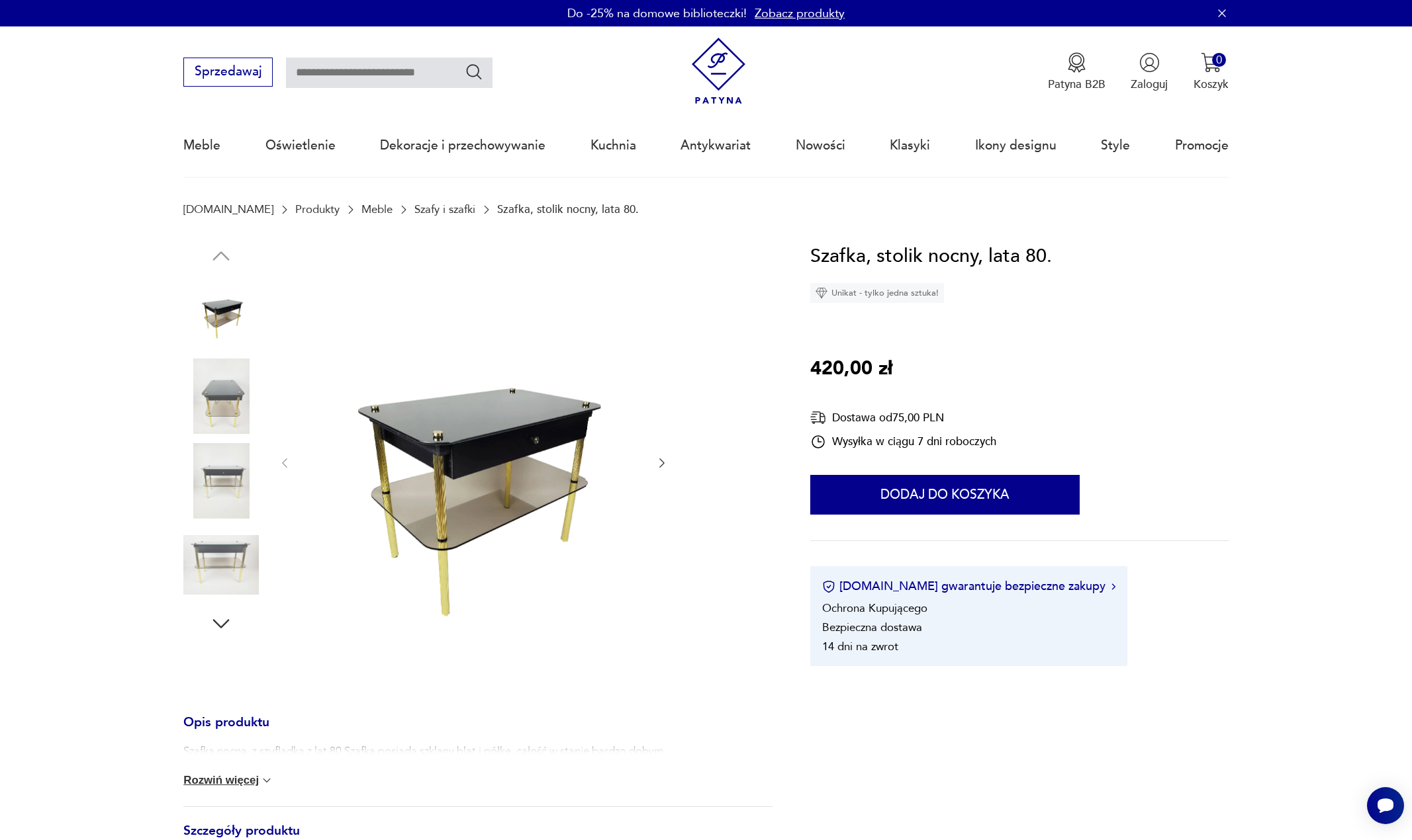
click at [72, 168] on nav "Sprzedawaj Patyna B2B Zaloguj 0 Koszyk Twój koszyk ( 0 ) Brak produktów w koszy…" at bounding box center [706, 102] width 1412 height 152
click at [397, 64] on input "text" at bounding box center [389, 72] width 206 height 31
type input "******"
click at [349, 76] on input "******" at bounding box center [389, 72] width 206 height 31
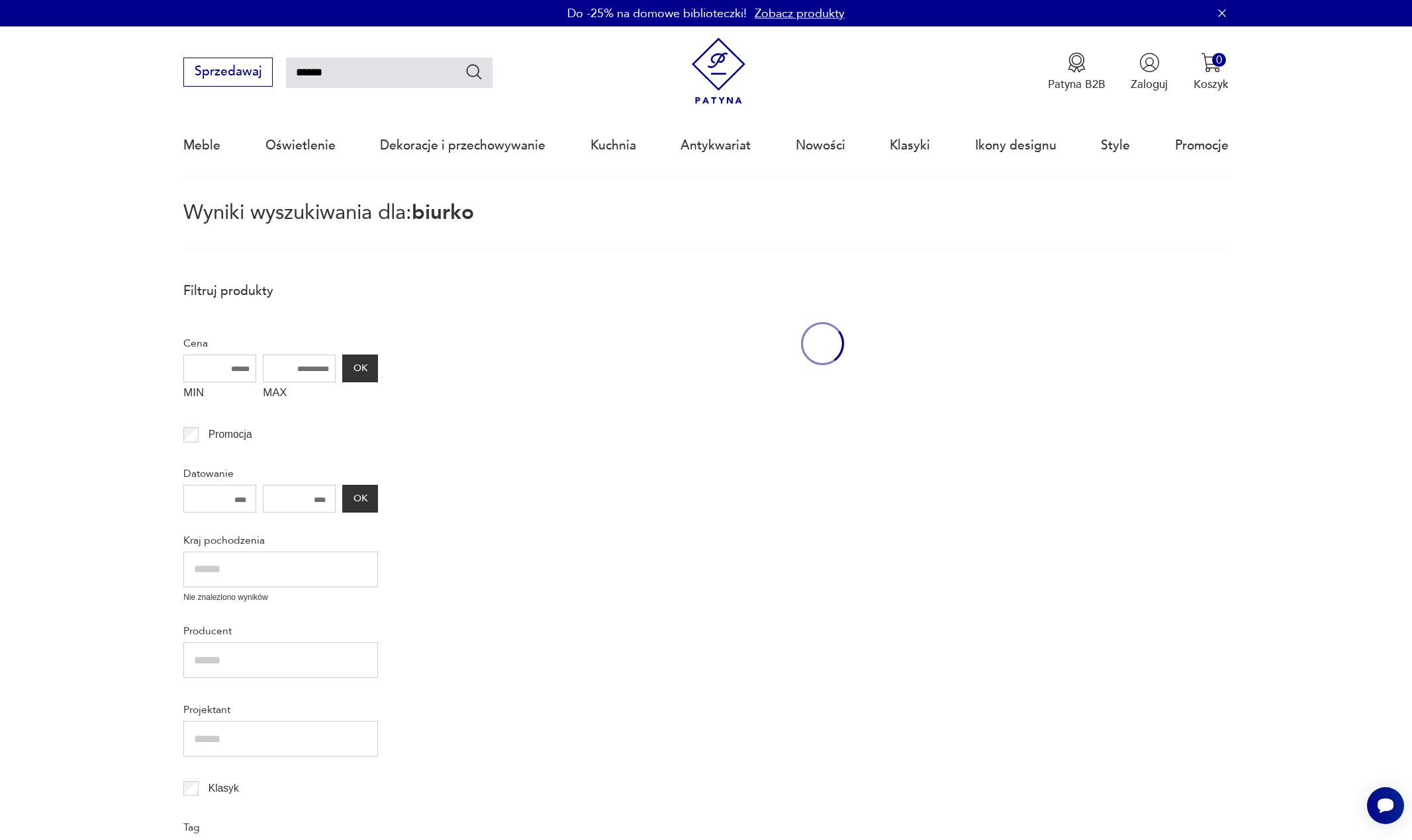
scroll to position [76, 0]
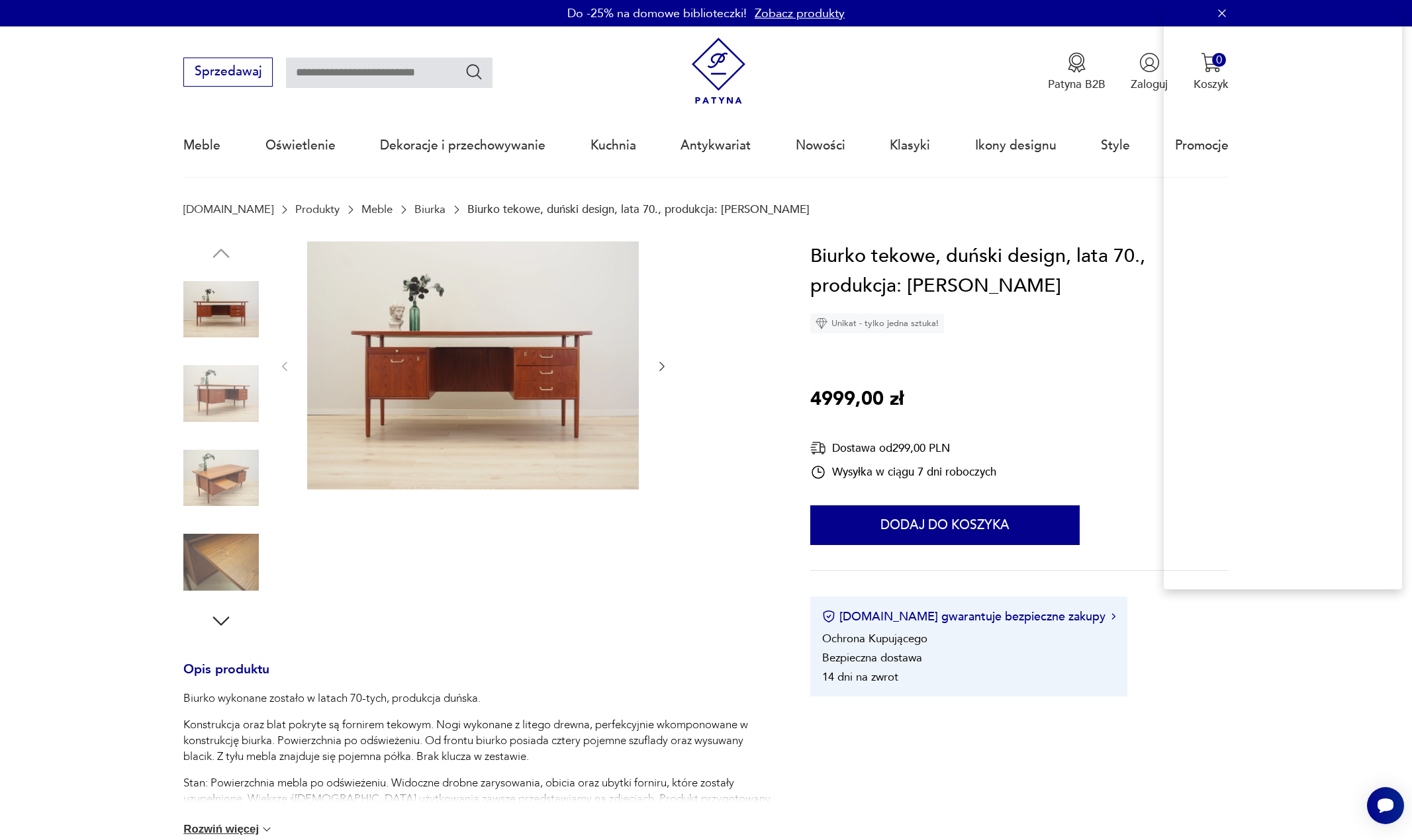
click at [940, 256] on h1 "Biurko tekowe, duński design, lata 70., produkcja: Dania" at bounding box center [1020, 271] width 418 height 60
click at [940, 257] on h1 "Biurko tekowe, duński design, lata 70., produkcja: Dania" at bounding box center [1020, 271] width 418 height 60
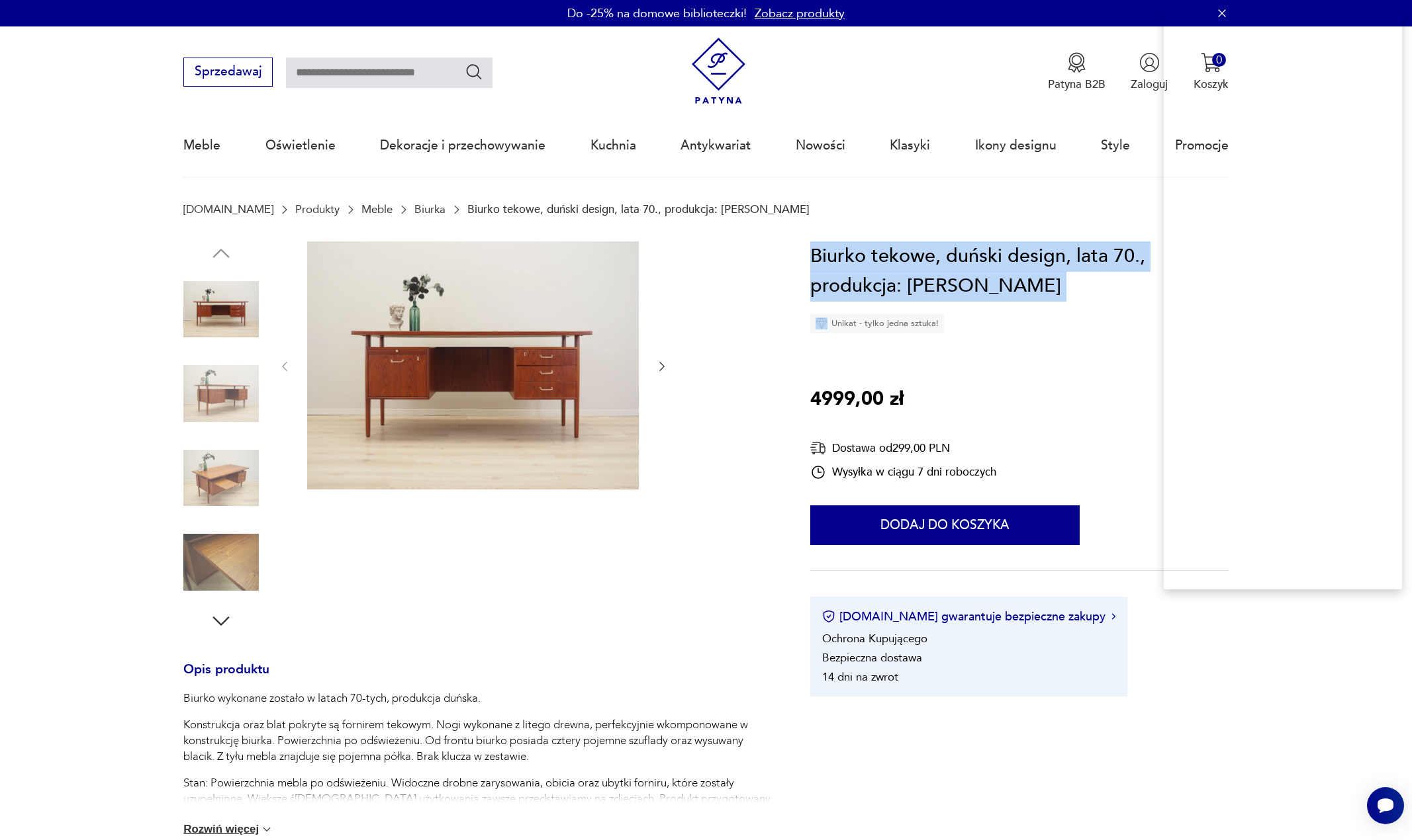
click at [940, 257] on h1 "Biurko tekowe, duński design, lata 70., produkcja: Dania" at bounding box center [1020, 271] width 418 height 60
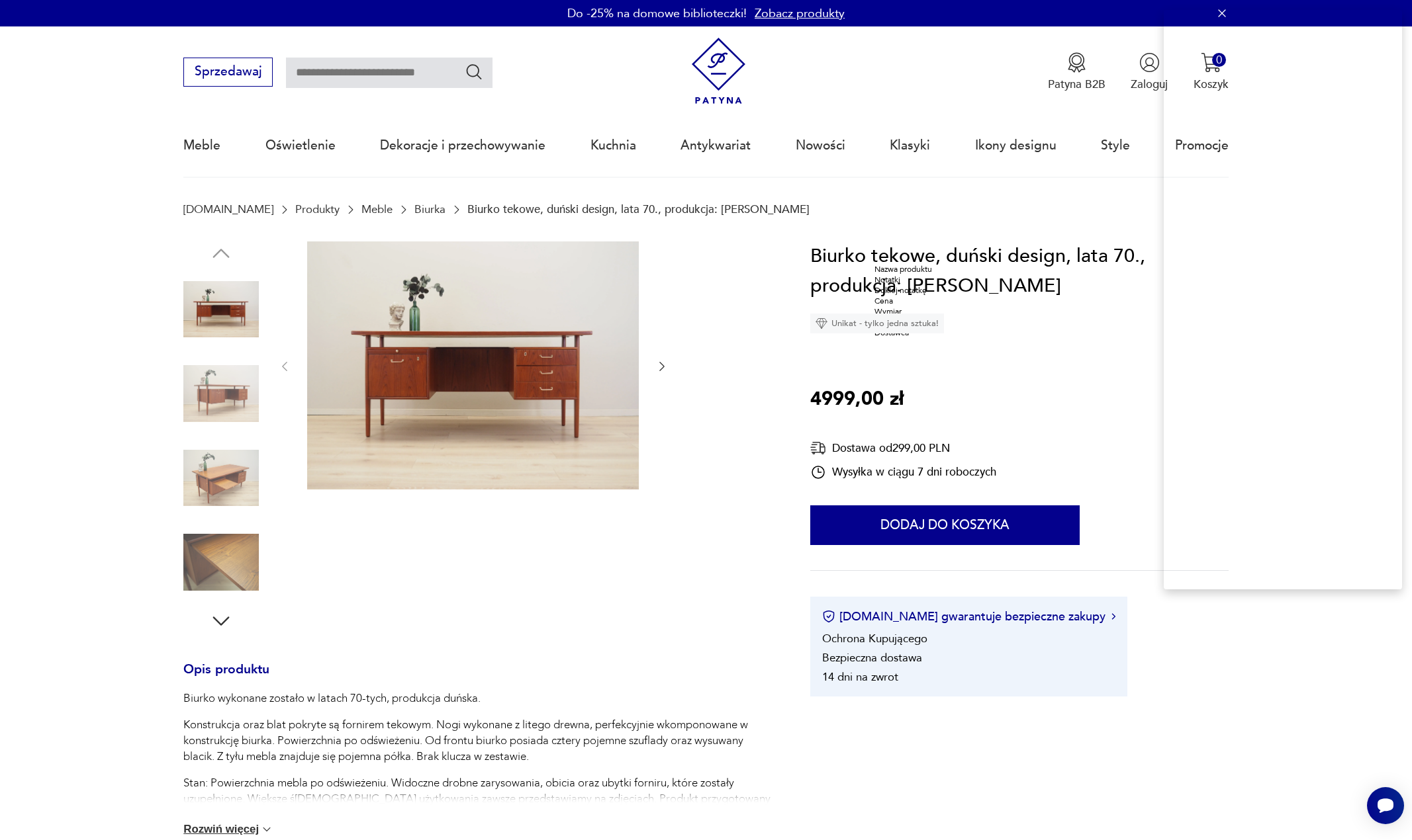
click at [927, 274] on div "Nazwa produktu" at bounding box center [908, 269] width 67 height 11
click at [834, 394] on p "4999,00 zł" at bounding box center [857, 399] width 93 height 31
click at [810, 443] on div "Cena" at bounding box center [802, 438] width 67 height 11
